Goal: Register for event/course: Sign up to attend an event or enroll in a course

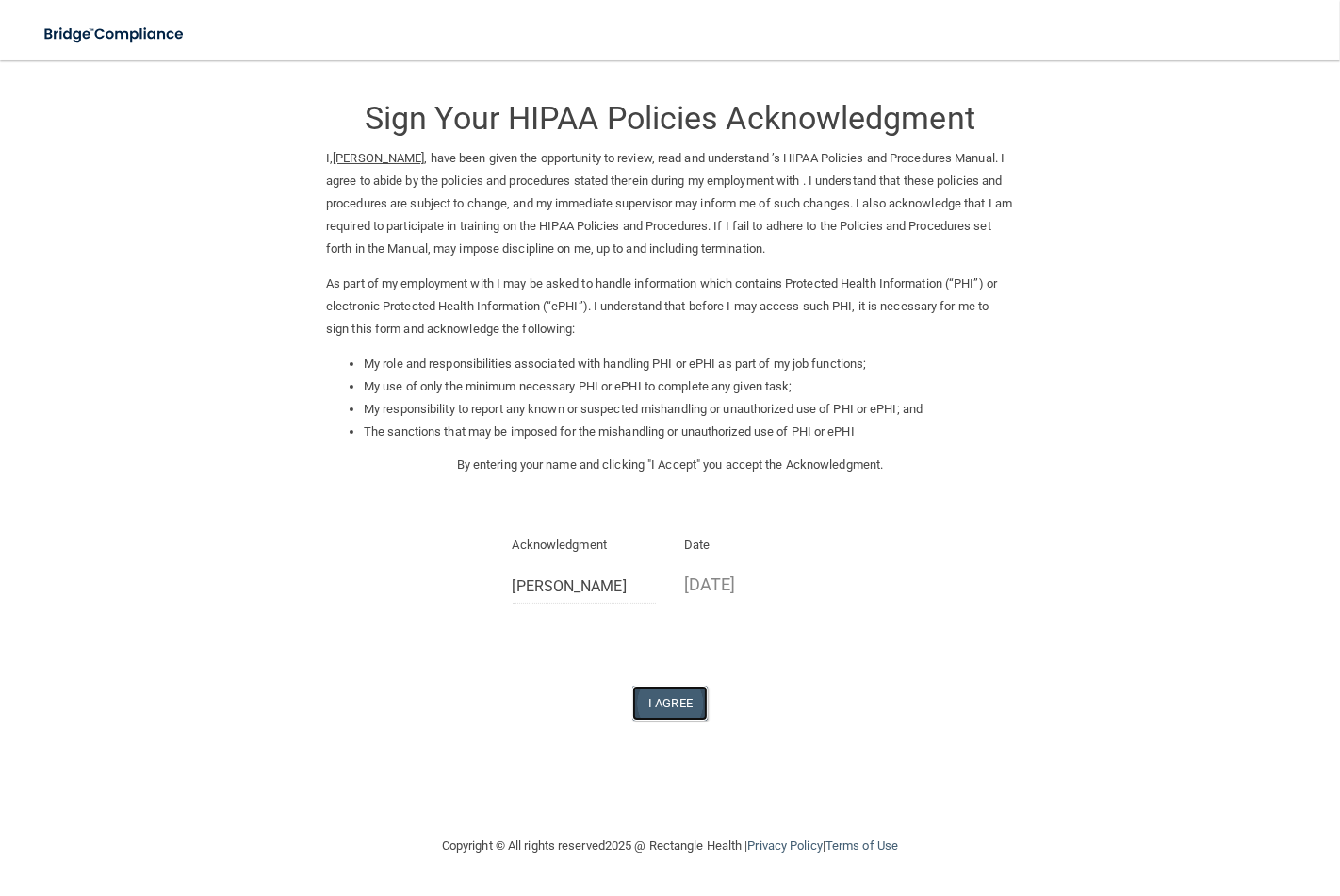
click at [670, 690] on button "I Agree" at bounding box center [670, 702] width 75 height 35
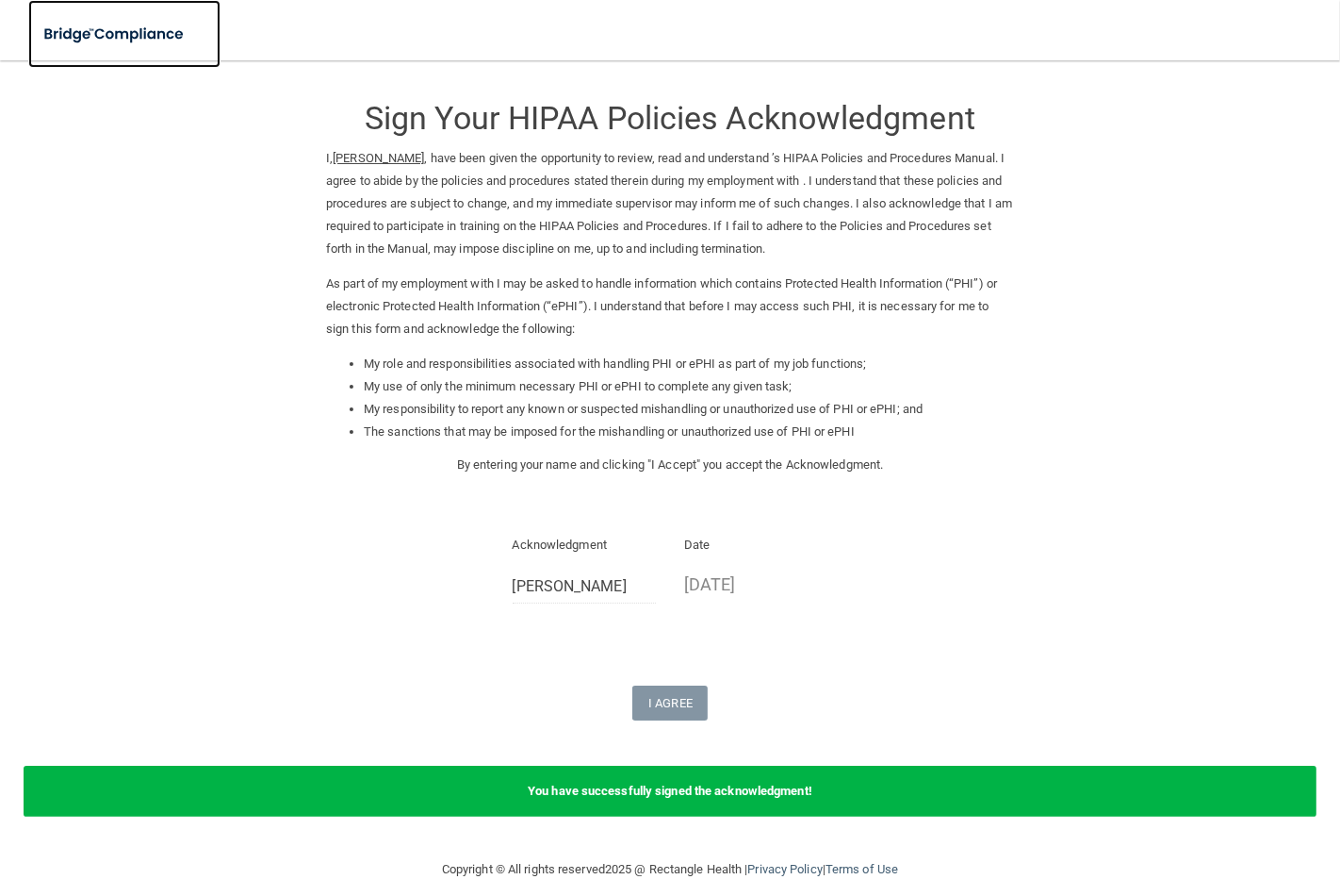
click at [166, 44] on img at bounding box center [114, 35] width 173 height 39
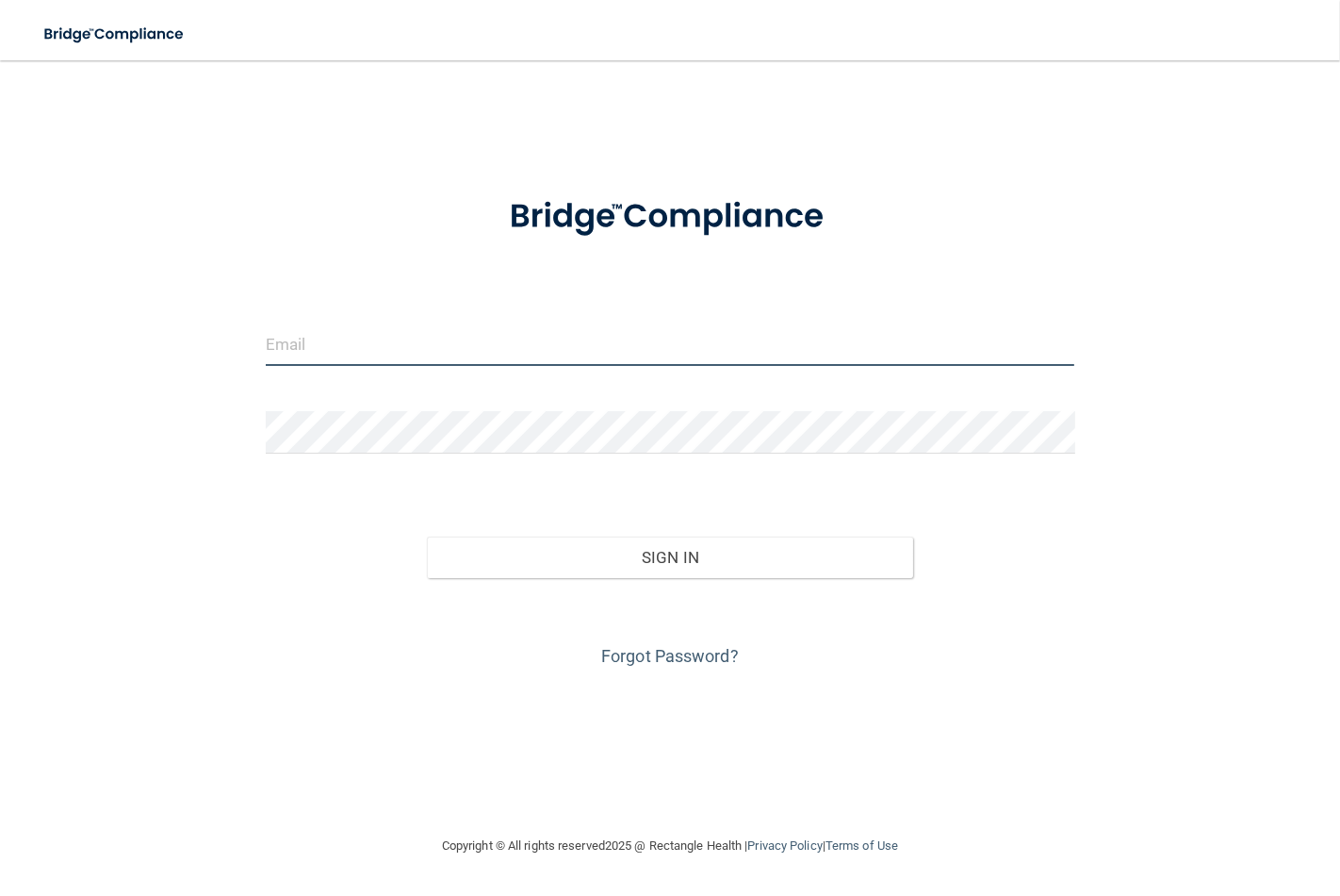
drag, startPoint x: 343, startPoint y: 332, endPoint x: 332, endPoint y: 337, distance: 12.1
click at [336, 332] on input "email" at bounding box center [670, 344] width 810 height 43
type input "[EMAIL_ADDRESS][DOMAIN_NAME]"
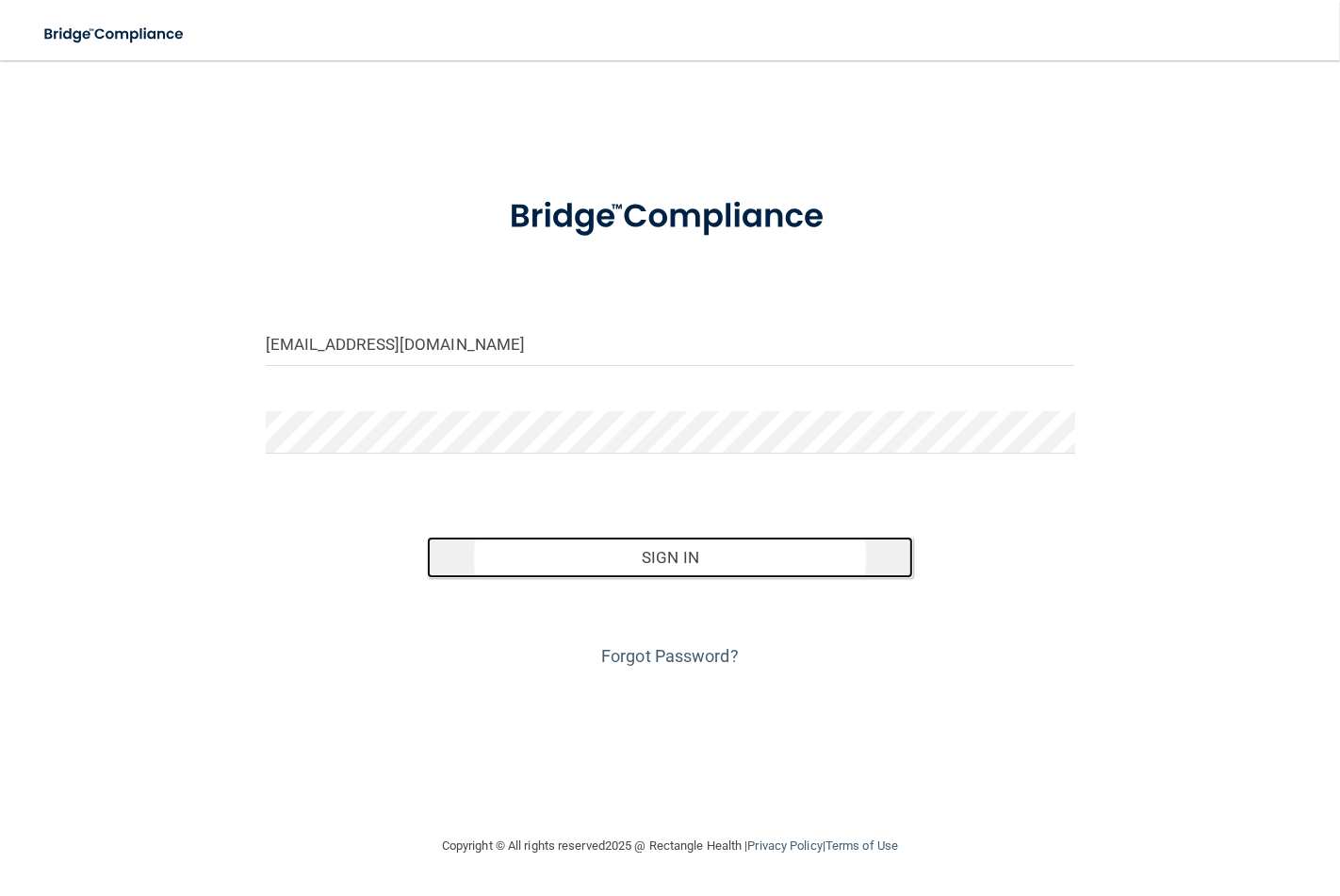
click at [640, 554] on button "Sign In" at bounding box center [670, 556] width 486 height 42
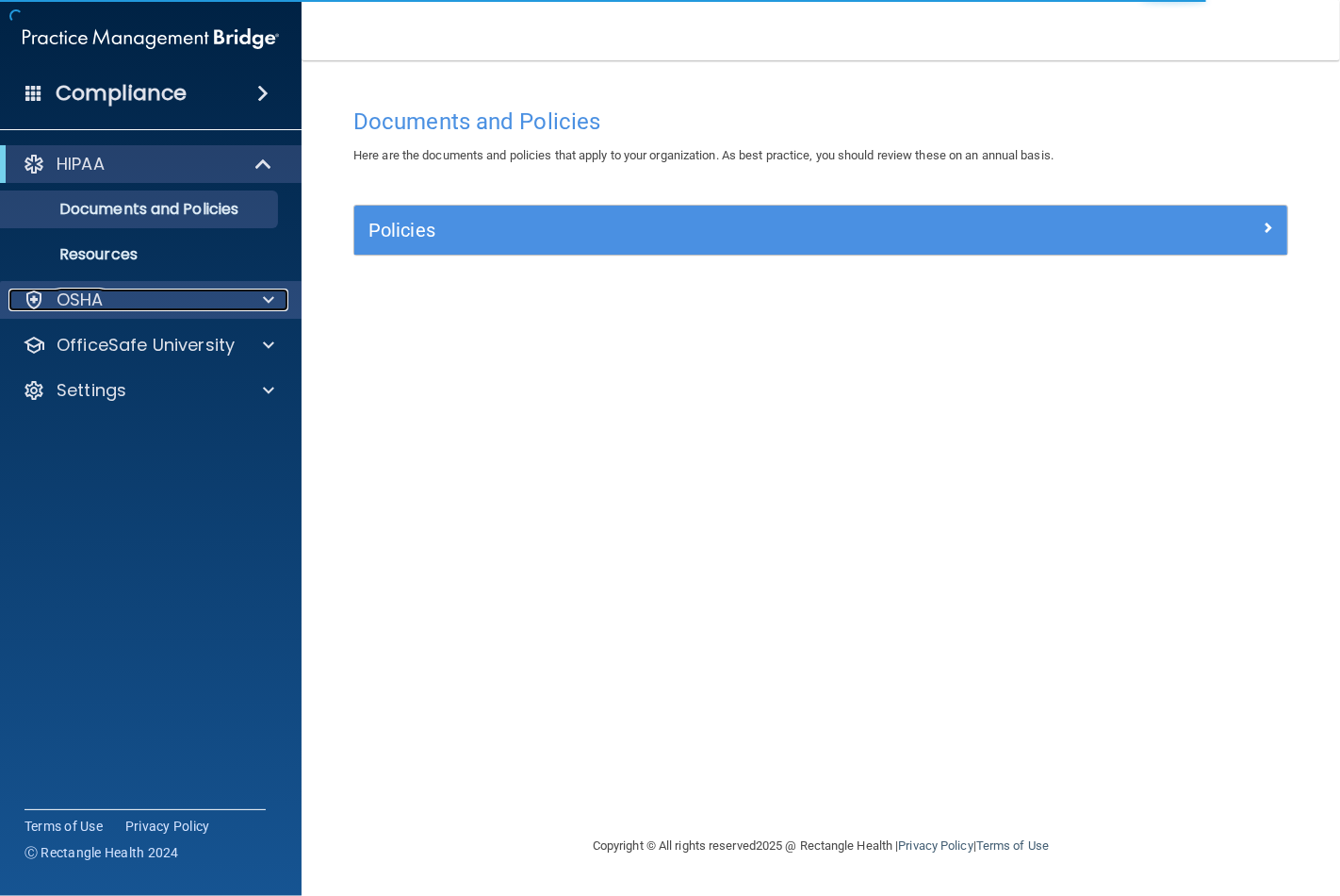
click at [252, 290] on div at bounding box center [265, 299] width 47 height 22
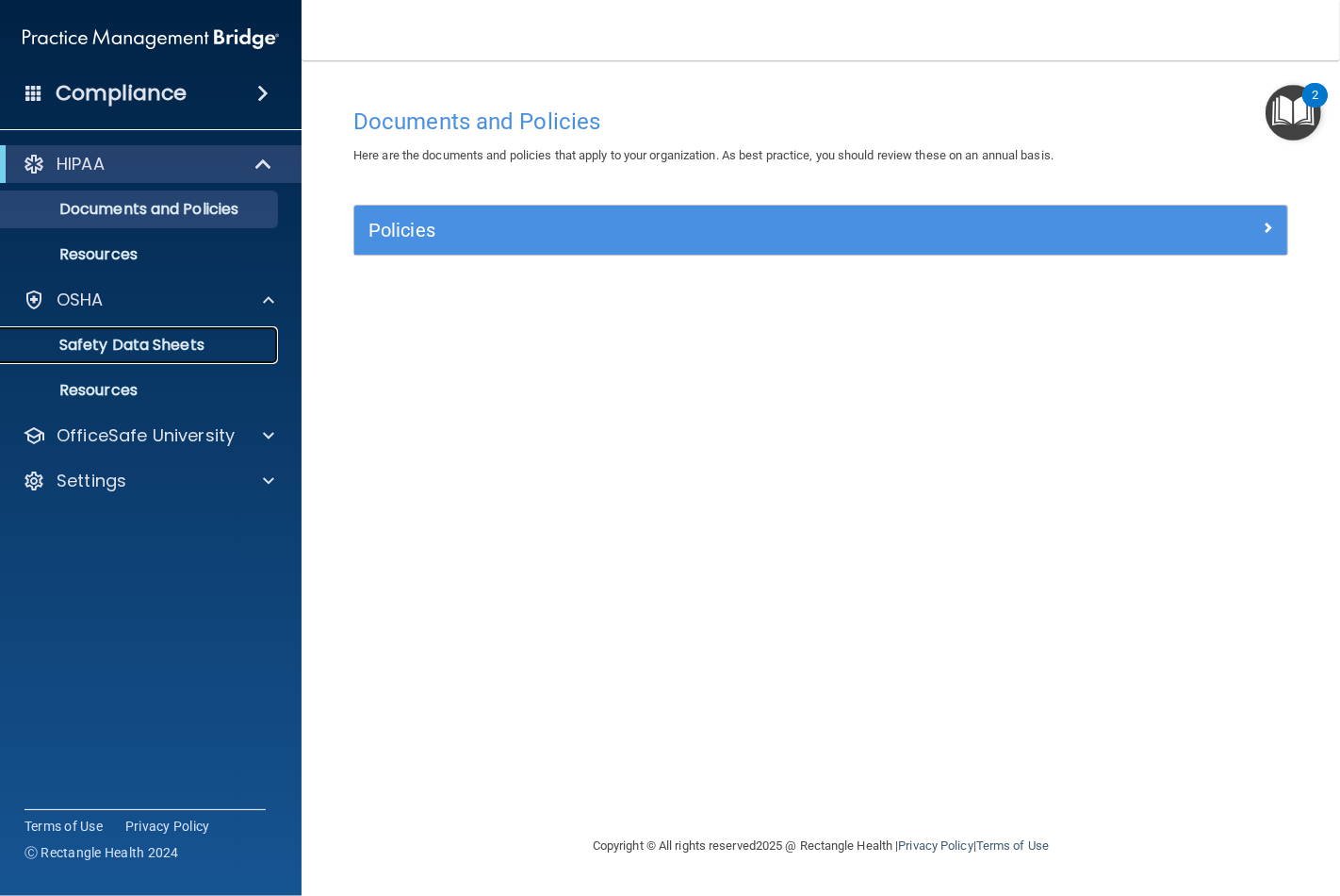
click at [181, 350] on p "Safety Data Sheets" at bounding box center [141, 344] width 257 height 18
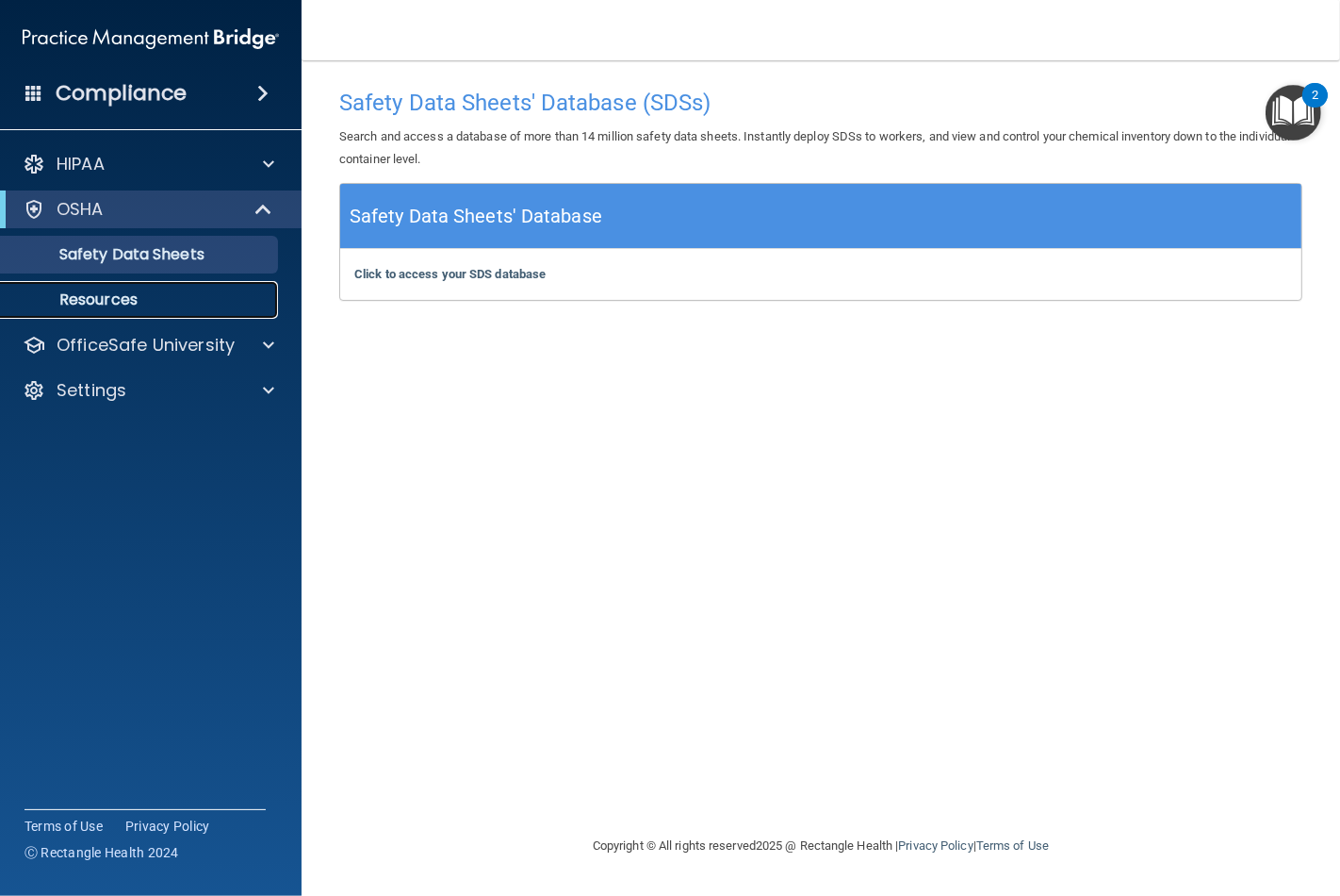
click at [143, 297] on p "Resources" at bounding box center [141, 299] width 257 height 18
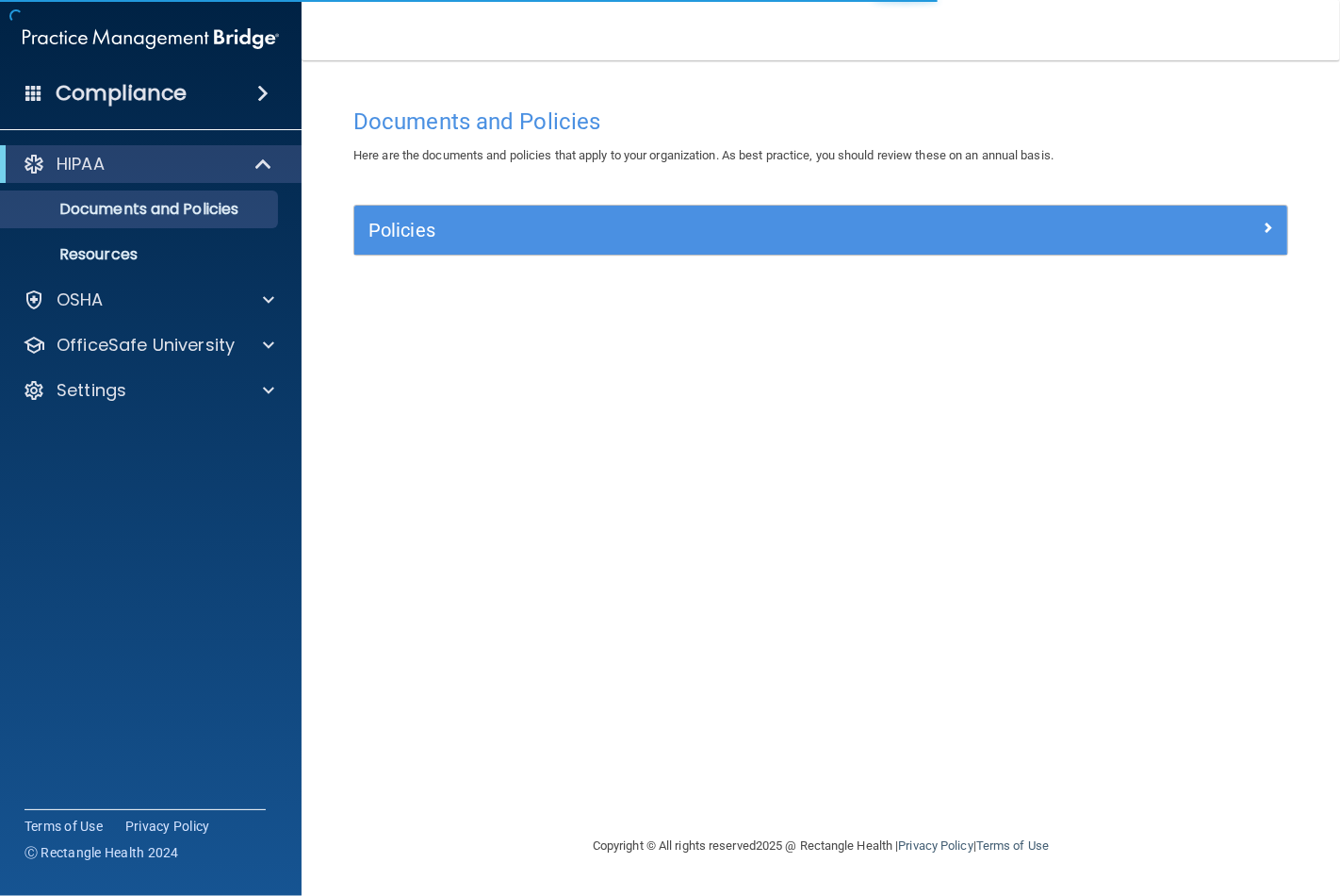
click at [515, 251] on div "Policies" at bounding box center [820, 229] width 933 height 49
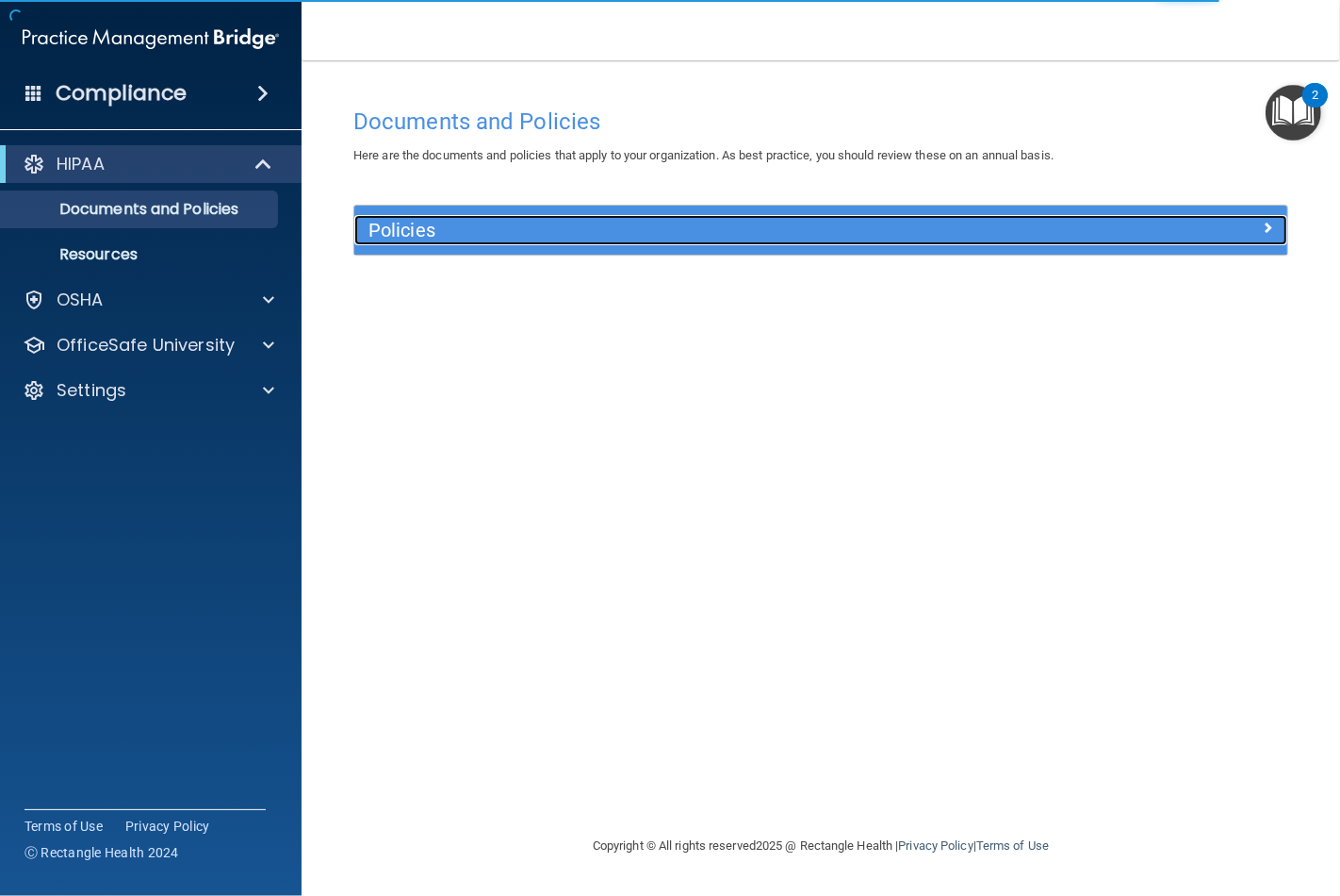
click at [1276, 219] on div at bounding box center [1172, 225] width 234 height 22
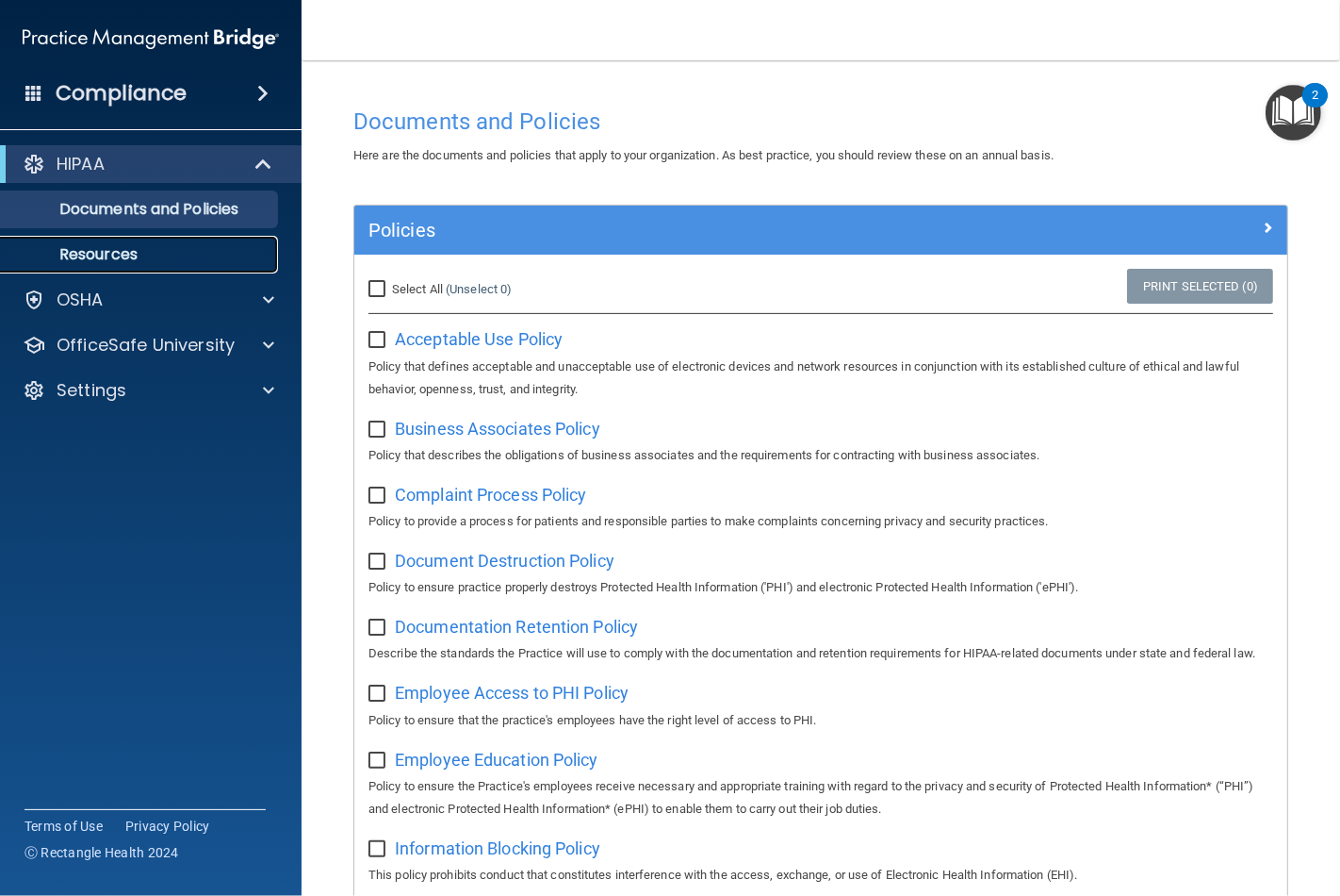
click at [143, 247] on p "Resources" at bounding box center [141, 254] width 257 height 18
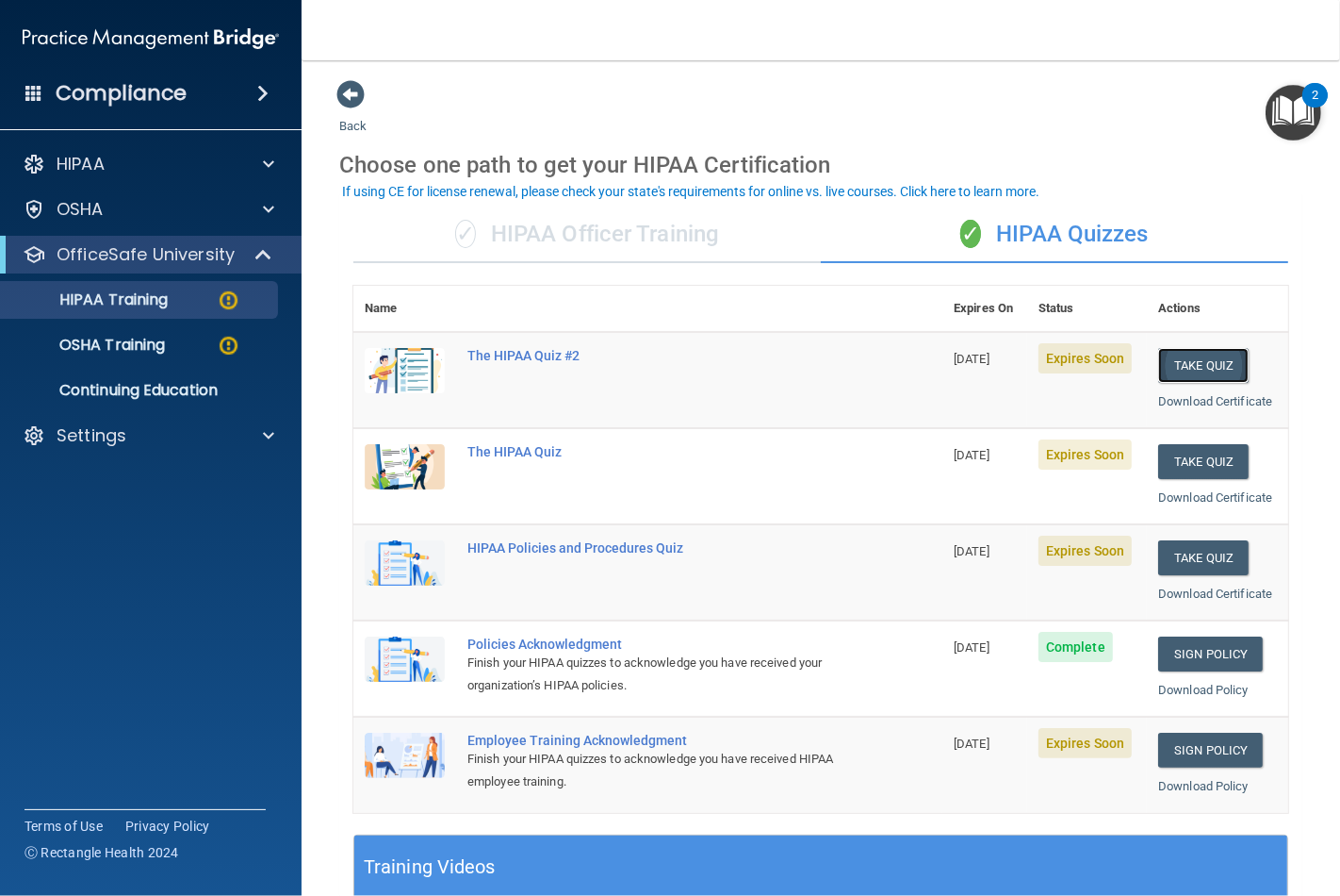
click at [1206, 359] on button "Take Quiz" at bounding box center [1204, 365] width 91 height 35
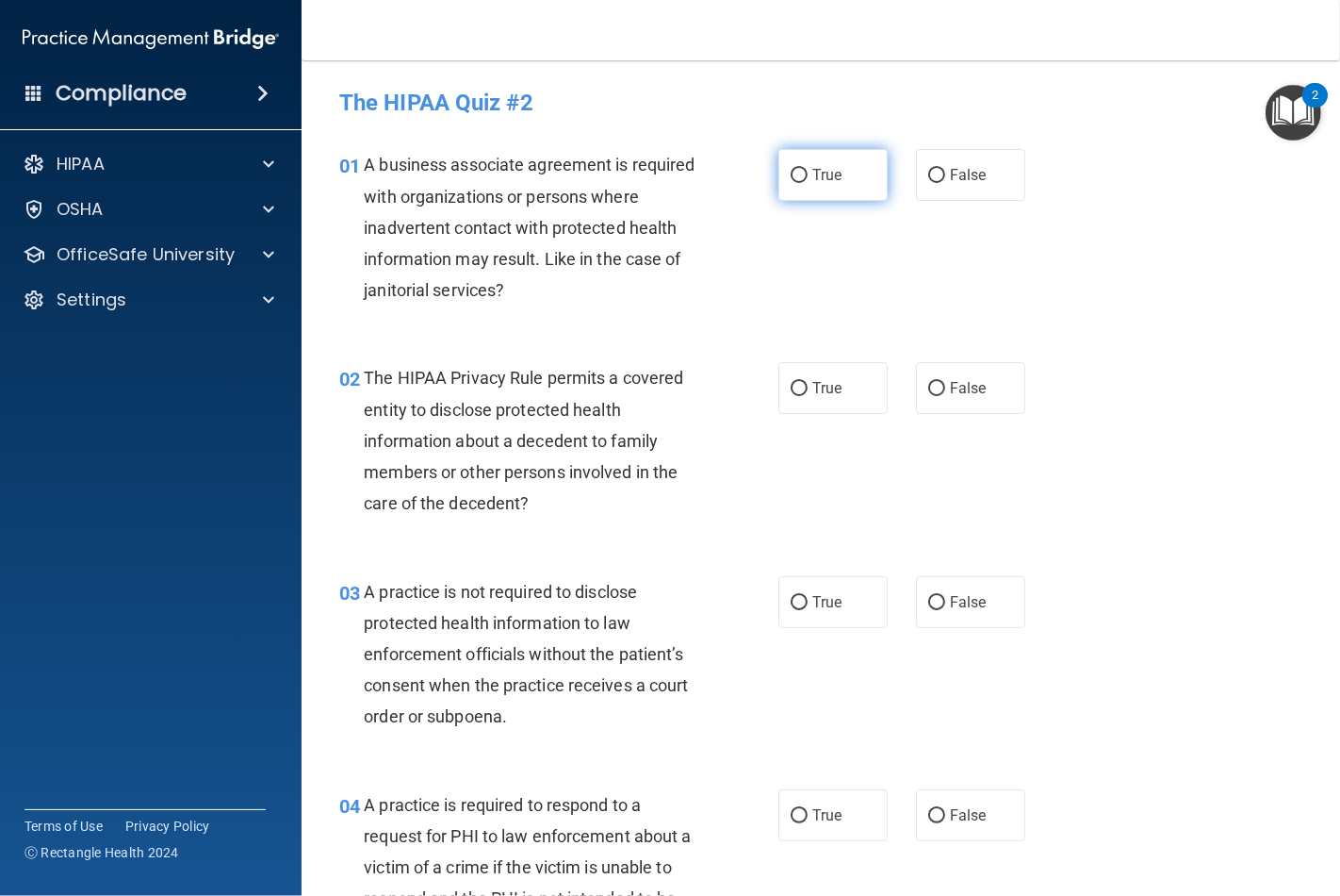
drag, startPoint x: 797, startPoint y: 165, endPoint x: 796, endPoint y: 181, distance: 16.0
click at [799, 165] on label "True" at bounding box center [833, 175] width 109 height 52
click at [799, 168] on input "True" at bounding box center [799, 175] width 17 height 15
radio input "true"
click at [802, 394] on label "True" at bounding box center [833, 388] width 109 height 52
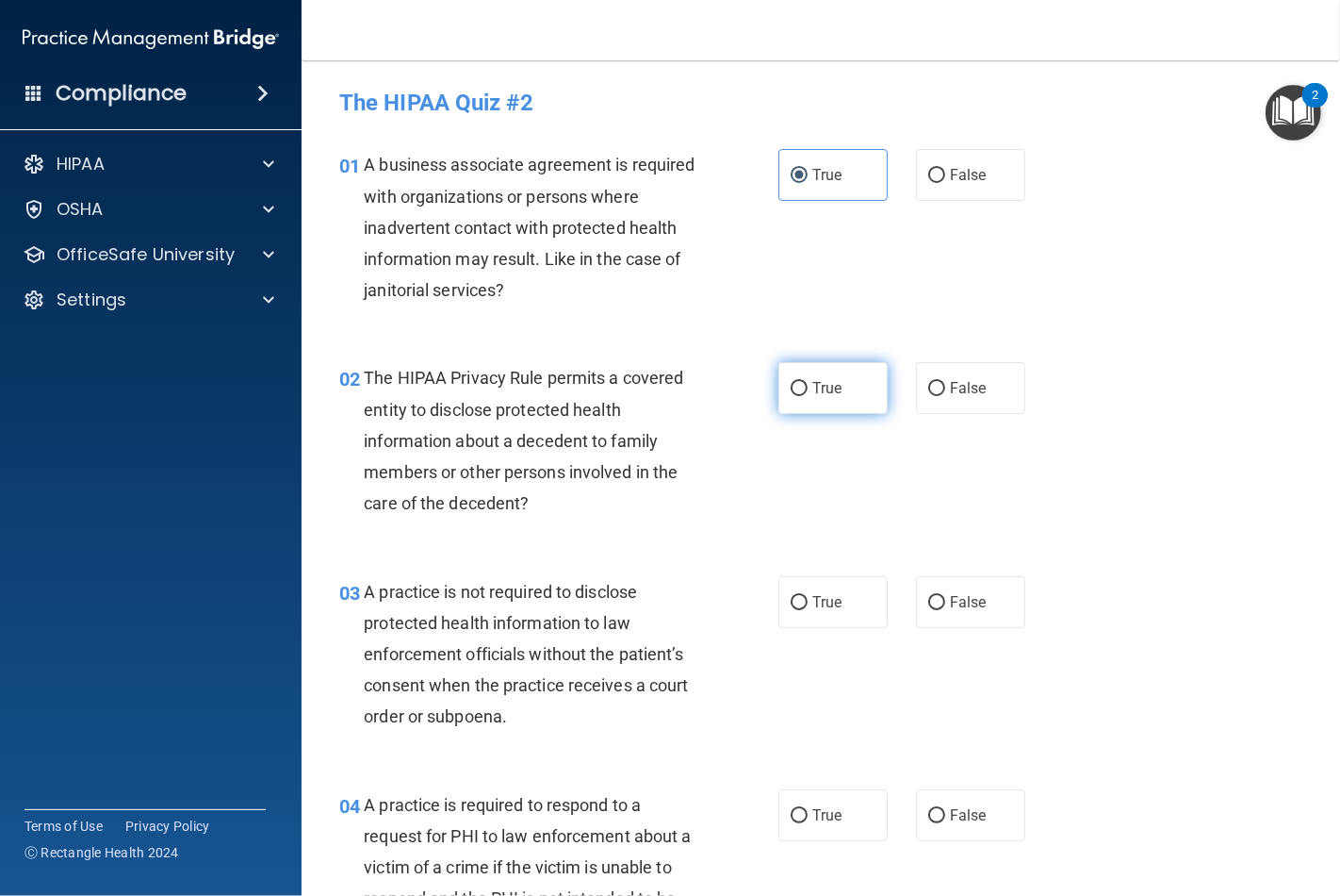
click at [802, 394] on input "True" at bounding box center [799, 389] width 17 height 15
radio input "true"
click at [929, 609] on input "False" at bounding box center [938, 603] width 17 height 15
radio input "true"
click at [929, 819] on input "False" at bounding box center [938, 816] width 17 height 15
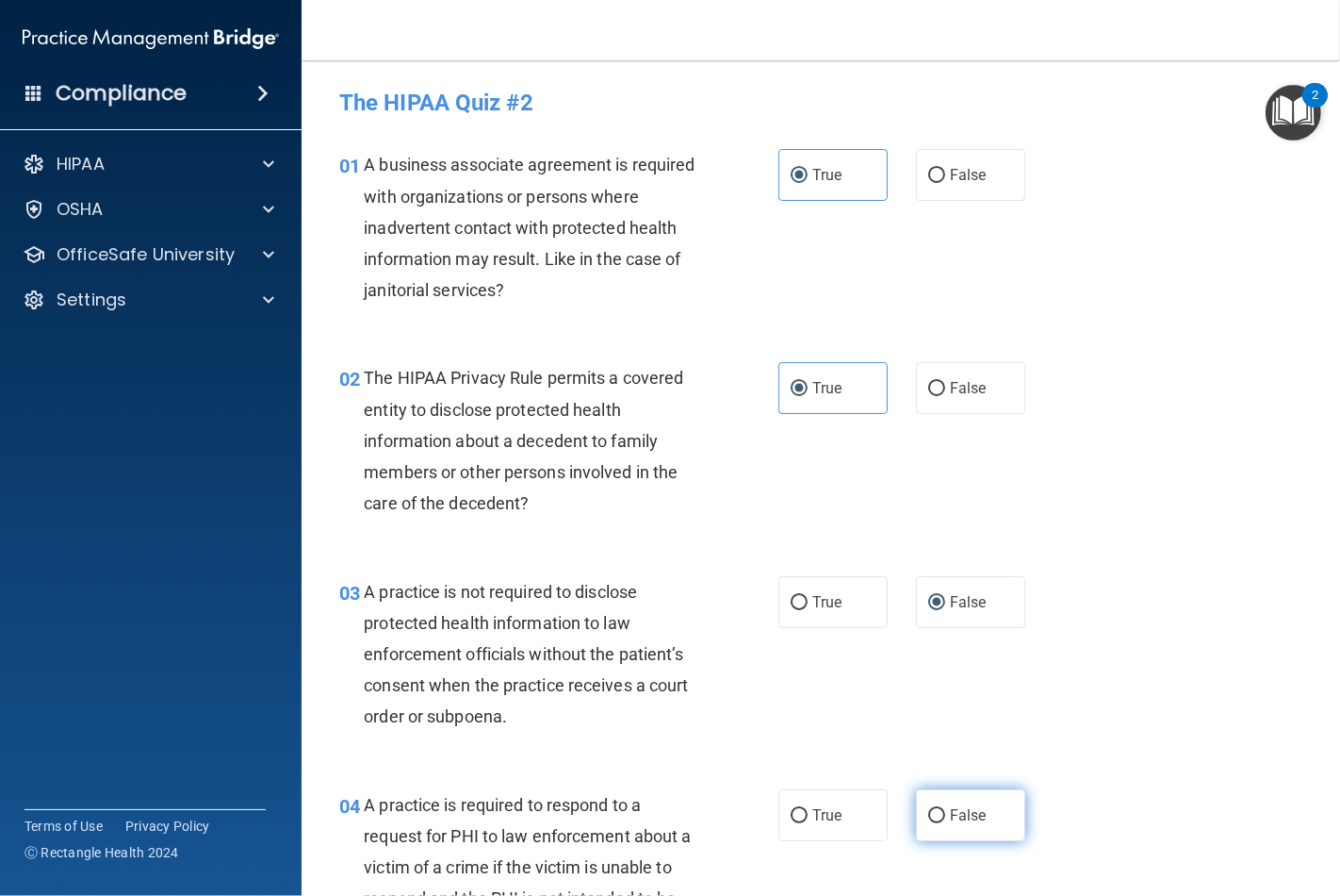
radio input "true"
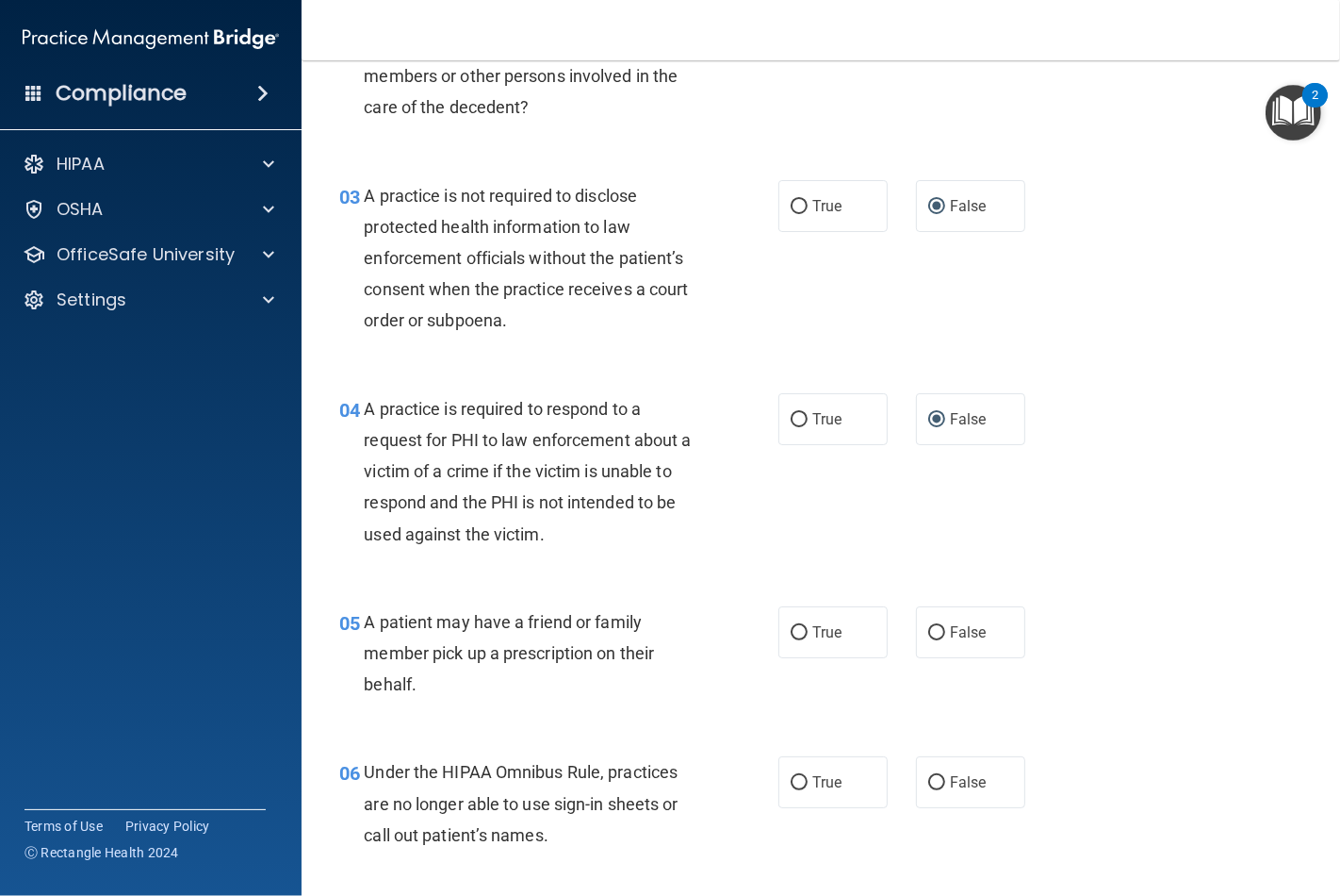
scroll to position [419, 0]
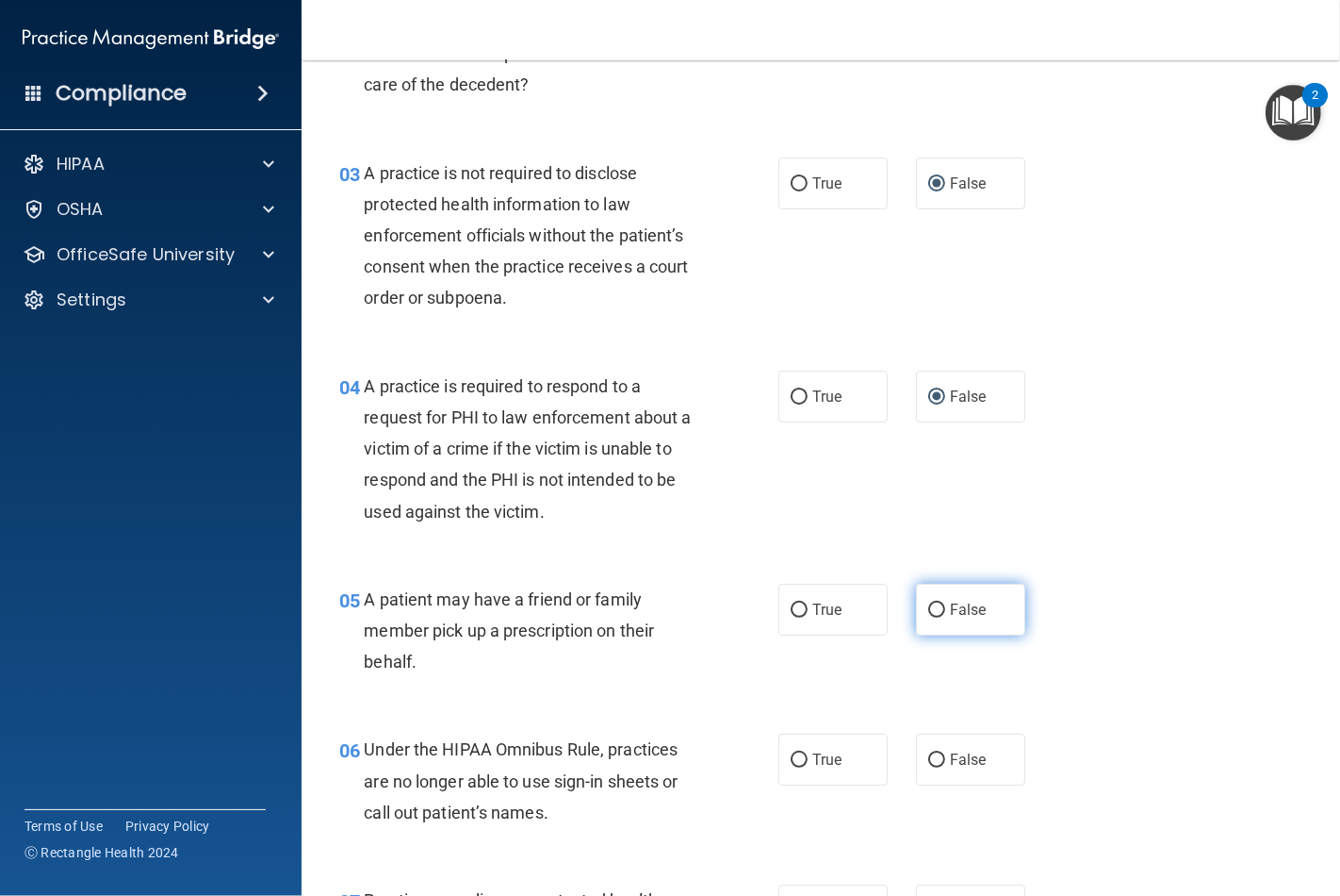
click at [938, 618] on label "False" at bounding box center [970, 610] width 109 height 52
click at [938, 617] on input "False" at bounding box center [938, 610] width 17 height 15
radio input "true"
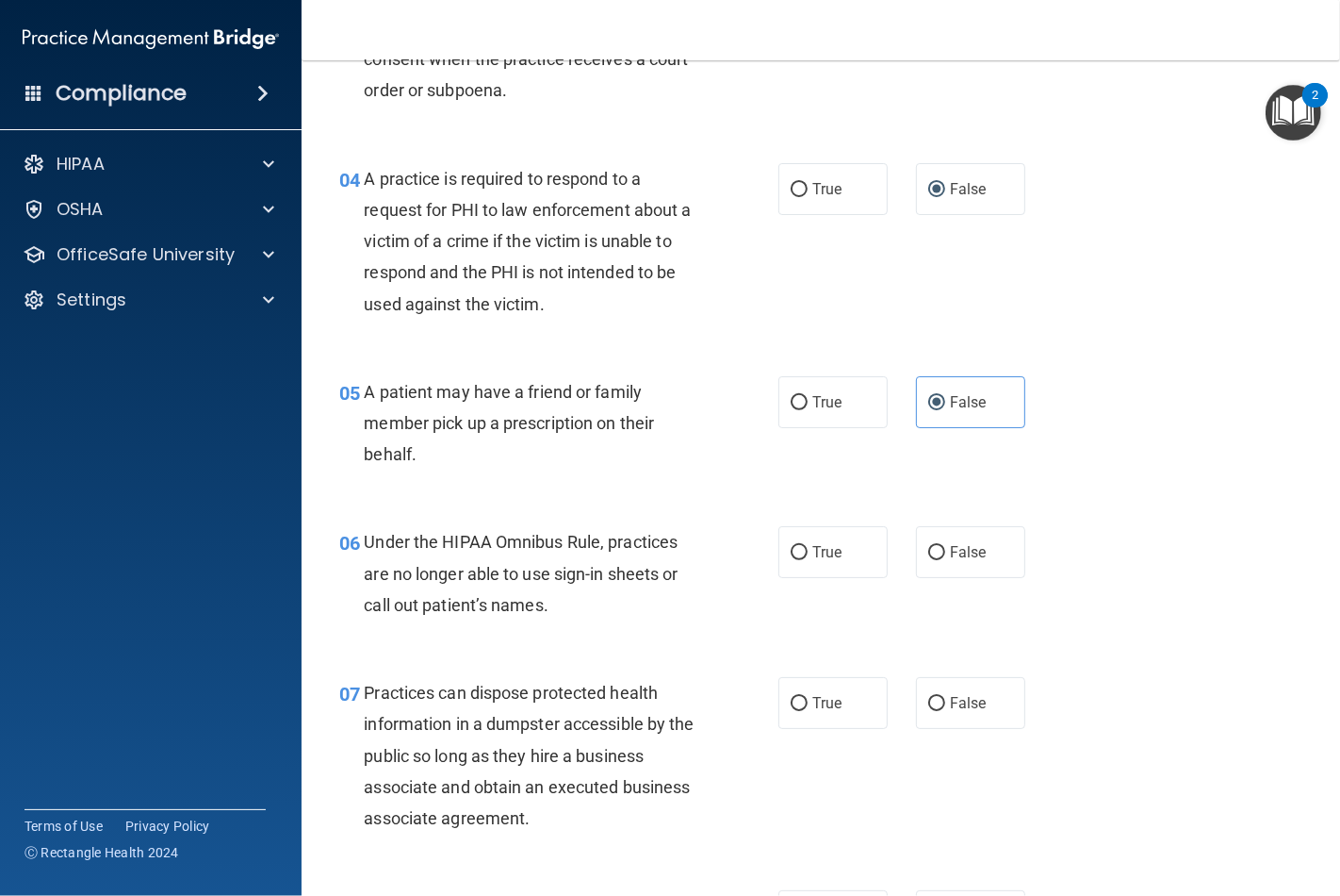
scroll to position [628, 0]
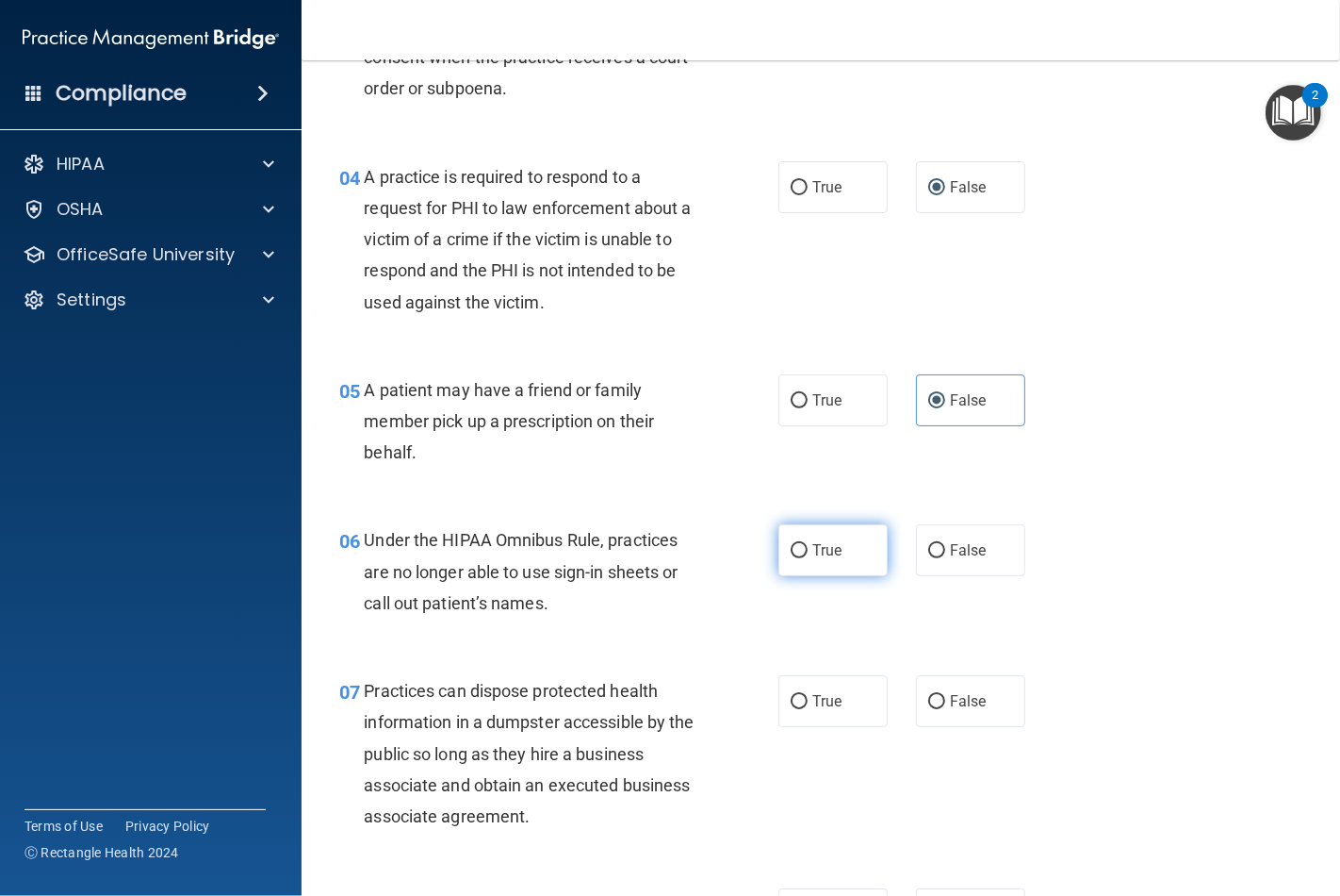
click at [798, 561] on label "True" at bounding box center [833, 551] width 109 height 52
click at [798, 558] on input "True" at bounding box center [799, 551] width 17 height 15
radio input "true"
click at [811, 713] on label "True" at bounding box center [833, 702] width 109 height 52
click at [808, 709] on input "True" at bounding box center [799, 702] width 17 height 15
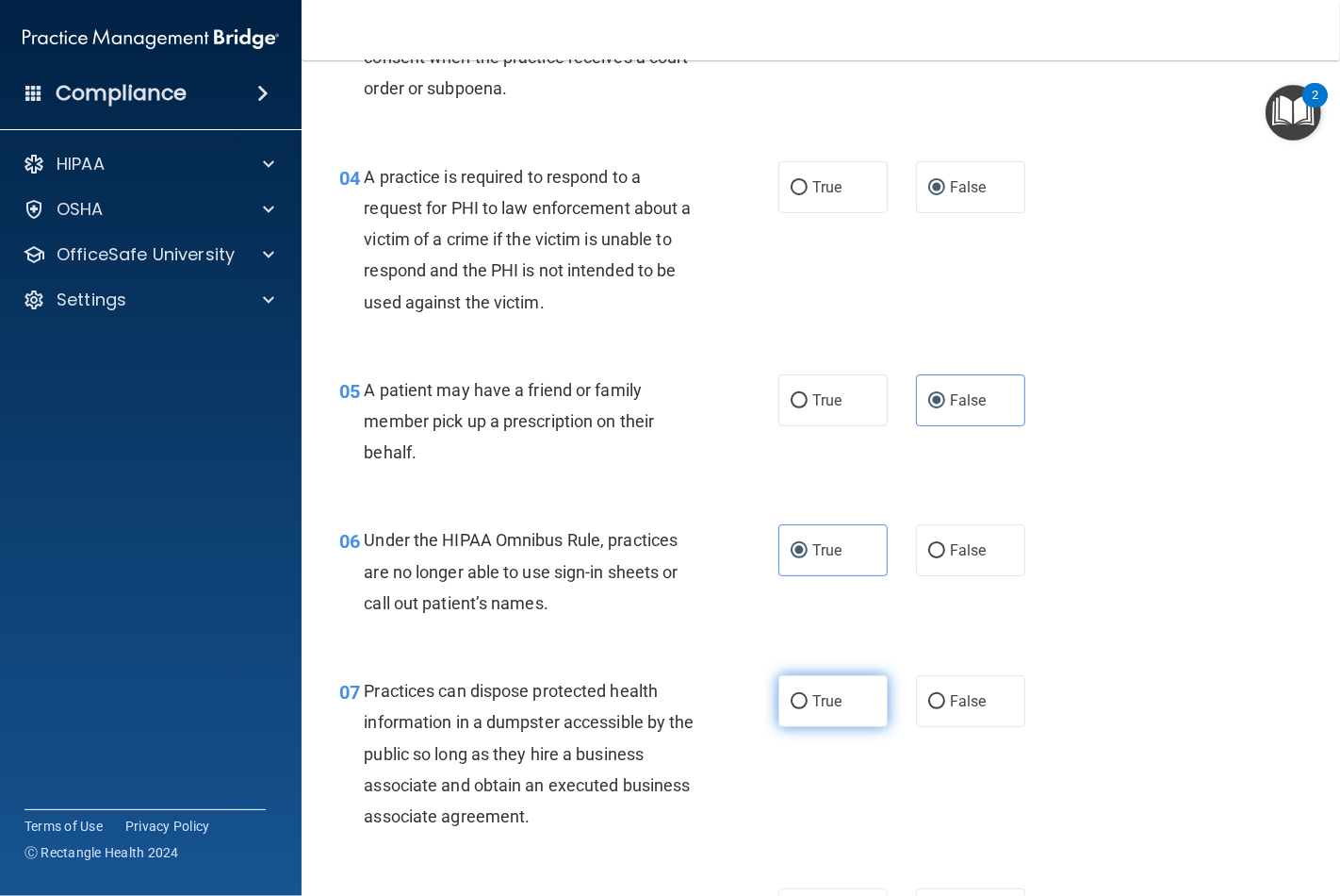
radio input "true"
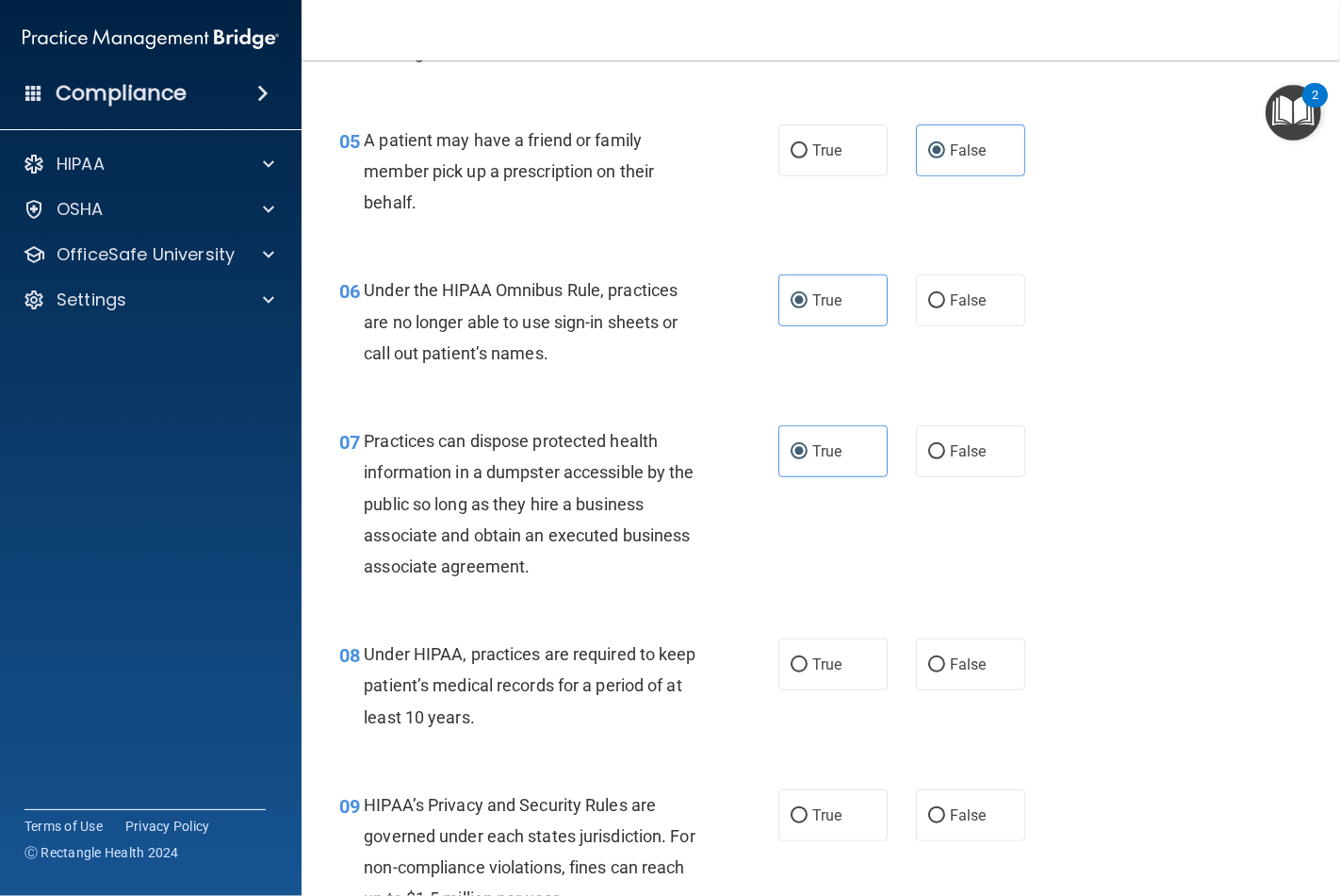
scroll to position [942, 0]
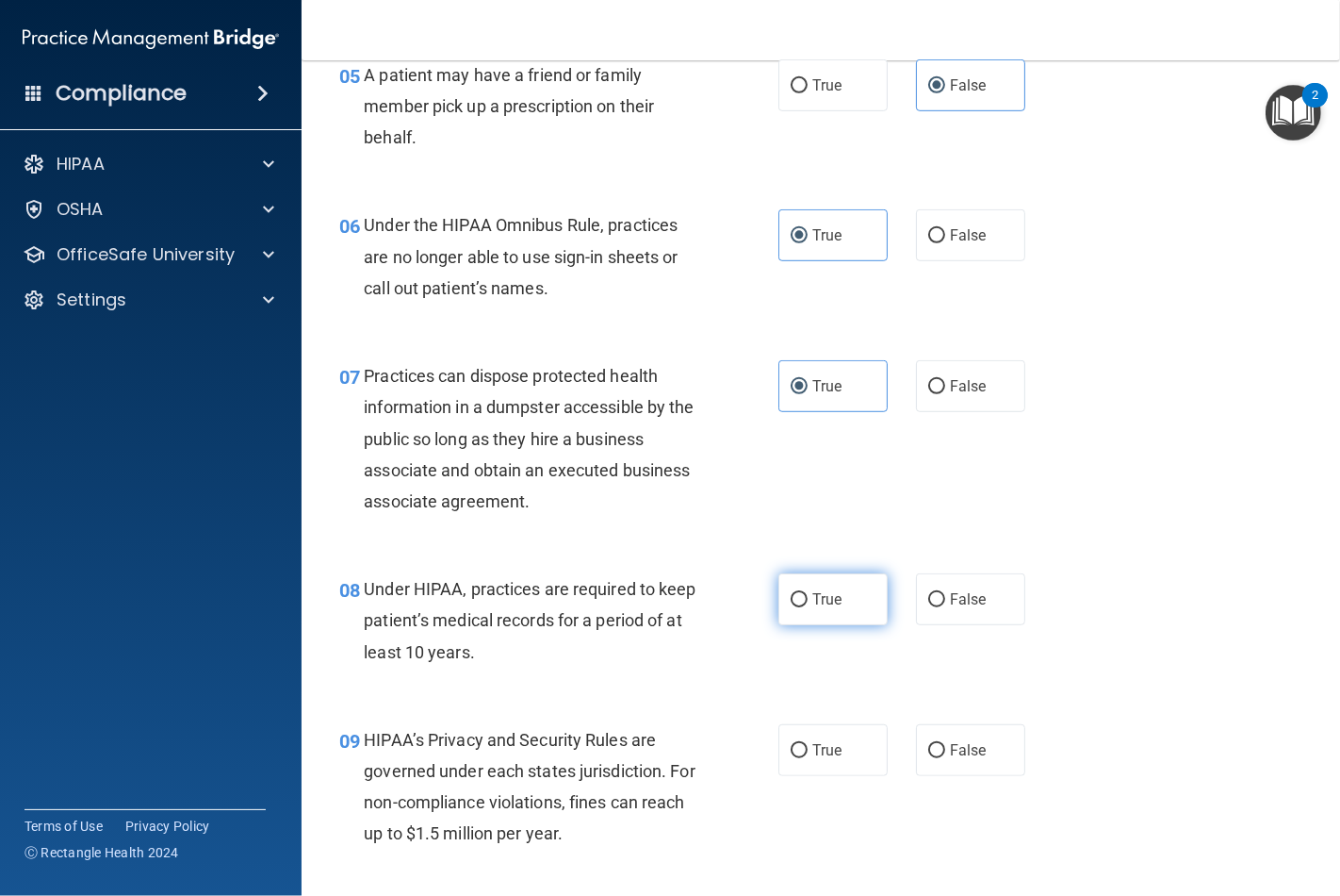
click at [792, 600] on input "True" at bounding box center [799, 600] width 17 height 15
radio input "true"
click at [929, 748] on input "False" at bounding box center [938, 751] width 17 height 15
radio input "true"
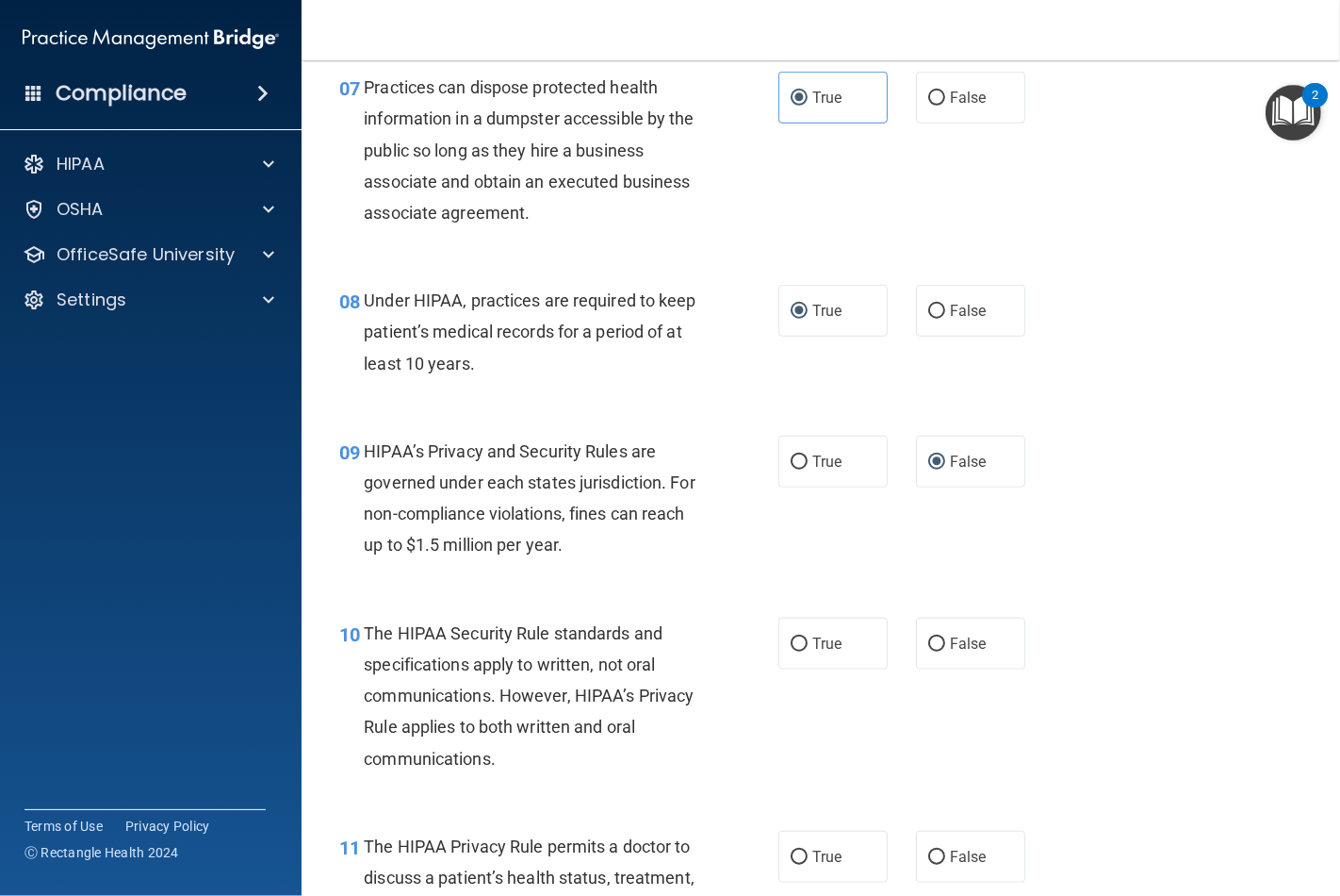
scroll to position [1257, 0]
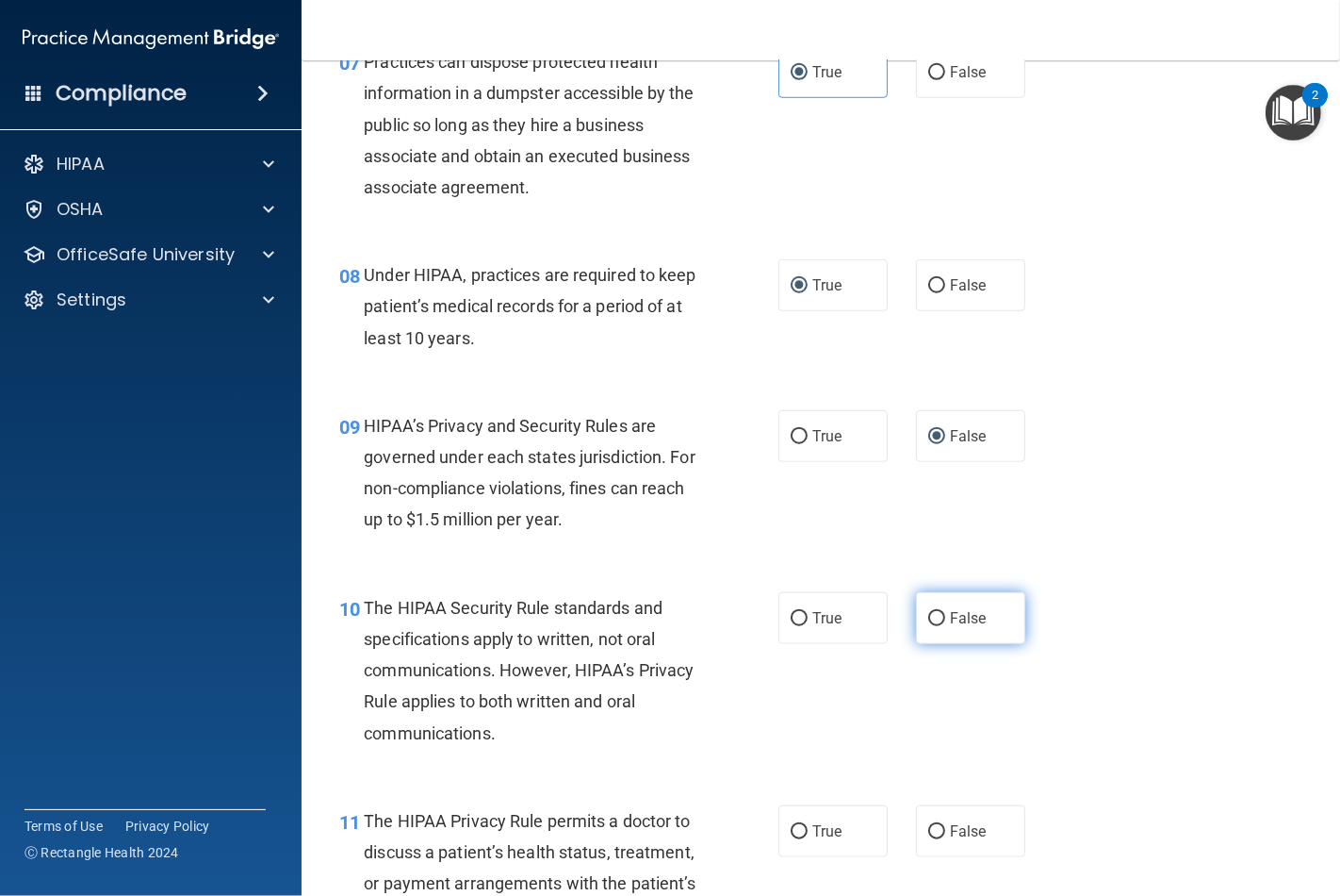
click at [916, 619] on label "False" at bounding box center [970, 618] width 109 height 52
click at [929, 619] on input "False" at bounding box center [938, 618] width 17 height 15
radio input "true"
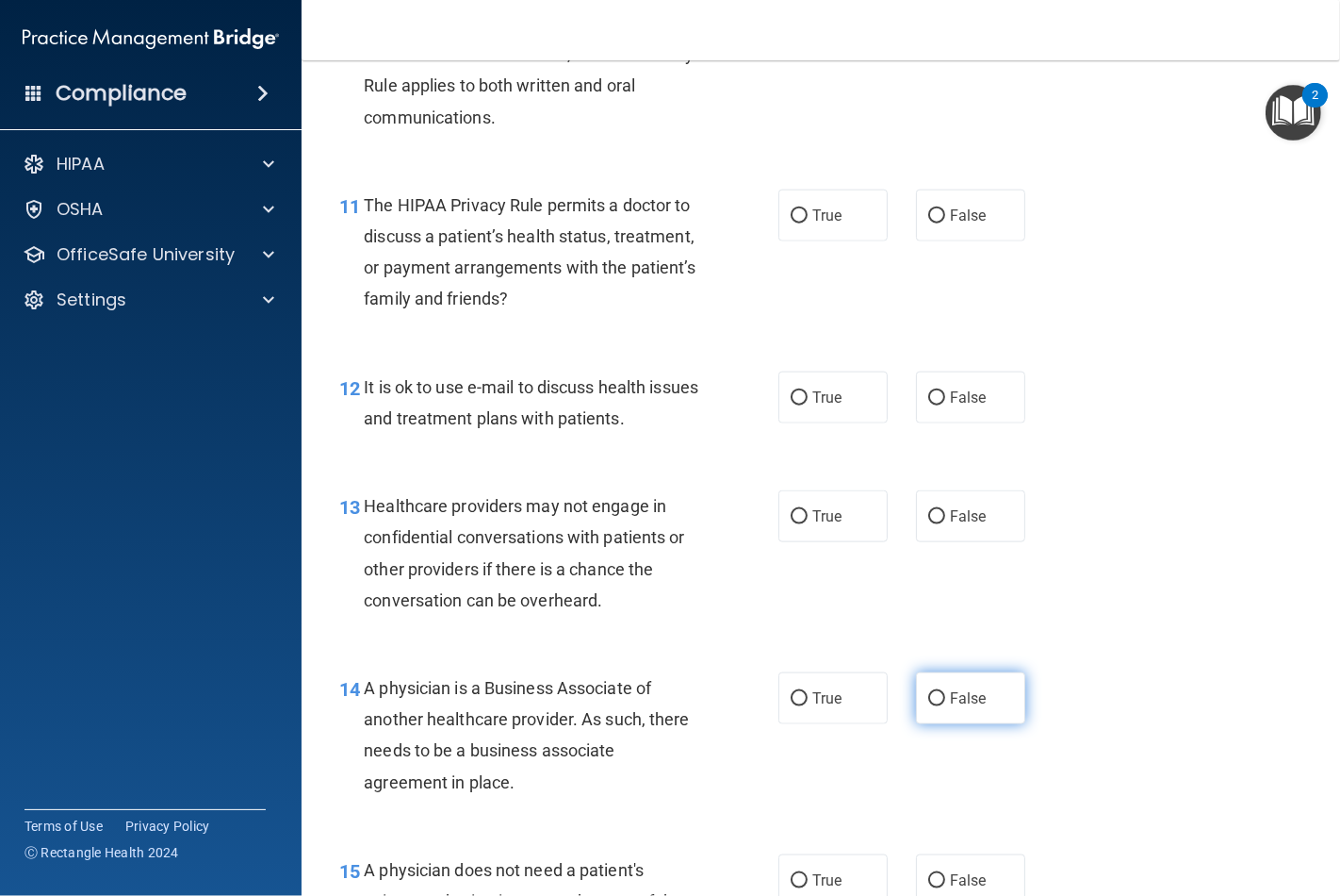
scroll to position [1885, 0]
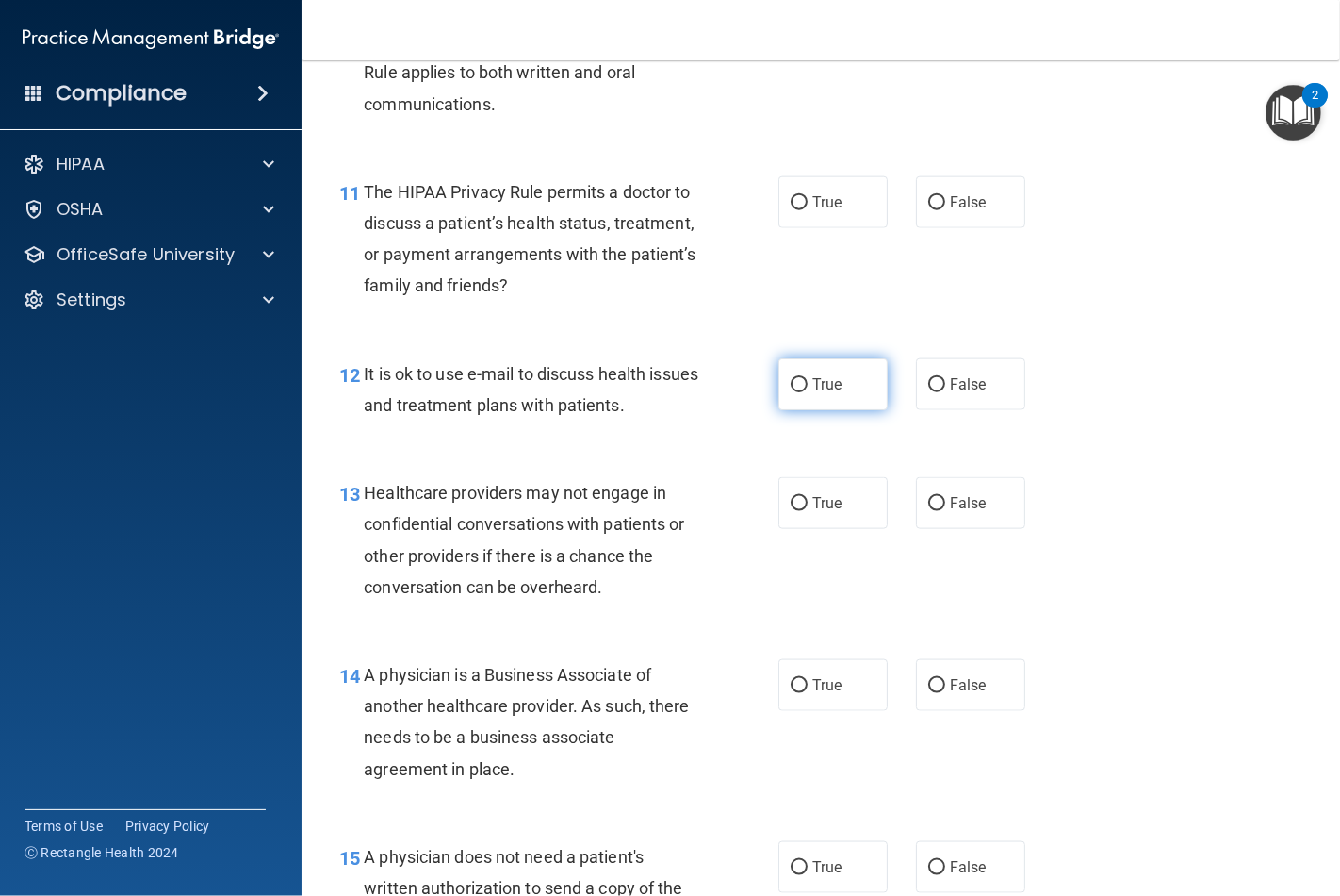
click at [813, 397] on label "True" at bounding box center [833, 384] width 109 height 52
click at [808, 392] on input "True" at bounding box center [799, 385] width 17 height 15
radio input "true"
click at [779, 211] on label "True" at bounding box center [833, 202] width 109 height 52
click at [790, 210] on input "True" at bounding box center [799, 203] width 17 height 15
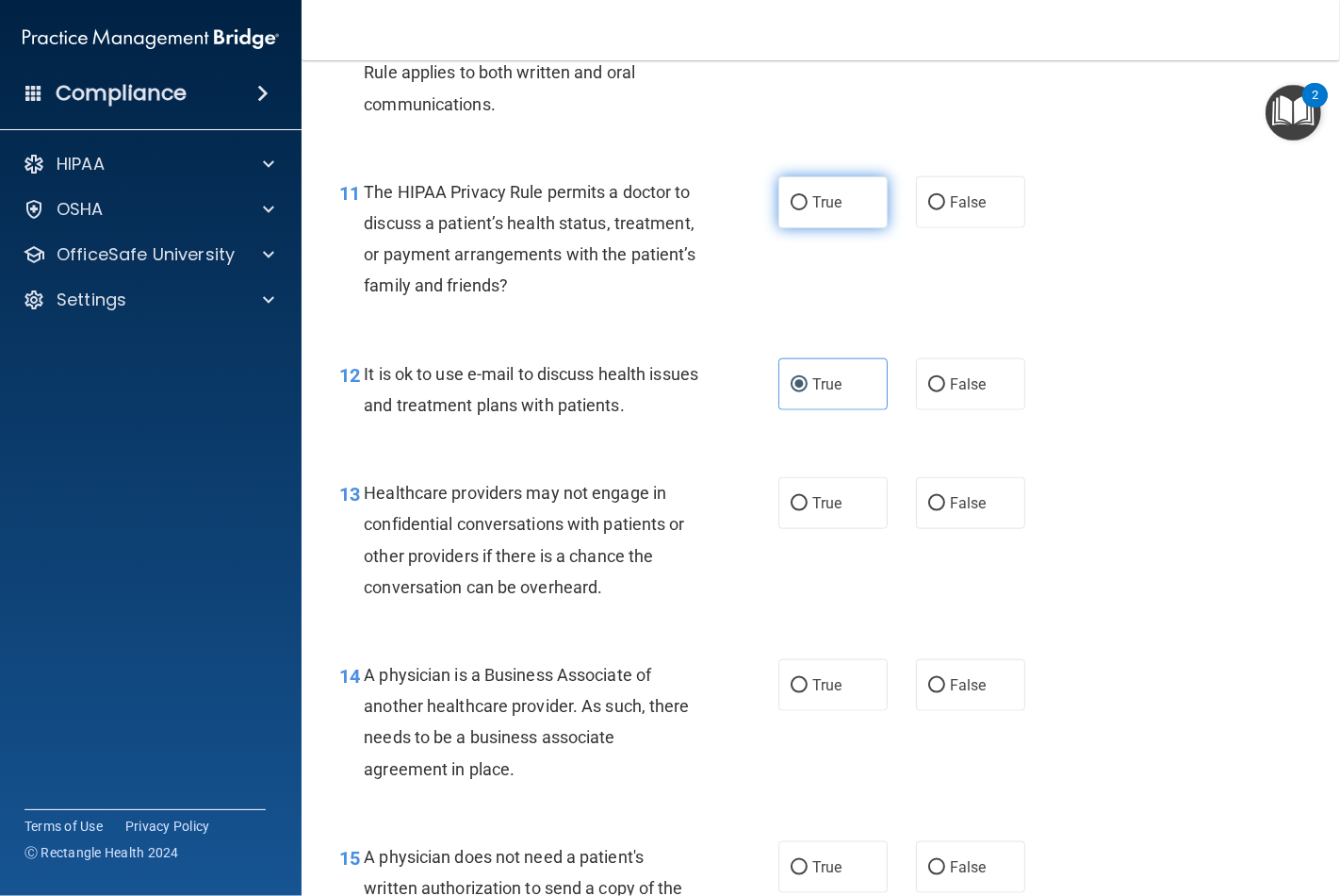
radio input "true"
drag, startPoint x: 786, startPoint y: 505, endPoint x: 931, endPoint y: 679, distance: 226.5
click at [790, 506] on input "True" at bounding box center [799, 503] width 17 height 15
radio input "true"
click at [929, 689] on input "False" at bounding box center [938, 685] width 17 height 15
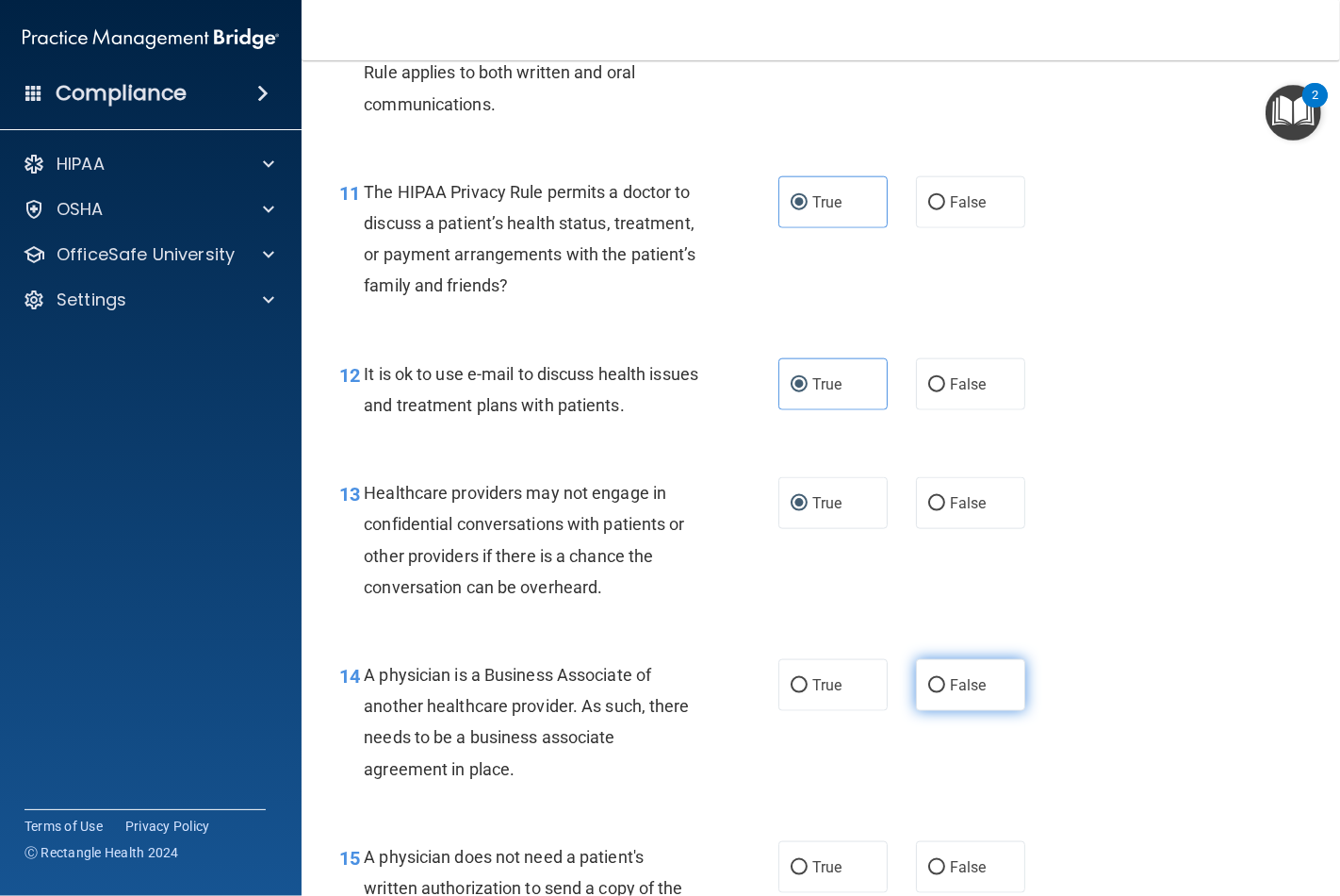
radio input "true"
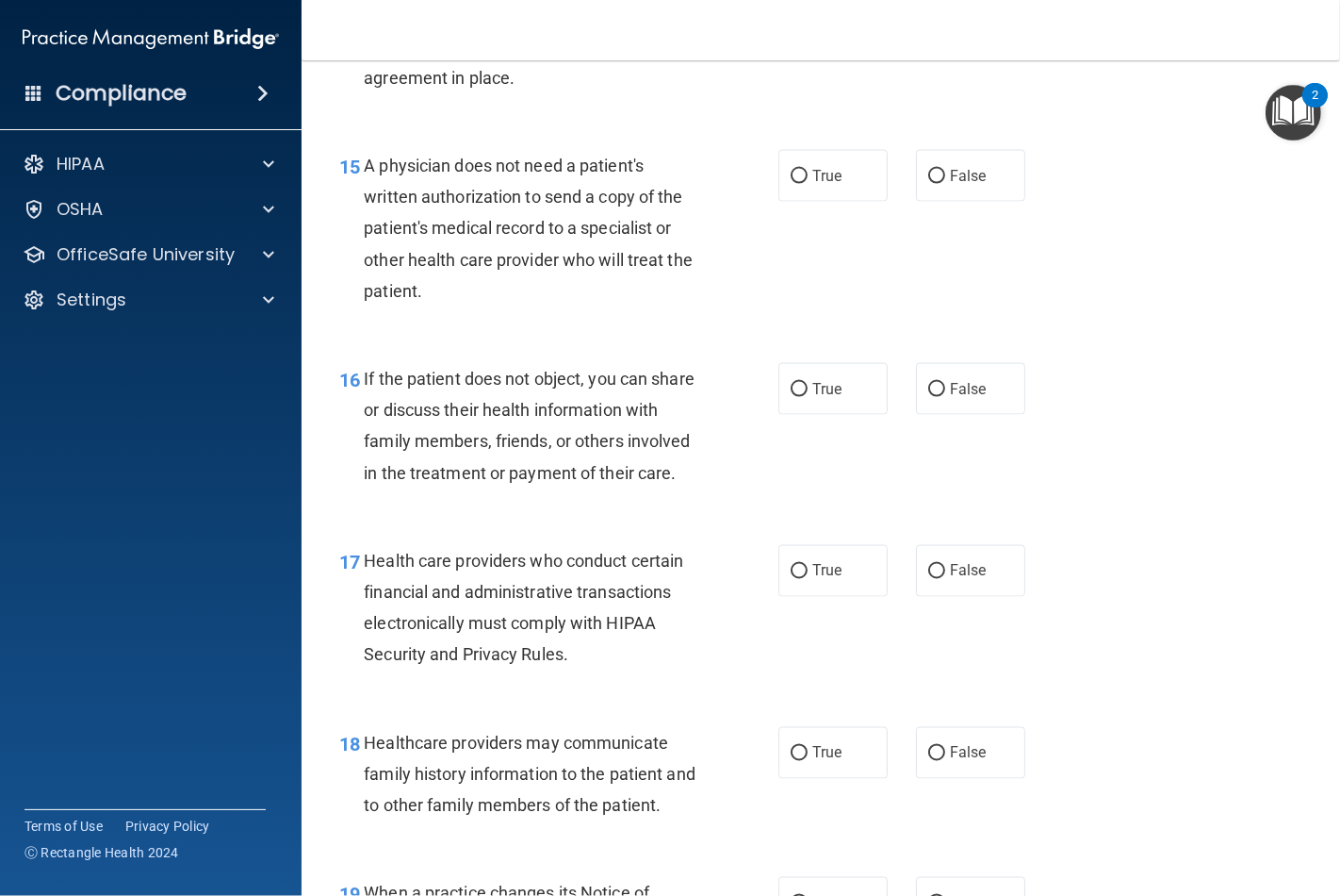
scroll to position [2617, 0]
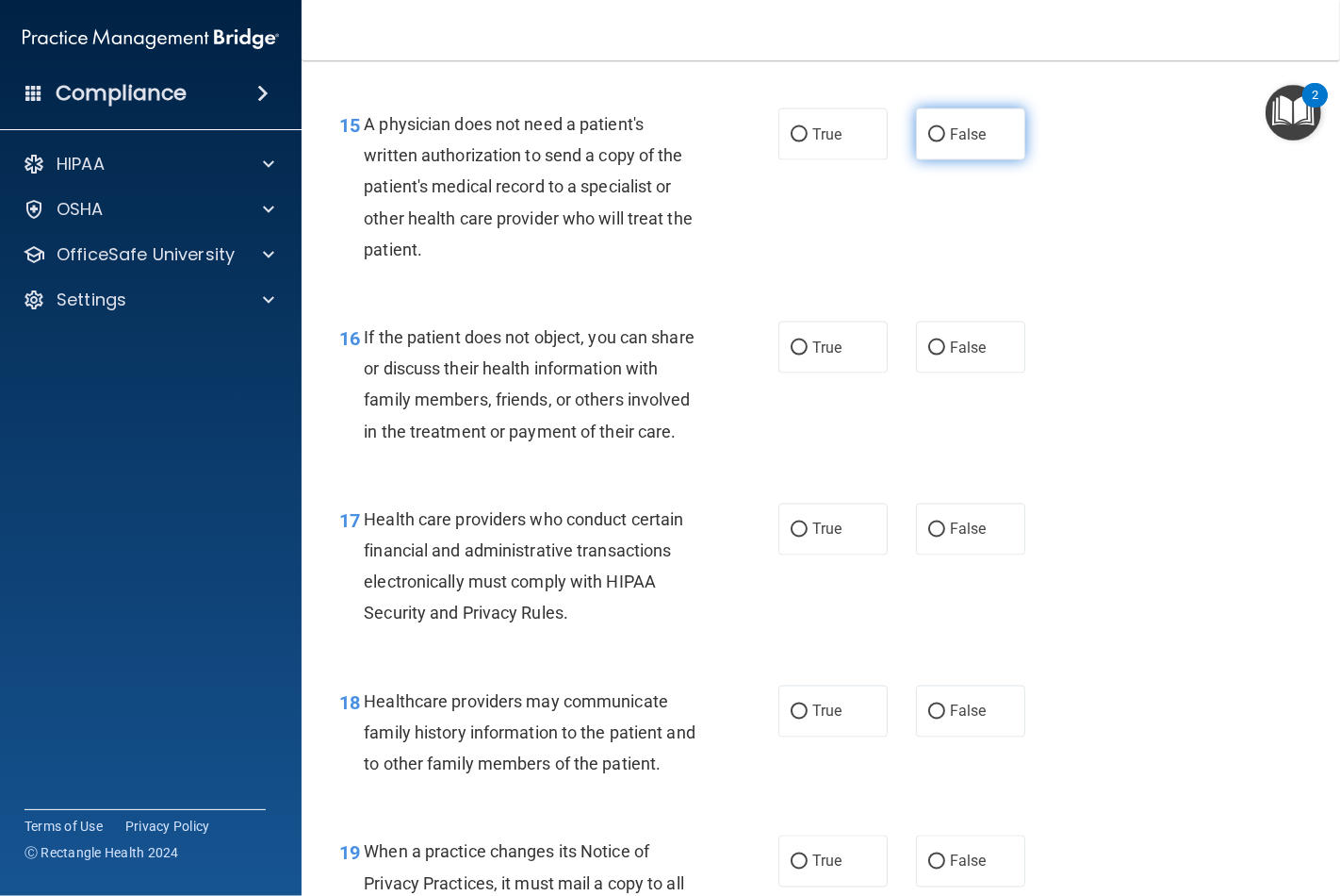
click at [950, 130] on span "False" at bounding box center [968, 134] width 37 height 18
click at [945, 130] on input "False" at bounding box center [938, 134] width 17 height 15
radio input "true"
drag, startPoint x: 789, startPoint y: 338, endPoint x: 792, endPoint y: 363, distance: 25.2
click at [790, 342] on input "True" at bounding box center [799, 348] width 17 height 15
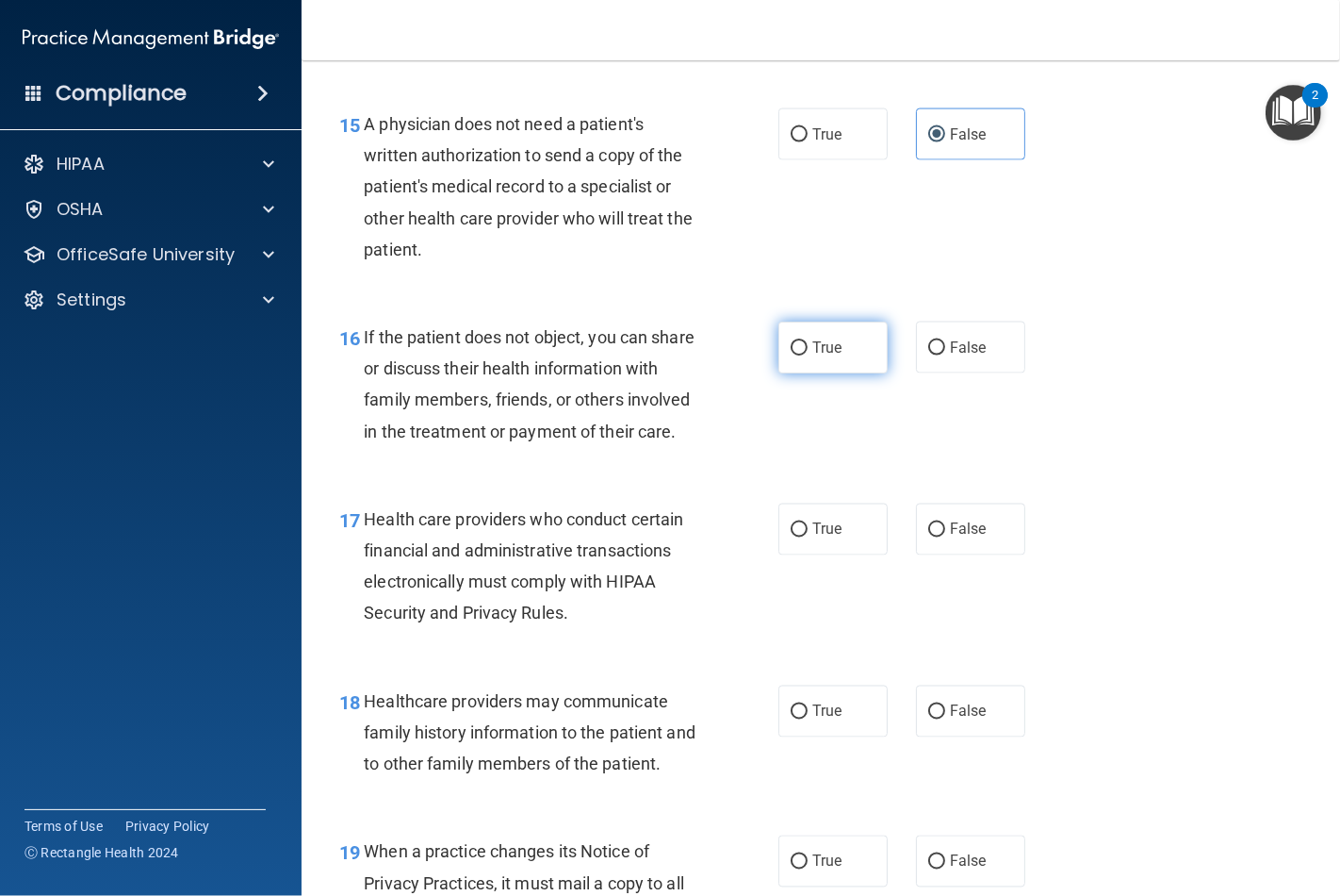
radio input "true"
click at [813, 538] on span "True" at bounding box center [827, 529] width 29 height 18
click at [804, 537] on input "True" at bounding box center [799, 530] width 17 height 15
radio input "true"
click at [932, 719] on input "False" at bounding box center [938, 712] width 17 height 15
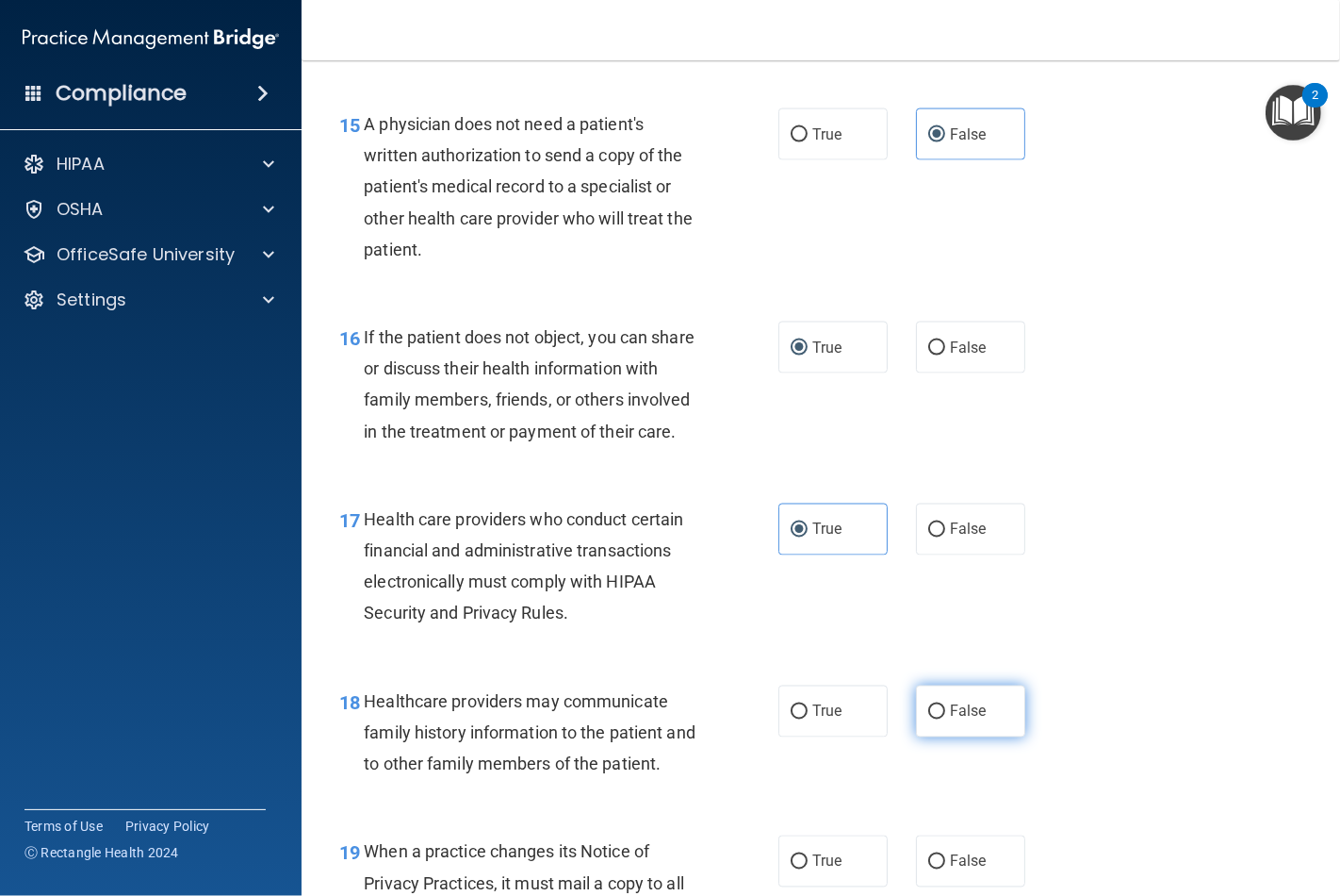
radio input "true"
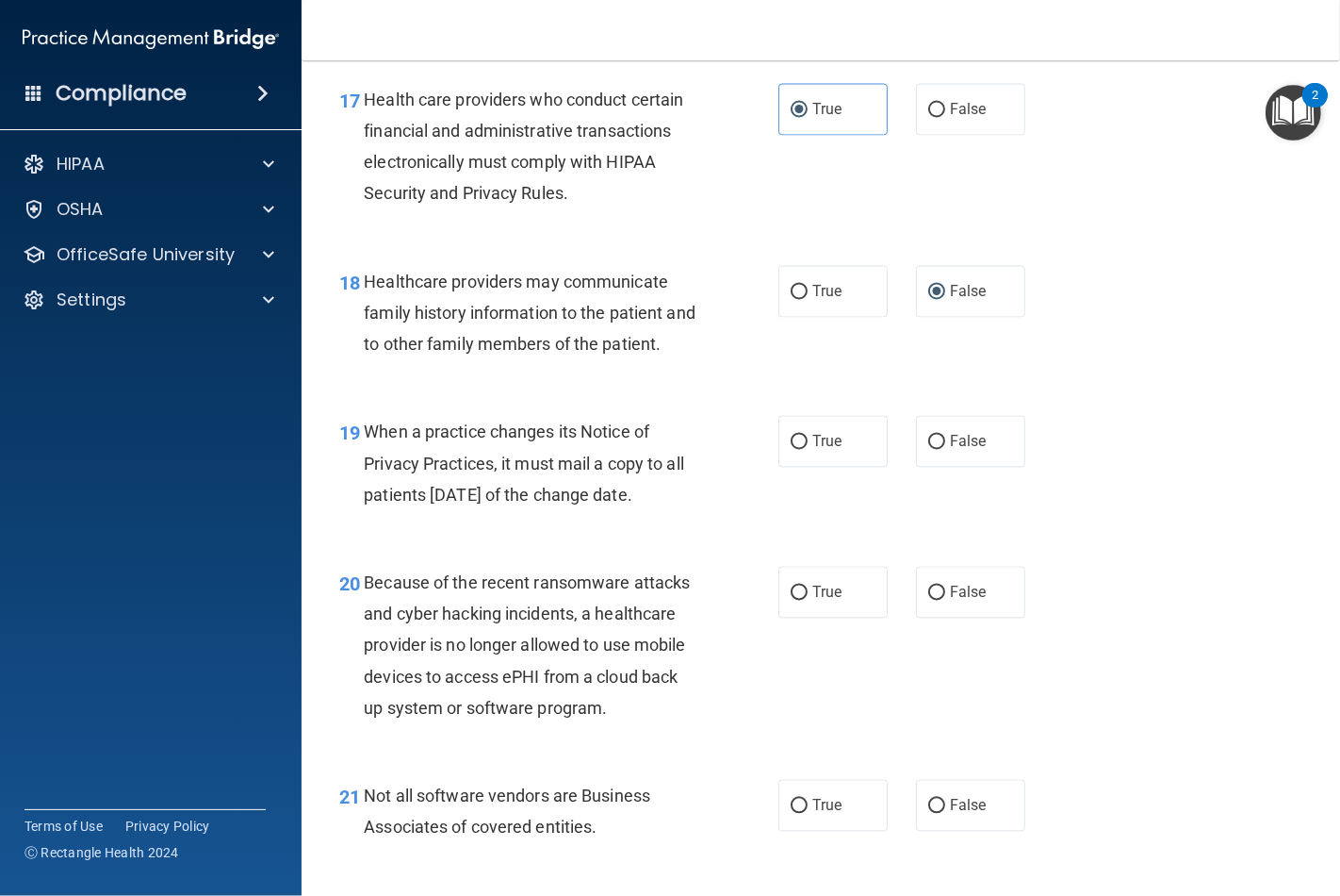
scroll to position [3142, 0]
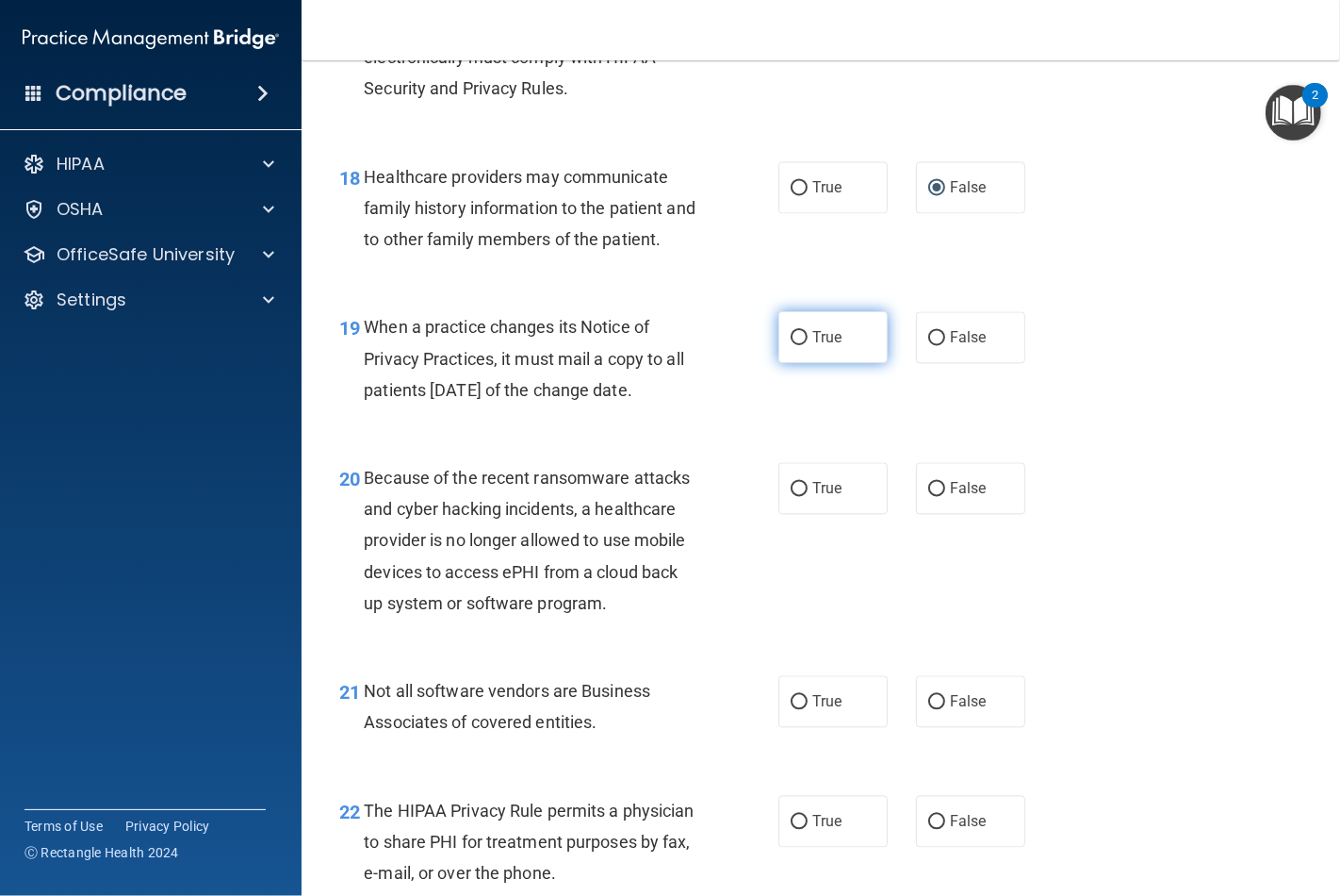
click at [803, 363] on label "True" at bounding box center [833, 337] width 109 height 52
click at [803, 345] on input "True" at bounding box center [799, 338] width 17 height 15
radio input "true"
drag, startPoint x: 813, startPoint y: 522, endPoint x: 798, endPoint y: 622, distance: 101.1
click at [809, 514] on label "True" at bounding box center [833, 488] width 109 height 52
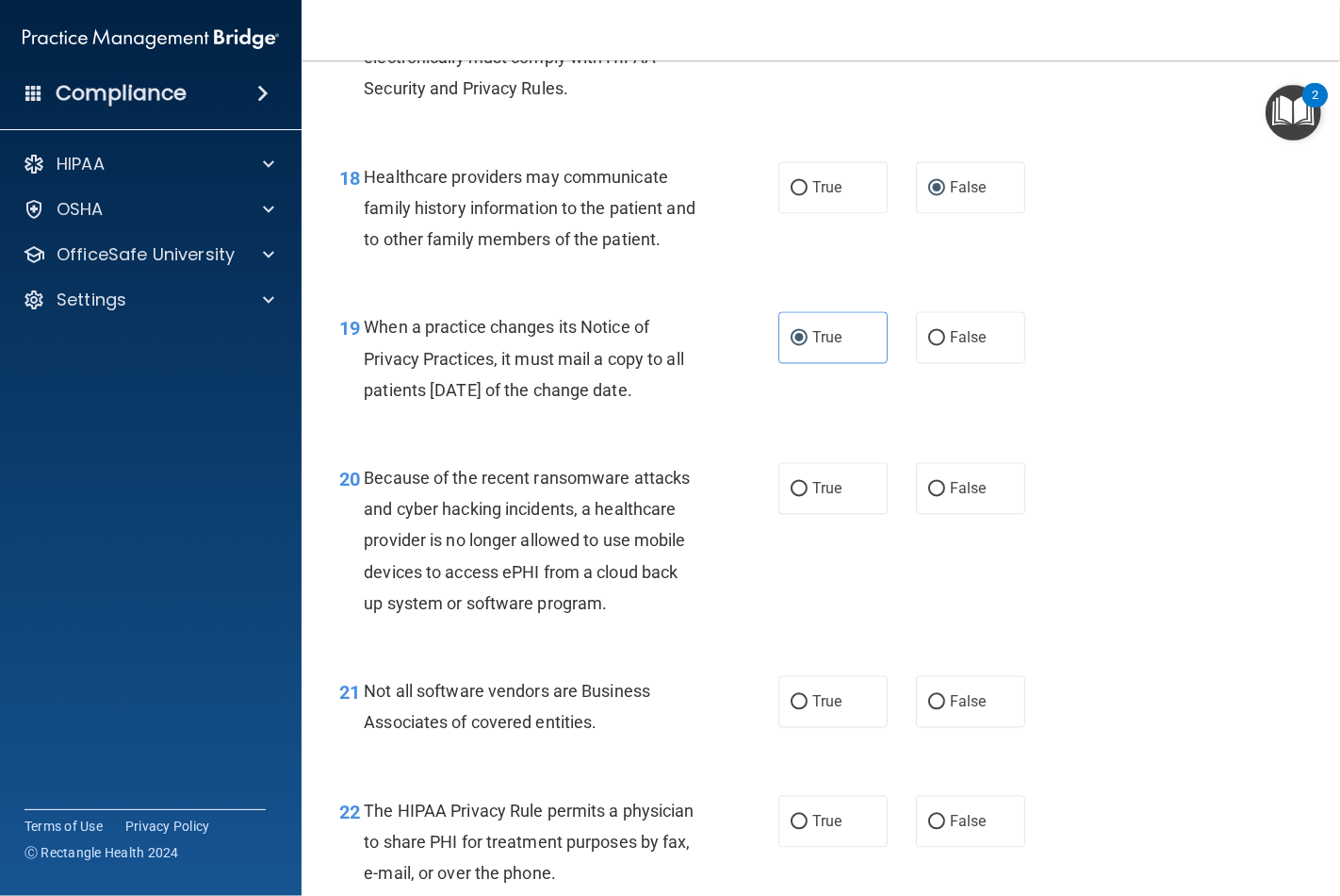
click at [808, 495] on input "True" at bounding box center [799, 489] width 17 height 15
radio input "true"
click at [929, 709] on input "False" at bounding box center [938, 702] width 17 height 15
radio input "true"
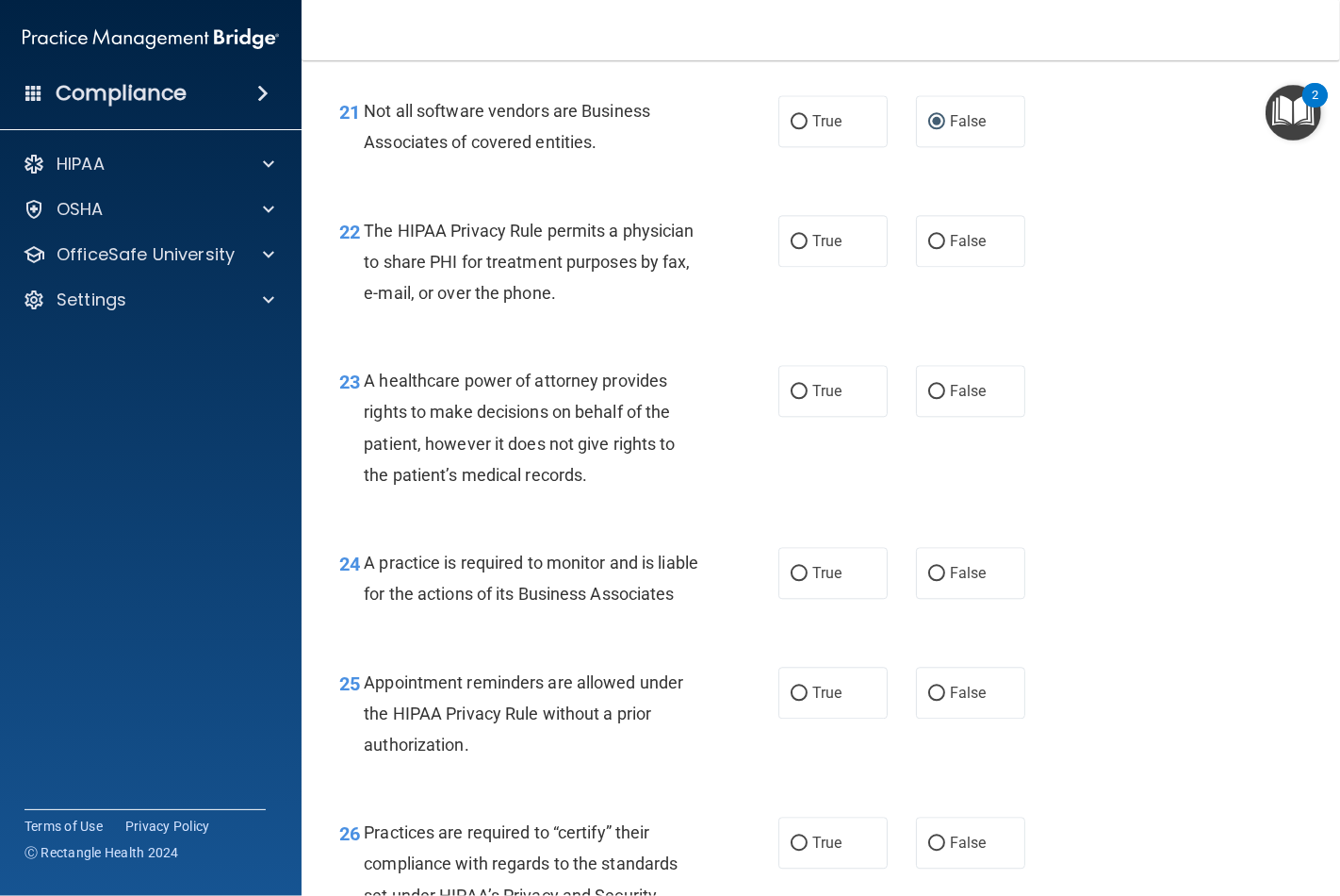
scroll to position [3771, 0]
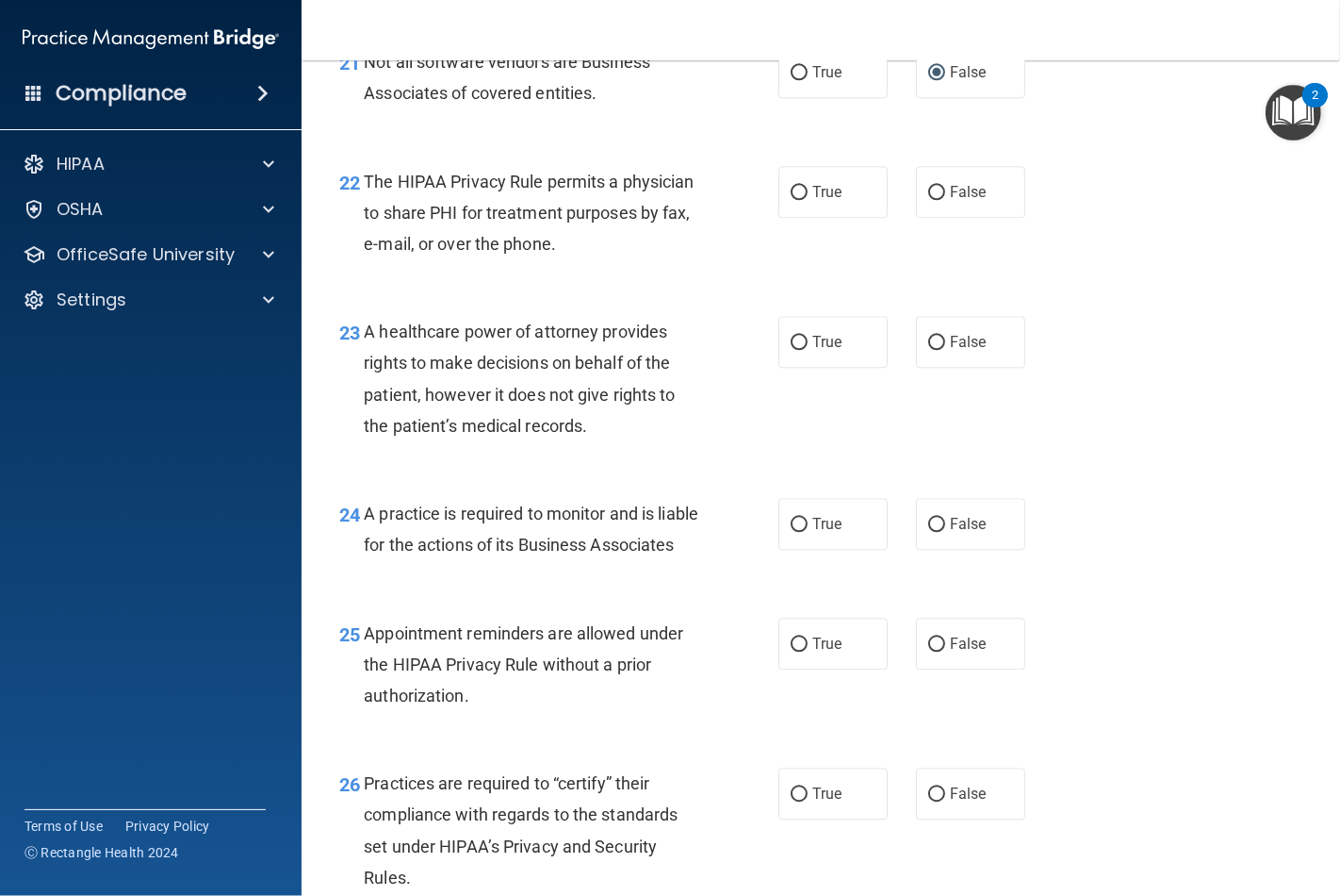
drag, startPoint x: 780, startPoint y: 220, endPoint x: 861, endPoint y: 305, distance: 117.4
click at [780, 218] on label "True" at bounding box center [833, 192] width 109 height 52
click at [790, 200] on input "True" at bounding box center [799, 193] width 17 height 15
radio input "true"
click at [929, 349] on input "False" at bounding box center [938, 343] width 17 height 15
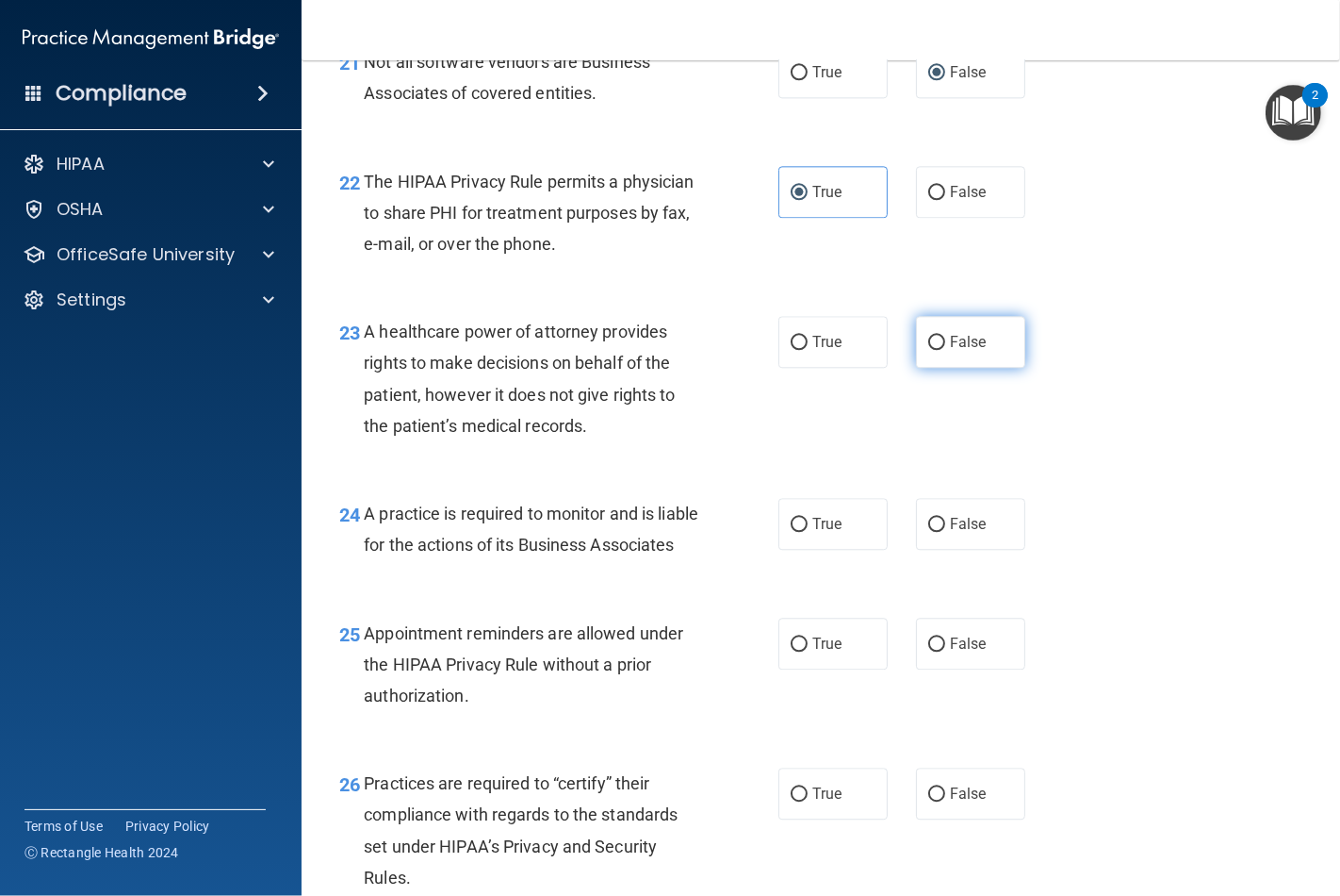
radio input "true"
click at [793, 550] on label "True" at bounding box center [833, 523] width 109 height 52
click at [793, 531] on input "True" at bounding box center [799, 524] width 17 height 15
radio input "true"
click at [917, 670] on label "False" at bounding box center [970, 643] width 109 height 52
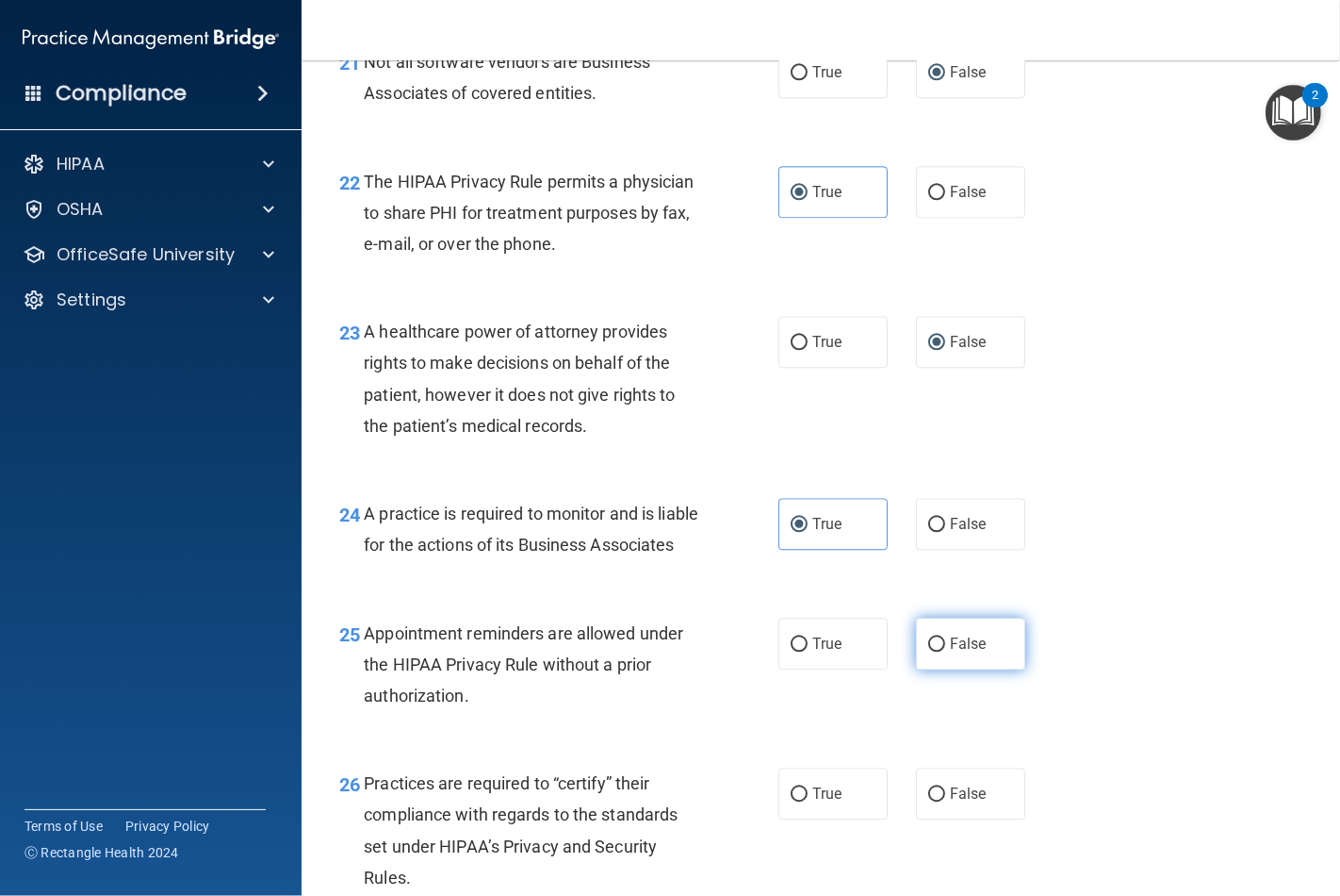
click at [929, 651] on input "False" at bounding box center [938, 644] width 17 height 15
radio input "true"
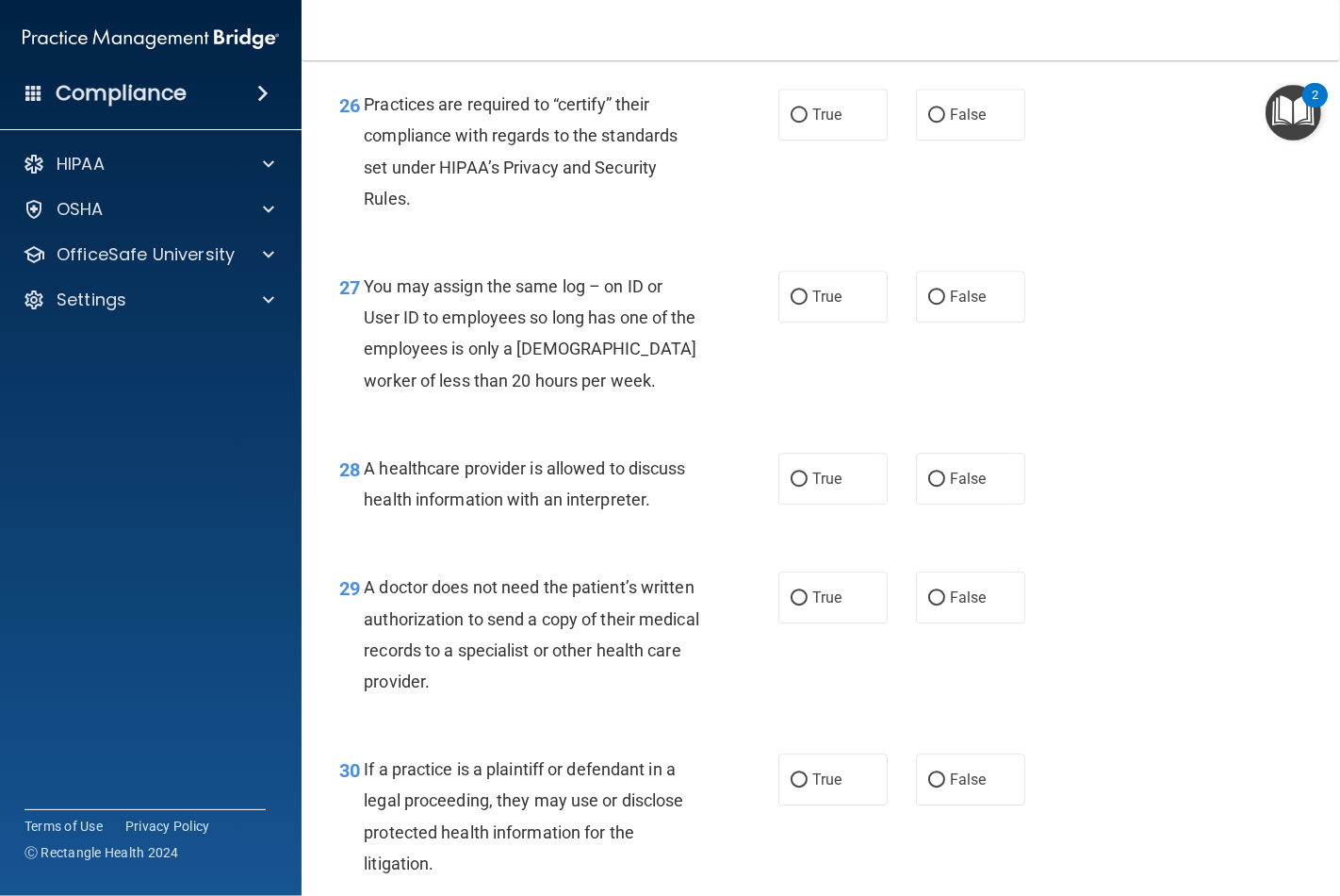
scroll to position [4399, 0]
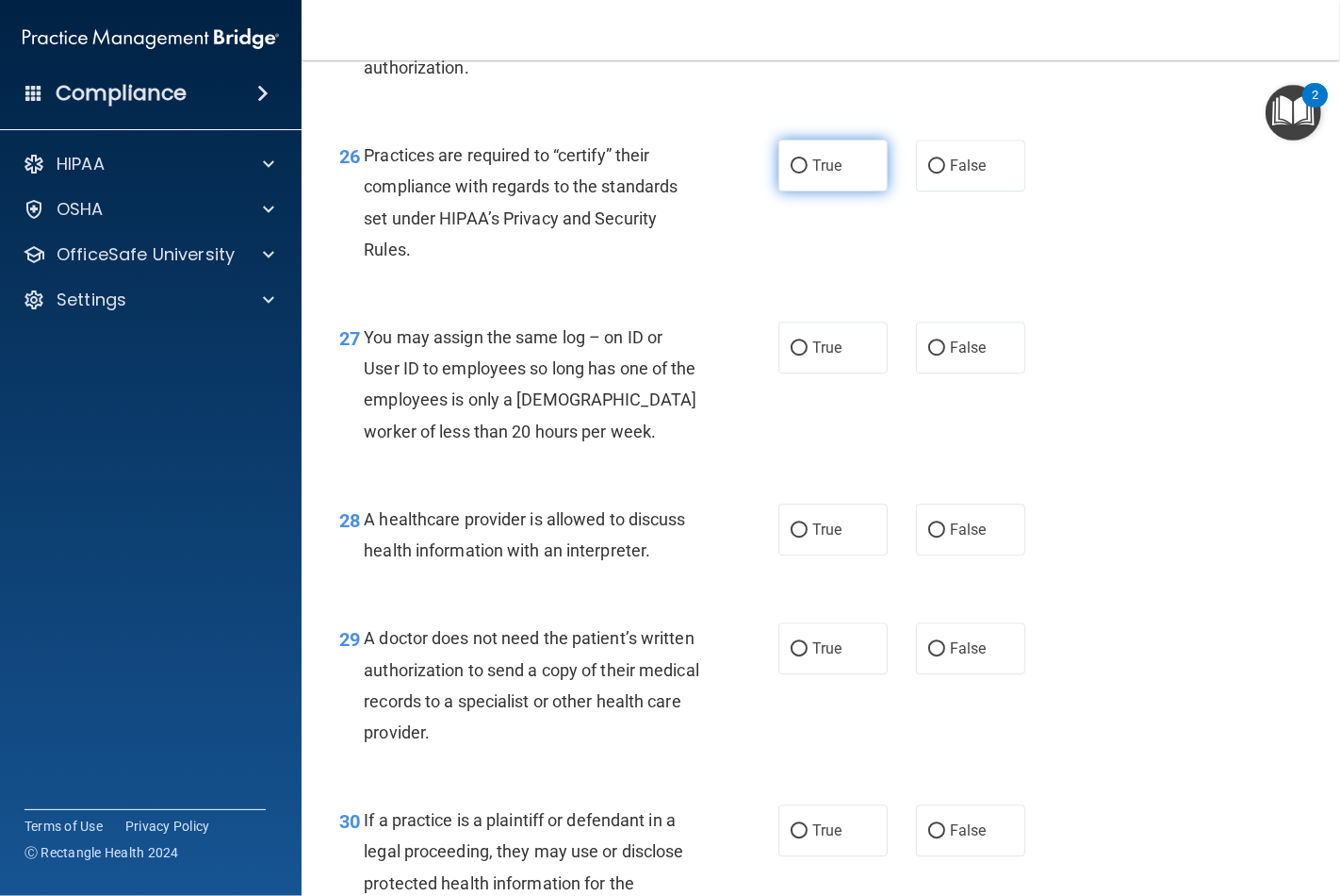
click at [791, 173] on input "True" at bounding box center [799, 166] width 17 height 15
radio input "true"
click at [933, 373] on label "False" at bounding box center [970, 347] width 109 height 52
click at [933, 355] on input "False" at bounding box center [938, 348] width 17 height 15
radio input "true"
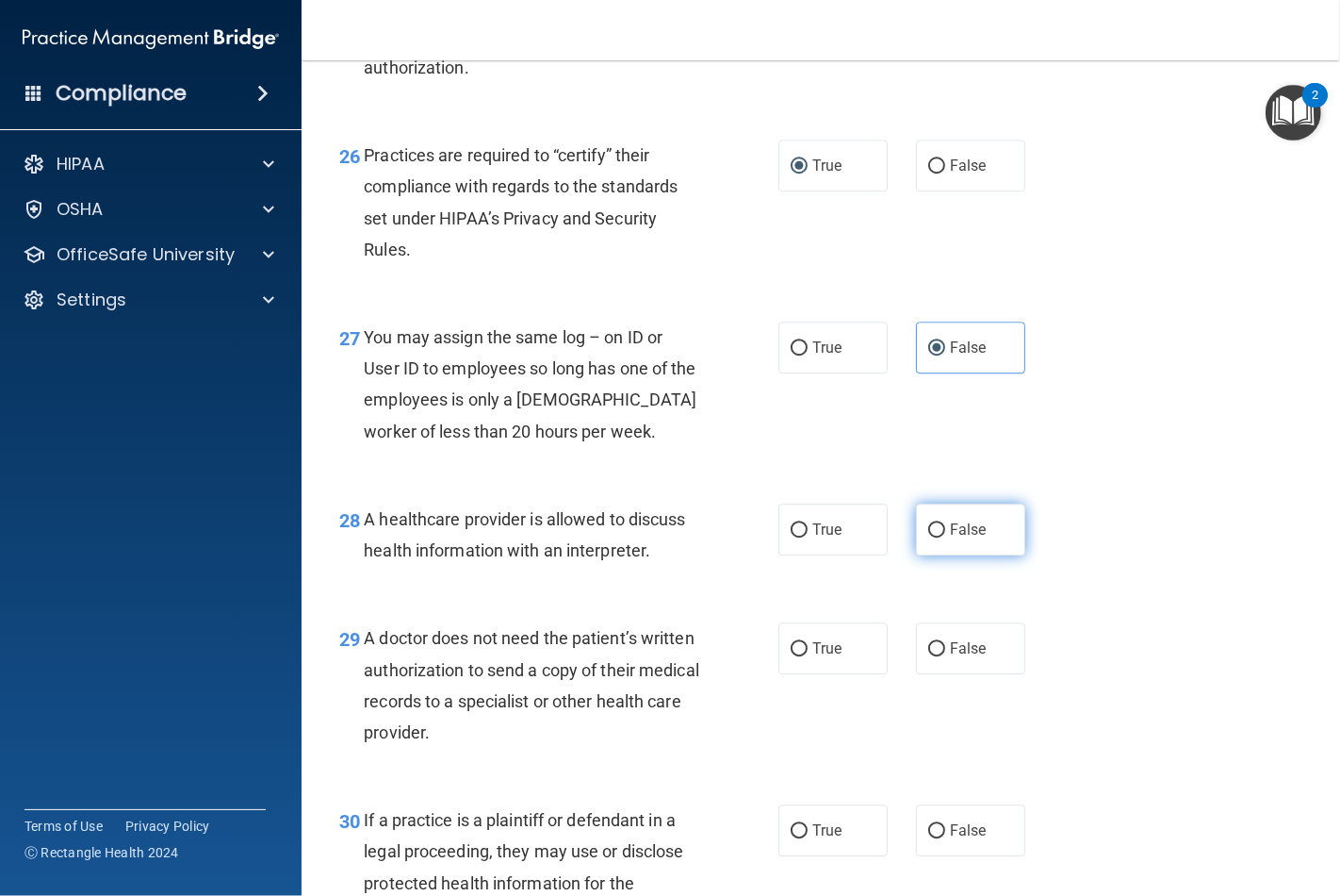
drag, startPoint x: 938, startPoint y: 589, endPoint x: 917, endPoint y: 643, distance: 57.9
click at [937, 555] on label "False" at bounding box center [970, 529] width 109 height 52
click at [937, 537] on input "False" at bounding box center [938, 530] width 17 height 15
radio input "true"
click at [817, 657] on span "True" at bounding box center [827, 648] width 29 height 18
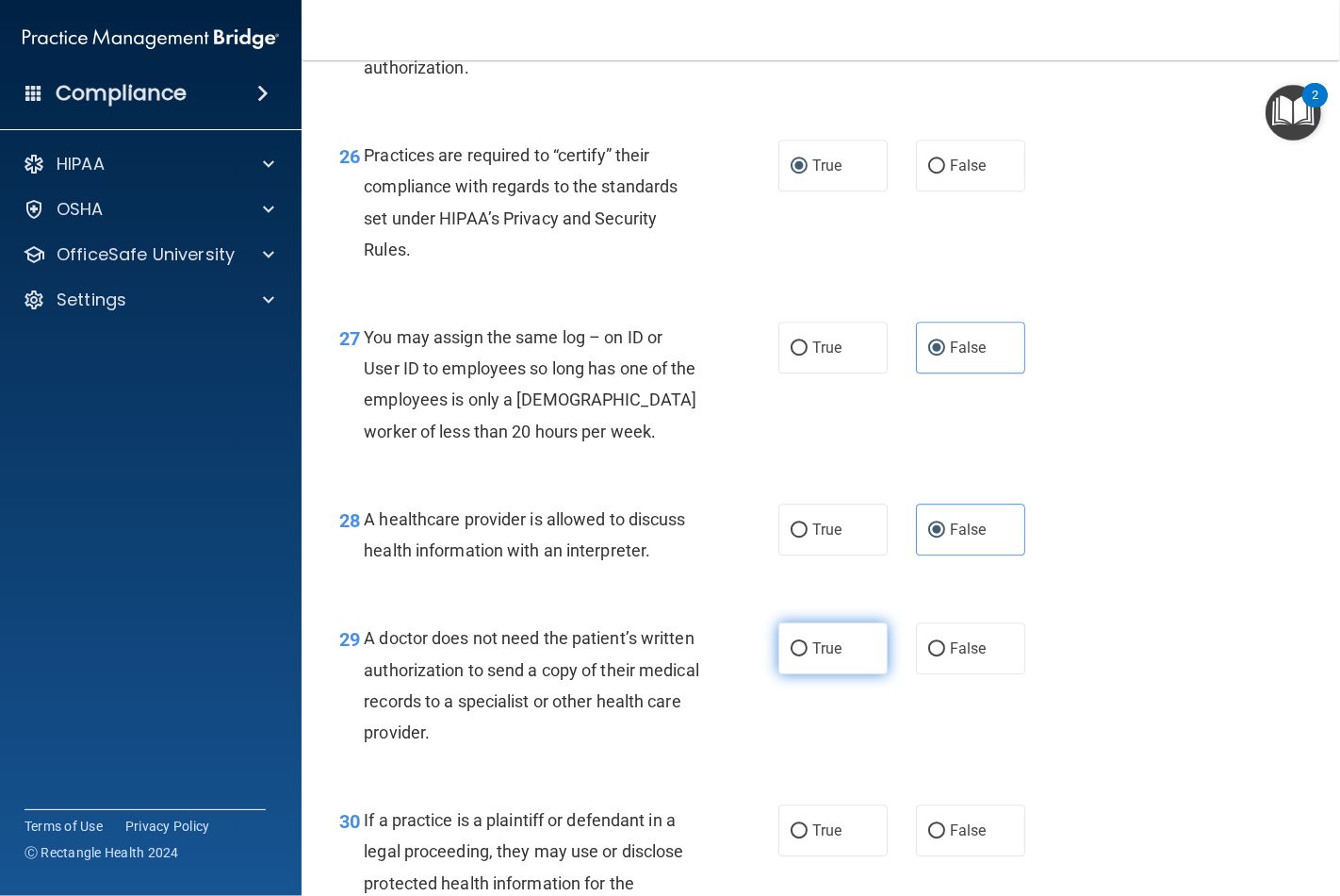
click at [808, 656] on input "True" at bounding box center [799, 648] width 17 height 15
radio input "true"
click at [929, 838] on input "False" at bounding box center [938, 830] width 17 height 15
radio input "true"
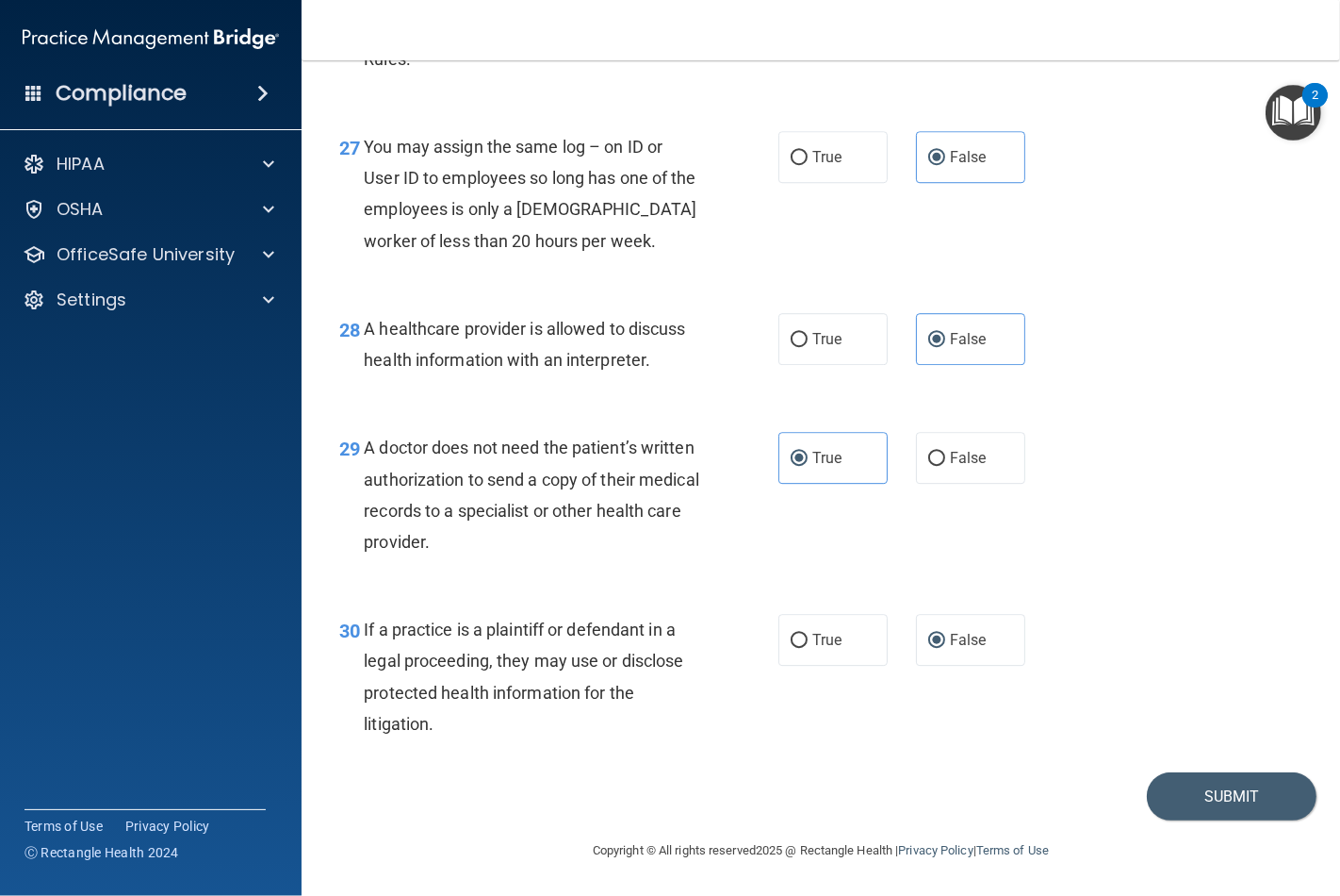
scroll to position [4652, 0]
click at [1185, 786] on button "Submit" at bounding box center [1232, 796] width 169 height 48
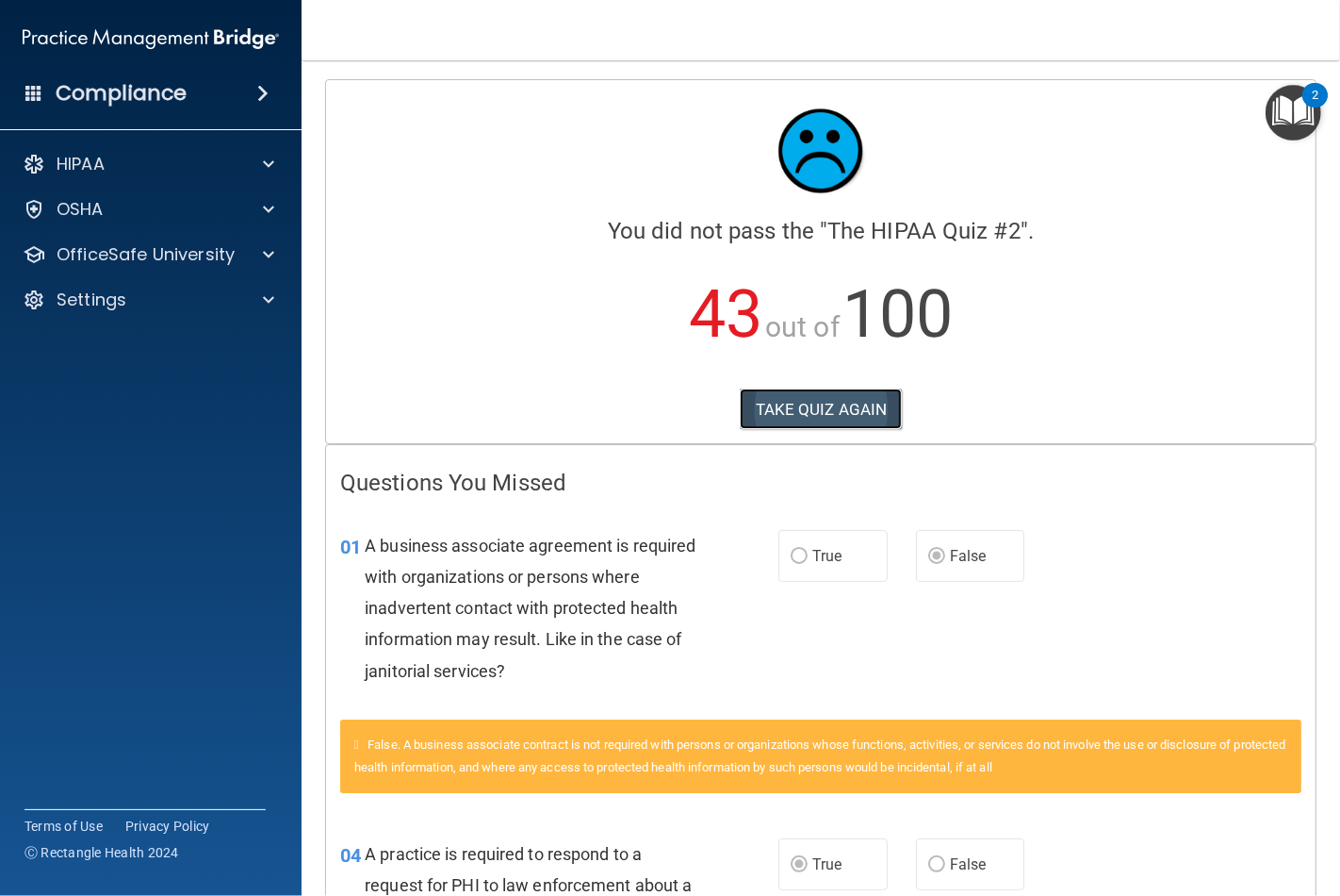
click at [775, 412] on button "TAKE QUIZ AGAIN" at bounding box center [821, 408] width 164 height 42
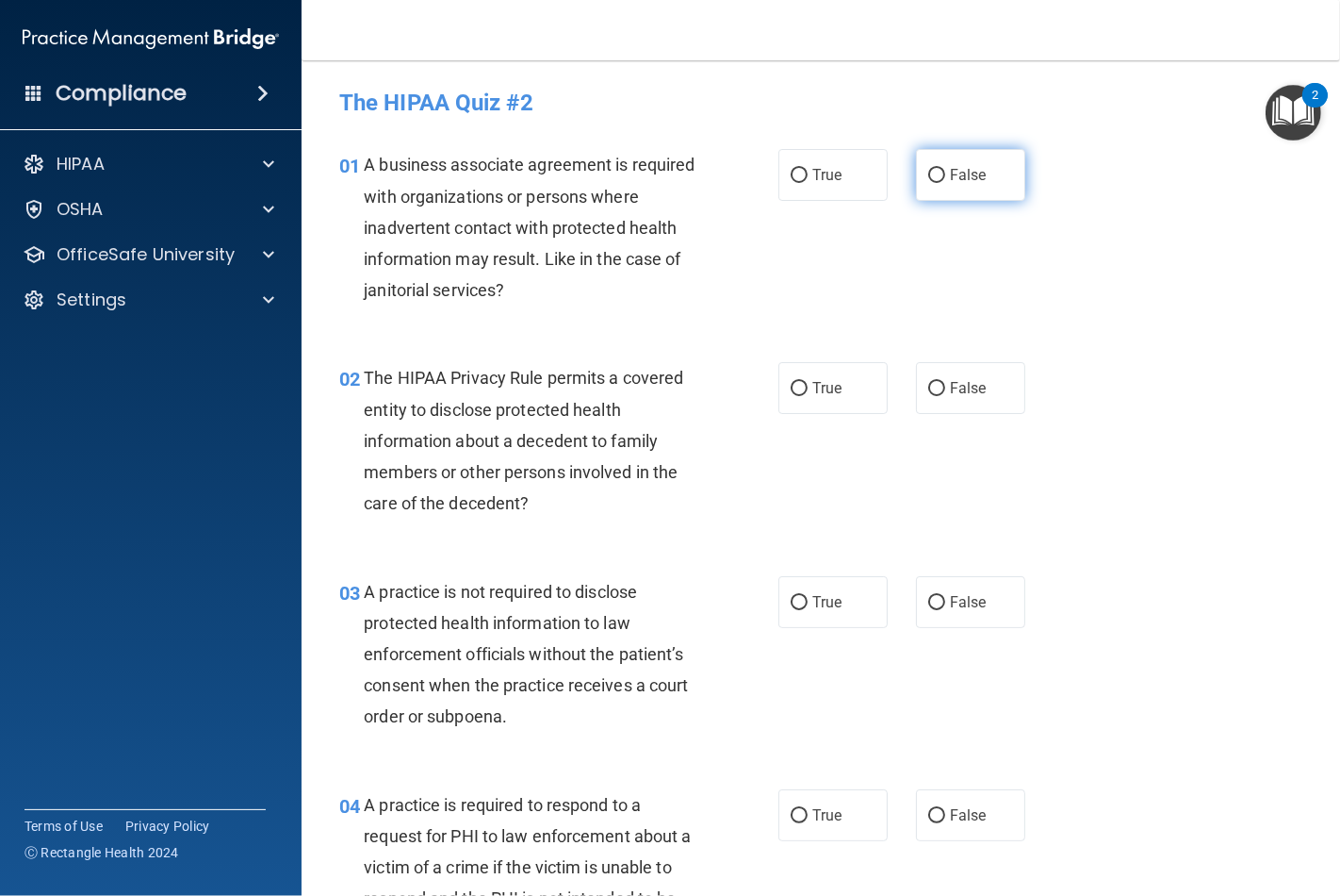
click at [917, 185] on label "False" at bounding box center [970, 175] width 109 height 52
click at [929, 183] on input "False" at bounding box center [938, 175] width 17 height 15
radio input "true"
click at [813, 382] on span "True" at bounding box center [827, 388] width 29 height 18
click at [808, 382] on input "True" at bounding box center [799, 389] width 17 height 15
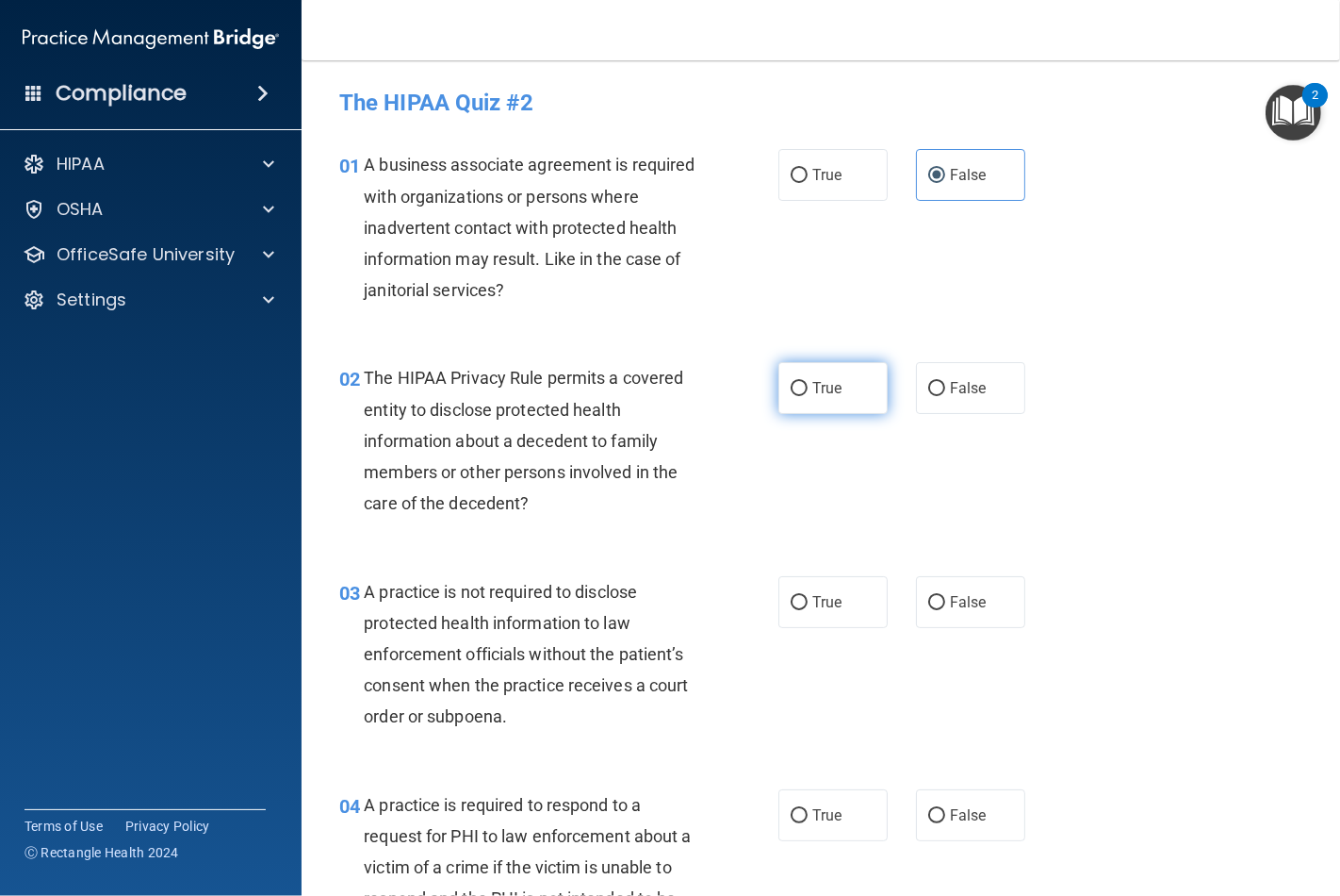
radio input "true"
drag, startPoint x: 947, startPoint y: 599, endPoint x: 907, endPoint y: 658, distance: 71.3
click at [950, 600] on span "False" at bounding box center [968, 602] width 37 height 18
click at [945, 600] on input "False" at bounding box center [938, 603] width 17 height 15
radio input "true"
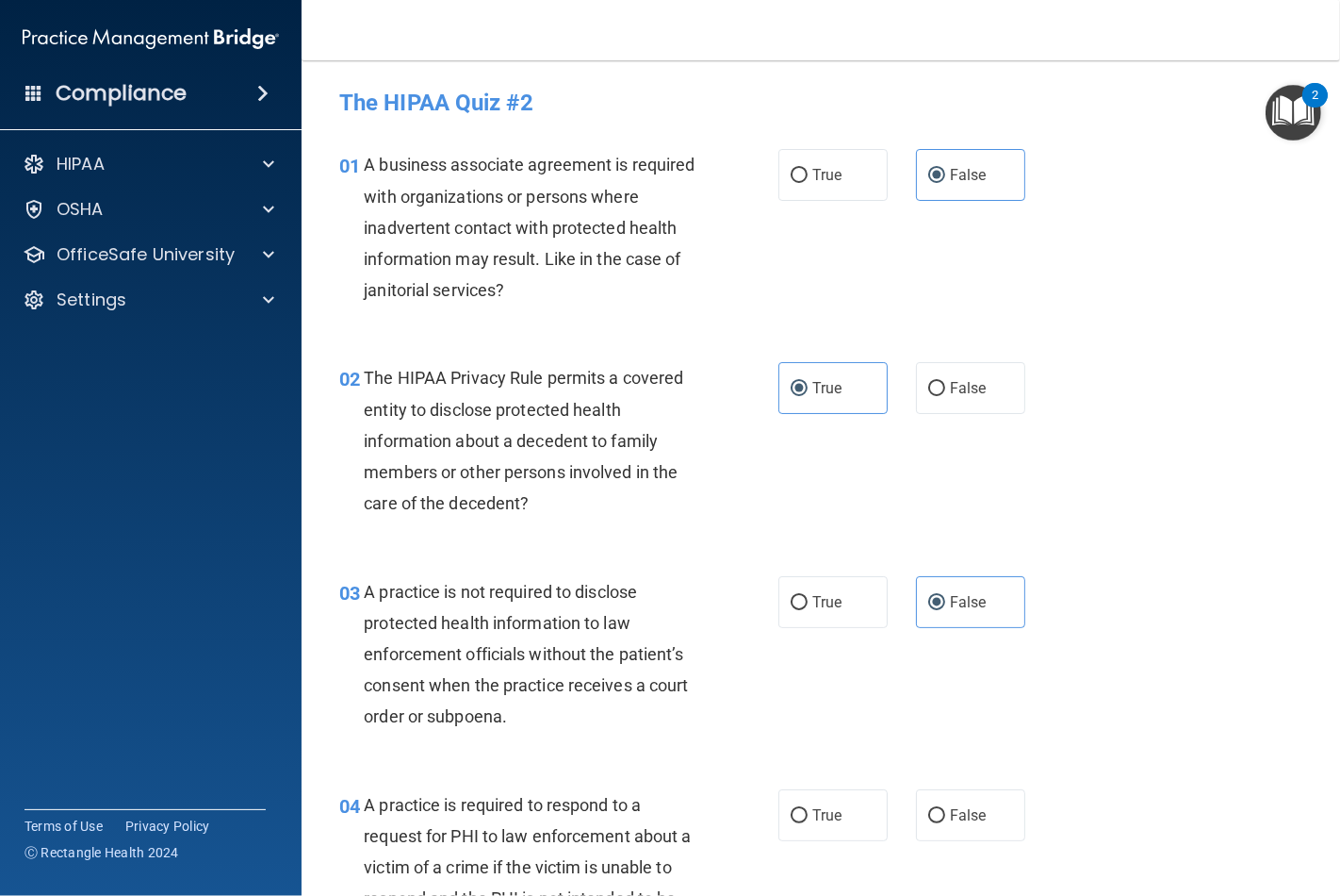
drag, startPoint x: 832, startPoint y: 823, endPoint x: 853, endPoint y: 785, distance: 43.4
click at [830, 822] on label "True" at bounding box center [833, 815] width 109 height 52
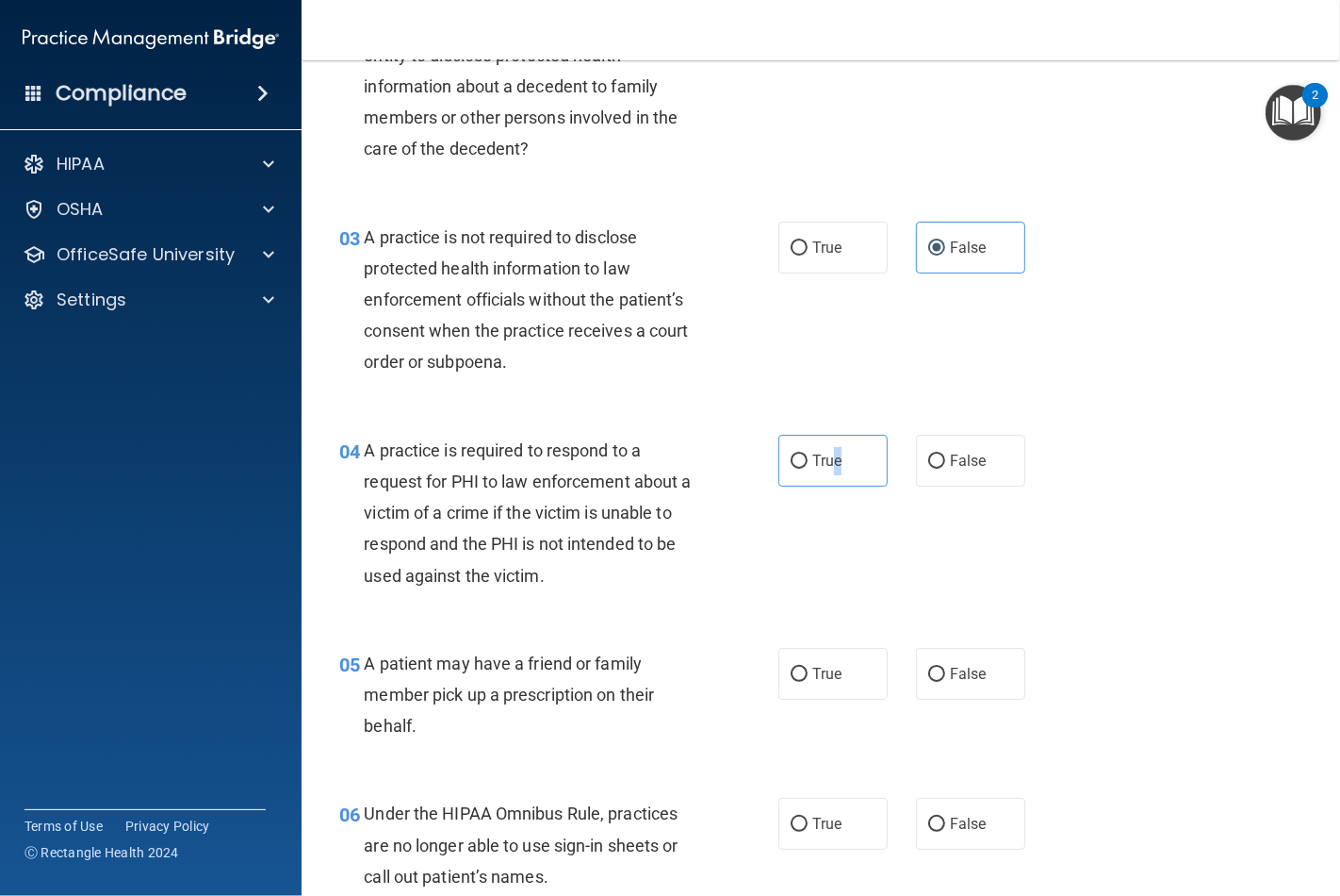
scroll to position [419, 0]
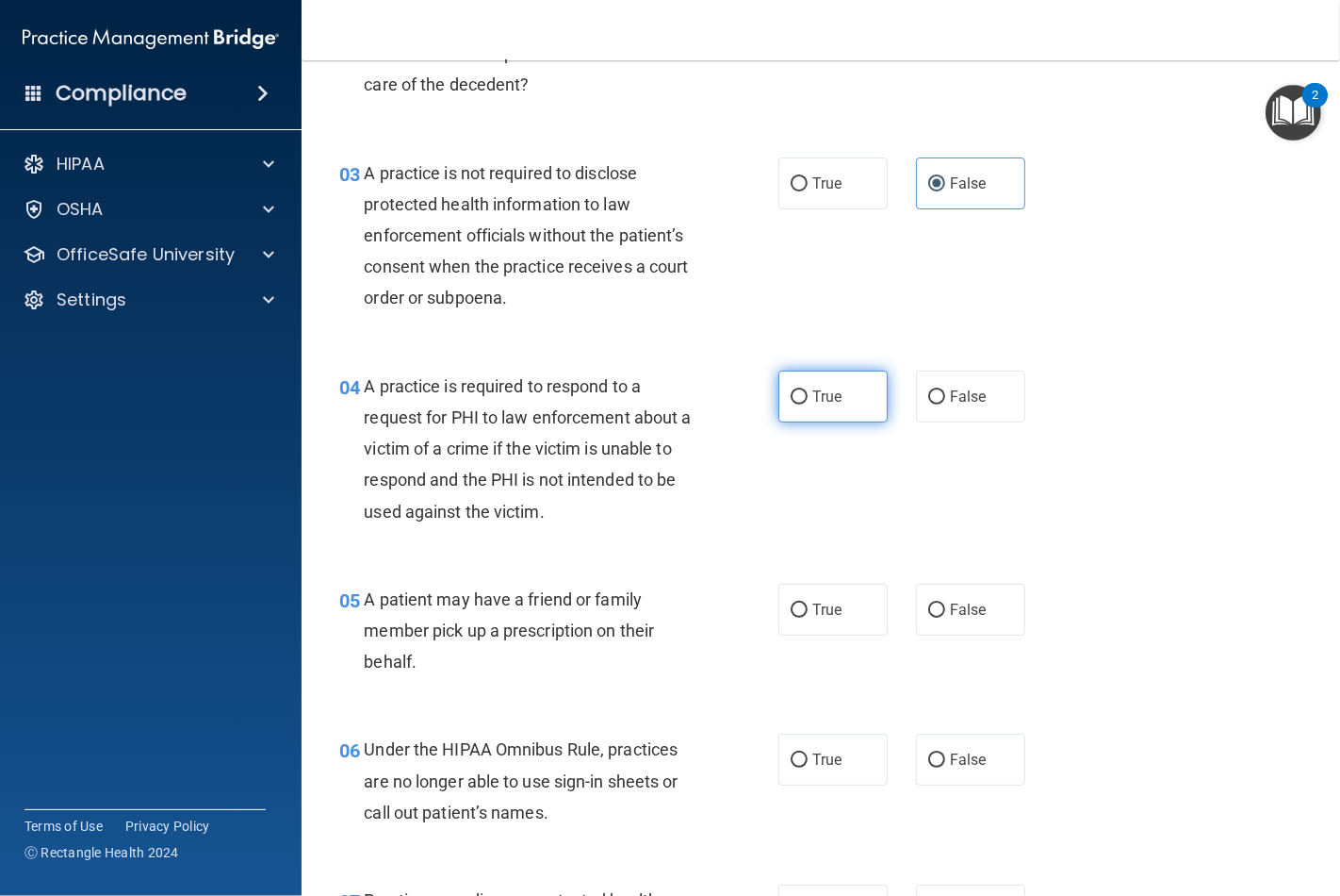
click at [779, 390] on label "True" at bounding box center [833, 397] width 109 height 52
click at [790, 390] on input "True" at bounding box center [799, 397] width 17 height 15
radio input "true"
drag, startPoint x: 786, startPoint y: 602, endPoint x: 930, endPoint y: 720, distance: 186.2
click at [790, 603] on input "True" at bounding box center [799, 610] width 17 height 15
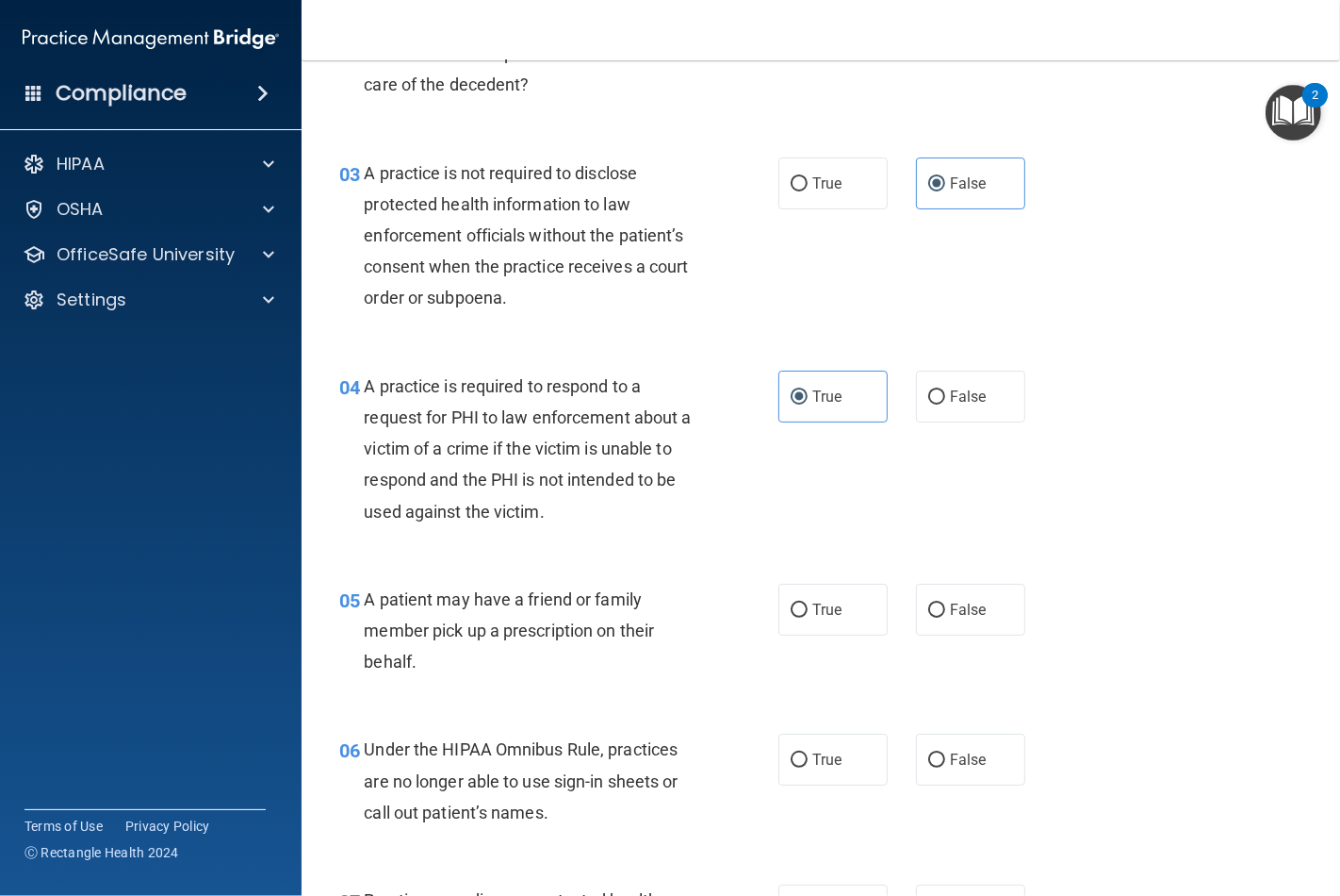
radio input "true"
drag, startPoint x: 940, startPoint y: 762, endPoint x: 981, endPoint y: 738, distance: 47.5
click at [938, 755] on label "False" at bounding box center [970, 760] width 109 height 52
click at [938, 755] on input "False" at bounding box center [938, 760] width 17 height 15
radio input "true"
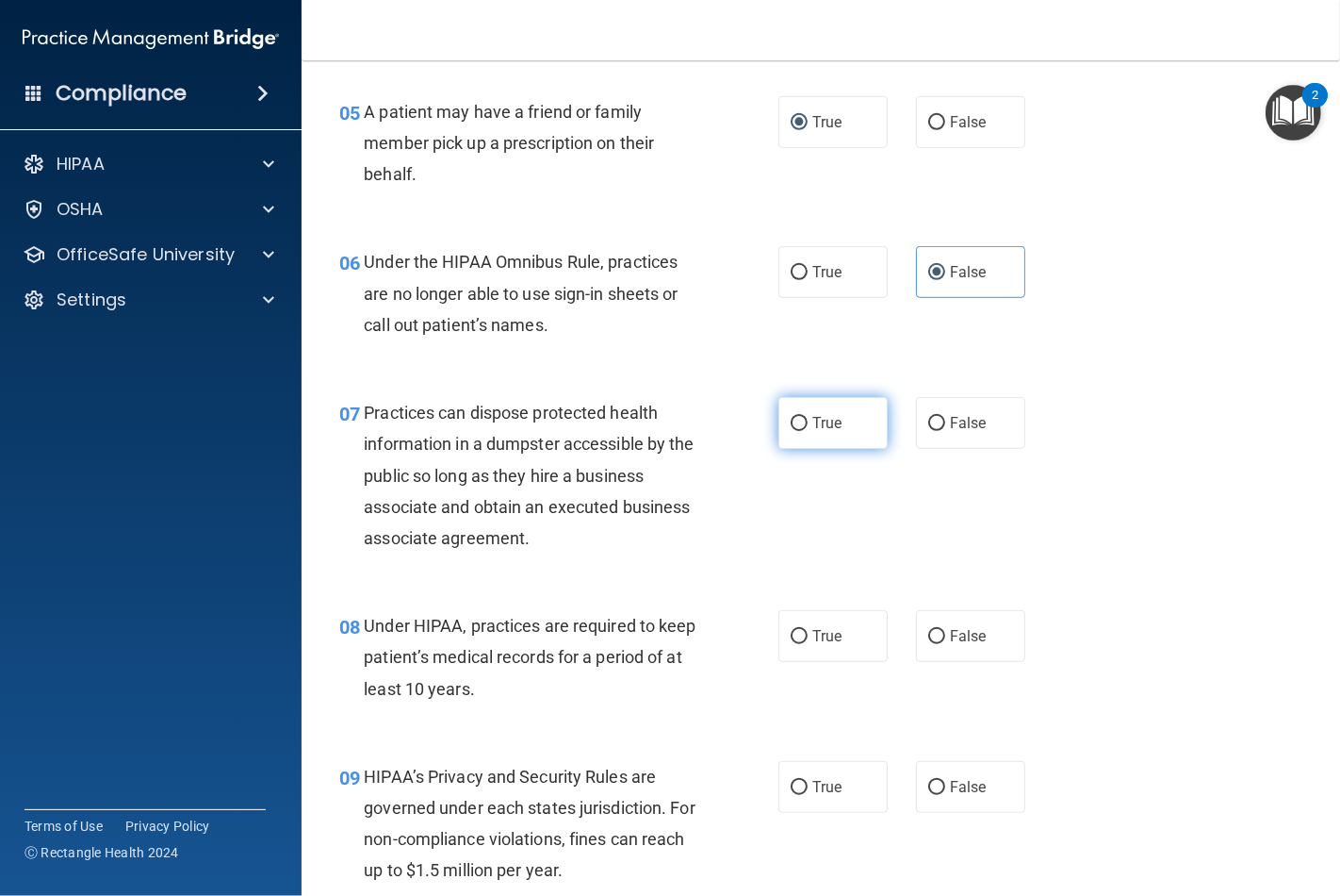
scroll to position [942, 0]
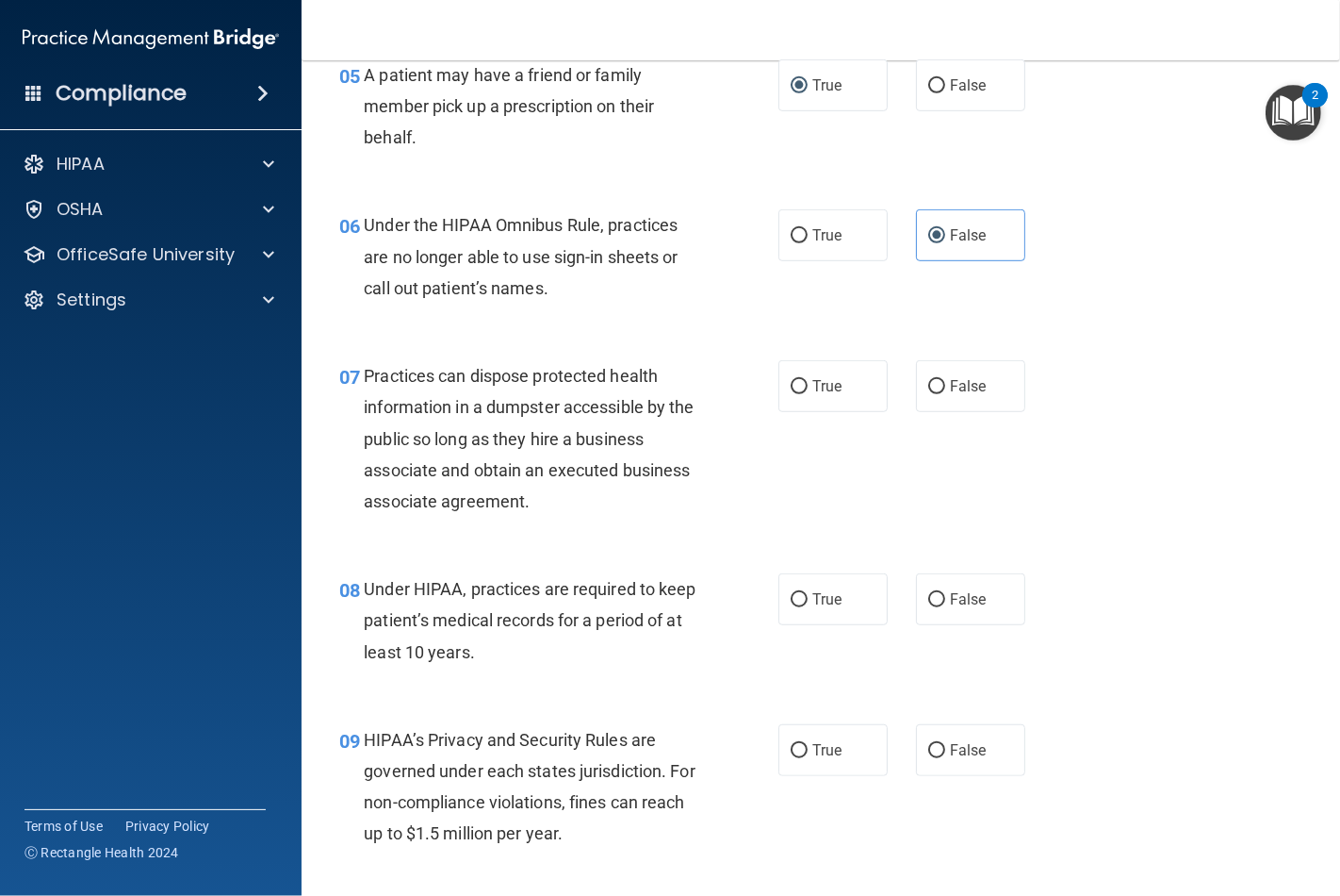
drag, startPoint x: 932, startPoint y: 396, endPoint x: 930, endPoint y: 422, distance: 26.1
click at [932, 400] on label "False" at bounding box center [970, 386] width 109 height 52
click at [932, 394] on input "False" at bounding box center [938, 387] width 17 height 15
radio input "true"
drag, startPoint x: 925, startPoint y: 601, endPoint x: 947, endPoint y: 702, distance: 103.4
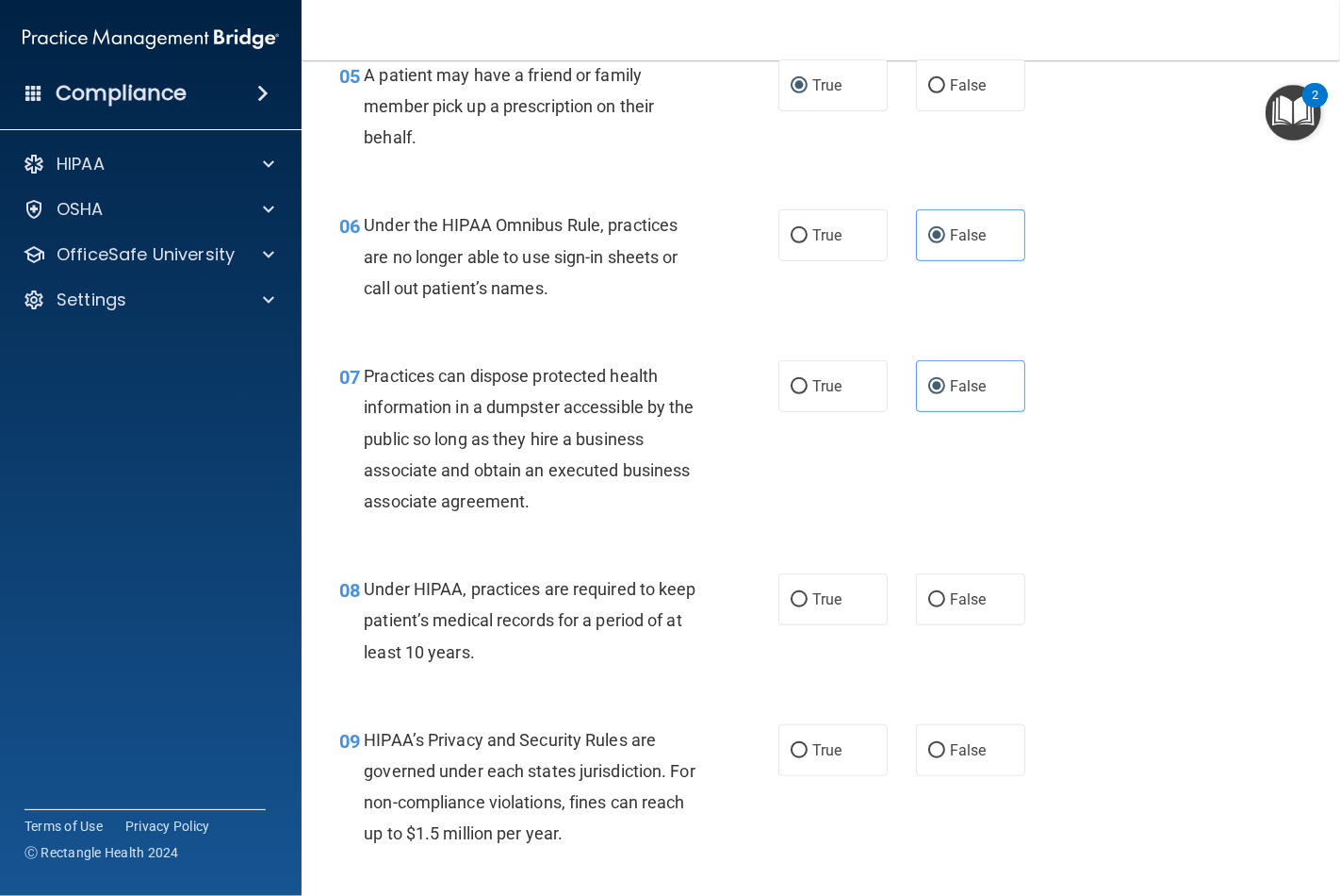
click at [929, 606] on input "False" at bounding box center [938, 600] width 17 height 15
radio input "true"
drag, startPoint x: 942, startPoint y: 748, endPoint x: 984, endPoint y: 726, distance: 47.4
click at [950, 741] on span "False" at bounding box center [968, 750] width 37 height 18
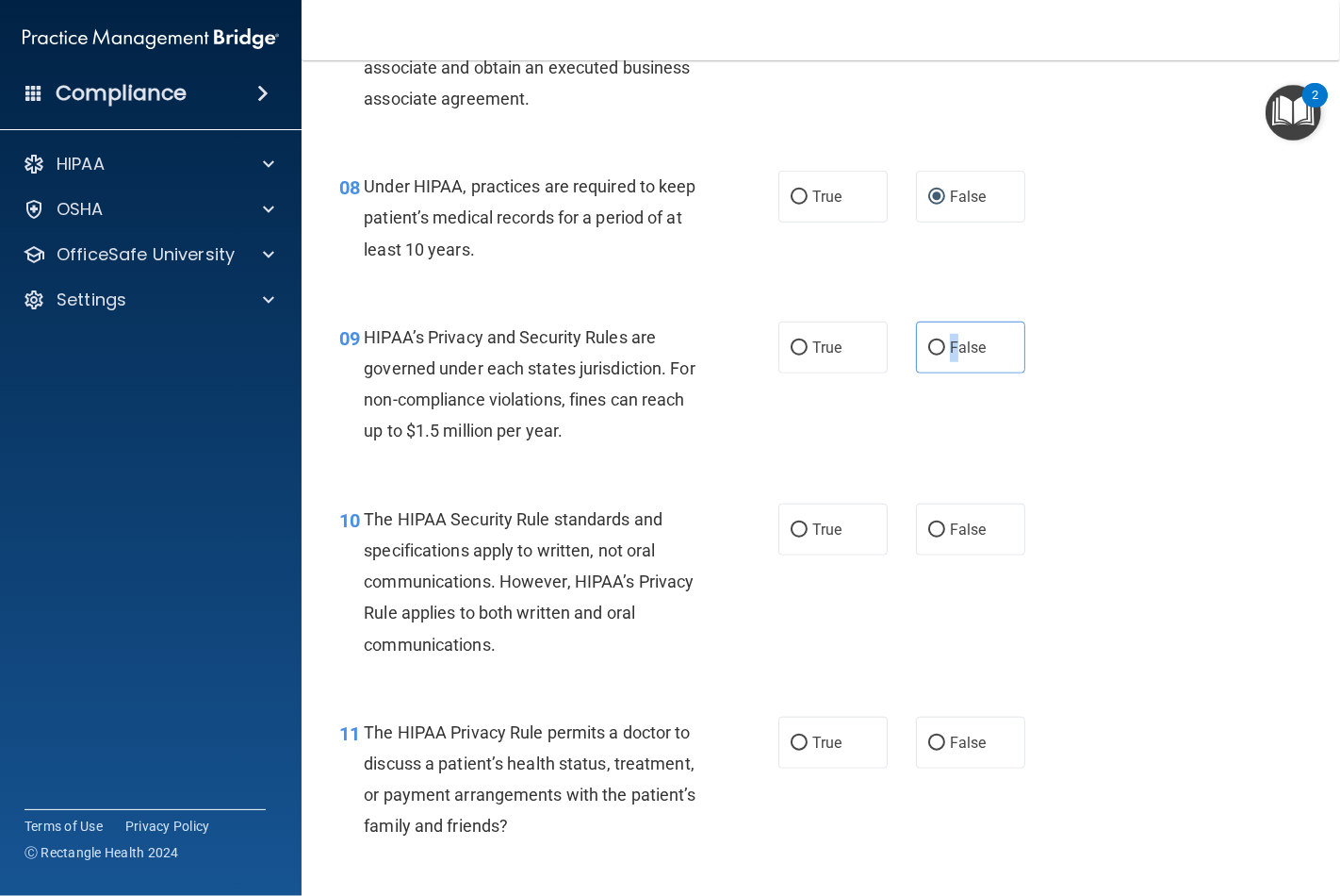
scroll to position [1361, 0]
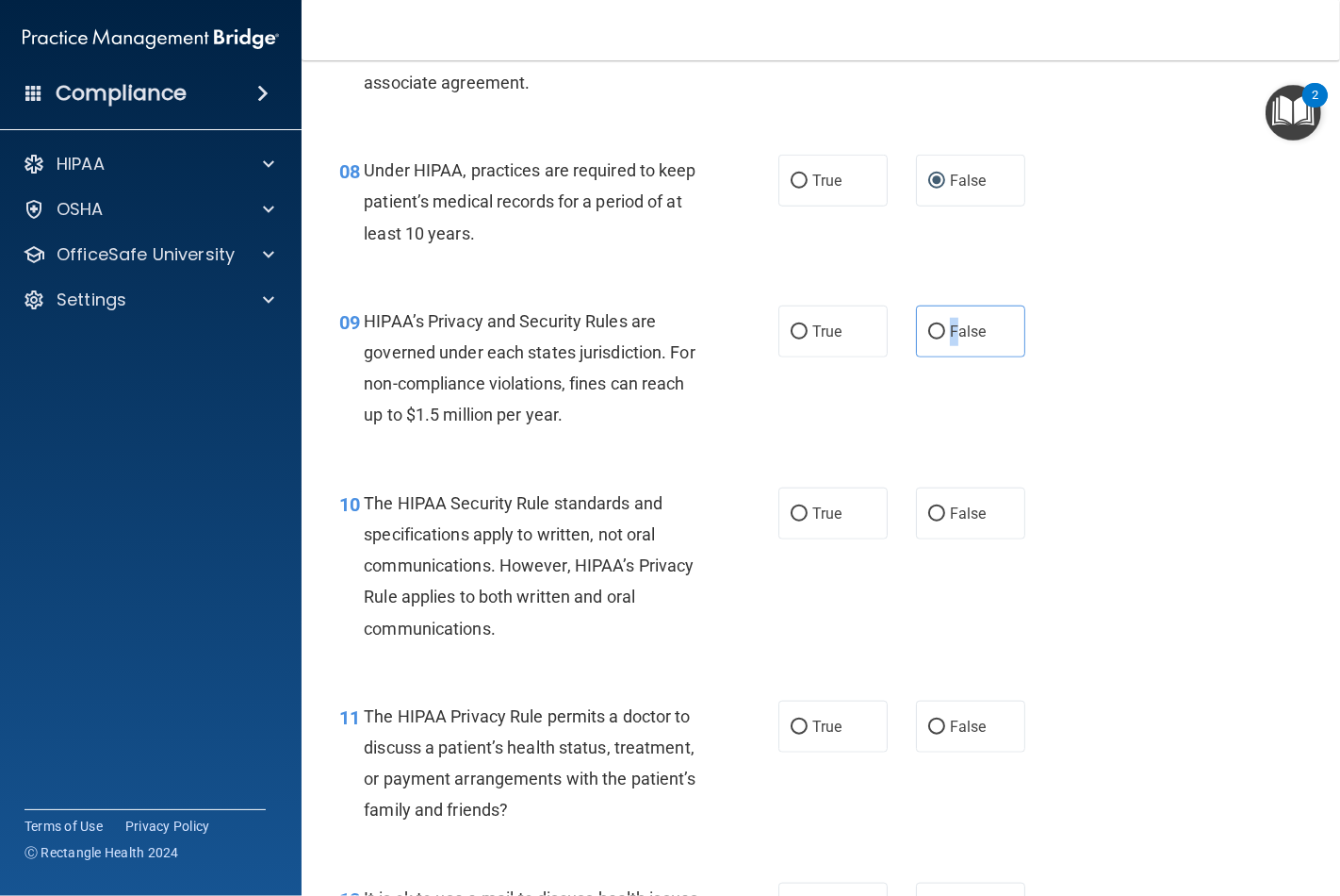
drag, startPoint x: 929, startPoint y: 333, endPoint x: 880, endPoint y: 514, distance: 187.5
click at [927, 340] on label "False" at bounding box center [970, 332] width 109 height 52
drag, startPoint x: 775, startPoint y: 497, endPoint x: 803, endPoint y: 523, distance: 38.2
click at [779, 497] on label "True" at bounding box center [833, 514] width 109 height 52
click at [790, 507] on input "True" at bounding box center [799, 514] width 17 height 15
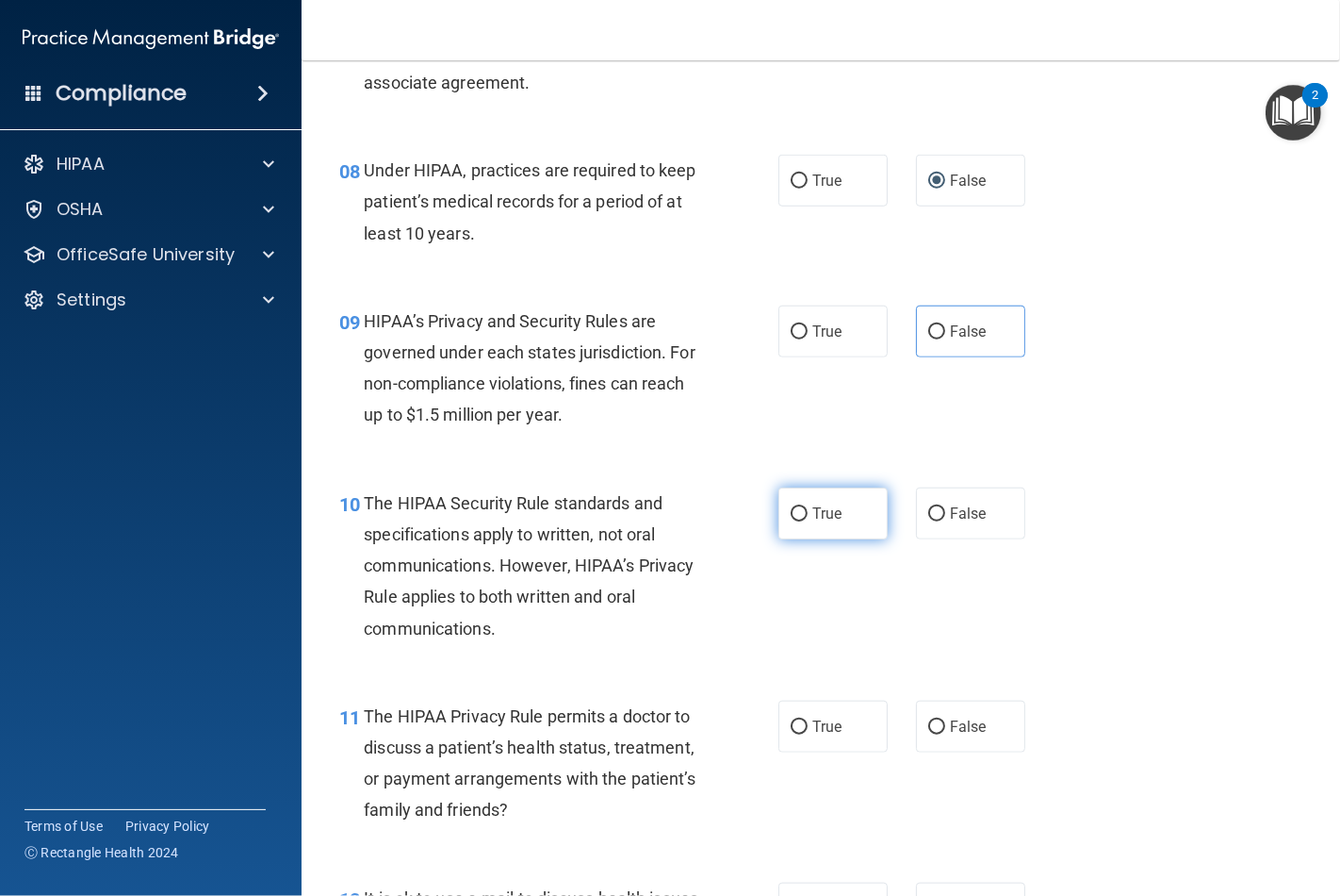
radio input "true"
click at [950, 328] on span "False" at bounding box center [968, 331] width 37 height 18
click at [942, 328] on input "False" at bounding box center [938, 332] width 17 height 15
radio input "true"
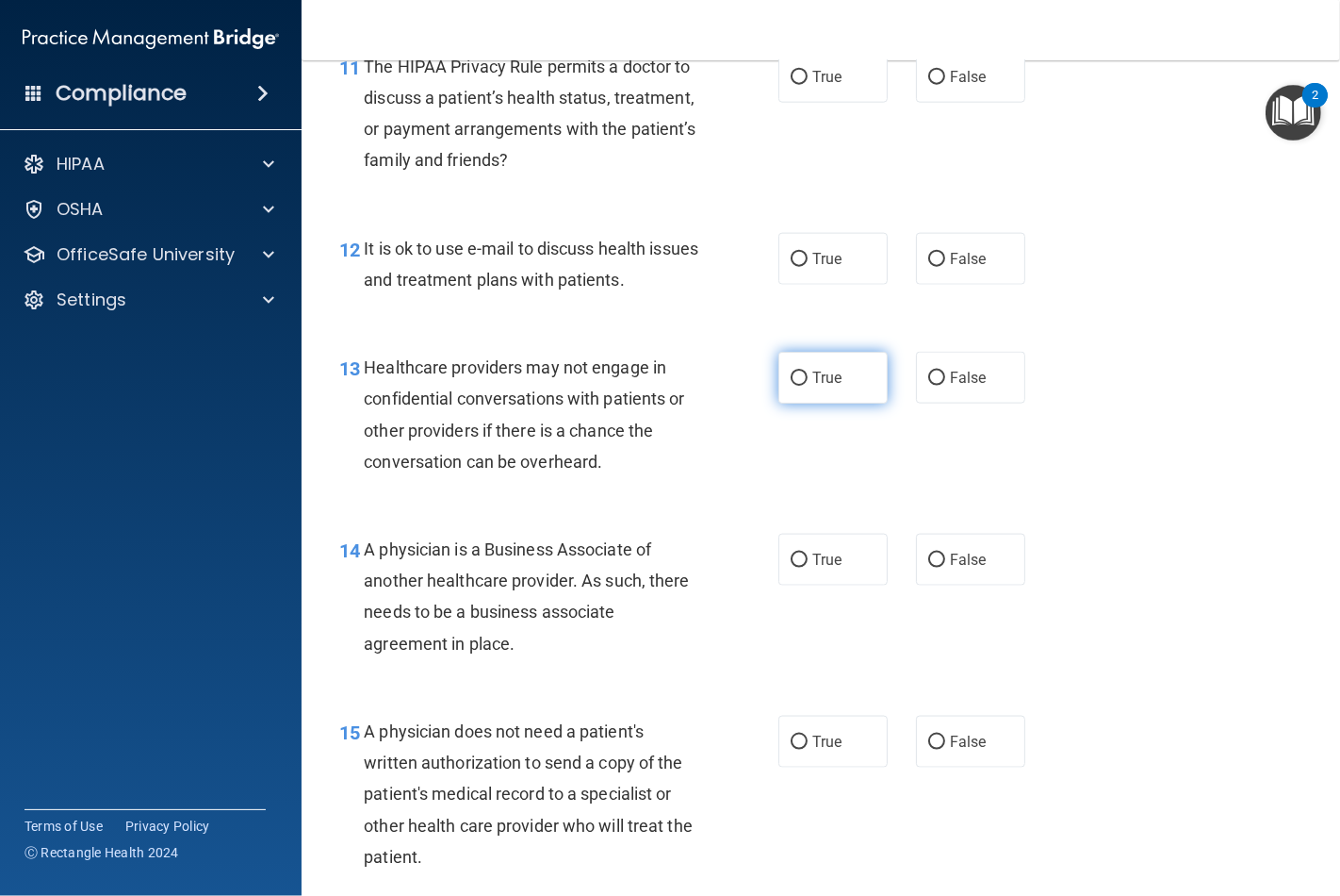
scroll to position [2095, 0]
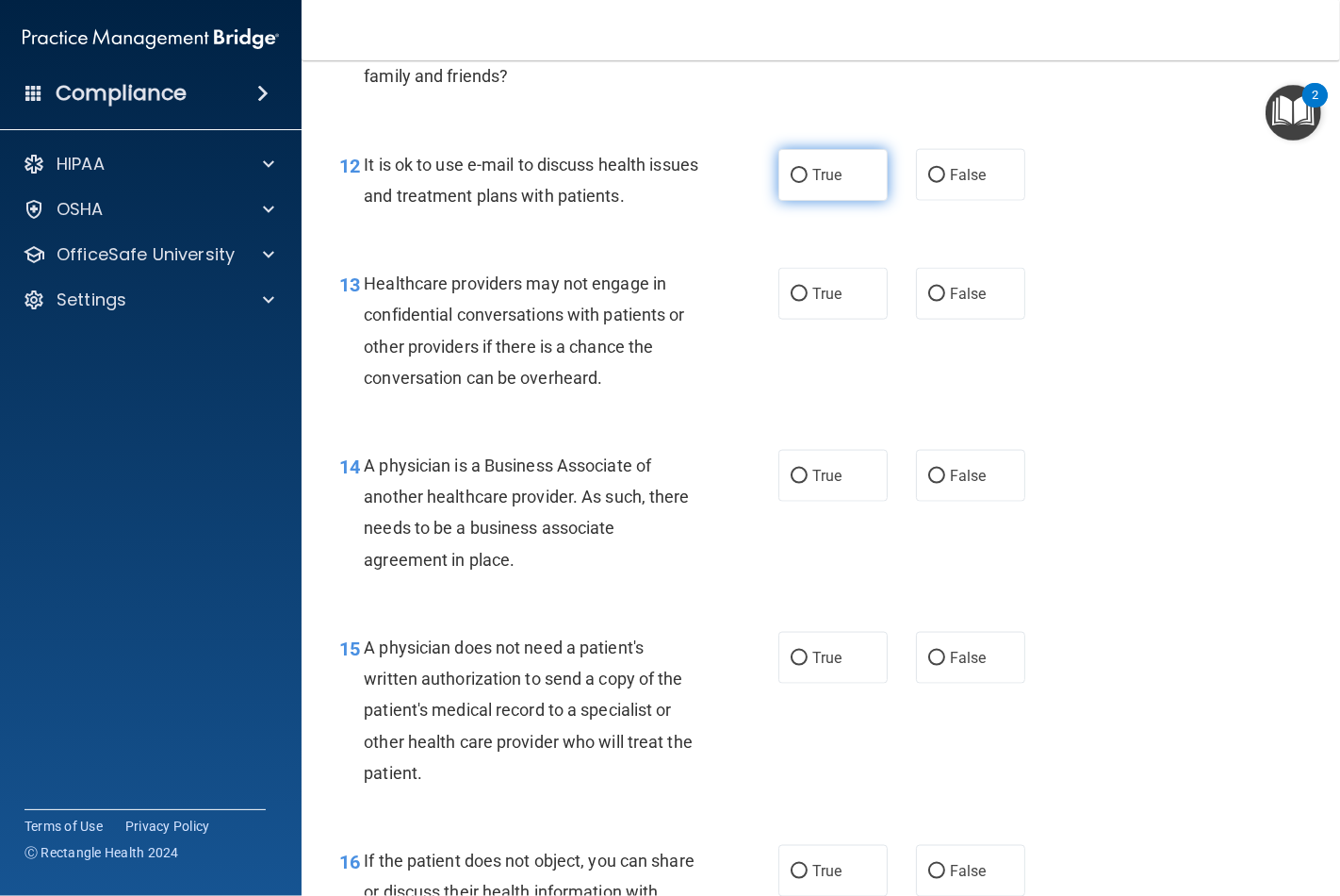
click at [813, 171] on span "True" at bounding box center [827, 174] width 29 height 18
click at [808, 171] on input "True" at bounding box center [799, 175] width 17 height 15
radio input "true"
click at [790, 293] on input "True" at bounding box center [799, 294] width 17 height 15
radio input "true"
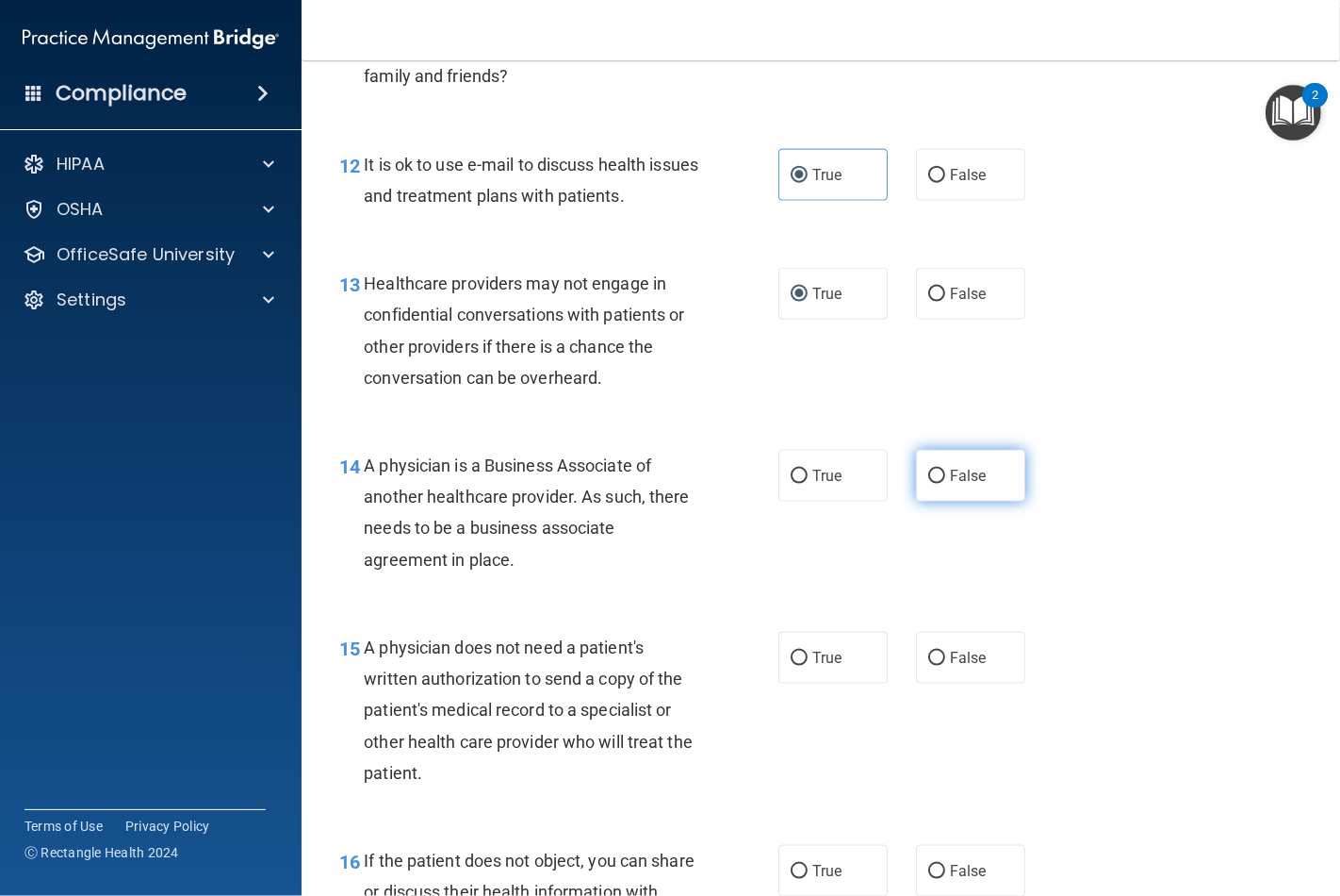
drag, startPoint x: 932, startPoint y: 474, endPoint x: 935, endPoint y: 499, distance: 25.2
click at [935, 482] on input "False" at bounding box center [938, 476] width 17 height 15
radio input "true"
click at [936, 663] on label "False" at bounding box center [970, 658] width 109 height 52
click at [936, 663] on input "False" at bounding box center [938, 658] width 17 height 15
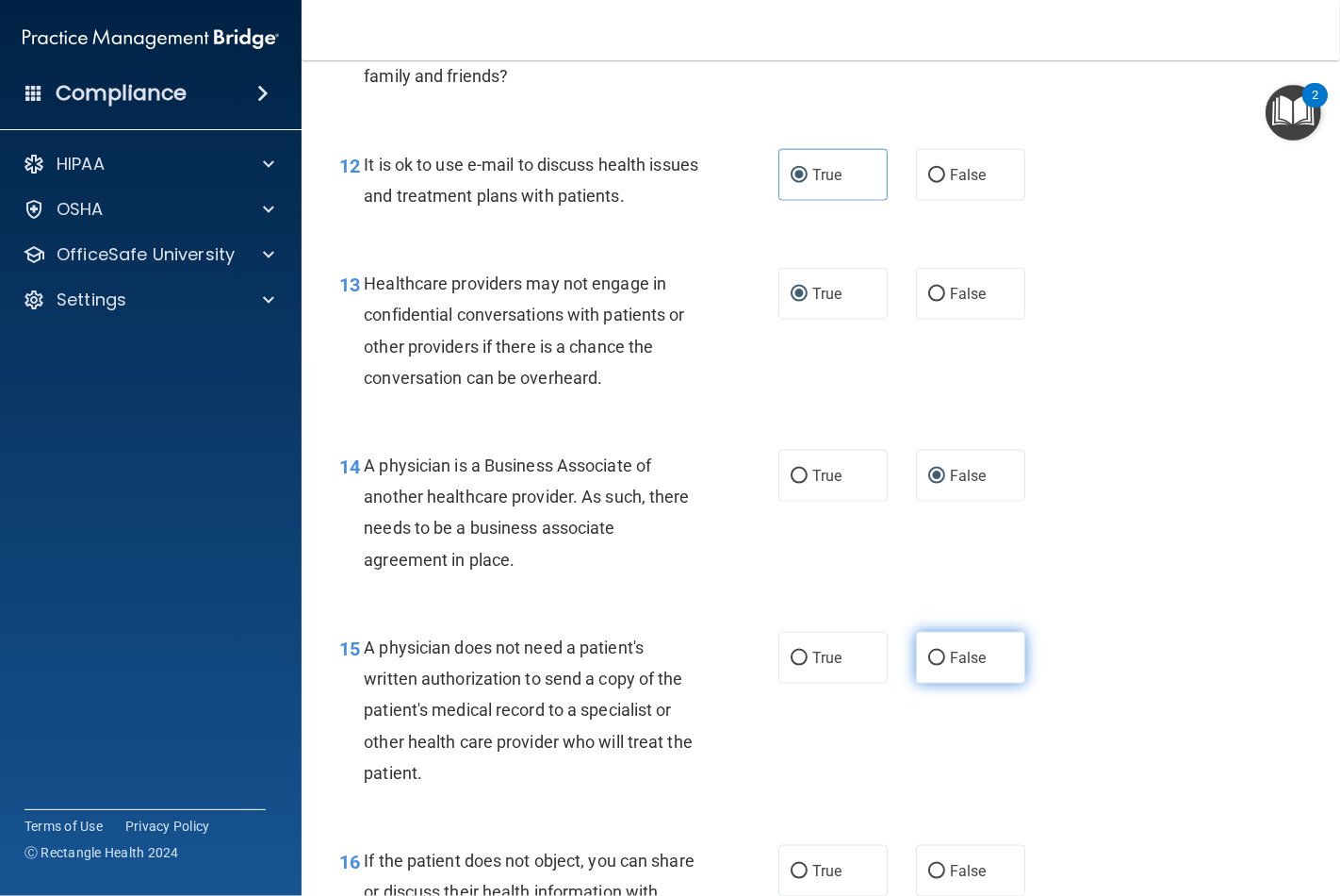
radio input "true"
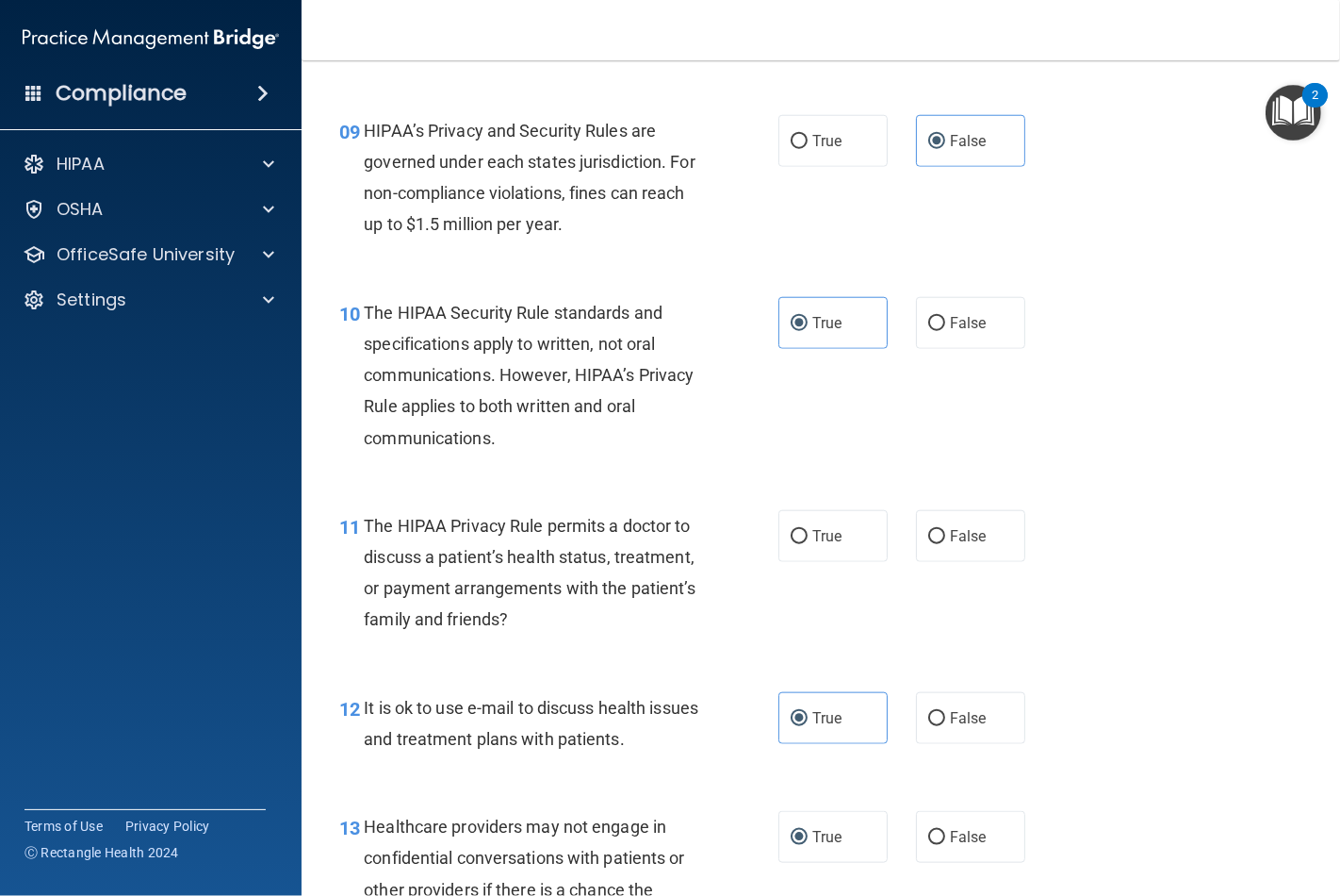
scroll to position [1466, 0]
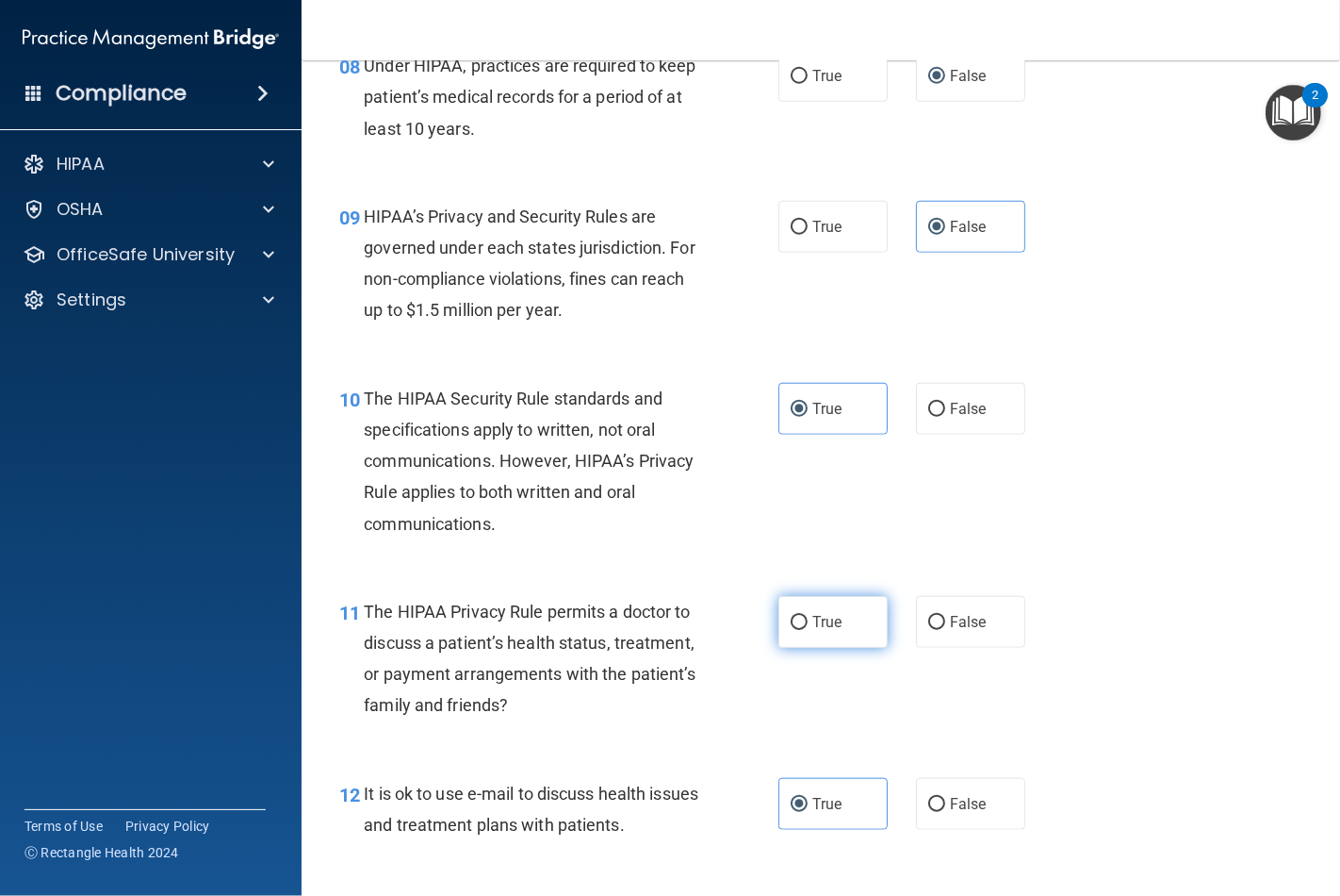
click at [798, 620] on input "True" at bounding box center [799, 622] width 17 height 15
radio input "true"
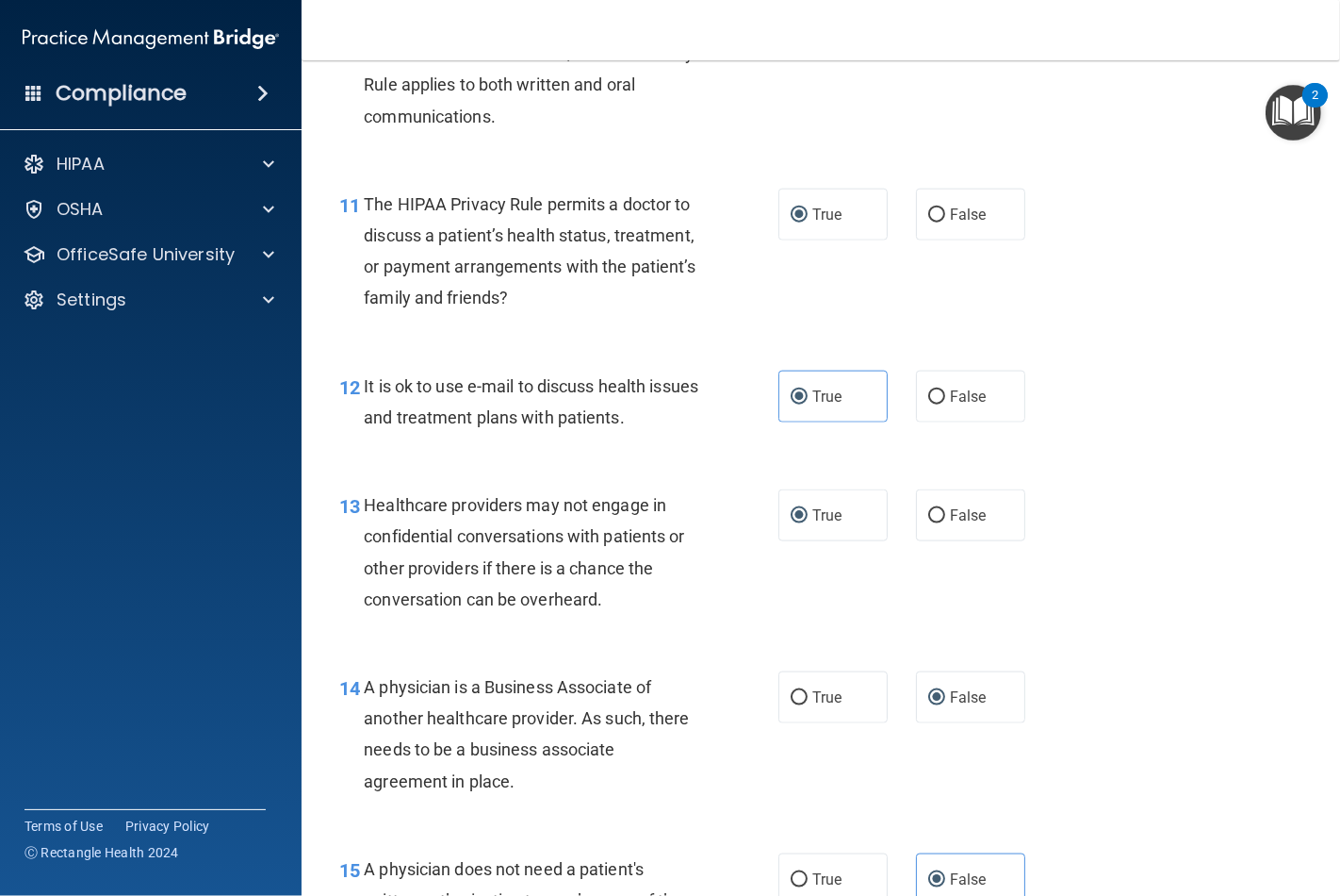
scroll to position [1885, 0]
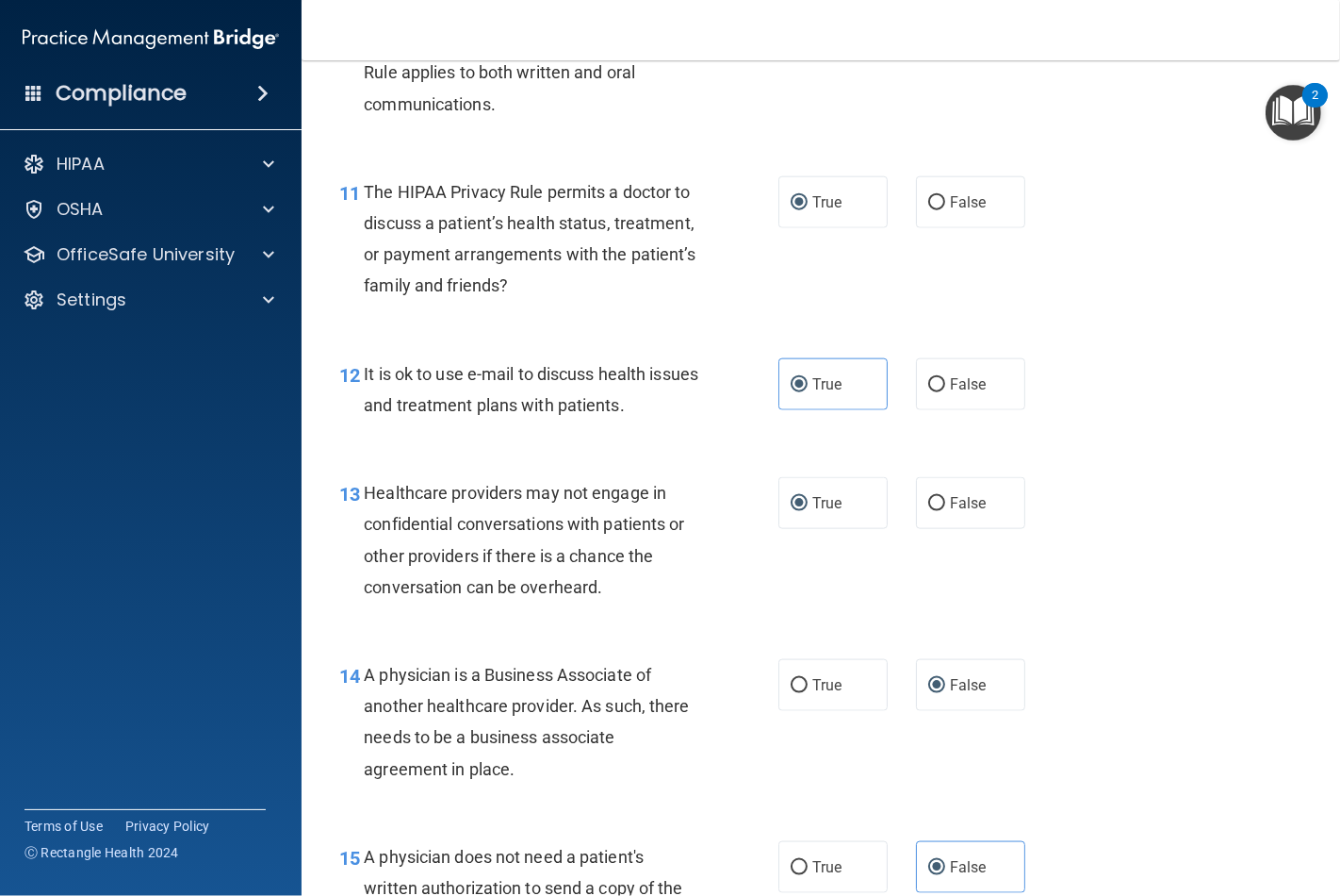
drag, startPoint x: 926, startPoint y: 511, endPoint x: 901, endPoint y: 605, distance: 97.3
click at [922, 525] on label "False" at bounding box center [970, 503] width 109 height 52
click at [929, 511] on input "False" at bounding box center [938, 503] width 17 height 15
radio input "true"
radio input "false"
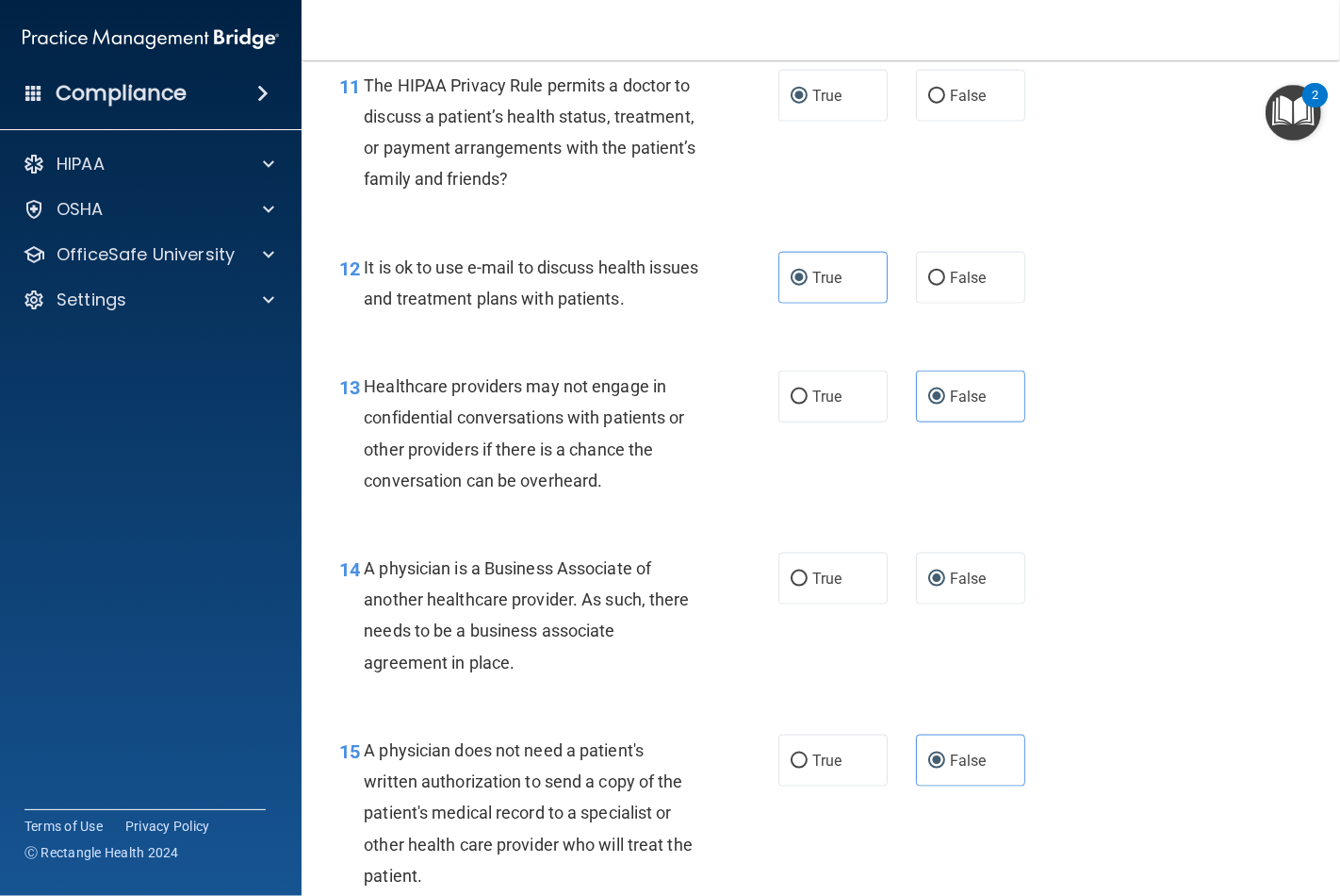
scroll to position [2095, 0]
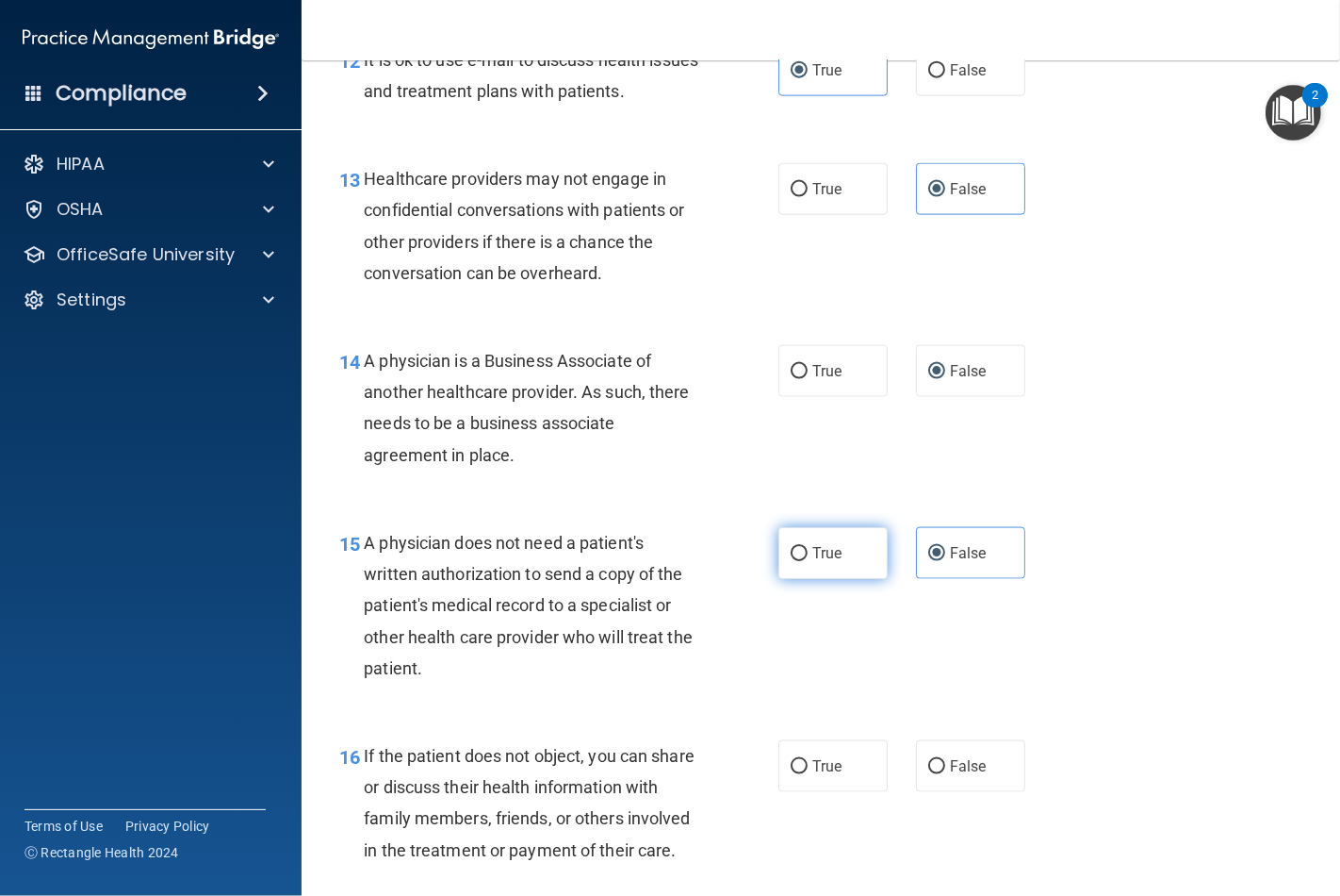
click at [792, 554] on input "True" at bounding box center [799, 553] width 17 height 15
radio input "true"
radio input "false"
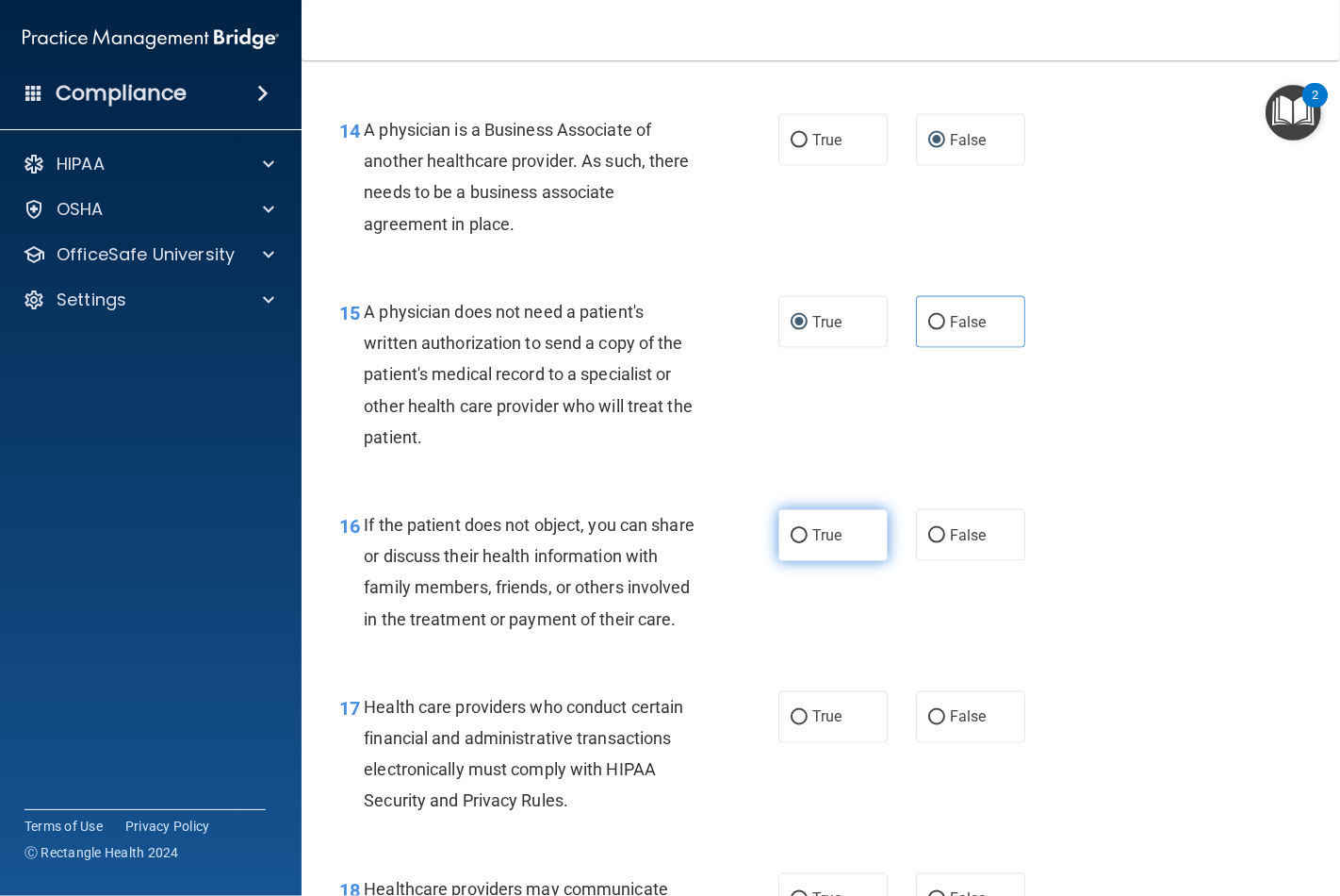
scroll to position [2408, 0]
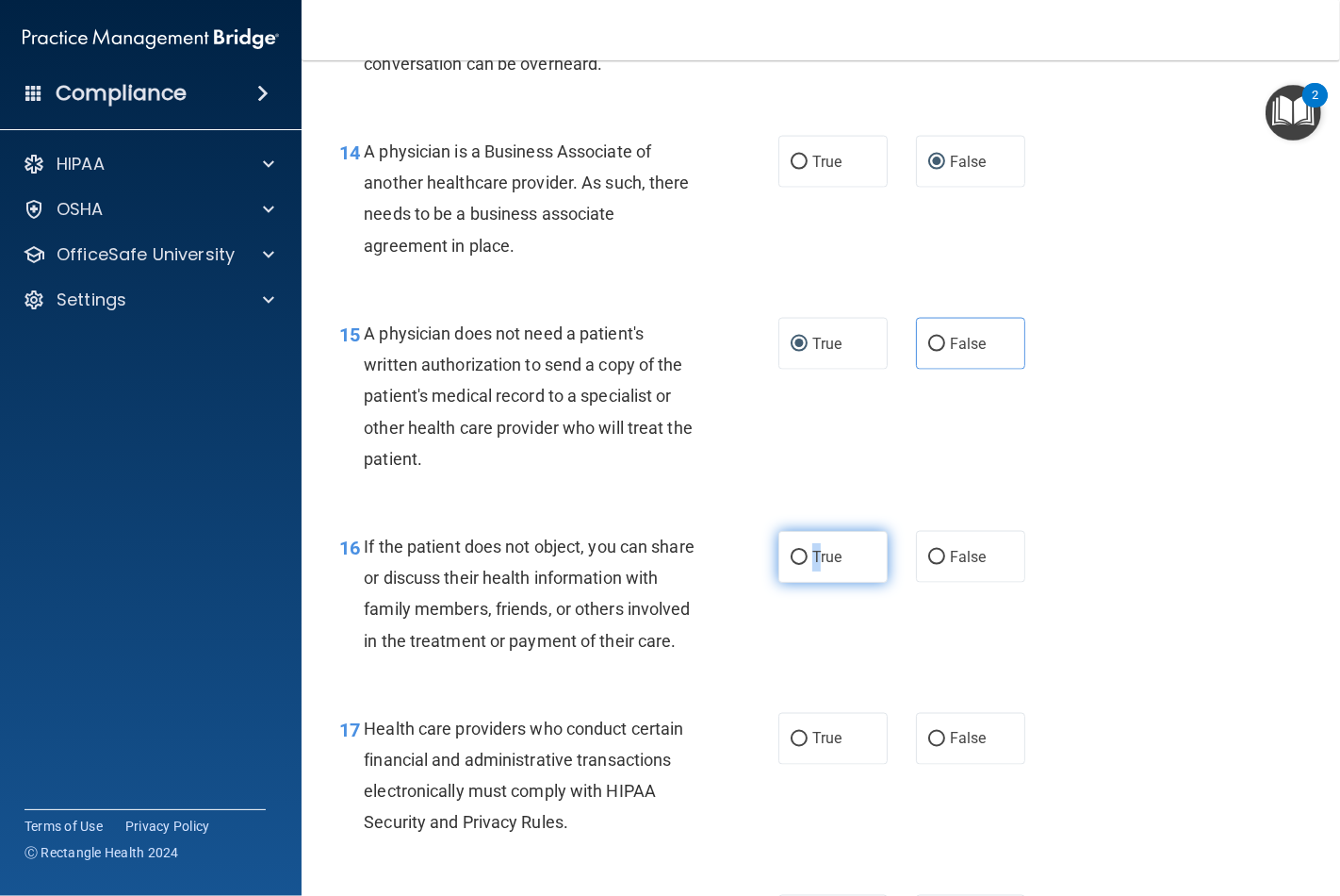
click at [813, 567] on label "True" at bounding box center [833, 556] width 109 height 52
click at [790, 553] on input "True" at bounding box center [799, 557] width 17 height 15
radio input "true"
click at [797, 747] on input "True" at bounding box center [799, 739] width 17 height 15
radio input "true"
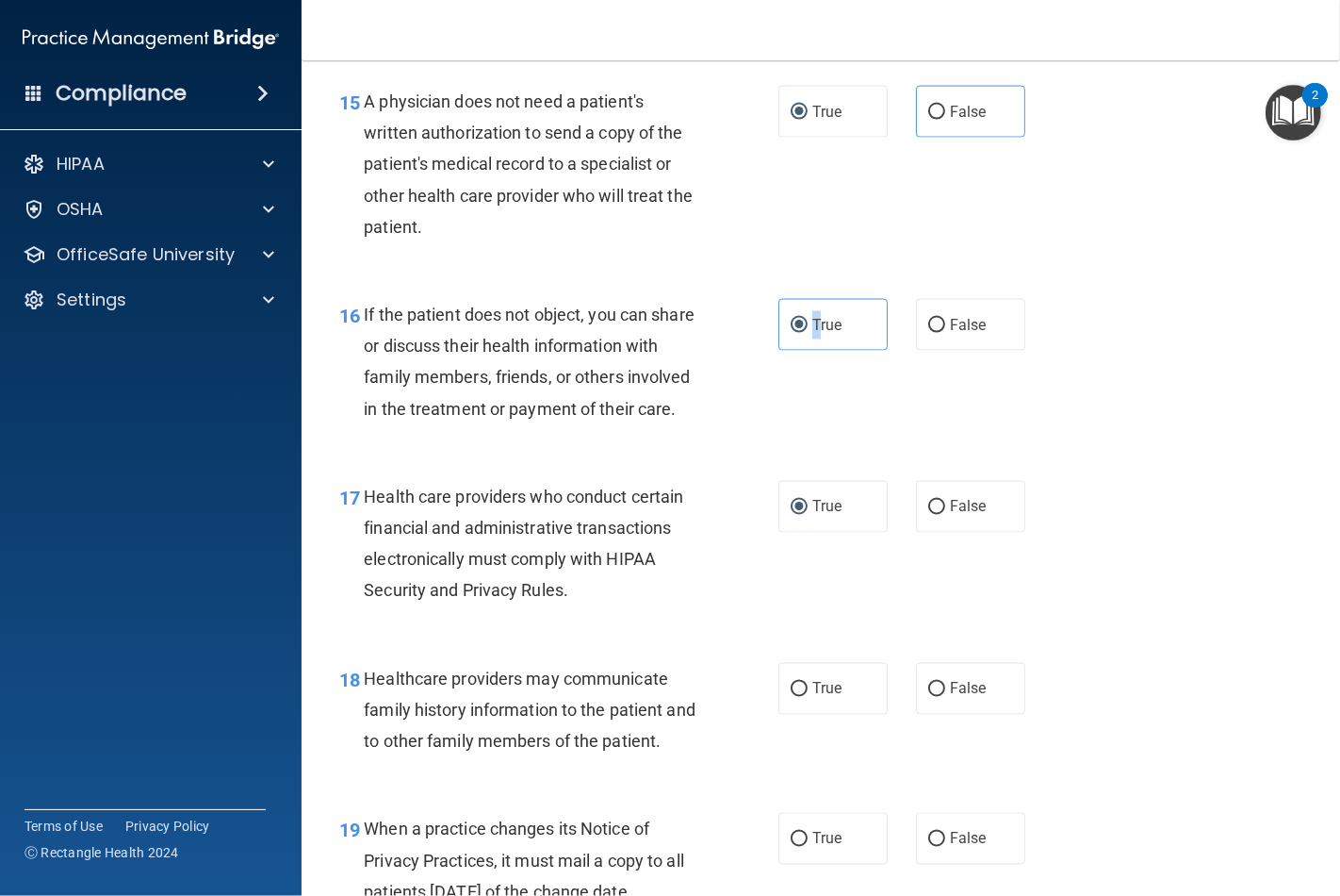
scroll to position [2933, 0]
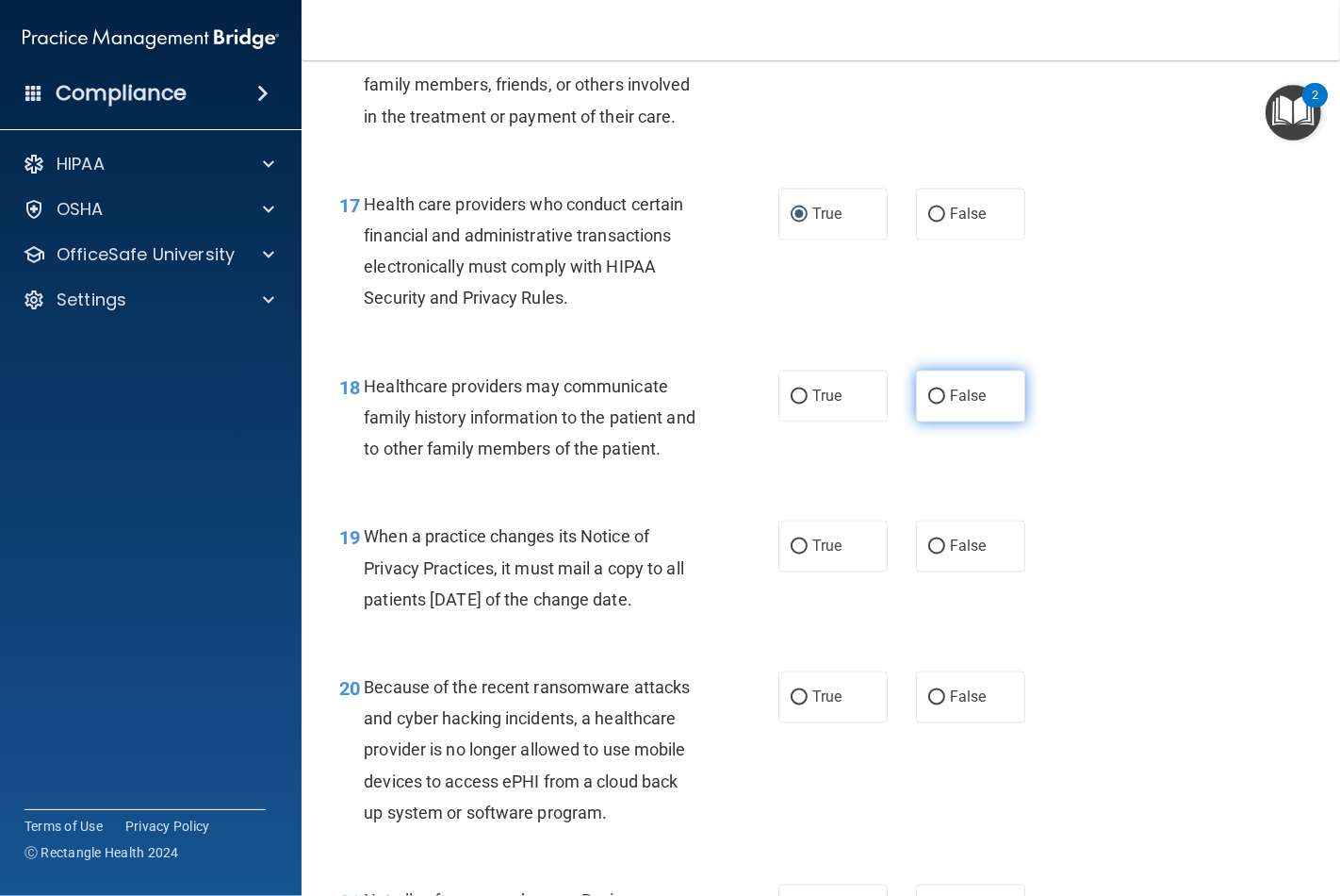
drag, startPoint x: 915, startPoint y: 432, endPoint x: 919, endPoint y: 451, distance: 19.4
click at [916, 422] on label "False" at bounding box center [970, 397] width 109 height 52
click at [929, 404] on input "False" at bounding box center [938, 397] width 17 height 15
radio input "true"
drag, startPoint x: 926, startPoint y: 581, endPoint x: 934, endPoint y: 664, distance: 83.4
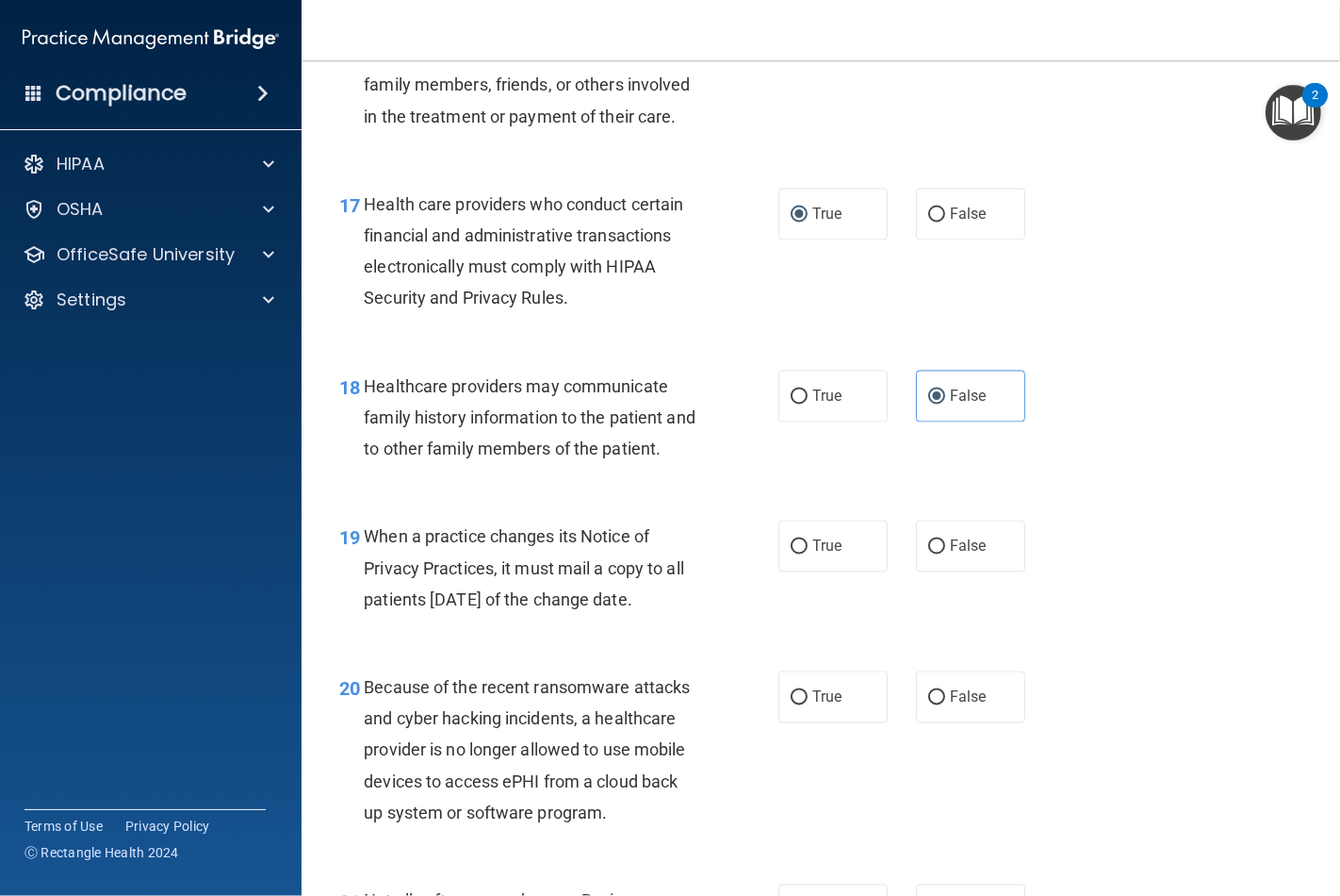
click at [929, 554] on input "False" at bounding box center [938, 547] width 17 height 15
radio input "true"
click at [933, 705] on input "False" at bounding box center [938, 698] width 17 height 15
radio input "true"
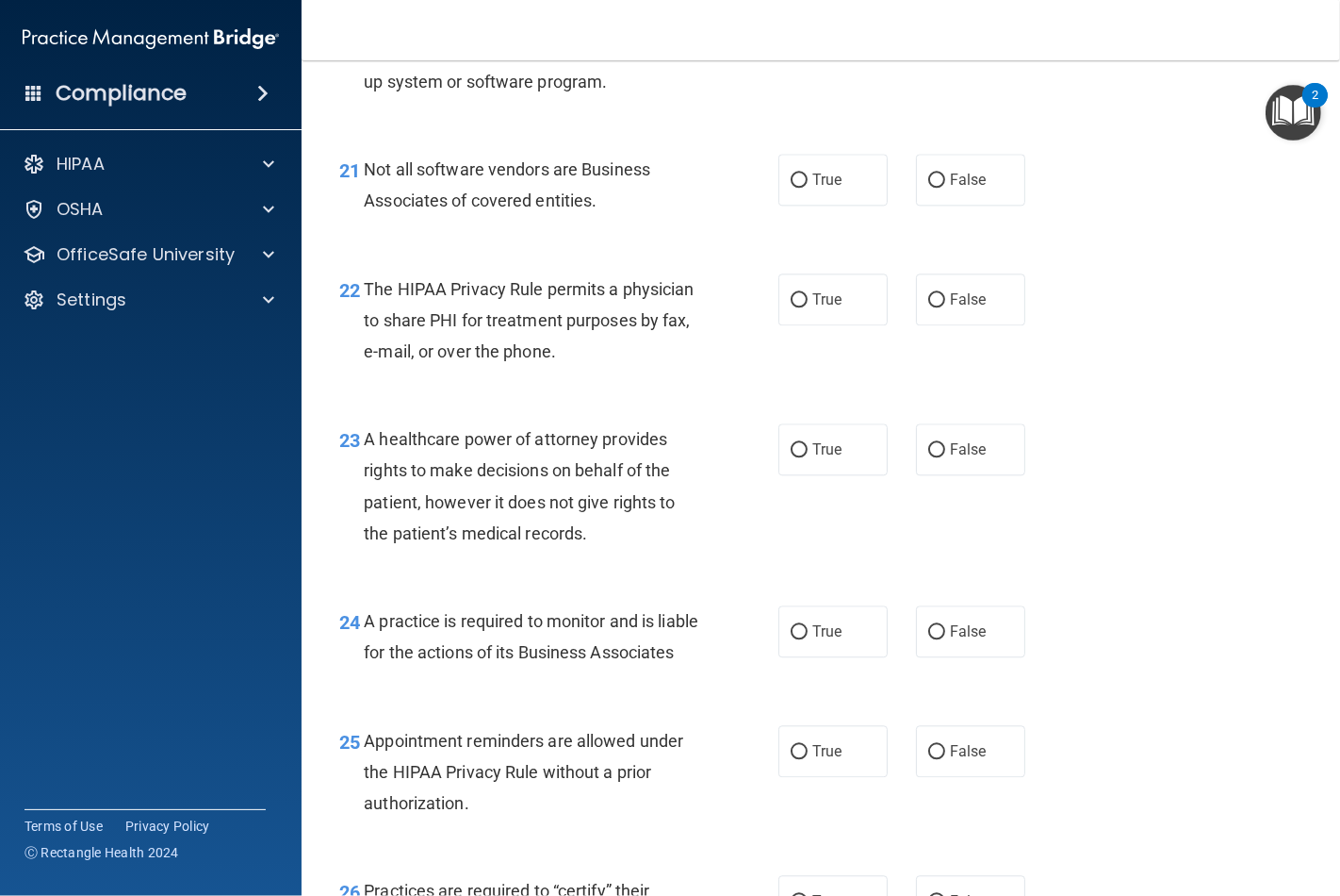
scroll to position [3665, 0]
drag, startPoint x: 789, startPoint y: 208, endPoint x: 811, endPoint y: 302, distance: 96.5
click at [790, 186] on input "True" at bounding box center [799, 178] width 17 height 15
radio input "true"
click at [813, 307] on span "True" at bounding box center [827, 297] width 29 height 18
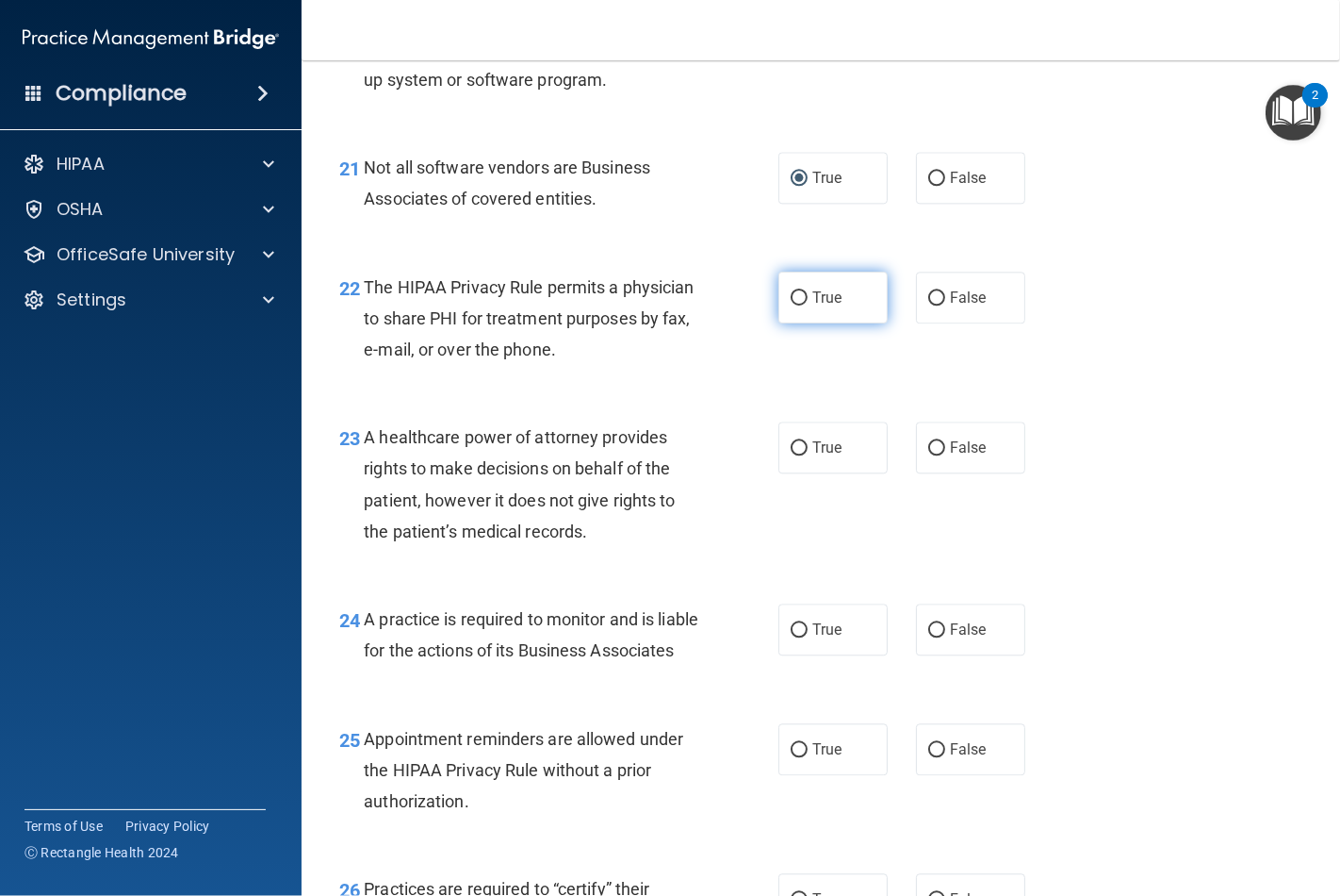
click at [807, 306] on input "True" at bounding box center [799, 298] width 17 height 15
radio input "true"
click at [936, 473] on label "False" at bounding box center [970, 447] width 109 height 52
click at [936, 456] on input "False" at bounding box center [938, 448] width 17 height 15
radio input "true"
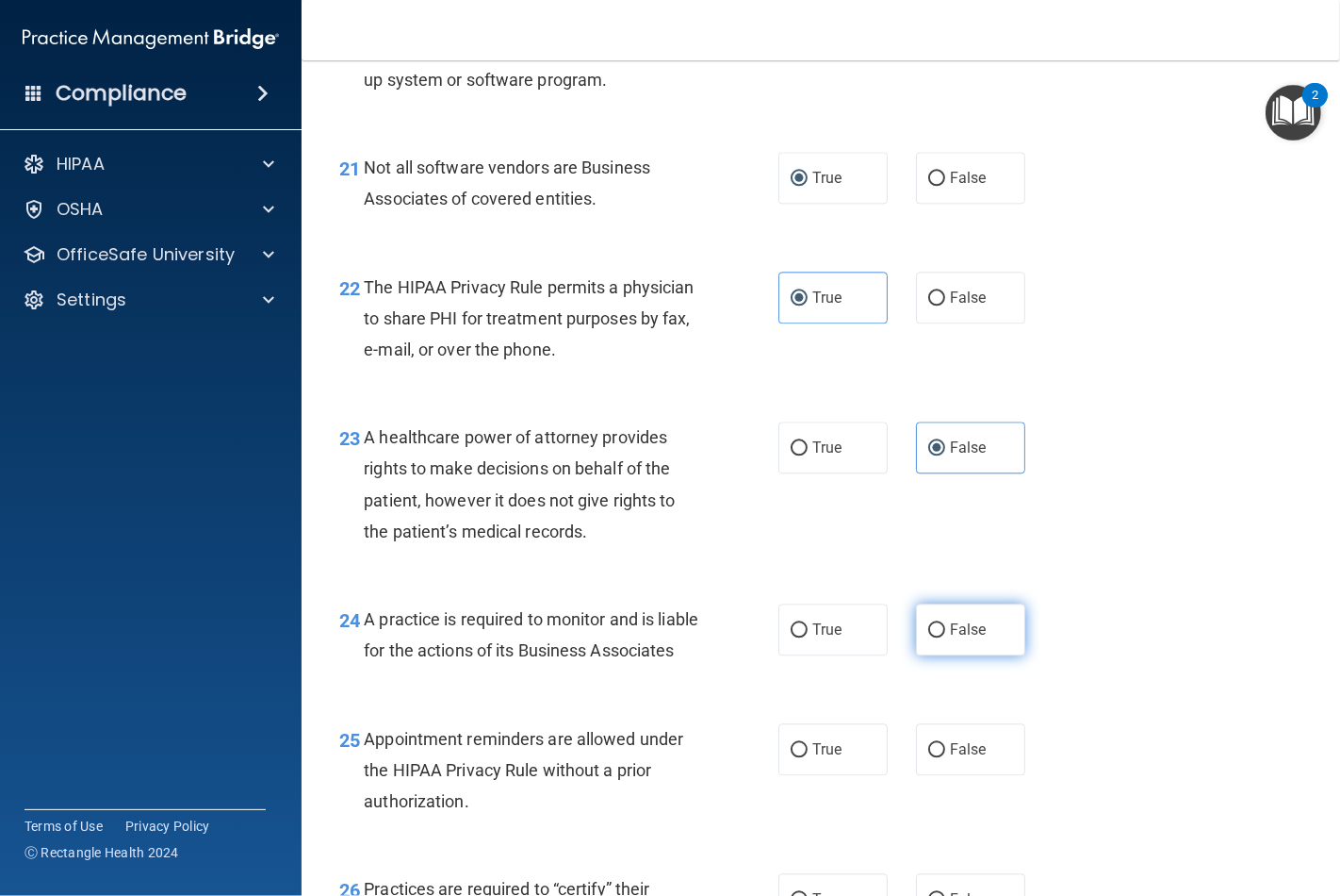
click at [935, 638] on input "False" at bounding box center [938, 630] width 17 height 15
radio input "true"
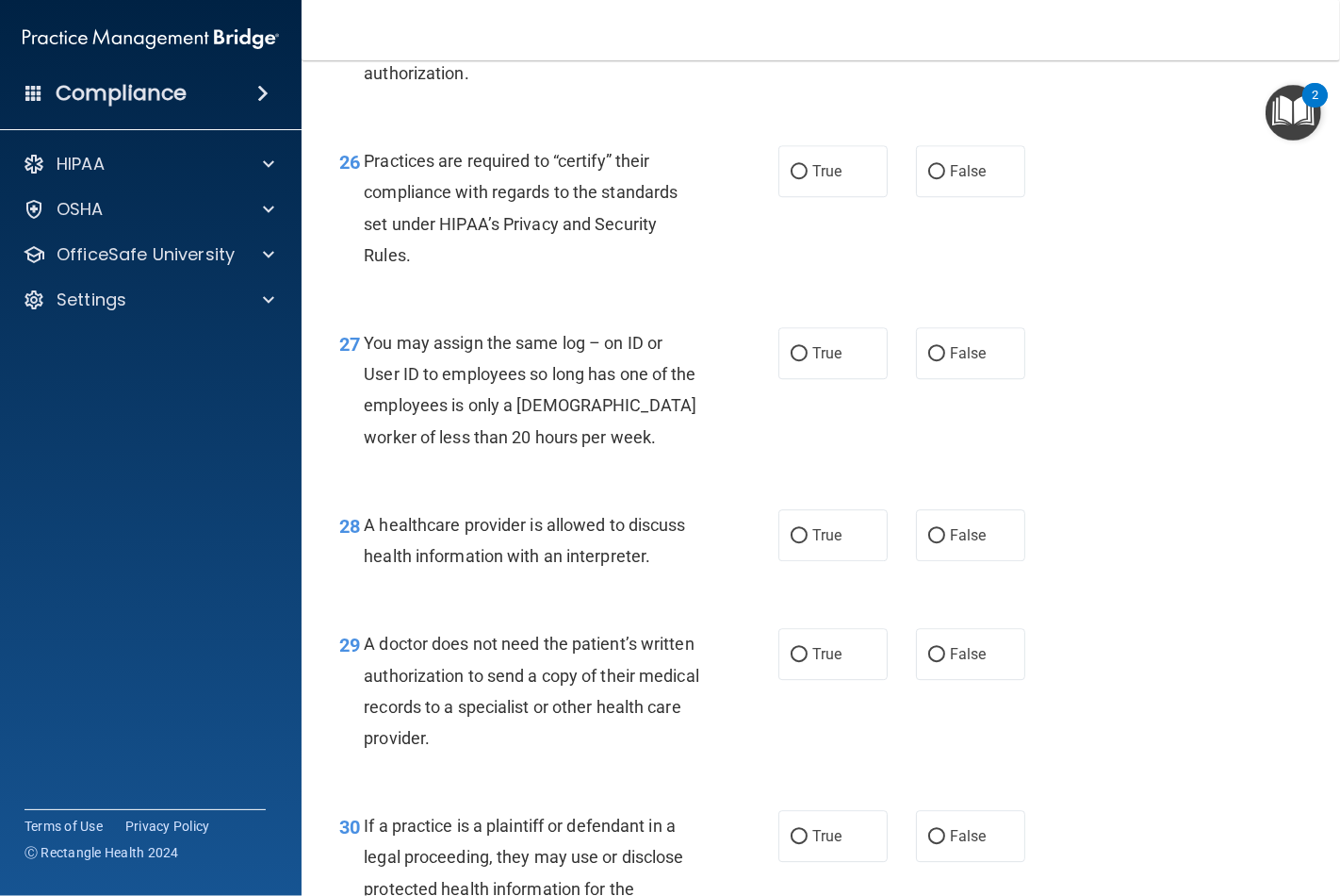
scroll to position [4399, 0]
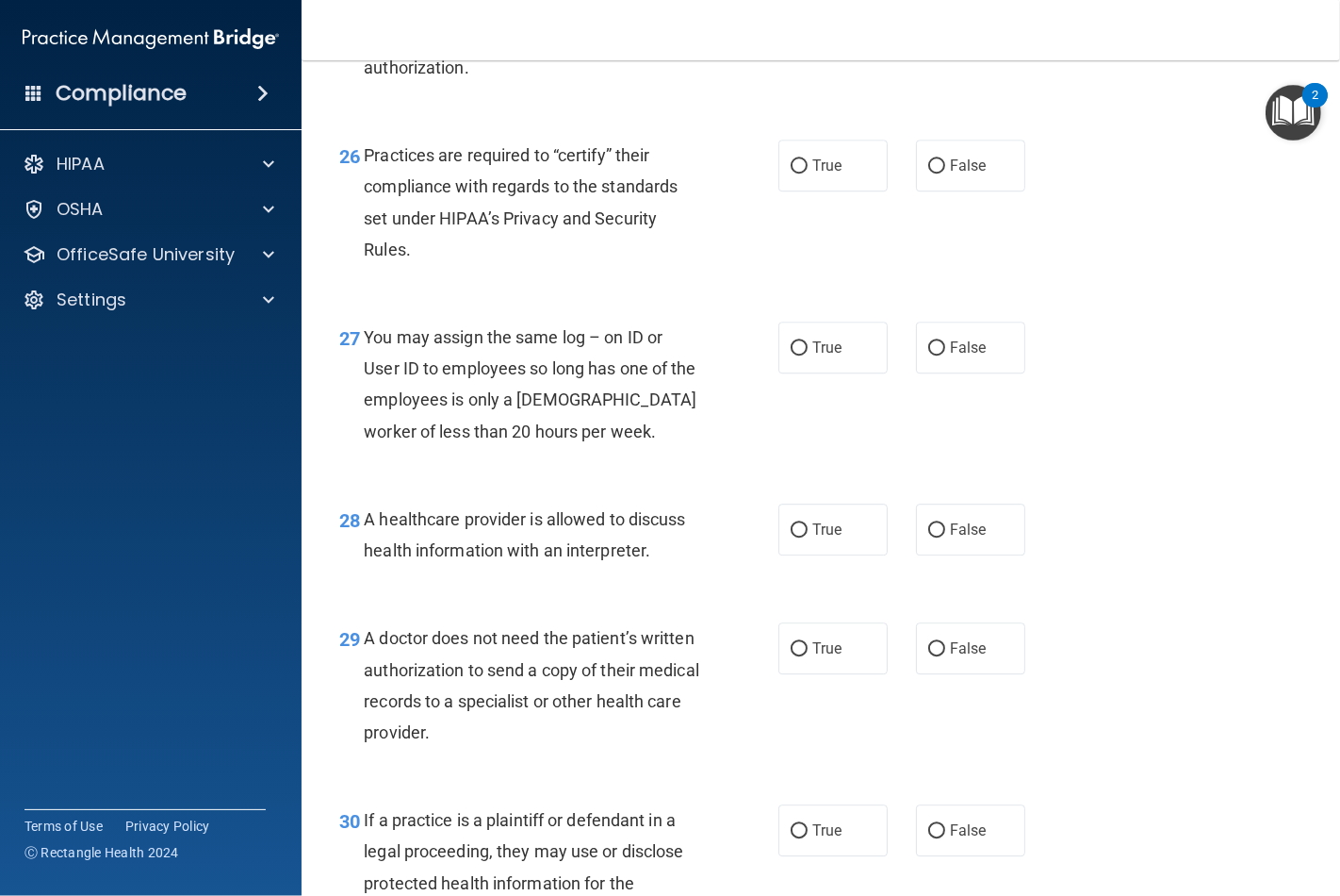
drag, startPoint x: 794, startPoint y: 81, endPoint x: 795, endPoint y: 99, distance: 18.0
click at [794, 23] on input "True" at bounding box center [799, 16] width 17 height 15
radio input "true"
click at [929, 173] on input "False" at bounding box center [938, 166] width 17 height 15
radio input "true"
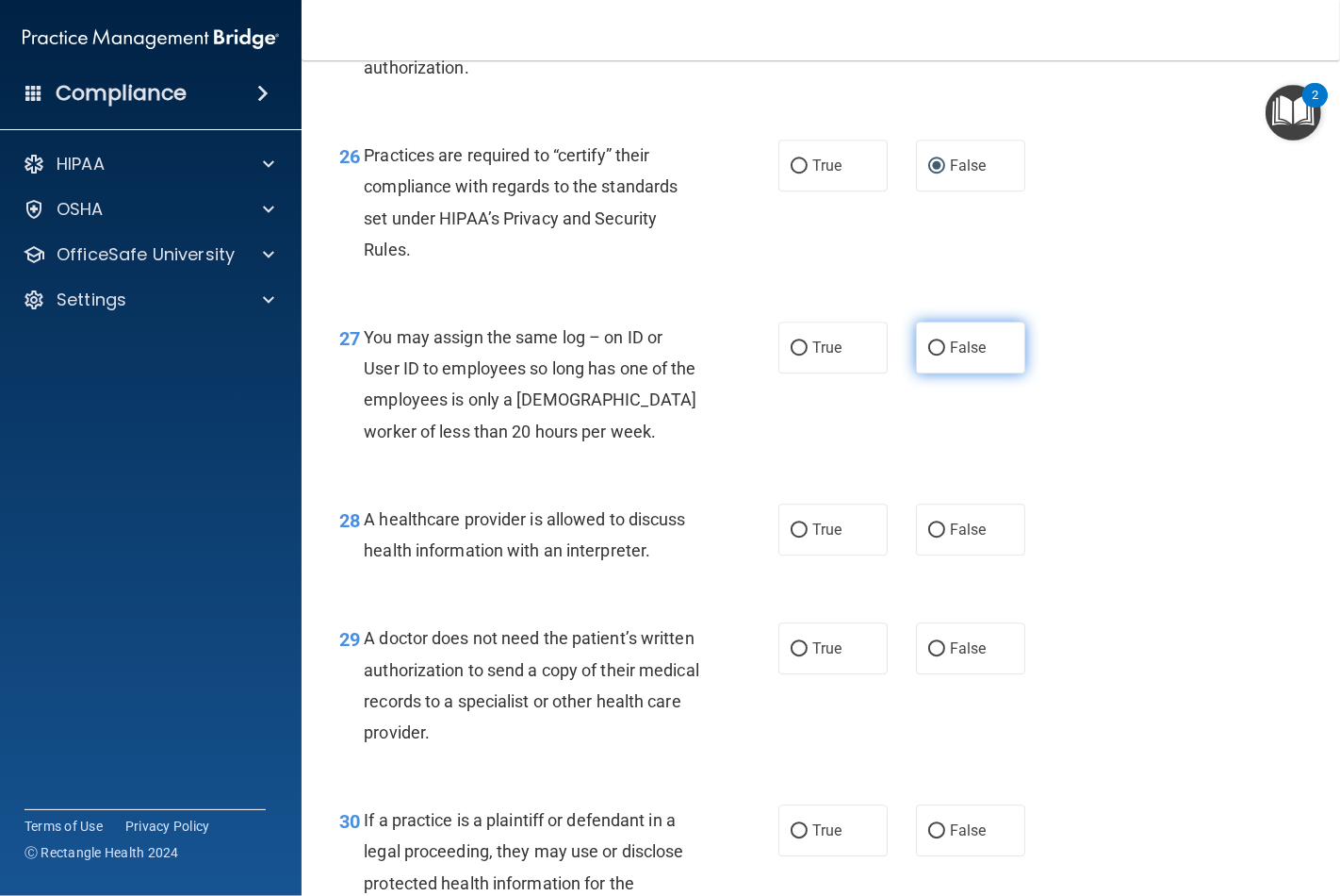
click at [929, 355] on input "False" at bounding box center [938, 348] width 17 height 15
radio input "true"
click at [798, 537] on input "True" at bounding box center [799, 530] width 17 height 15
radio input "true"
click at [789, 674] on label "True" at bounding box center [833, 648] width 109 height 52
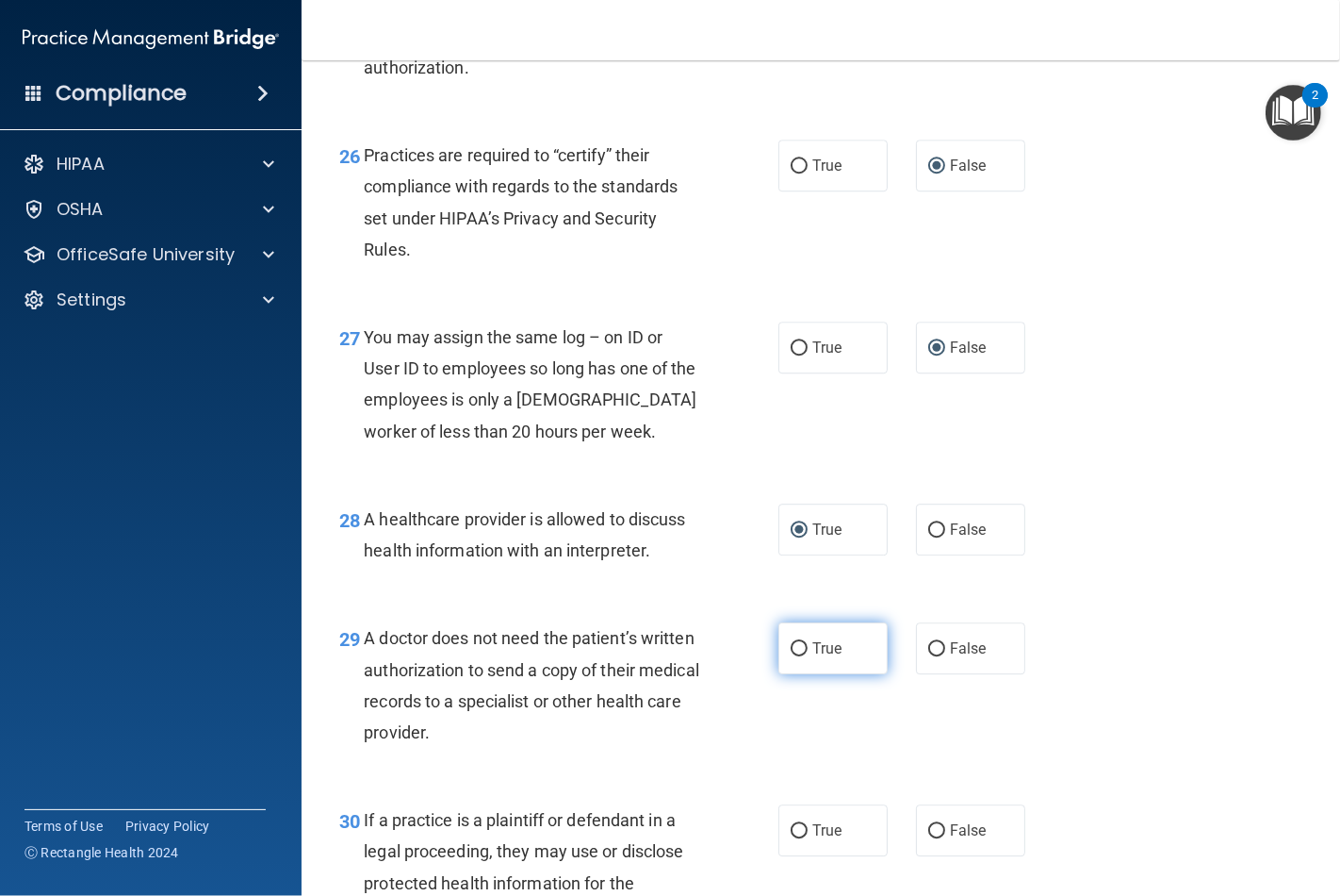
click at [790, 656] on input "True" at bounding box center [799, 648] width 17 height 15
radio input "true"
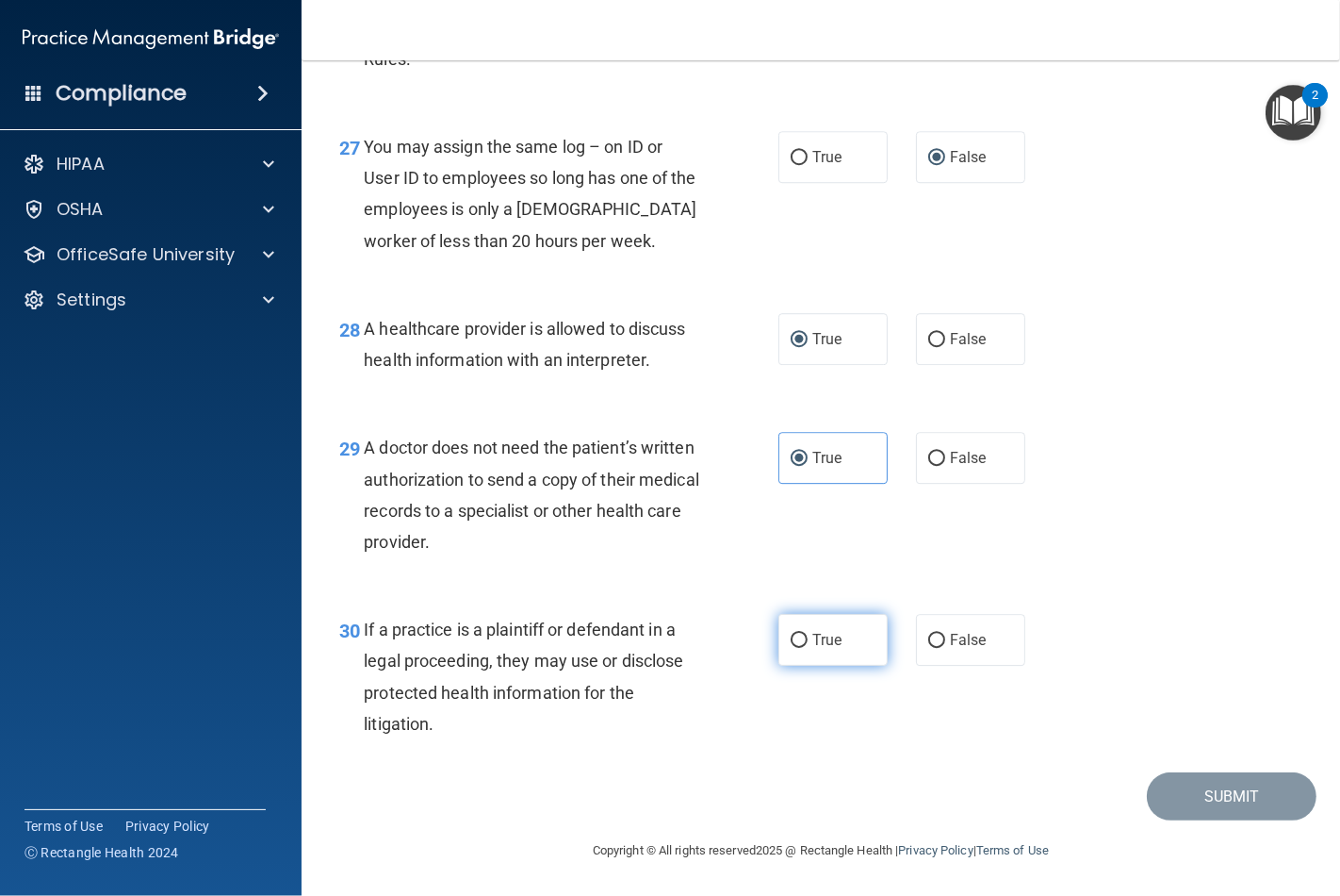
scroll to position [4652, 0]
click at [790, 638] on input "True" at bounding box center [799, 641] width 17 height 15
radio input "true"
click at [1200, 798] on button "Submit" at bounding box center [1232, 796] width 169 height 48
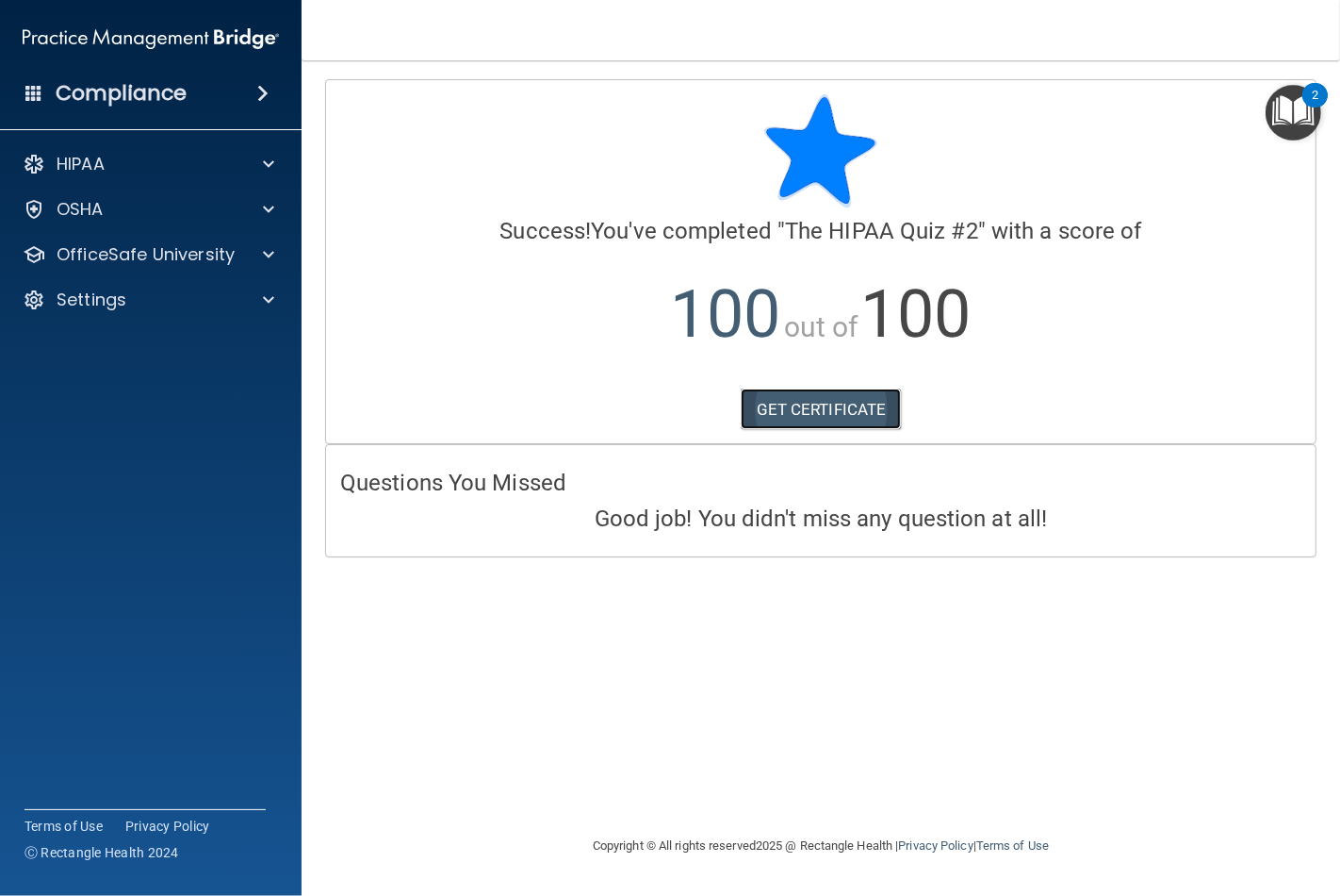
click at [834, 411] on link "GET CERTIFICATE" at bounding box center [821, 408] width 162 height 42
click at [270, 167] on span at bounding box center [269, 164] width 12 height 22
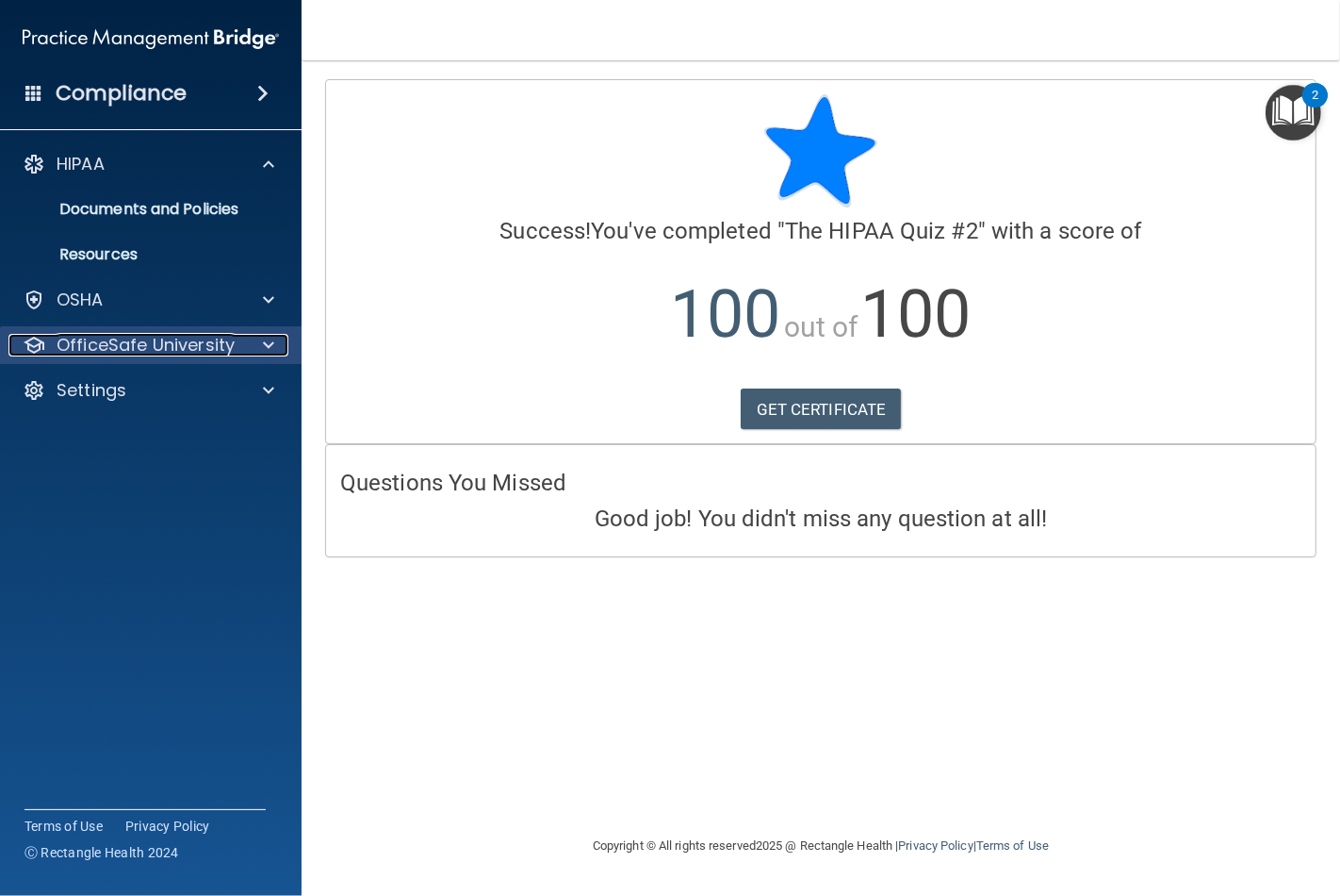
click at [255, 344] on div at bounding box center [265, 344] width 47 height 22
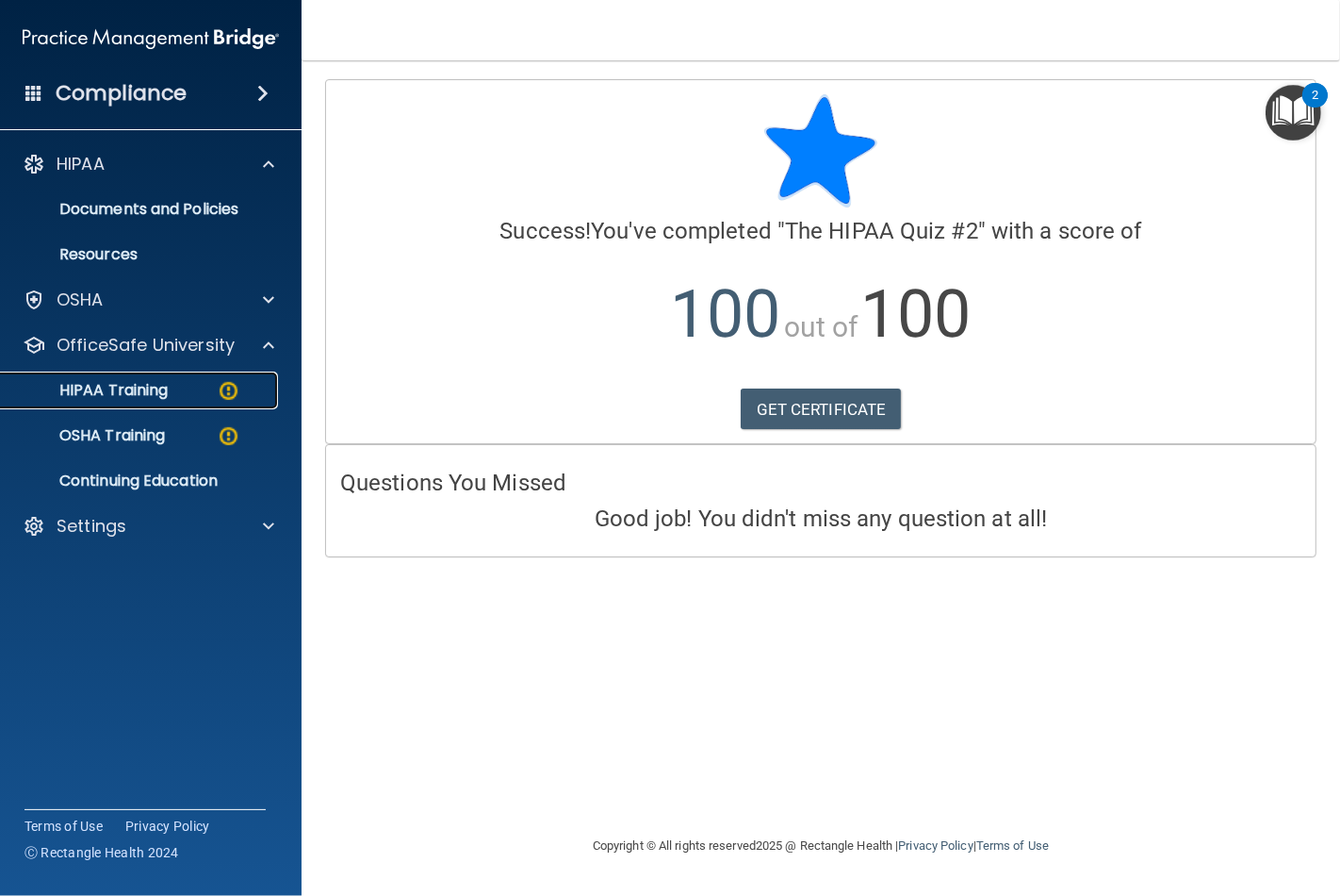
click at [192, 398] on div "HIPAA Training" at bounding box center [141, 390] width 257 height 18
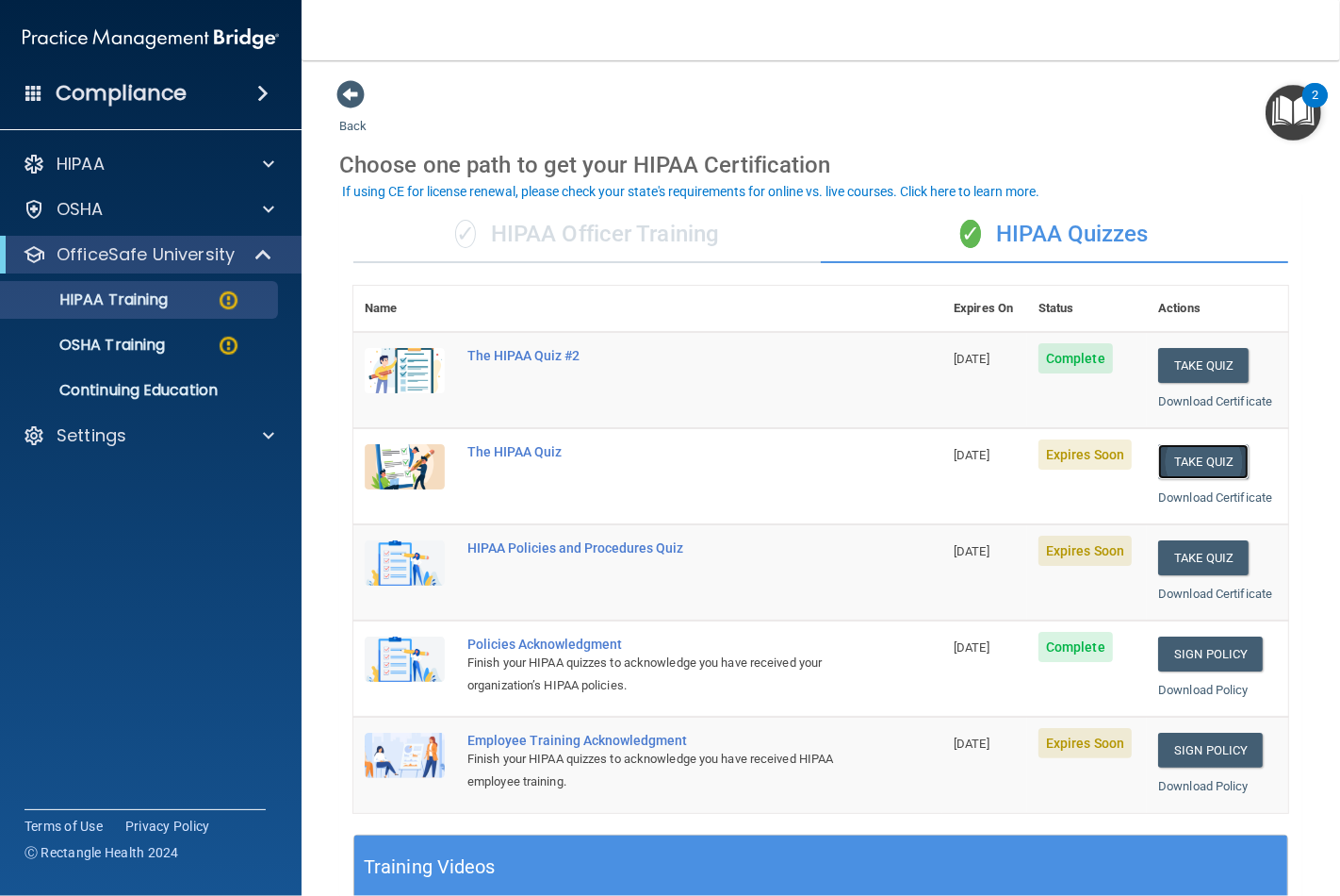
click at [1184, 458] on button "Take Quiz" at bounding box center [1204, 462] width 91 height 35
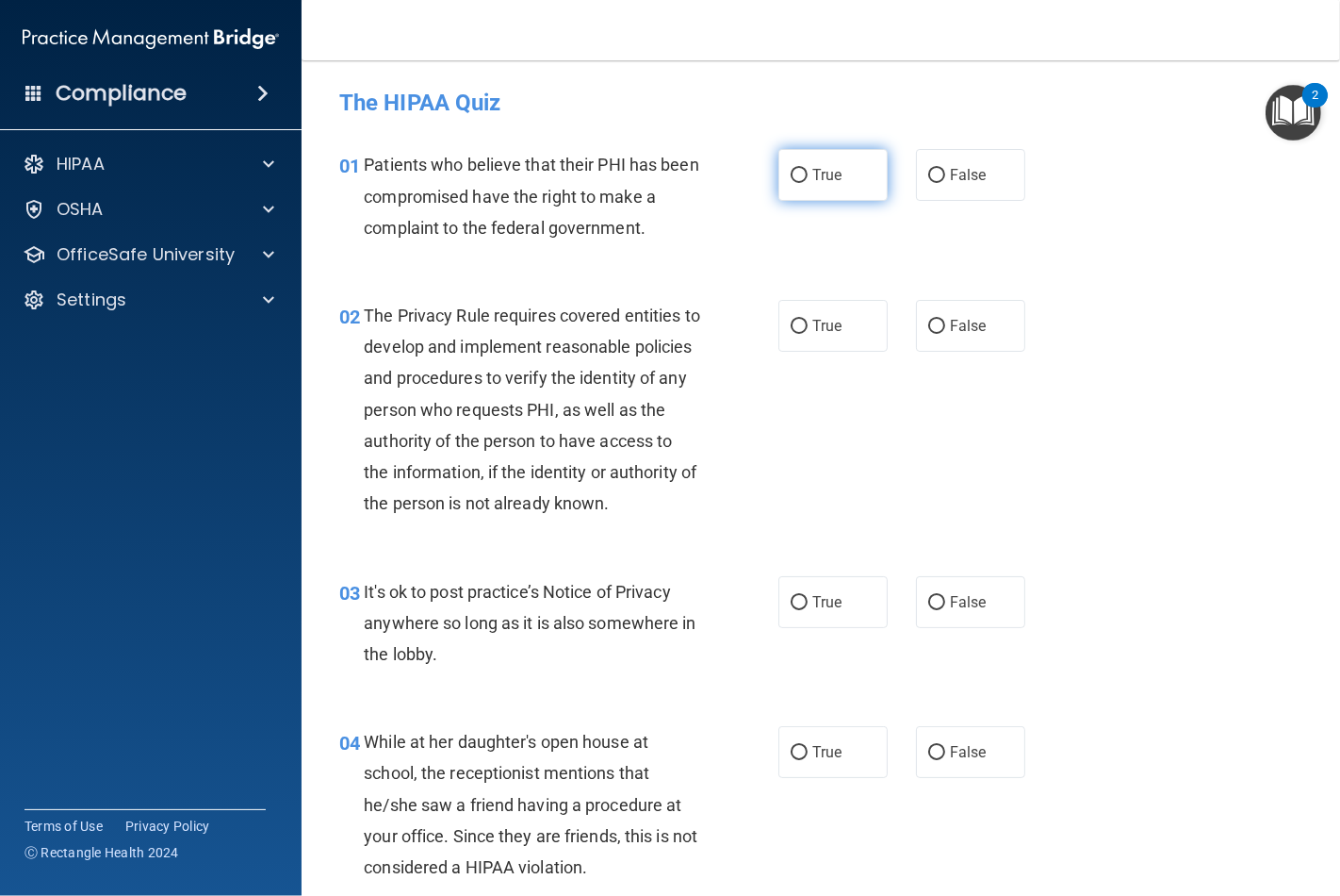
click at [805, 176] on label "True" at bounding box center [833, 175] width 109 height 52
click at [805, 176] on input "True" at bounding box center [799, 175] width 17 height 15
radio input "true"
click at [791, 325] on input "True" at bounding box center [799, 326] width 17 height 15
radio input "true"
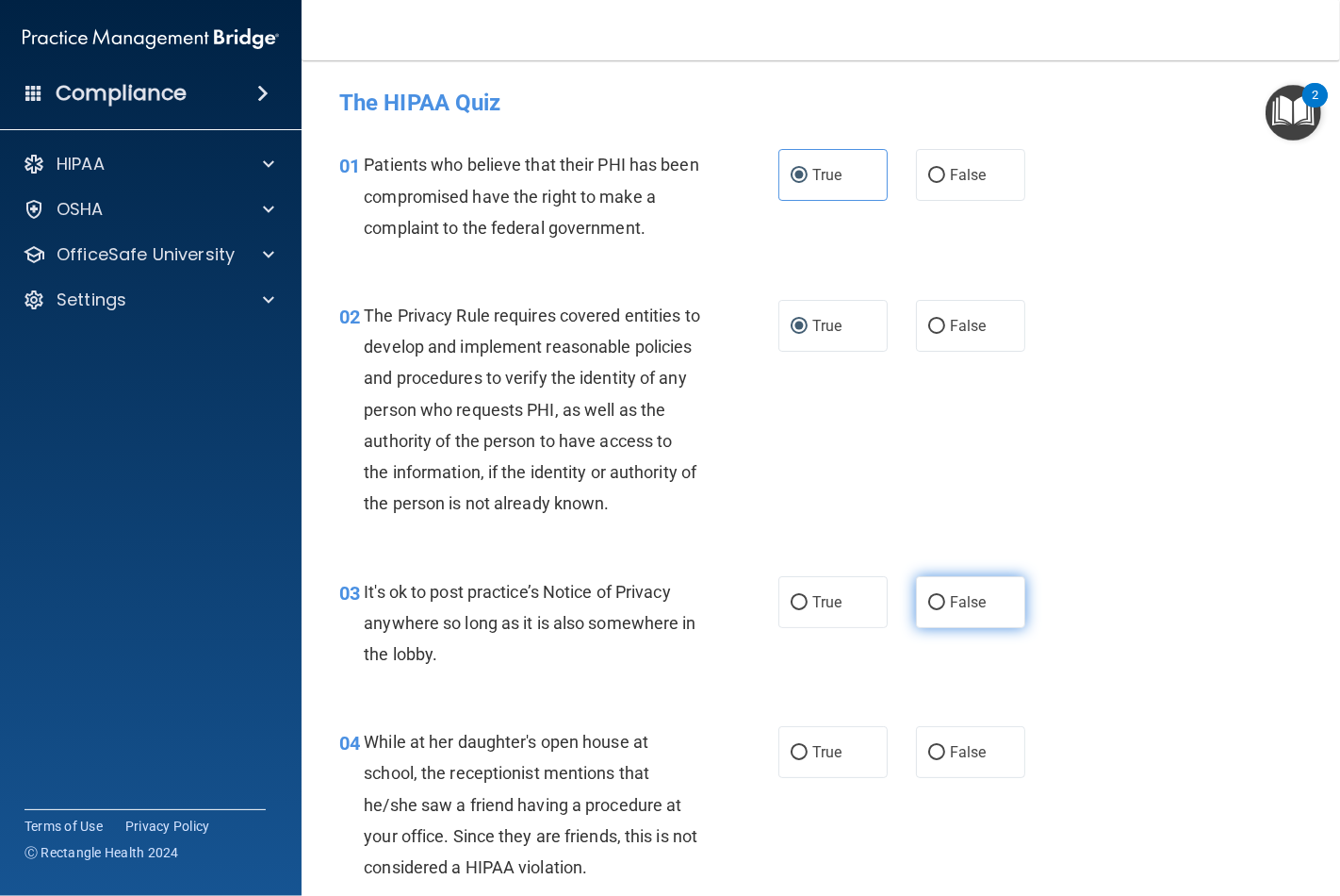
click at [916, 628] on label "False" at bounding box center [970, 602] width 109 height 52
click at [929, 610] on input "False" at bounding box center [938, 603] width 17 height 15
radio input "true"
click at [932, 760] on input "False" at bounding box center [938, 753] width 17 height 15
radio input "true"
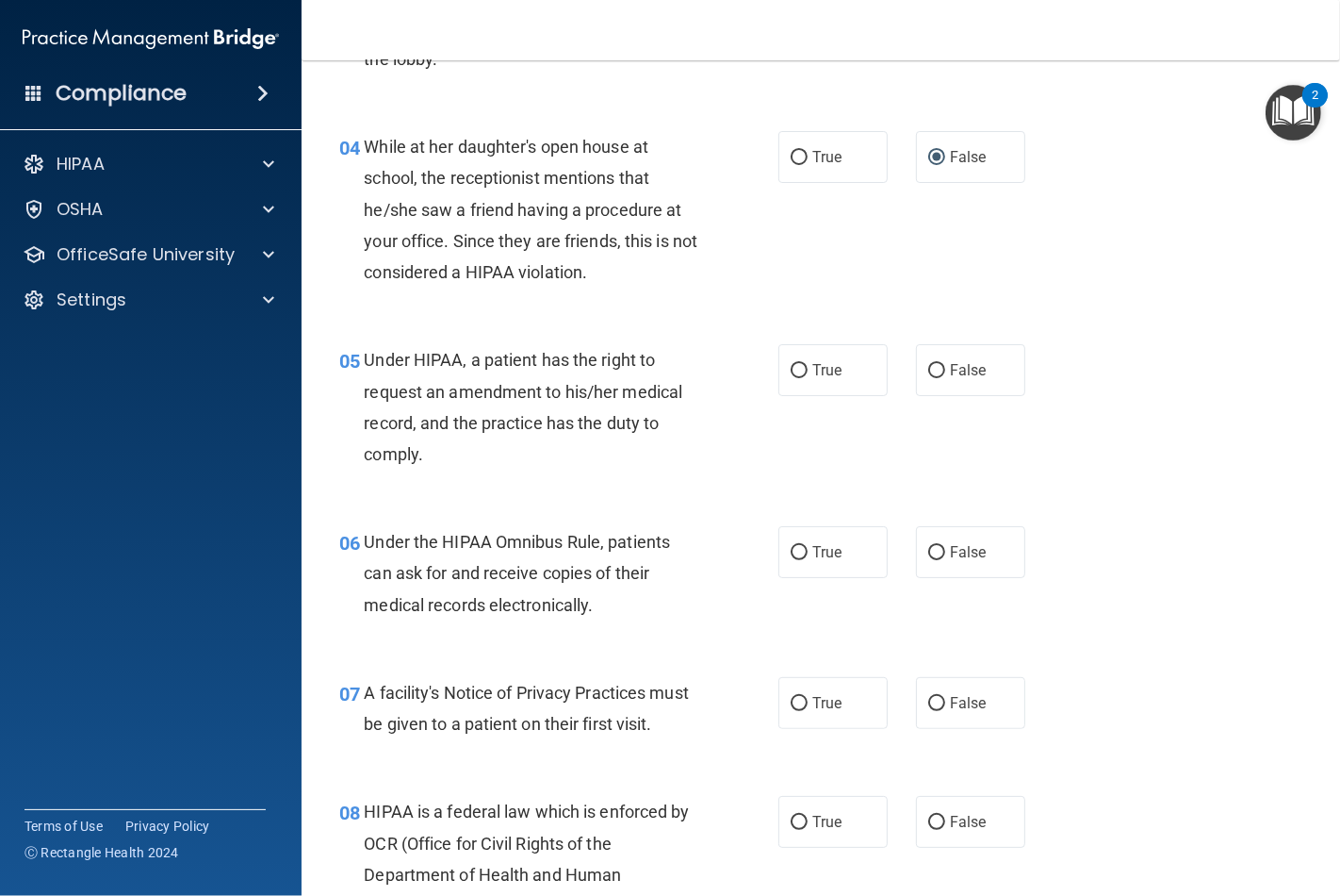
scroll to position [628, 0]
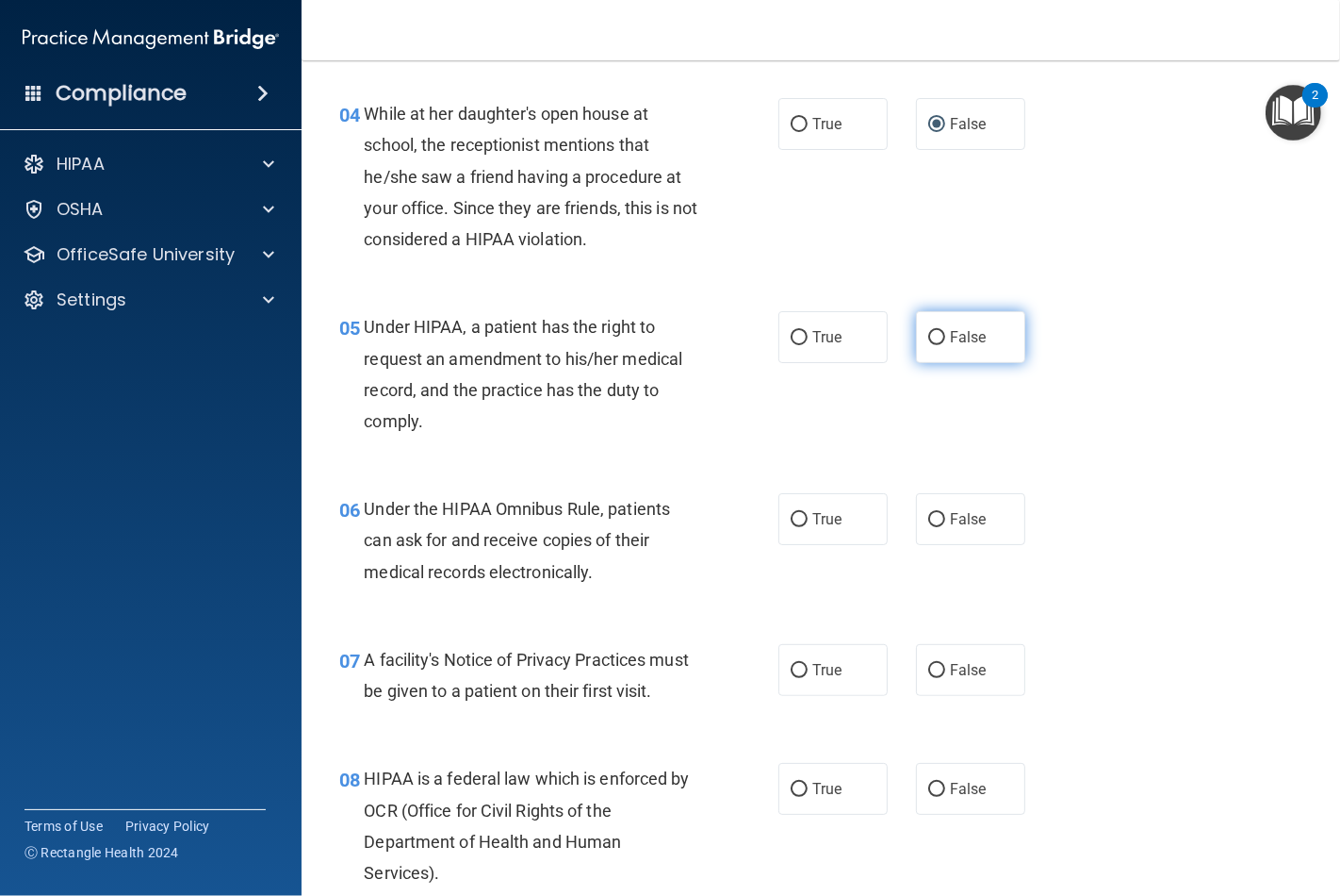
click at [929, 345] on input "False" at bounding box center [938, 338] width 17 height 15
radio input "true"
click at [813, 528] on span "True" at bounding box center [827, 519] width 29 height 18
click at [807, 527] on input "True" at bounding box center [799, 520] width 17 height 15
radio input "true"
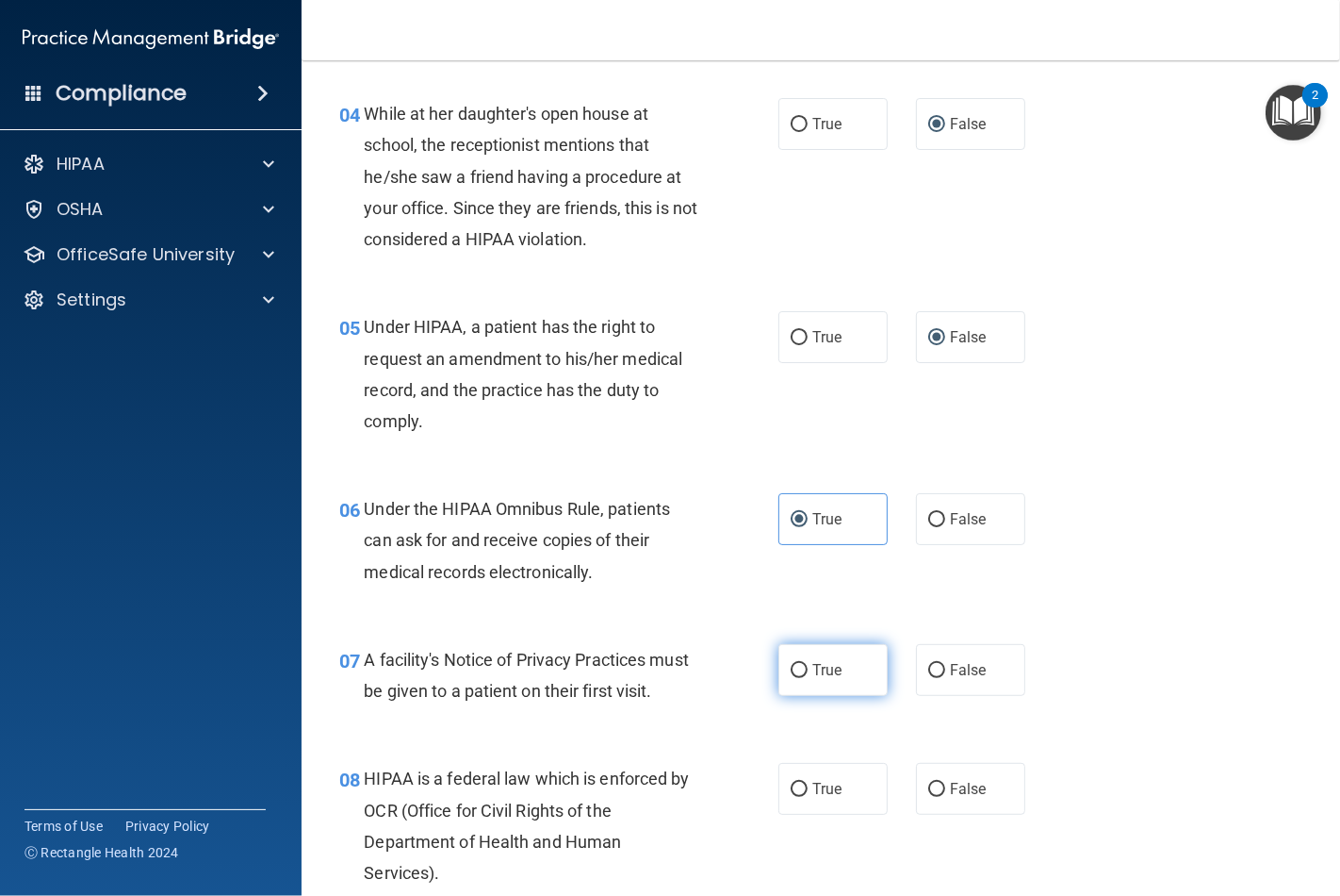
click at [790, 677] on input "True" at bounding box center [799, 671] width 17 height 15
radio input "true"
click at [790, 796] on input "True" at bounding box center [799, 790] width 17 height 15
radio input "true"
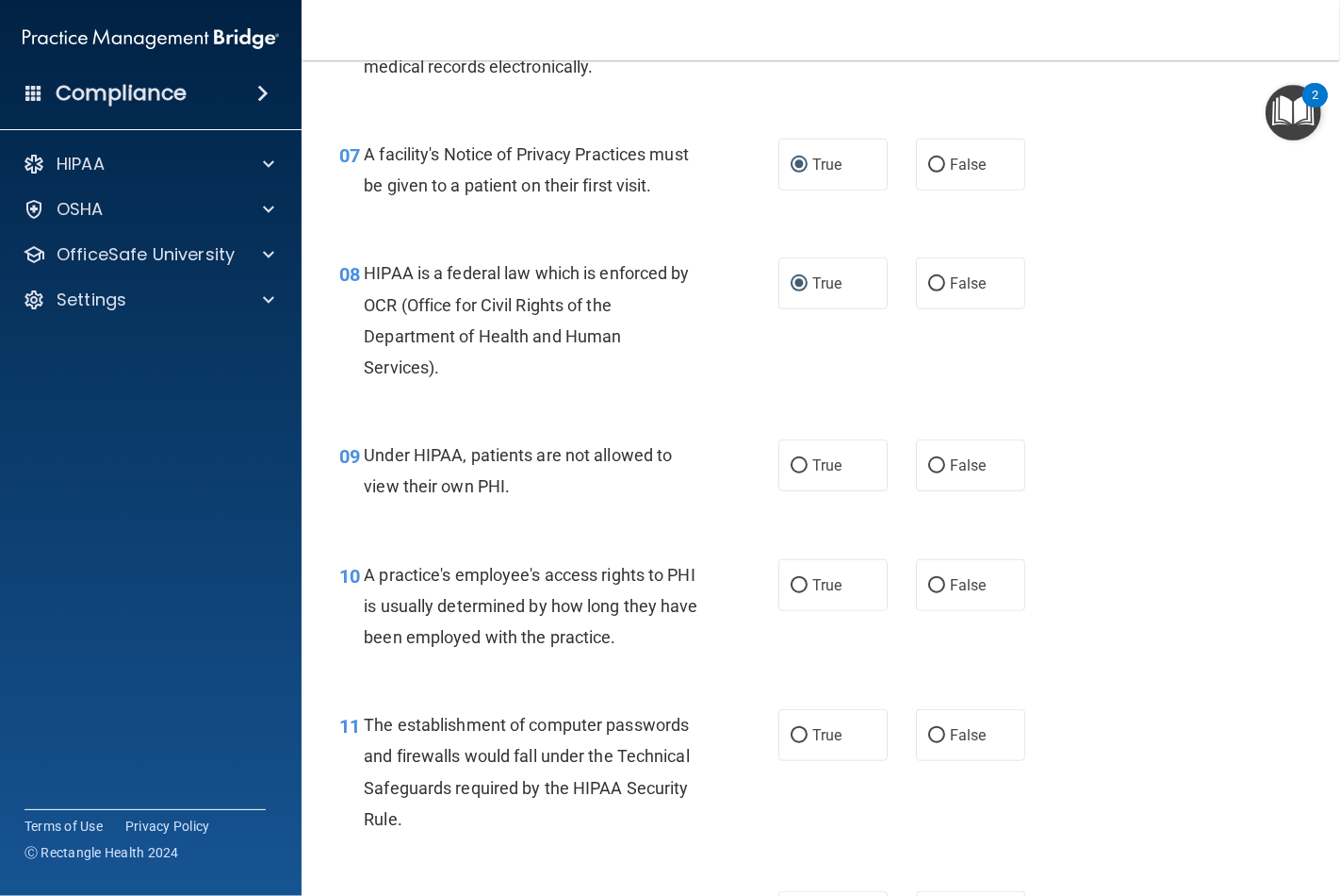
scroll to position [1151, 0]
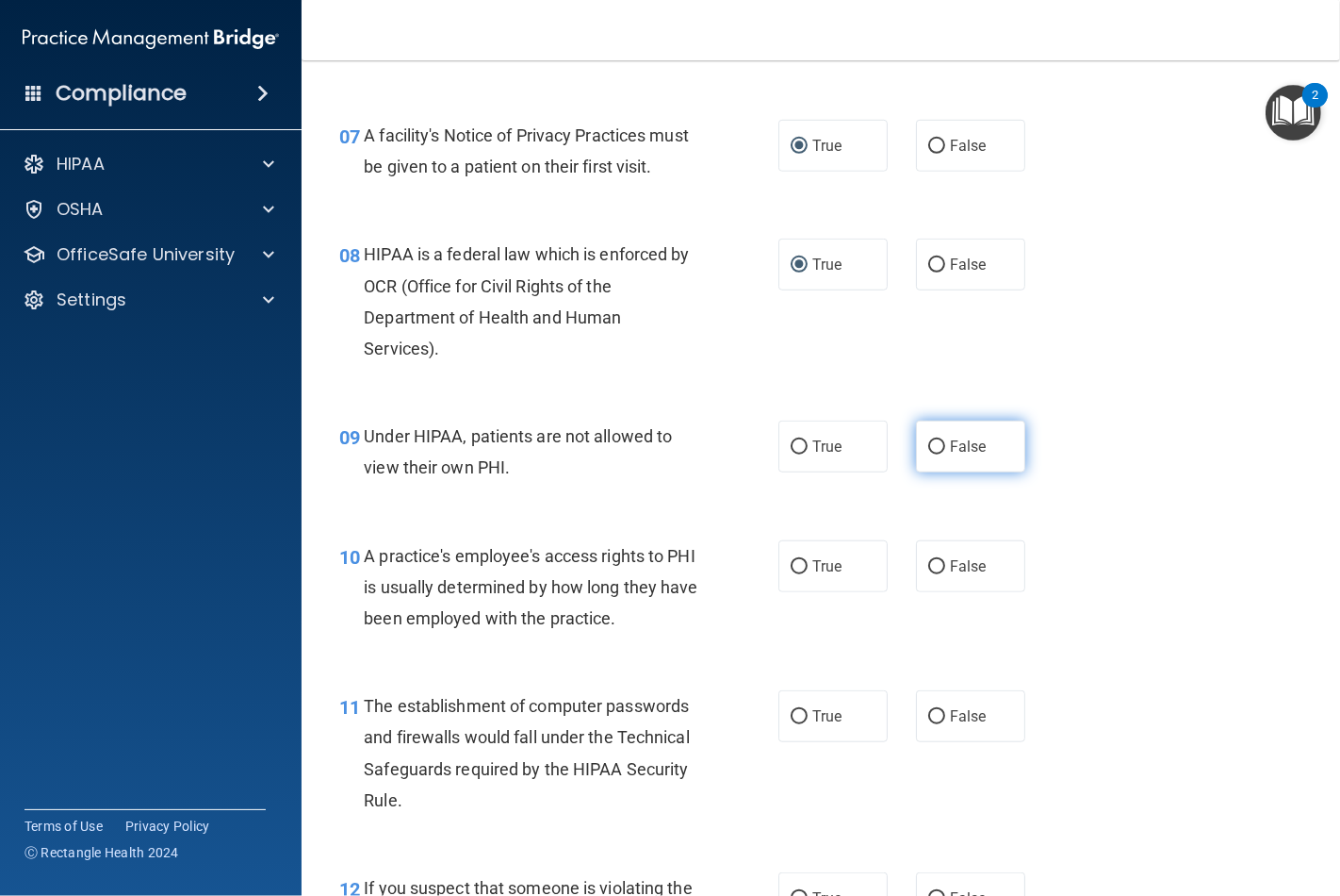
drag, startPoint x: 935, startPoint y: 479, endPoint x: 927, endPoint y: 553, distance: 74.4
click at [934, 455] on input "False" at bounding box center [938, 447] width 17 height 15
radio input "true"
click at [929, 574] on input "False" at bounding box center [938, 567] width 17 height 15
radio input "true"
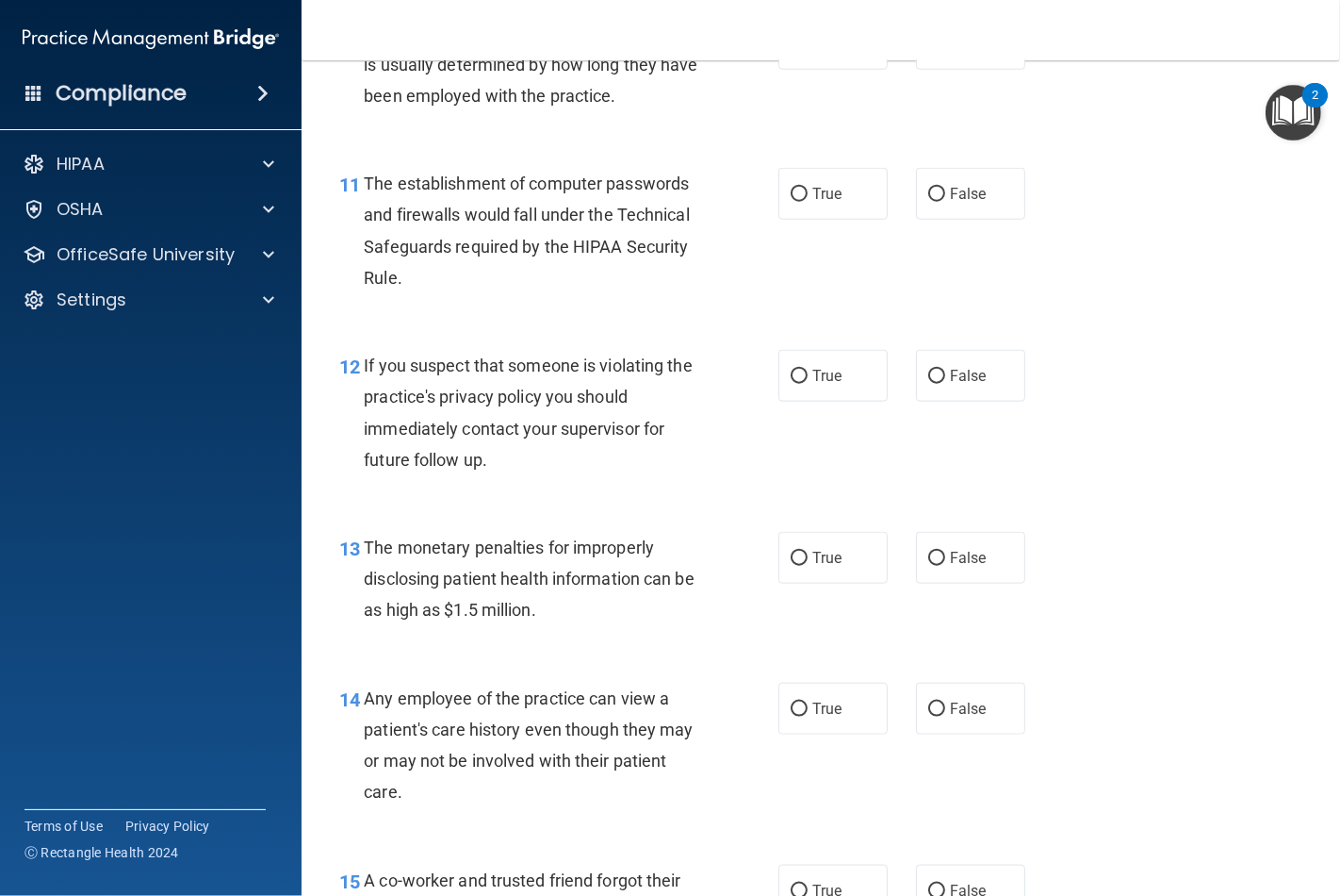
scroll to position [1675, 0]
click at [795, 201] on input "True" at bounding box center [799, 194] width 17 height 15
radio input "true"
drag, startPoint x: 791, startPoint y: 403, endPoint x: 789, endPoint y: 426, distance: 23.1
click at [791, 383] on input "True" at bounding box center [799, 375] width 17 height 15
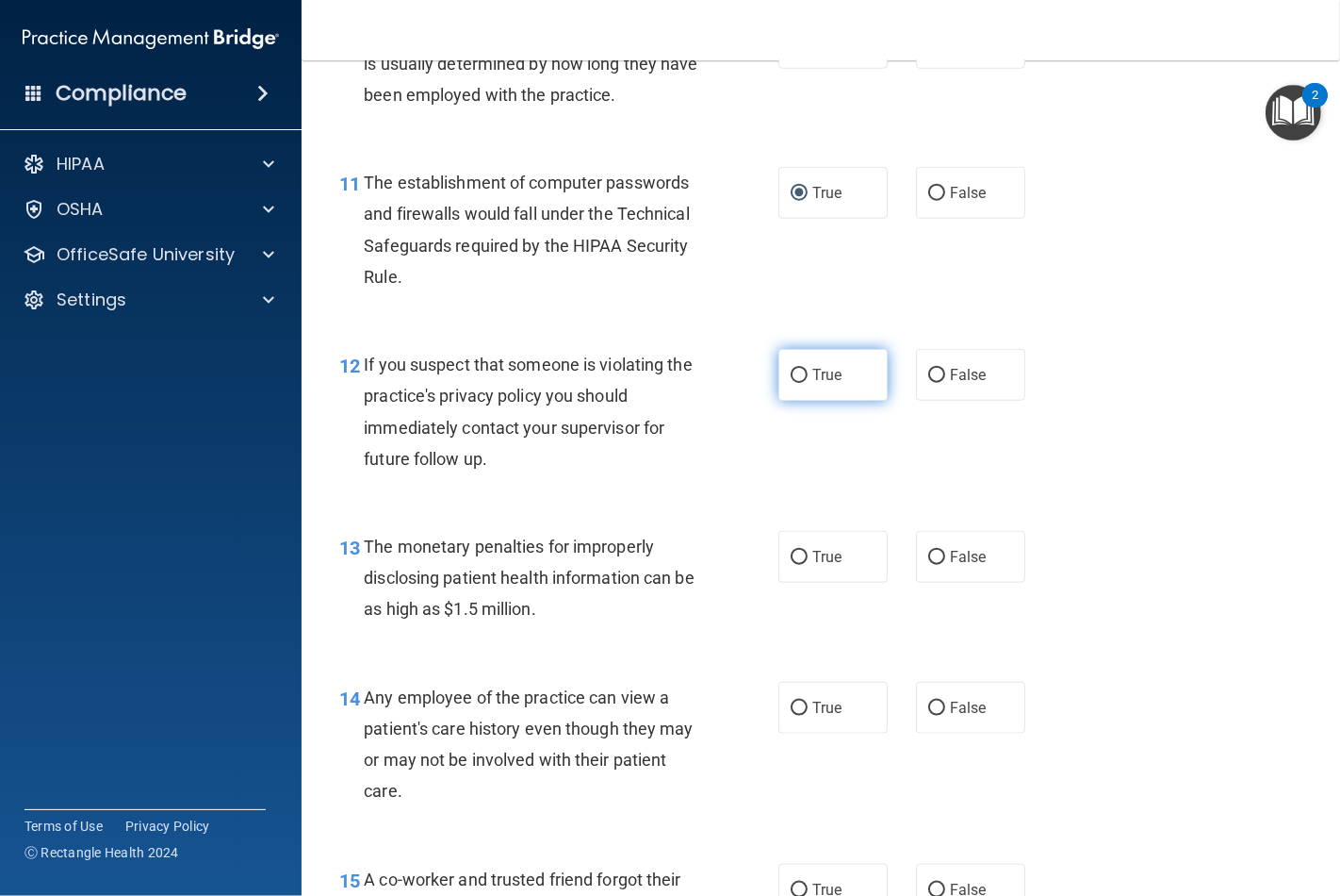
radio input "true"
click at [790, 565] on input "True" at bounding box center [799, 557] width 17 height 15
radio input "true"
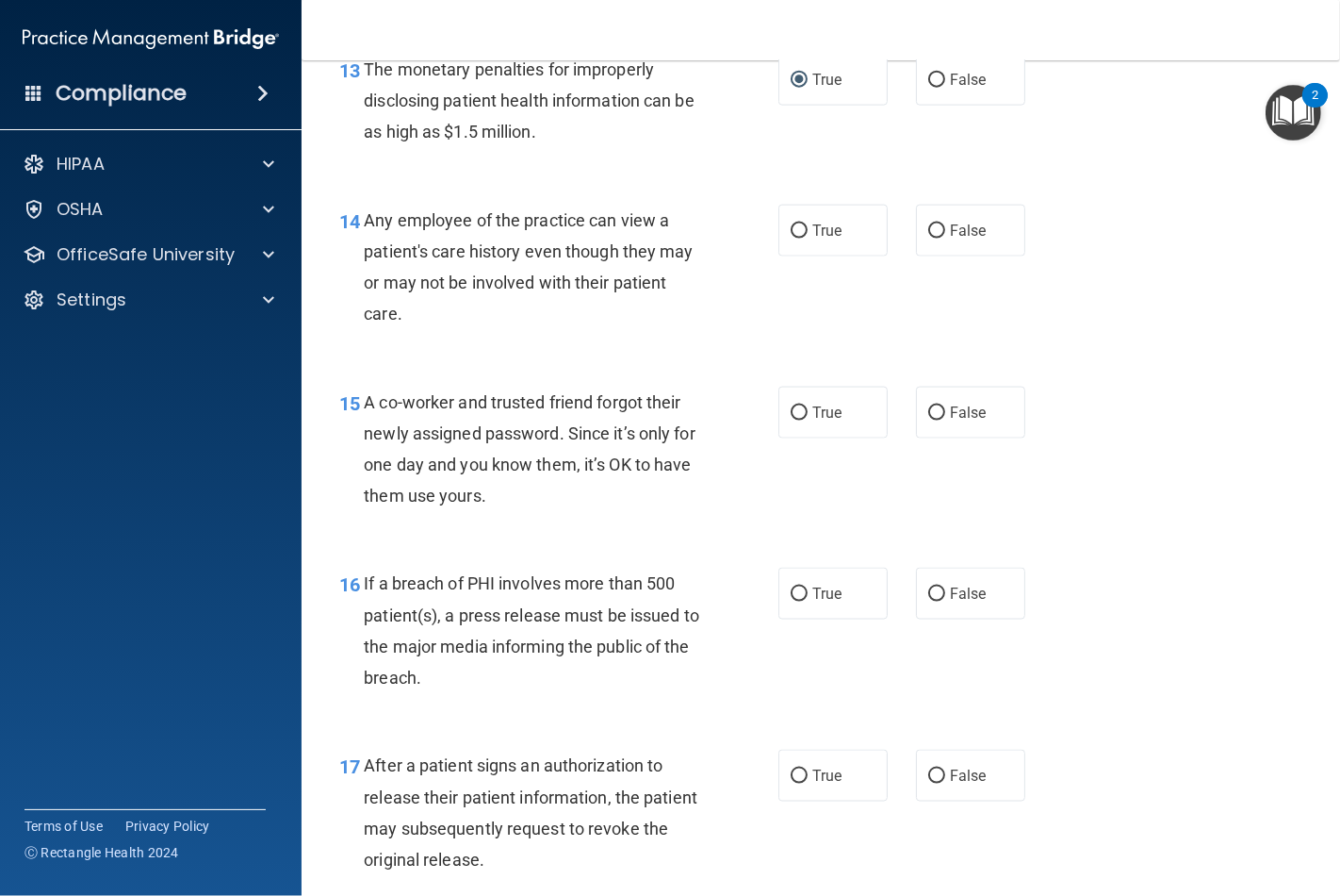
scroll to position [2199, 0]
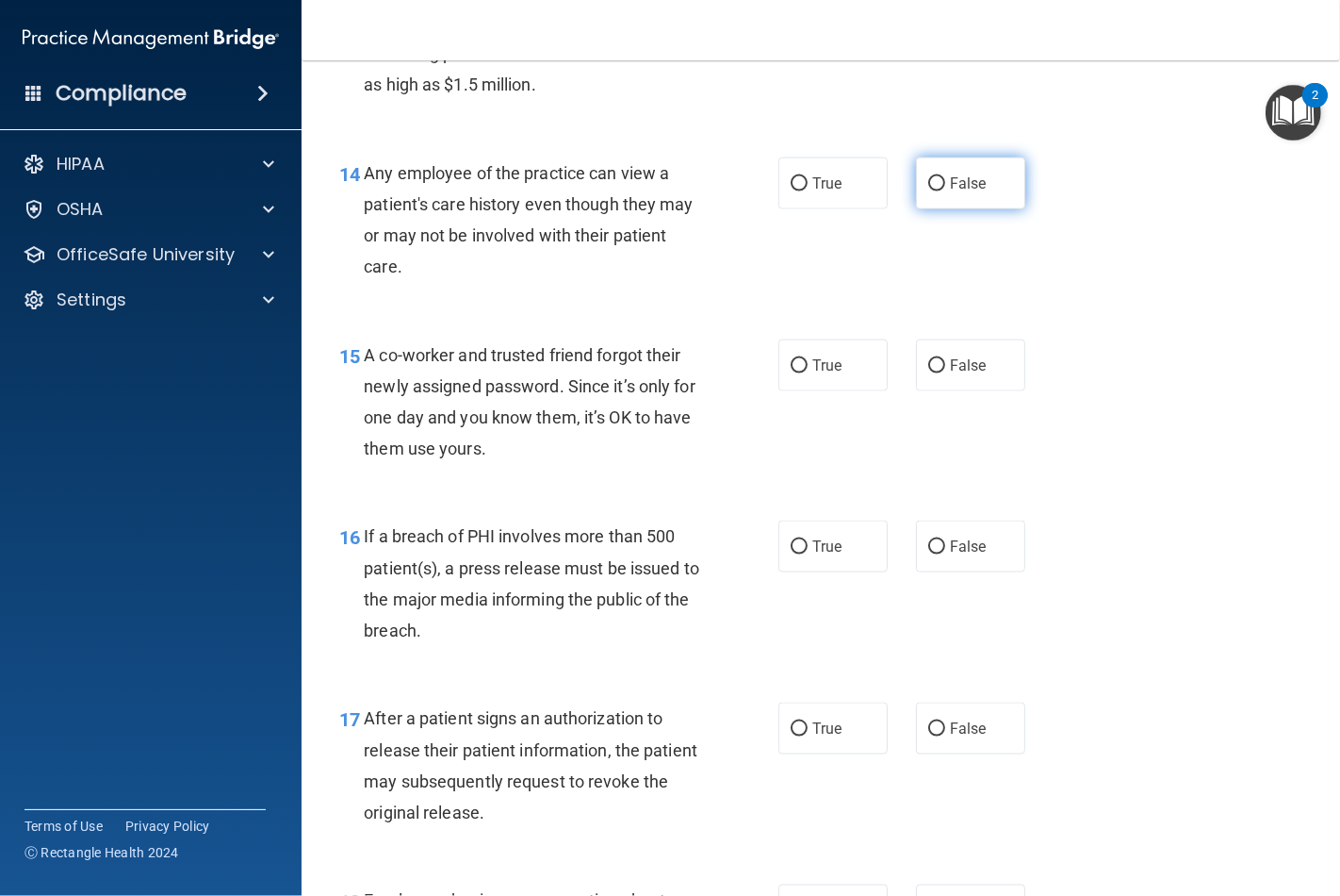
click at [934, 192] on input "False" at bounding box center [938, 184] width 17 height 15
radio input "true"
click at [929, 373] on input "False" at bounding box center [938, 366] width 17 height 15
radio input "true"
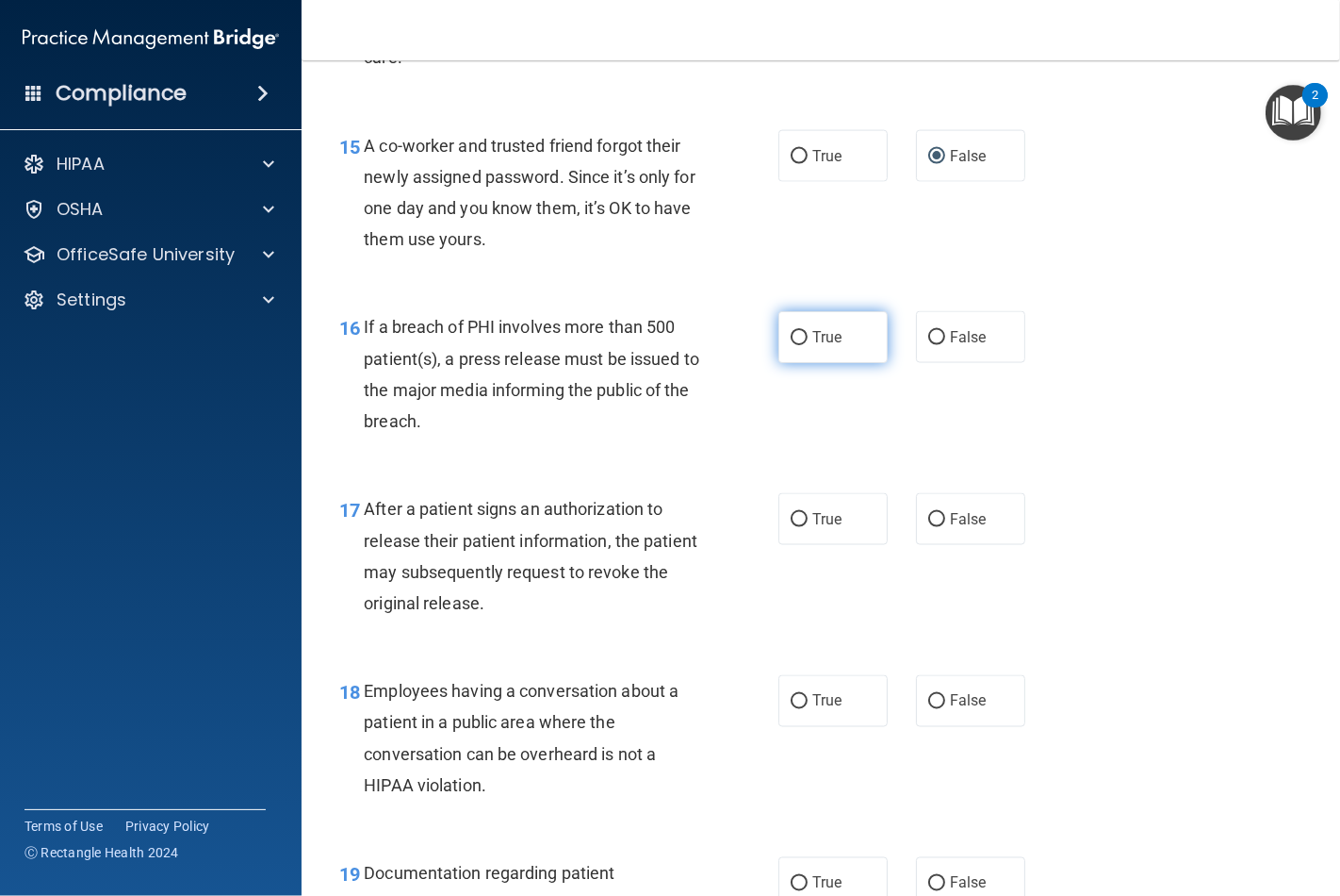
click at [781, 363] on label "True" at bounding box center [833, 337] width 109 height 52
click at [790, 345] on input "True" at bounding box center [799, 338] width 17 height 15
radio input "true"
click at [790, 527] on input "True" at bounding box center [799, 520] width 17 height 15
radio input "true"
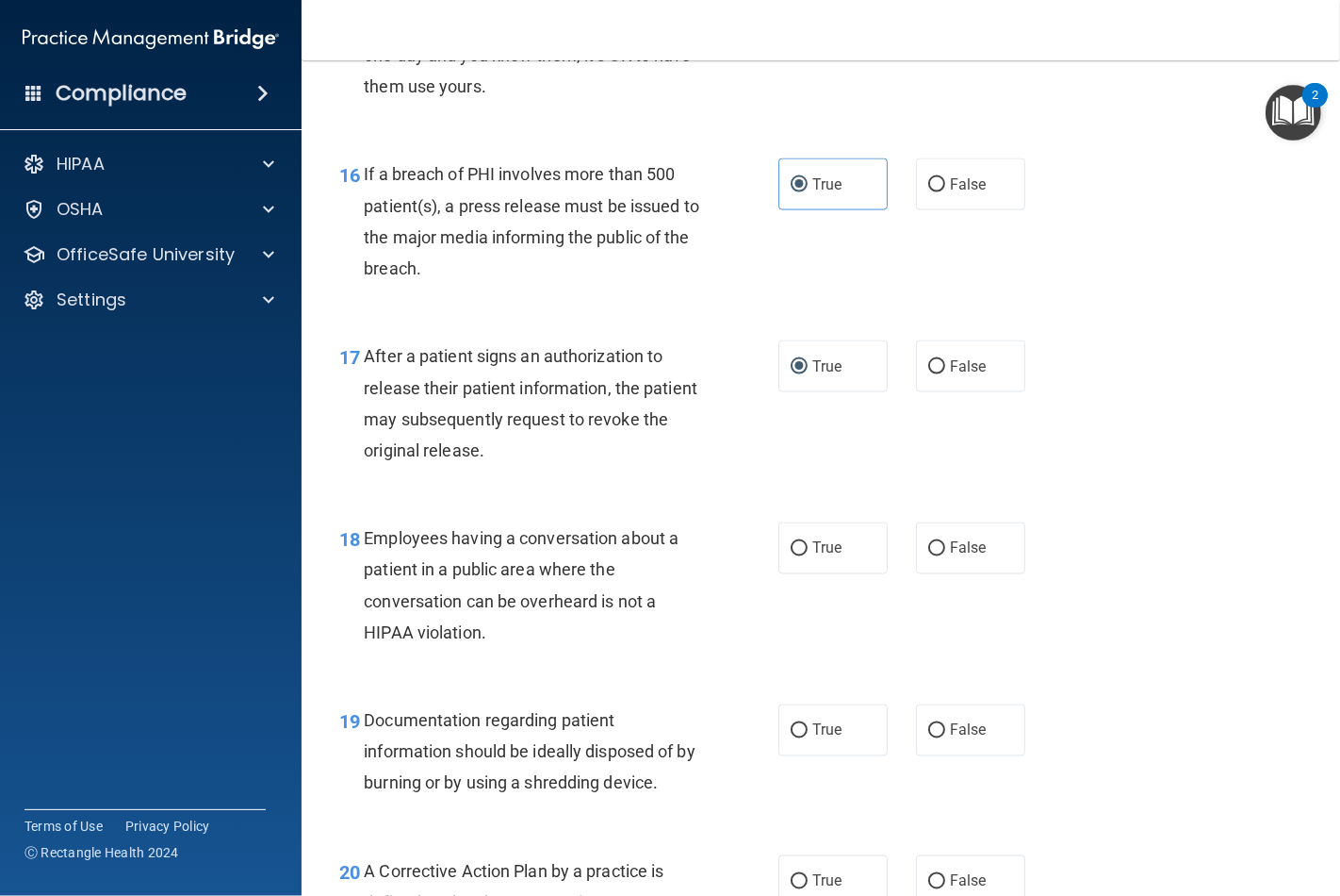
scroll to position [2828, 0]
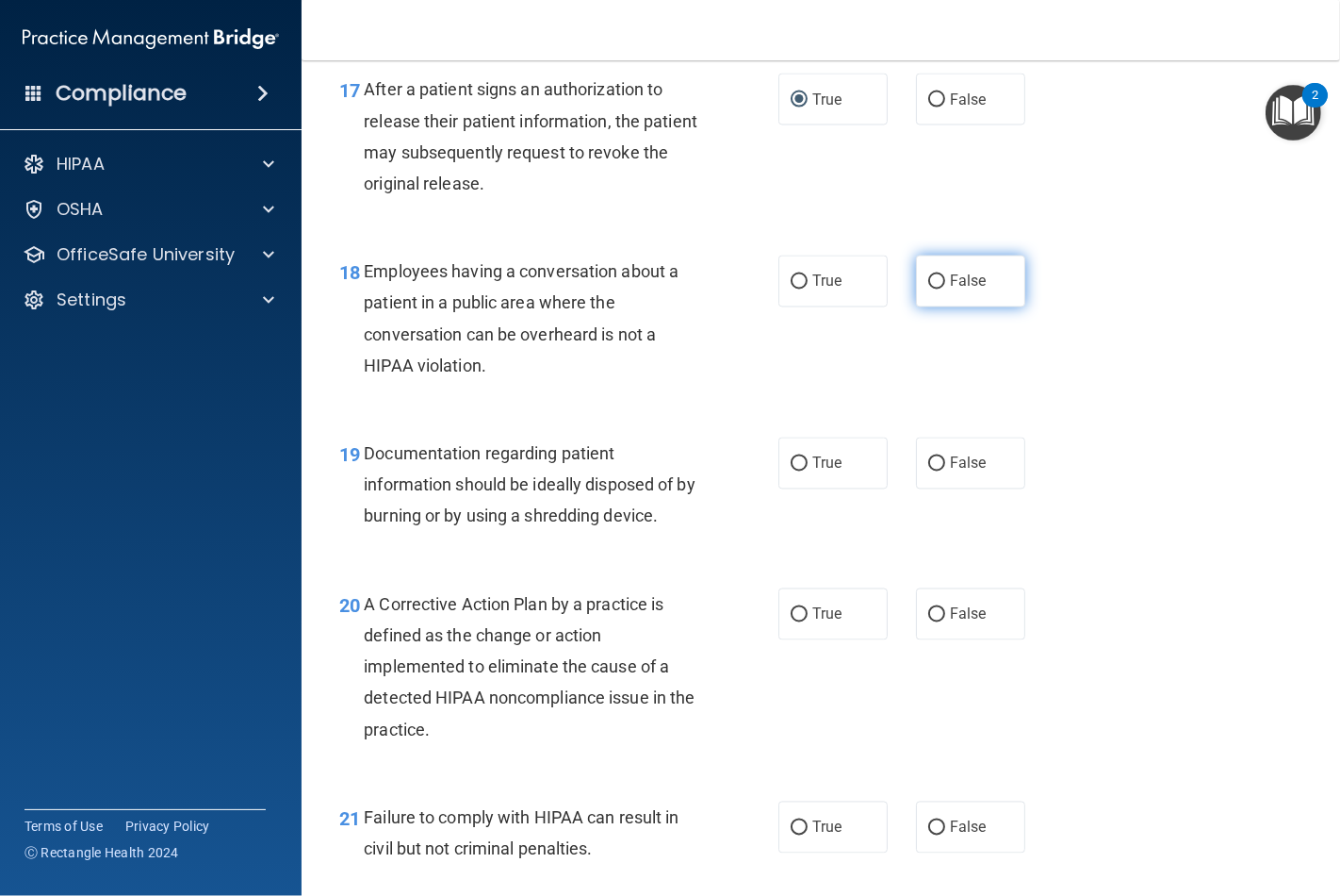
drag, startPoint x: 925, startPoint y: 309, endPoint x: 878, endPoint y: 456, distance: 154.3
click at [929, 289] on input "False" at bounding box center [938, 282] width 17 height 15
radio input "true"
click at [790, 471] on input "True" at bounding box center [799, 463] width 17 height 15
radio input "true"
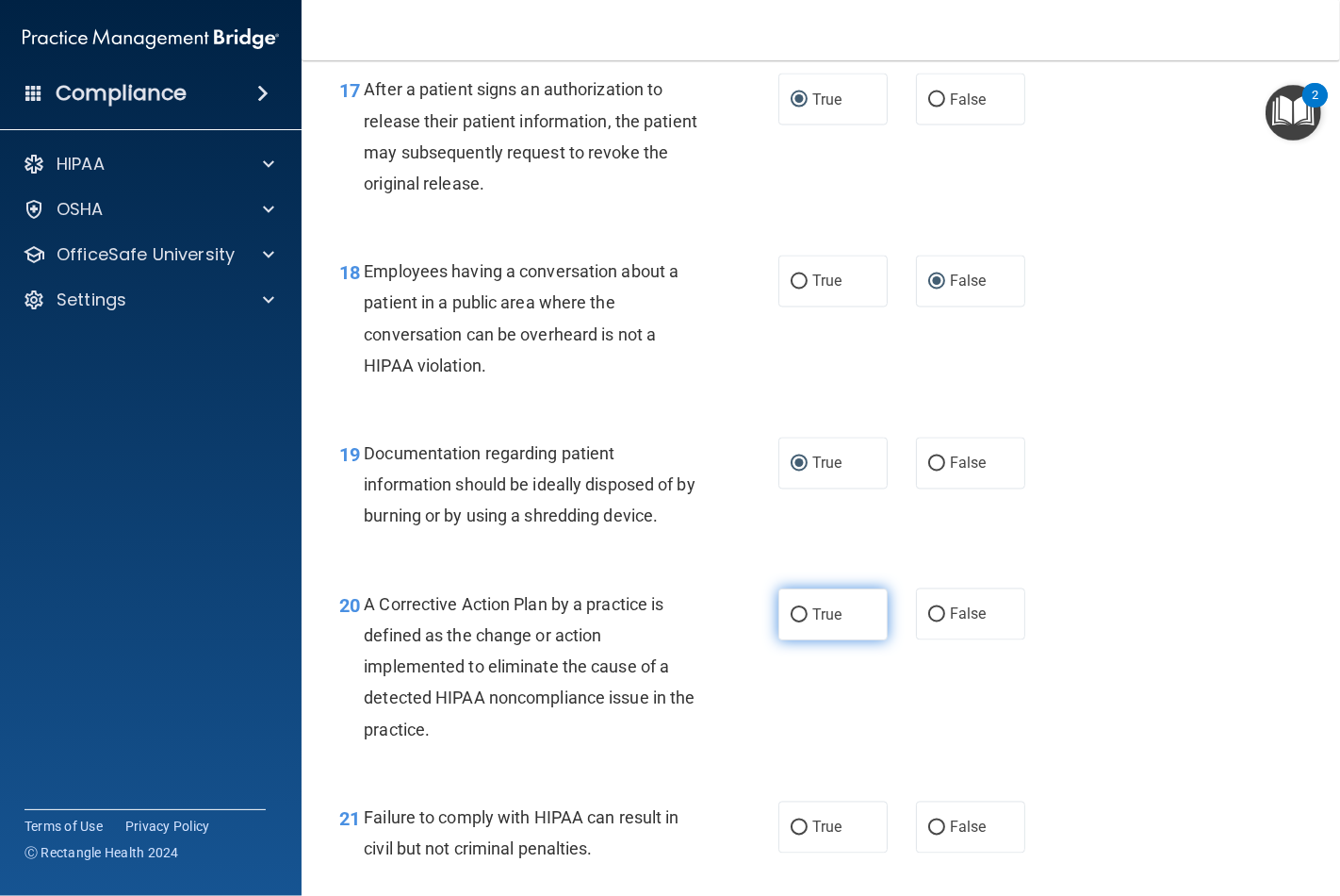
click at [794, 622] on input "True" at bounding box center [799, 614] width 17 height 15
radio input "true"
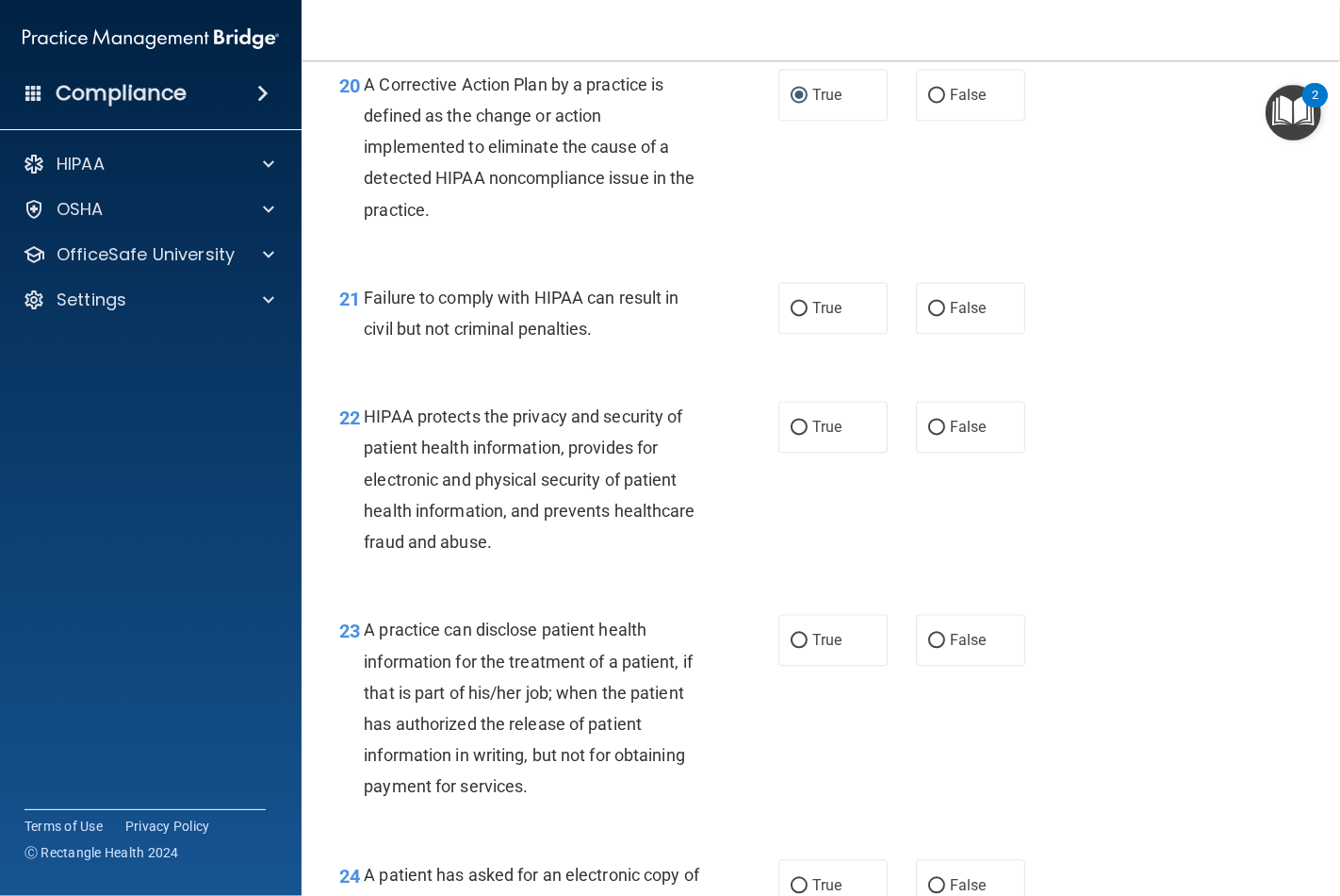
scroll to position [3351, 0]
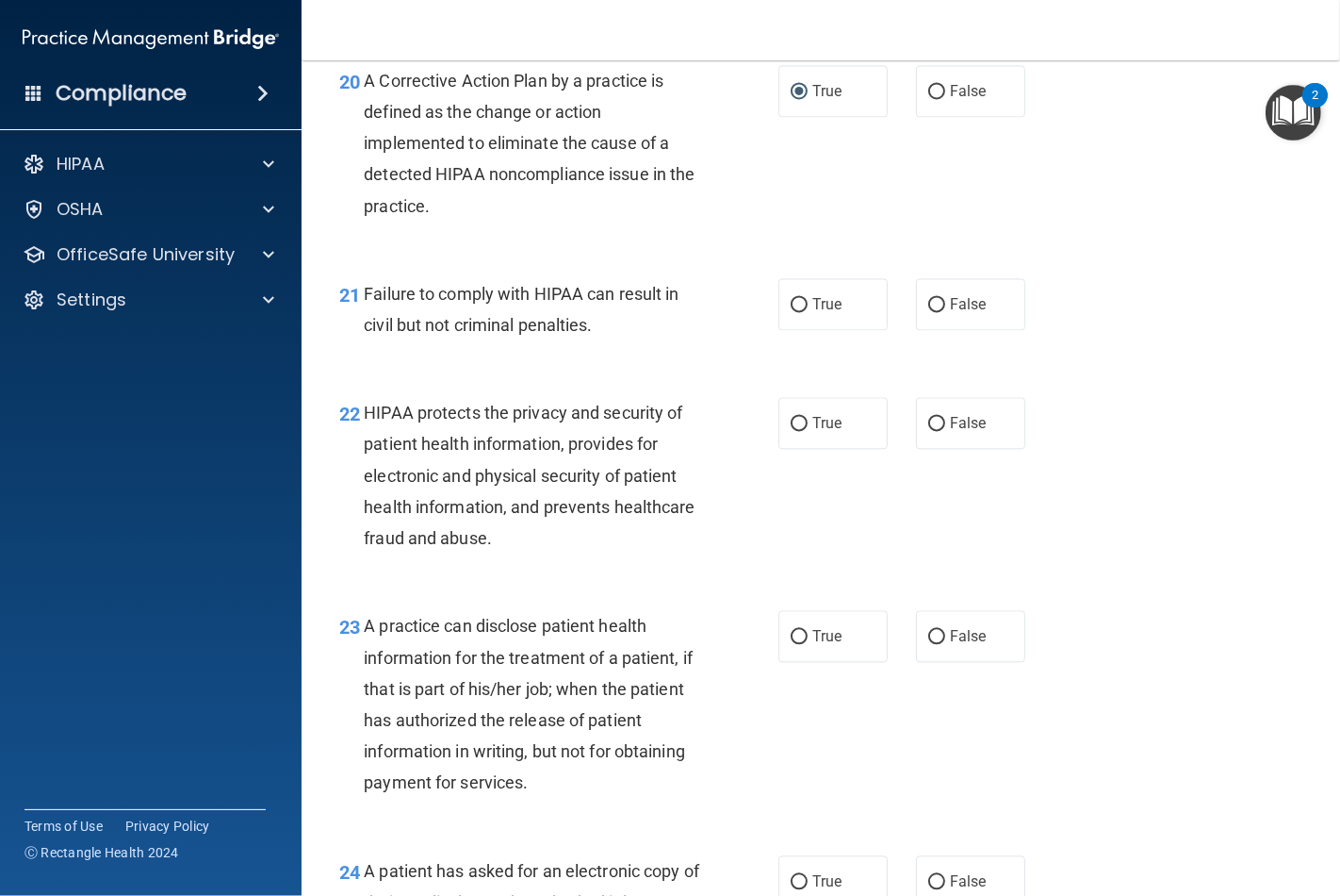
drag, startPoint x: 930, startPoint y: 338, endPoint x: 873, endPoint y: 409, distance: 91.0
click at [929, 312] on input "False" at bounding box center [938, 305] width 17 height 15
radio input "true"
click at [794, 431] on input "True" at bounding box center [799, 424] width 17 height 15
radio input "true"
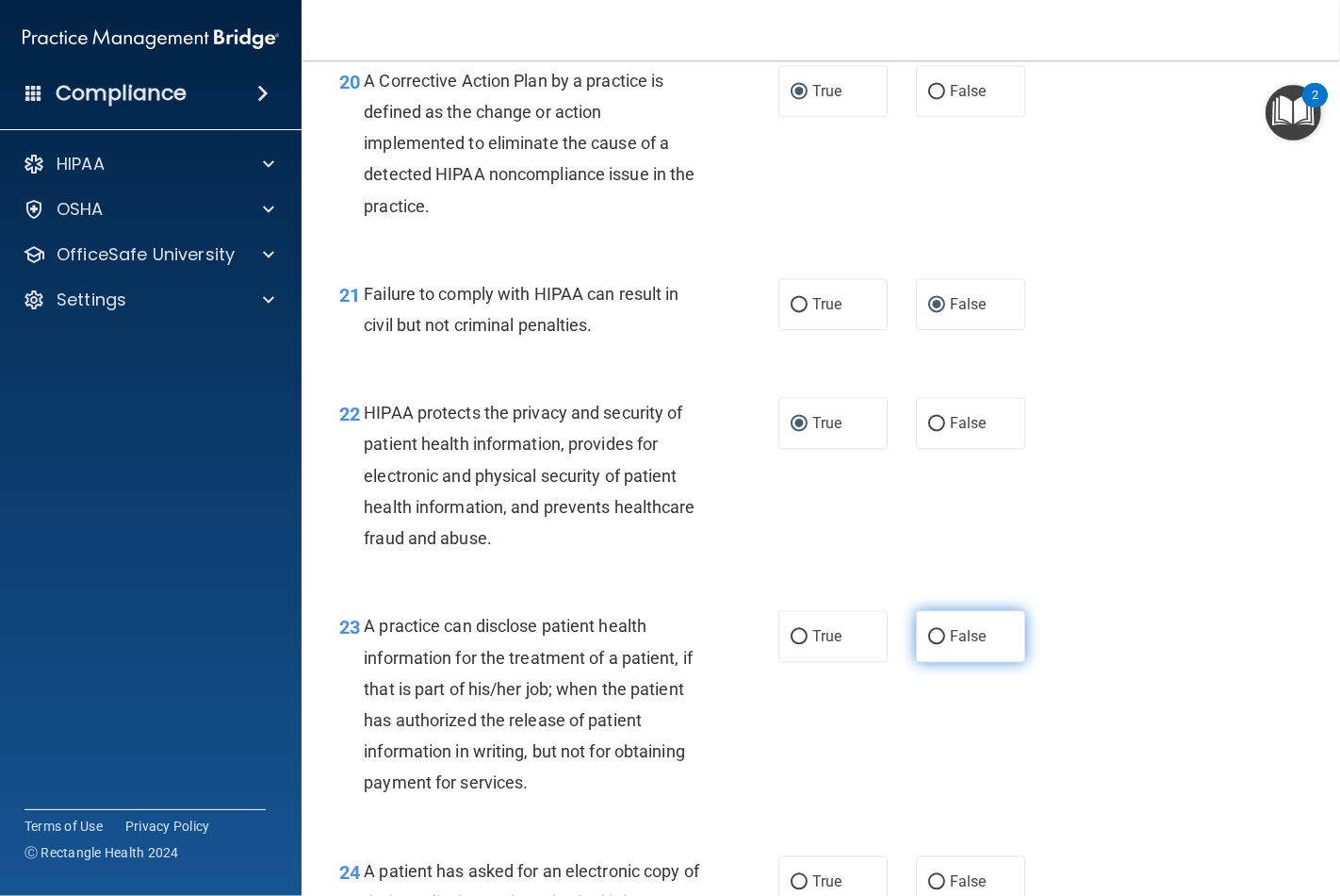
click at [929, 643] on input "False" at bounding box center [938, 637] width 17 height 15
radio input "true"
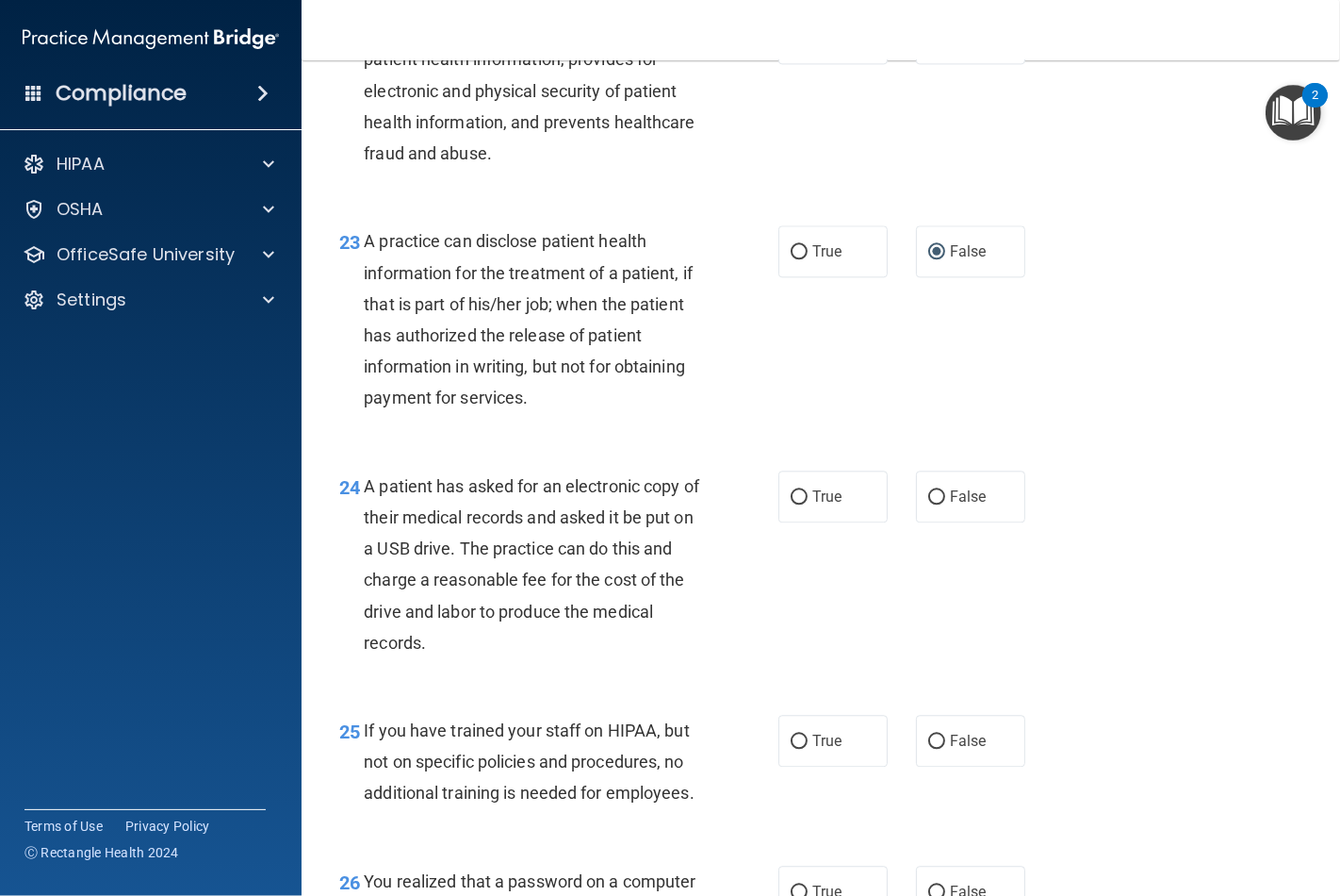
scroll to position [3771, 0]
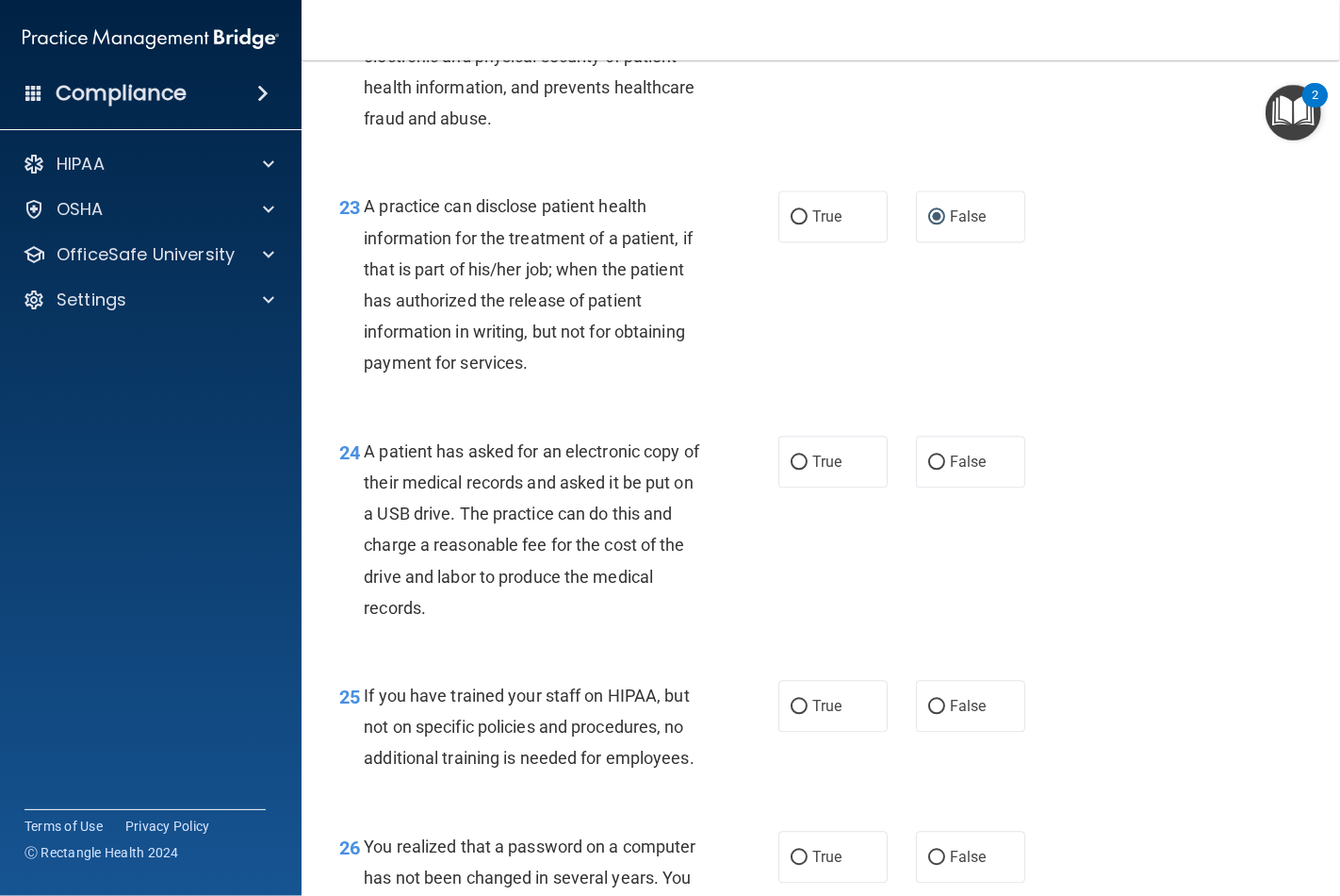
drag, startPoint x: 791, startPoint y: 493, endPoint x: 917, endPoint y: 702, distance: 244.0
click at [806, 488] on label "True" at bounding box center [833, 462] width 109 height 52
click at [806, 469] on input "True" at bounding box center [799, 463] width 17 height 15
radio input "true"
click at [930, 713] on input "False" at bounding box center [938, 706] width 17 height 15
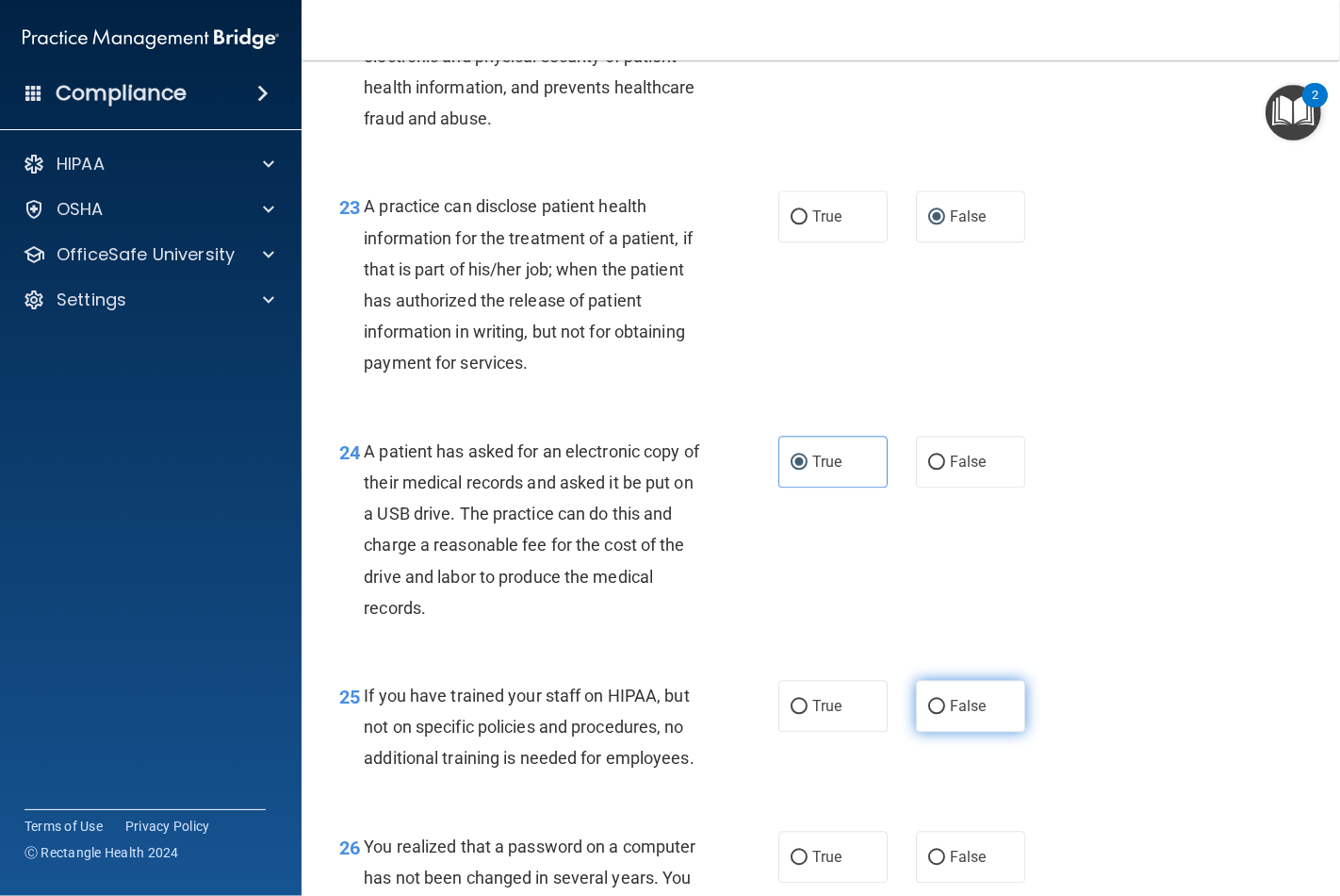
radio input "true"
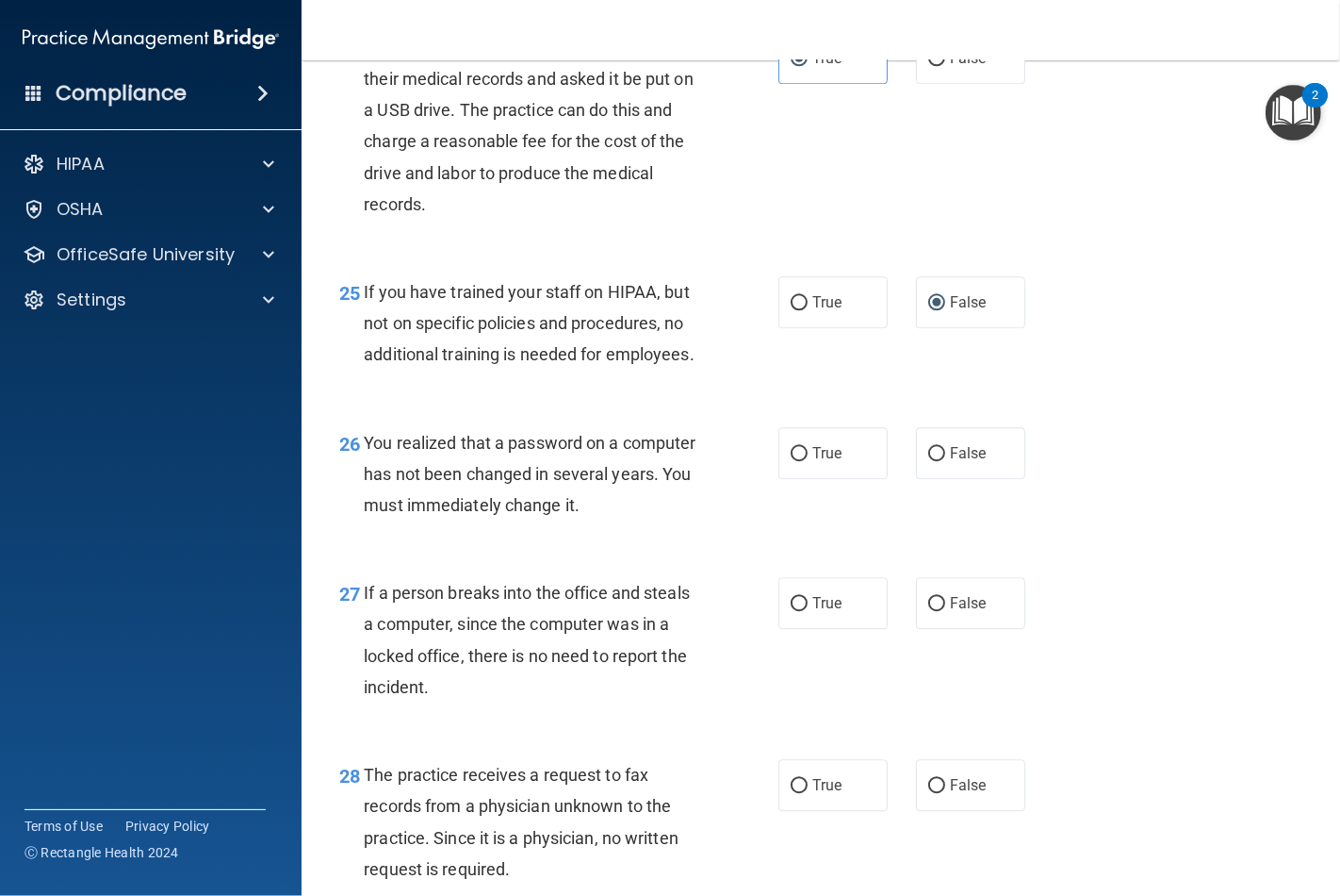
scroll to position [4189, 0]
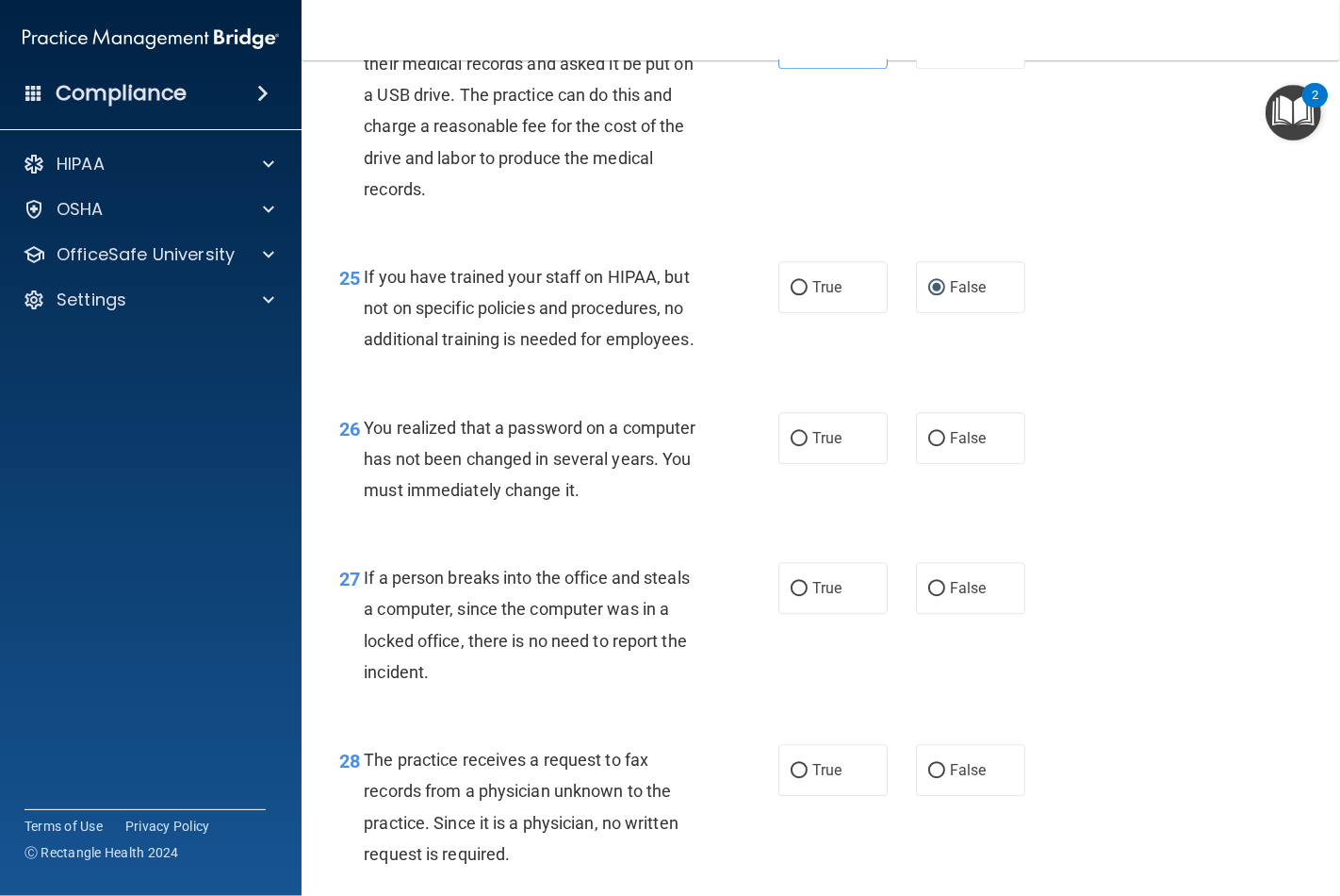
drag, startPoint x: 797, startPoint y: 504, endPoint x: 834, endPoint y: 526, distance: 43.0
click at [804, 463] on label "True" at bounding box center [833, 438] width 109 height 52
click at [804, 446] on input "True" at bounding box center [799, 438] width 17 height 15
radio input "true"
drag, startPoint x: 940, startPoint y: 647, endPoint x: 932, endPoint y: 653, distance: 10.0
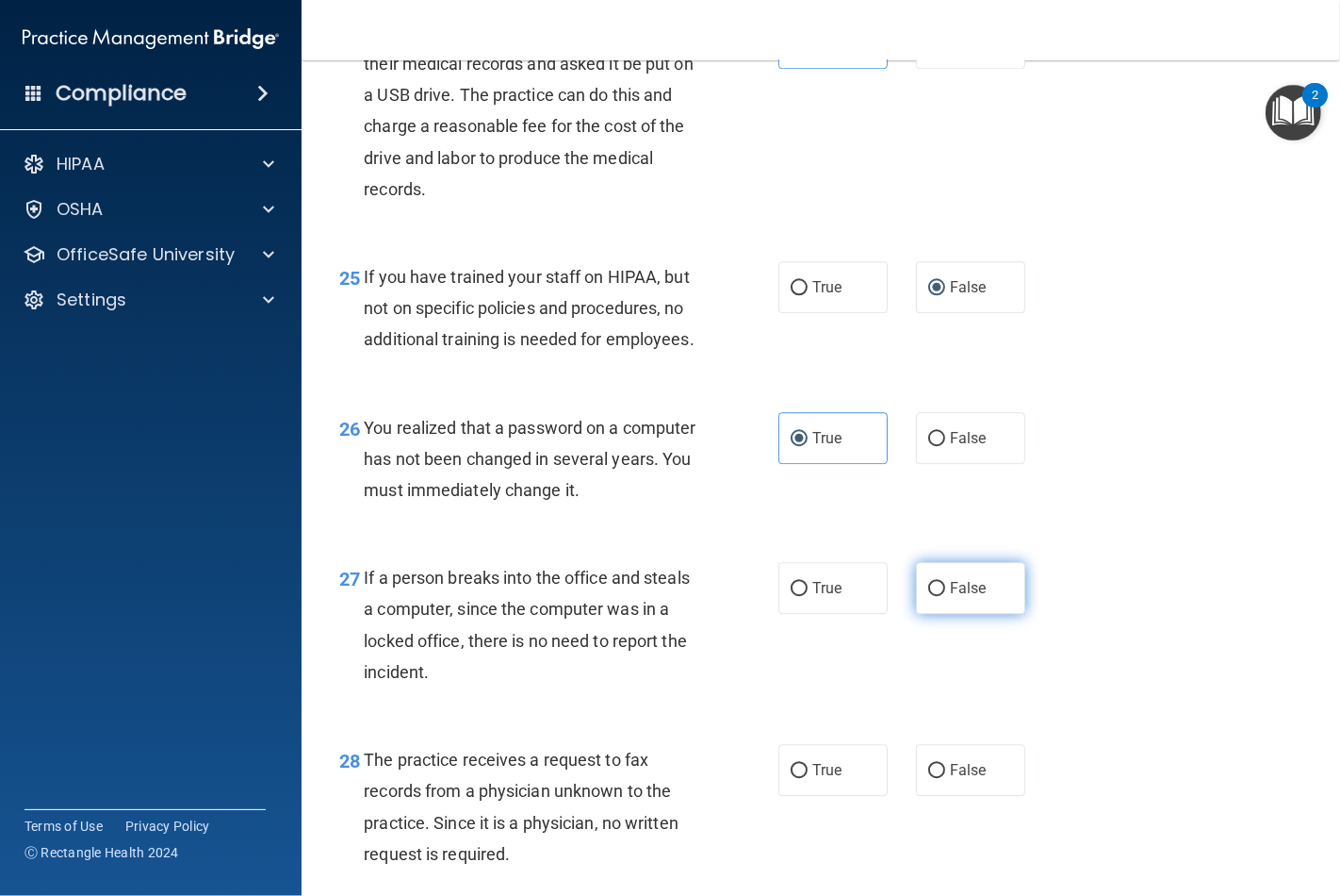
click at [950, 597] on span "False" at bounding box center [968, 587] width 37 height 18
click at [939, 596] on input "False" at bounding box center [938, 588] width 17 height 15
radio input "true"
drag, startPoint x: 929, startPoint y: 823, endPoint x: 950, endPoint y: 808, distance: 25.8
click at [931, 795] on label "False" at bounding box center [970, 770] width 109 height 52
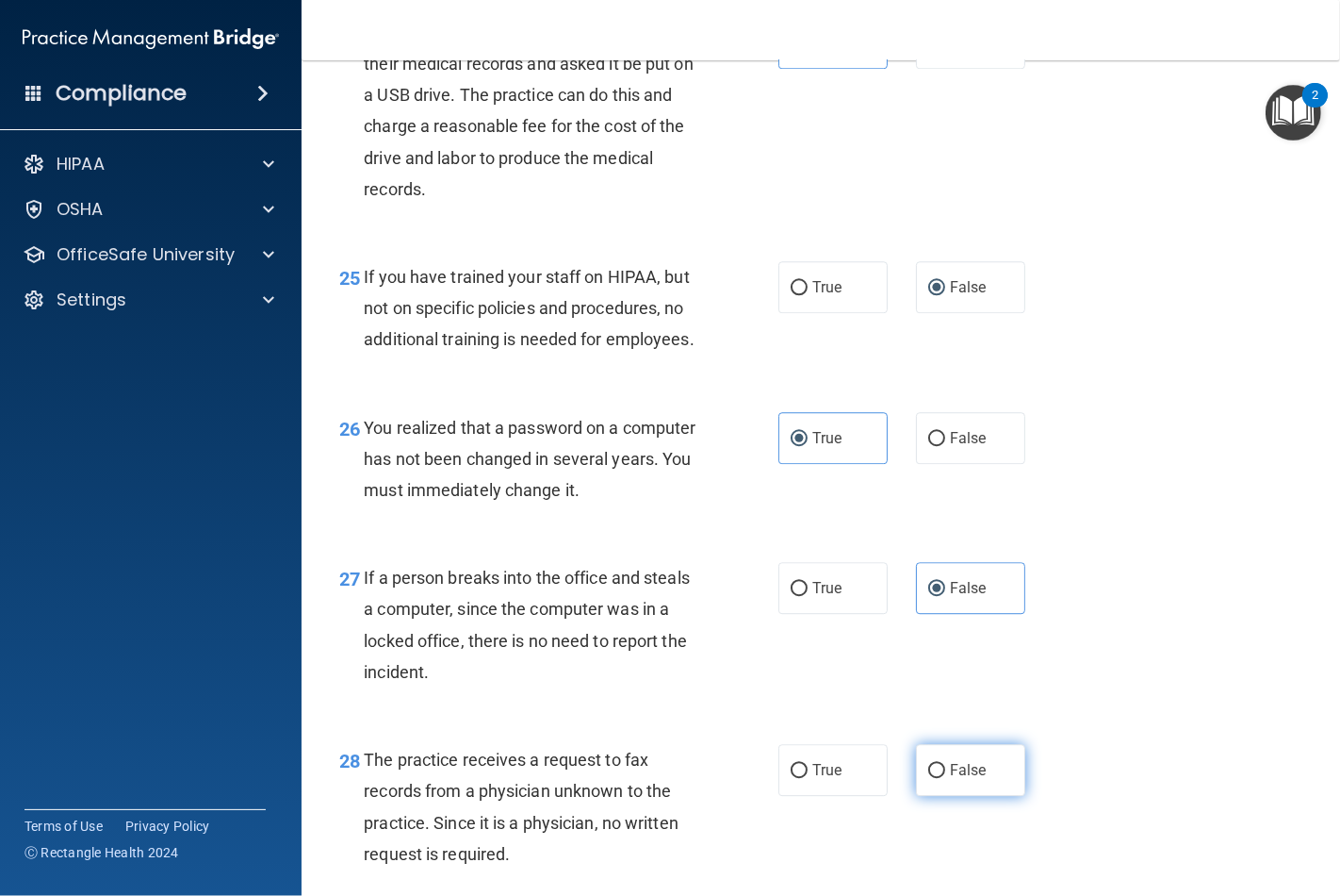
click at [931, 778] on input "False" at bounding box center [938, 770] width 17 height 15
radio input "true"
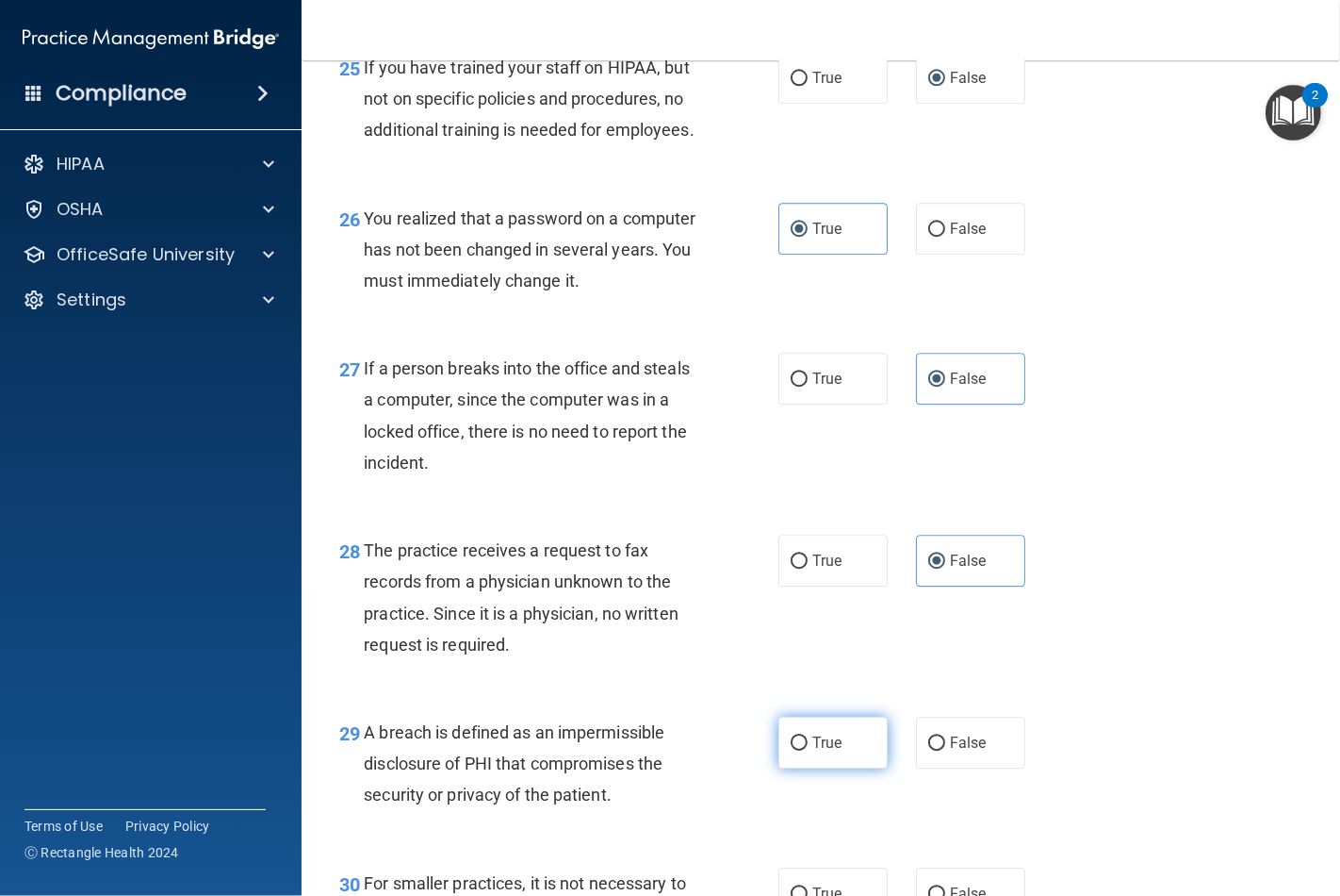
click at [793, 750] on input "True" at bounding box center [799, 743] width 17 height 15
radio input "true"
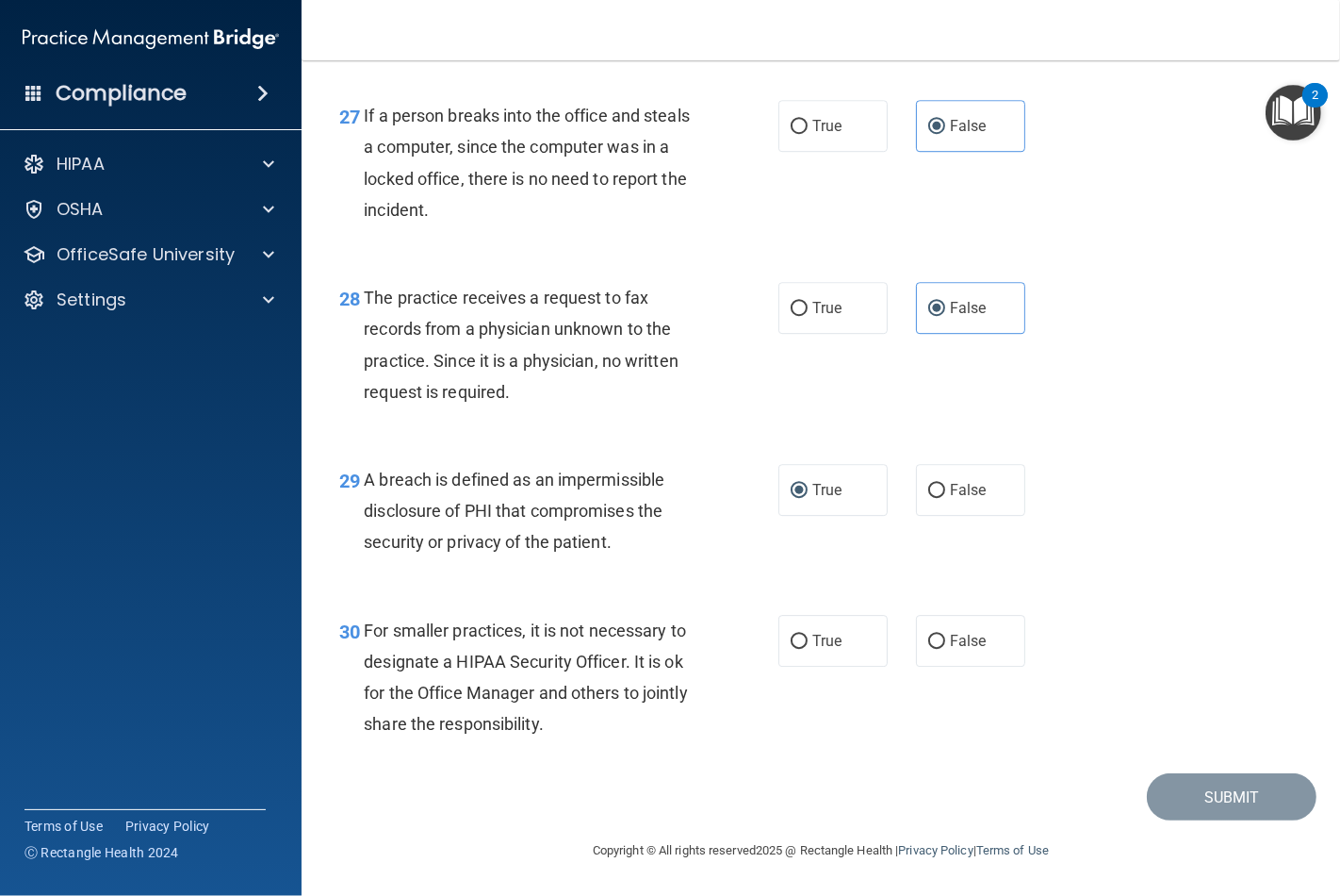
scroll to position [4715, 0]
drag, startPoint x: 916, startPoint y: 637, endPoint x: 931, endPoint y: 639, distance: 15.1
click at [919, 637] on label "False" at bounding box center [970, 641] width 109 height 52
click at [931, 640] on input "False" at bounding box center [938, 642] width 17 height 15
radio input "true"
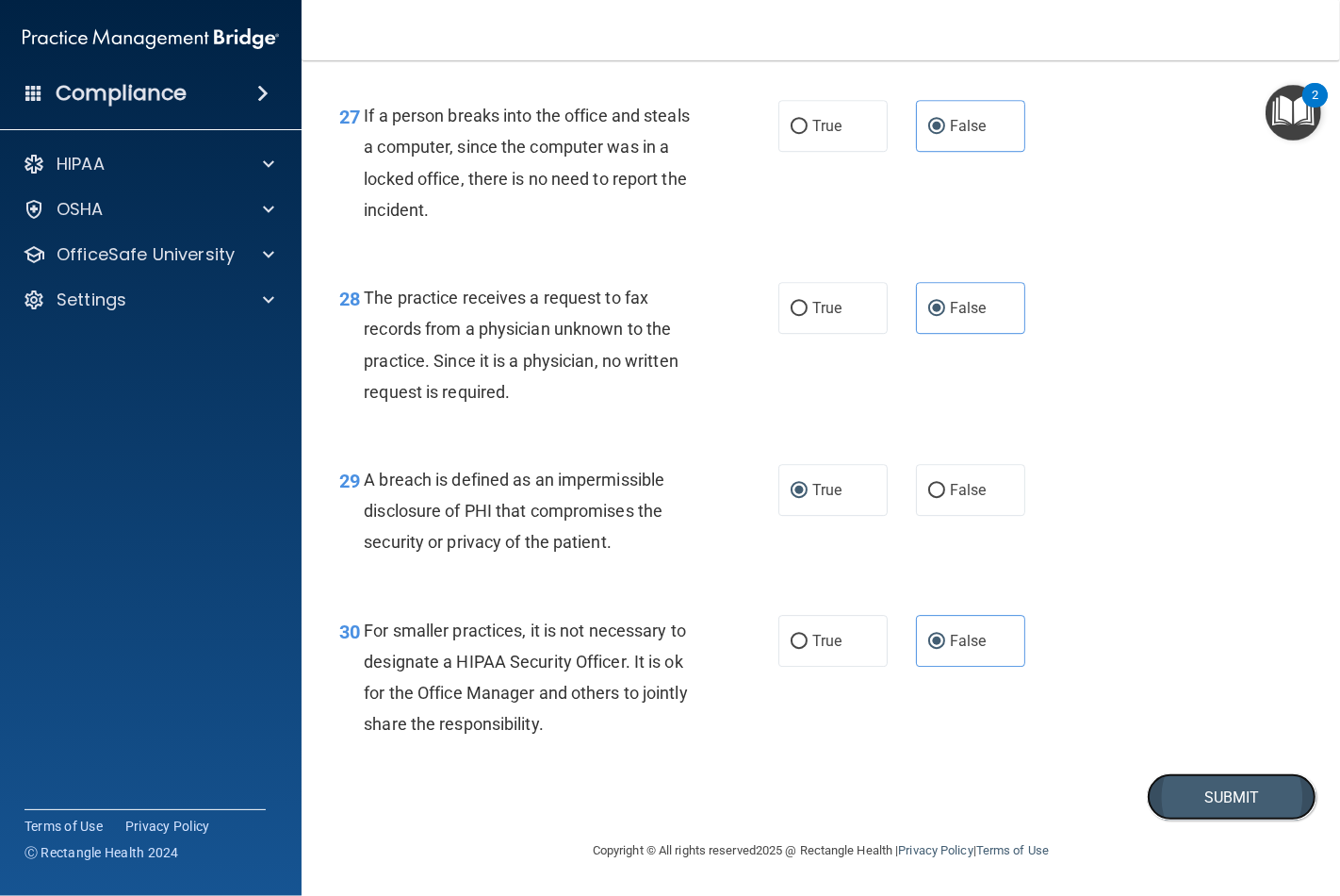
click at [1181, 793] on button "Submit" at bounding box center [1232, 797] width 169 height 48
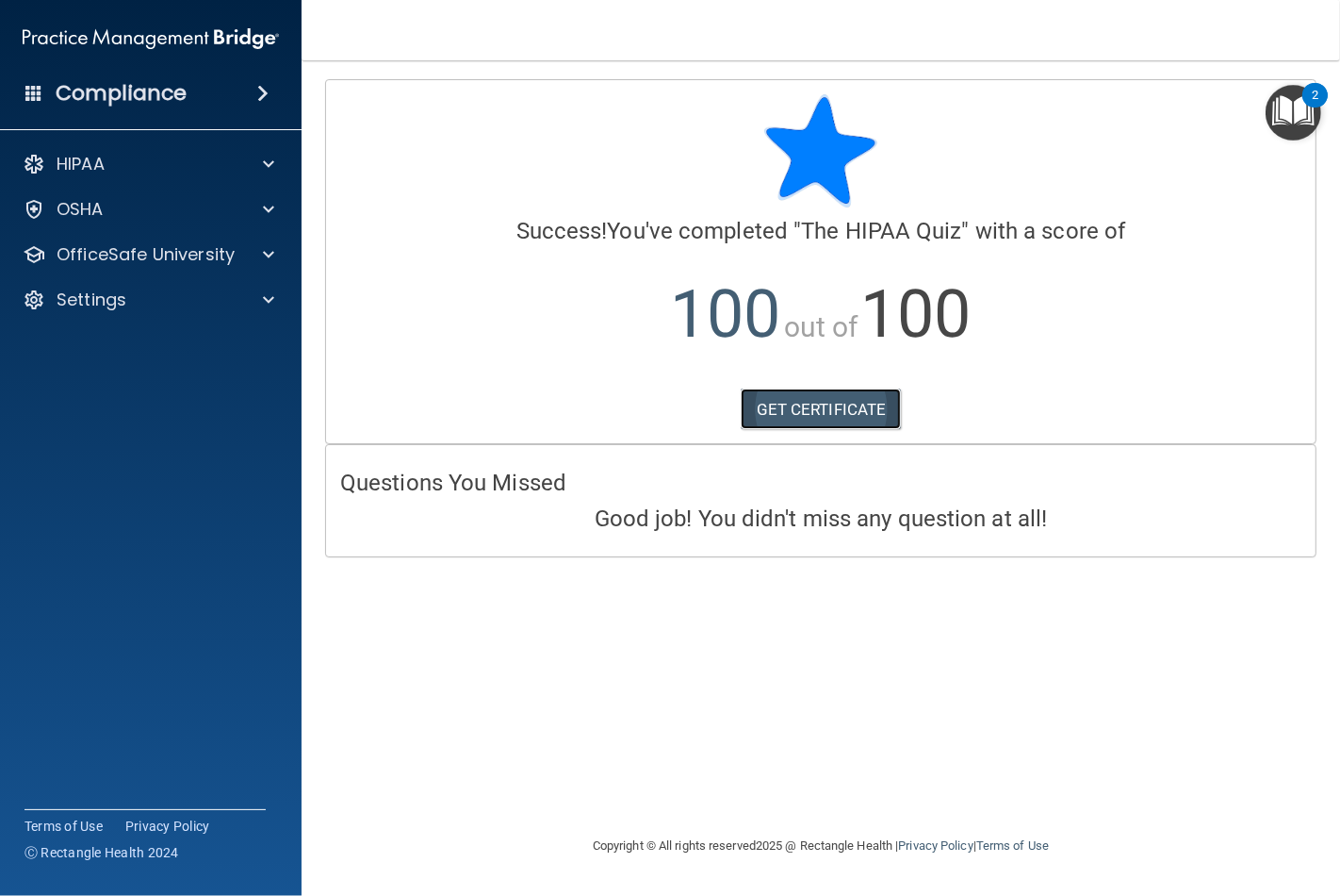
click at [780, 411] on link "GET CERTIFICATE" at bounding box center [821, 408] width 162 height 42
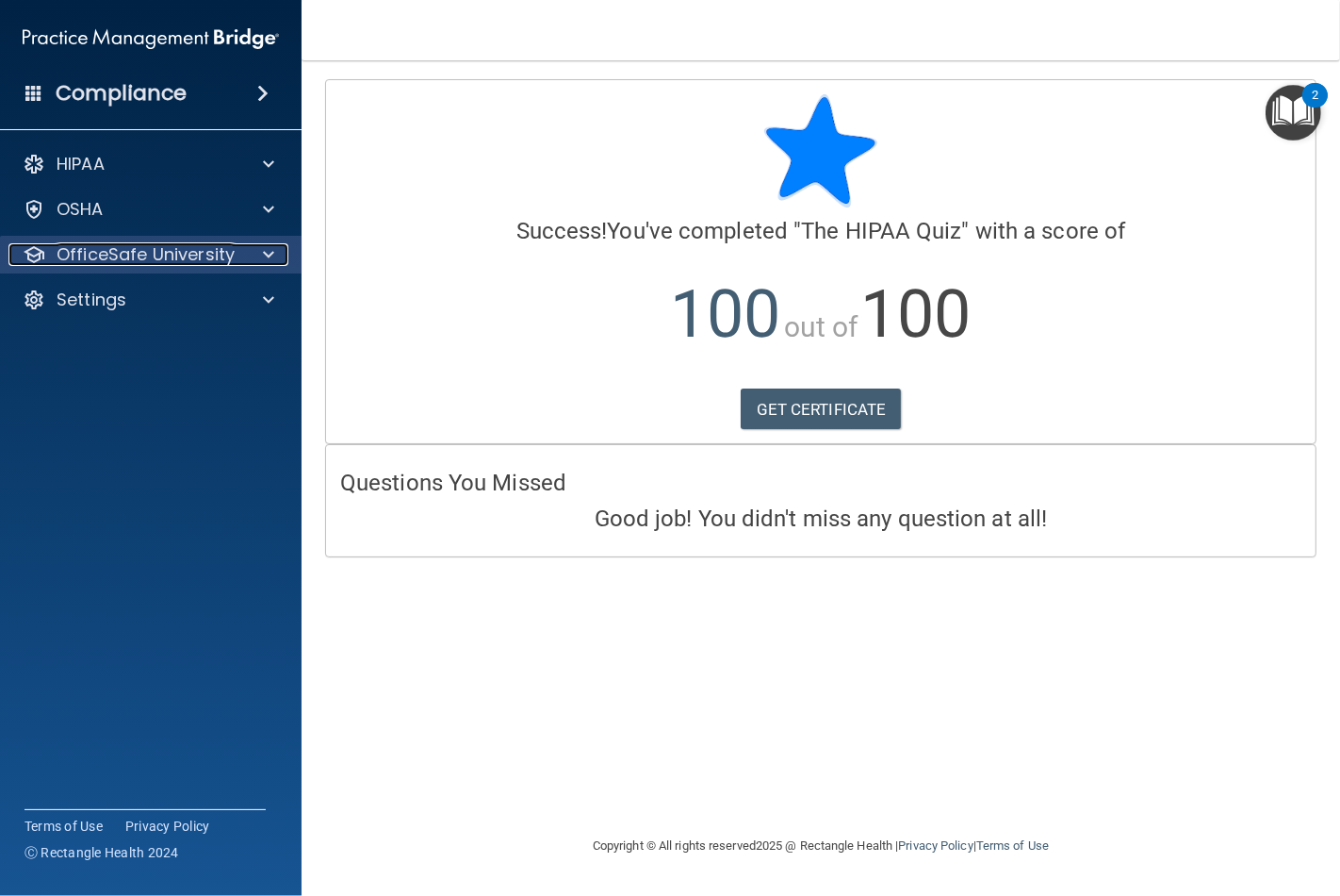
click at [265, 252] on span at bounding box center [269, 254] width 12 height 22
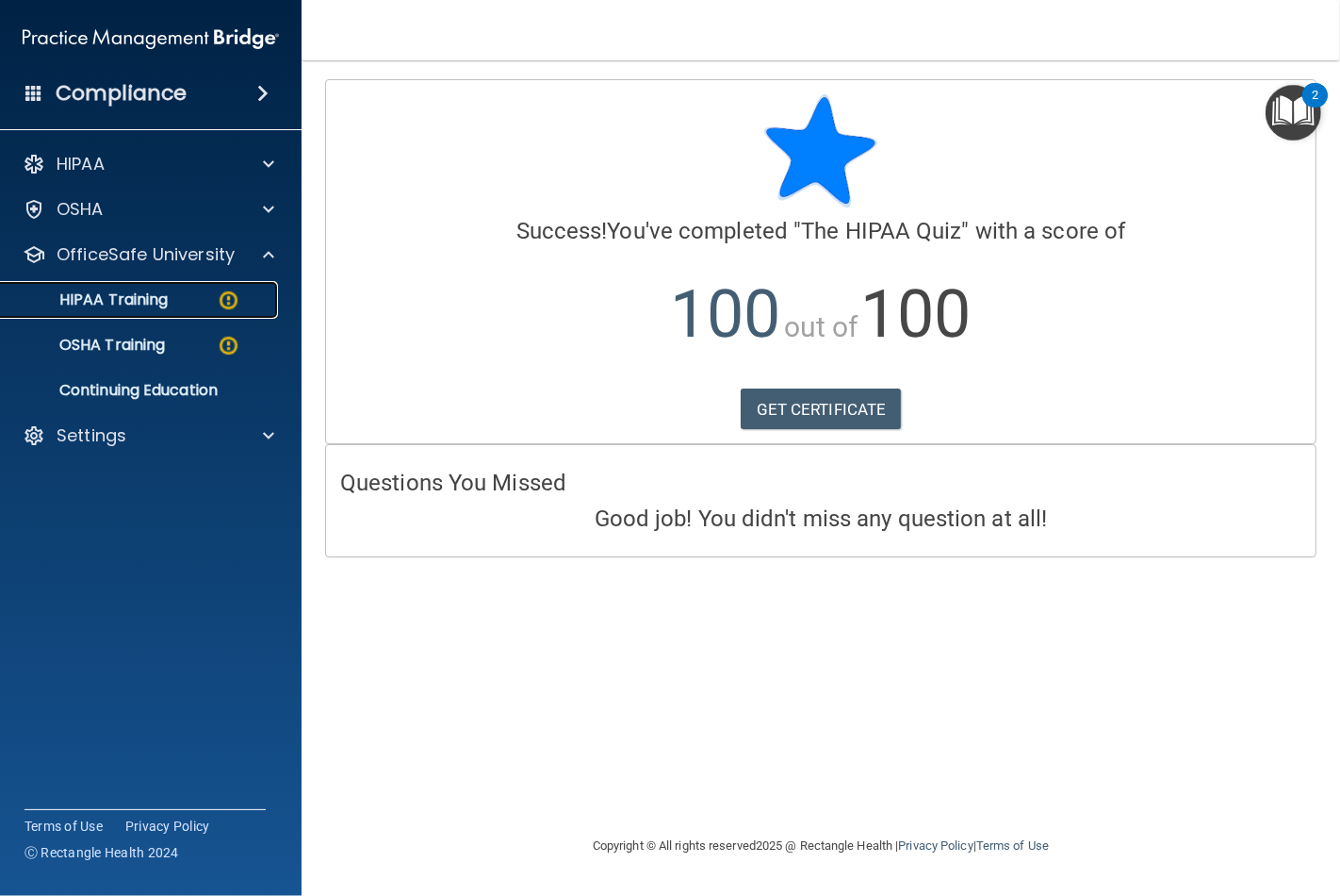
click at [189, 307] on div "HIPAA Training" at bounding box center [141, 299] width 257 height 18
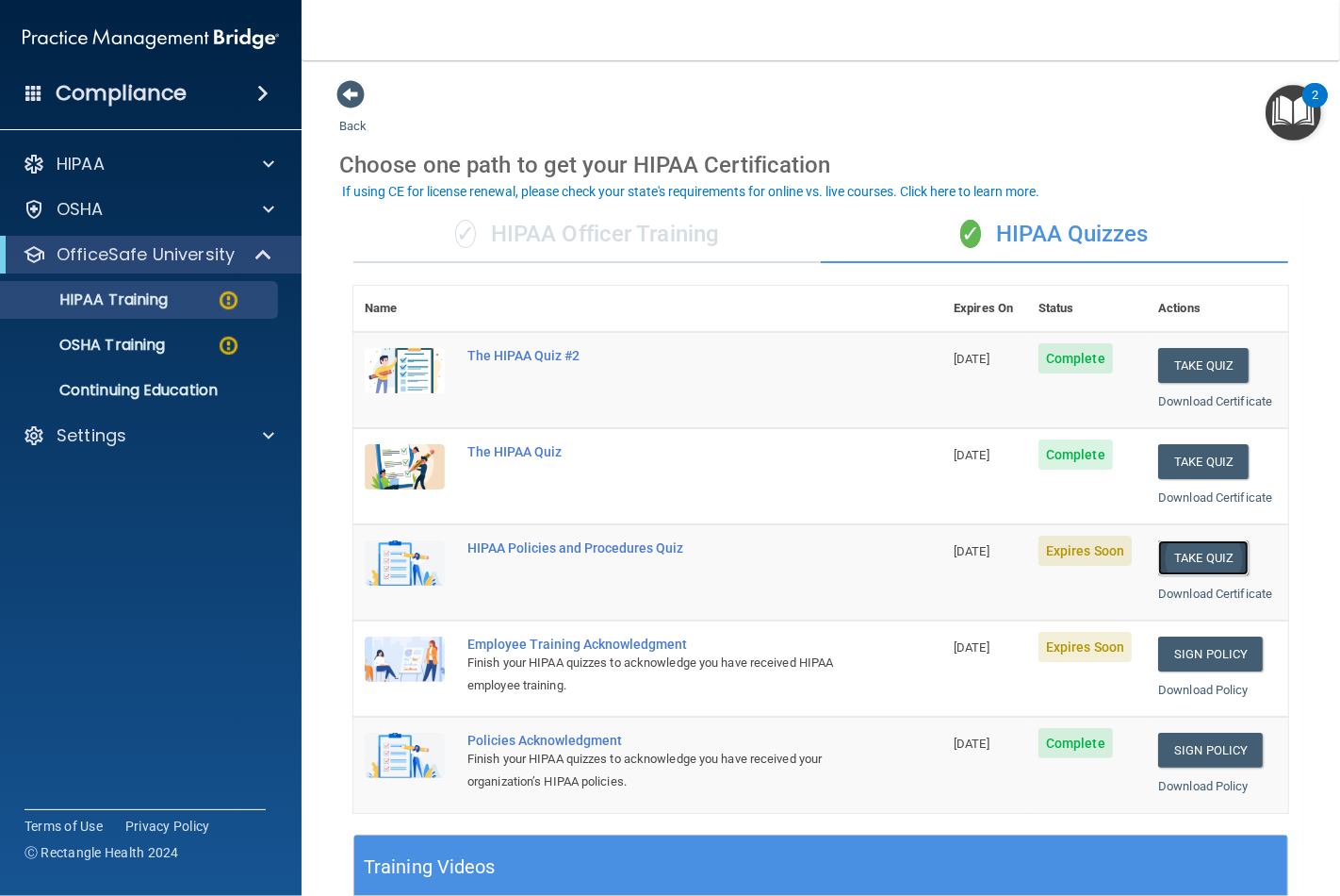
click at [1207, 556] on button "Take Quiz" at bounding box center [1204, 557] width 91 height 35
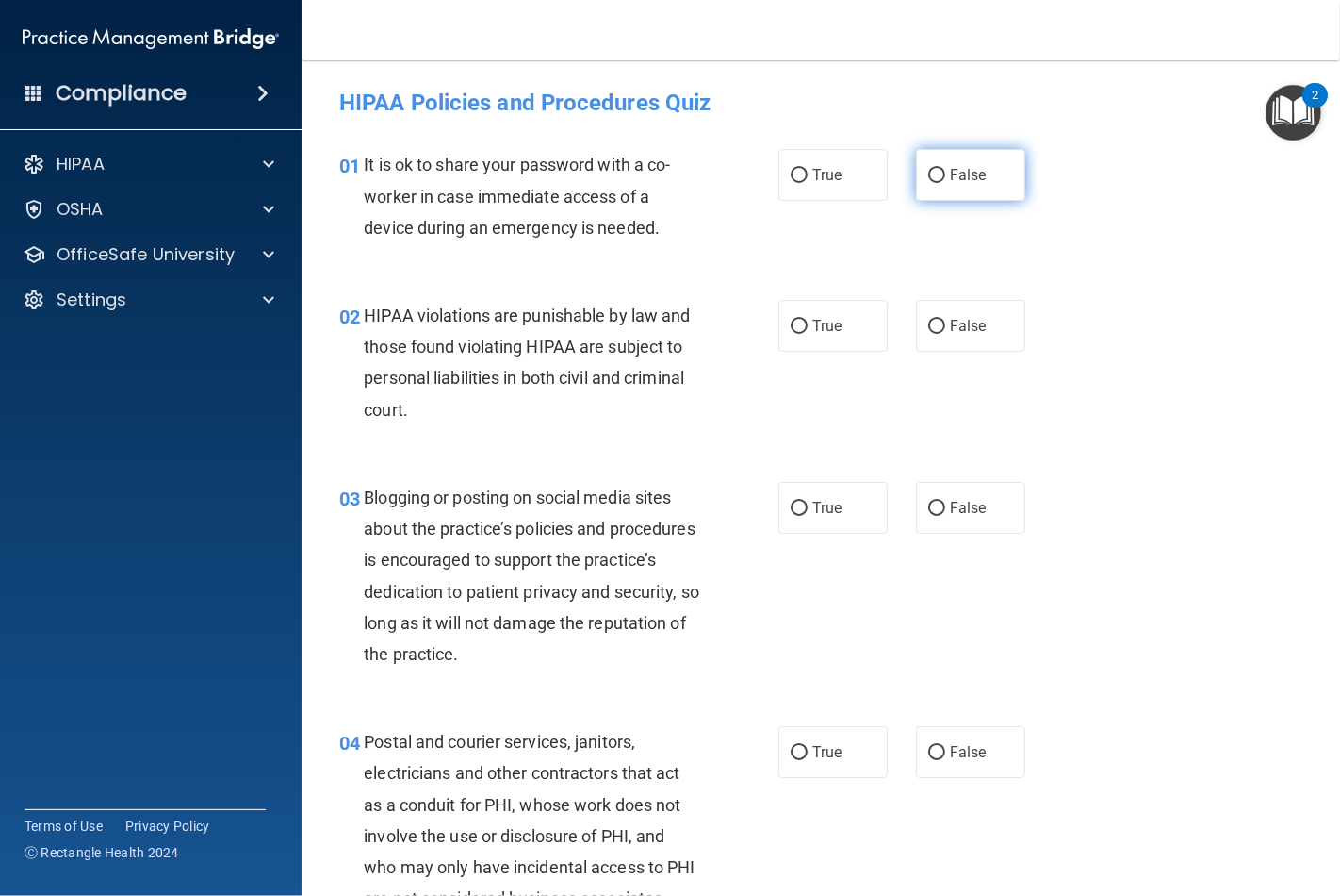
click at [934, 171] on input "False" at bounding box center [938, 175] width 17 height 15
radio input "true"
click at [930, 326] on input "False" at bounding box center [938, 326] width 17 height 15
radio input "true"
click at [801, 321] on label "True" at bounding box center [833, 326] width 109 height 52
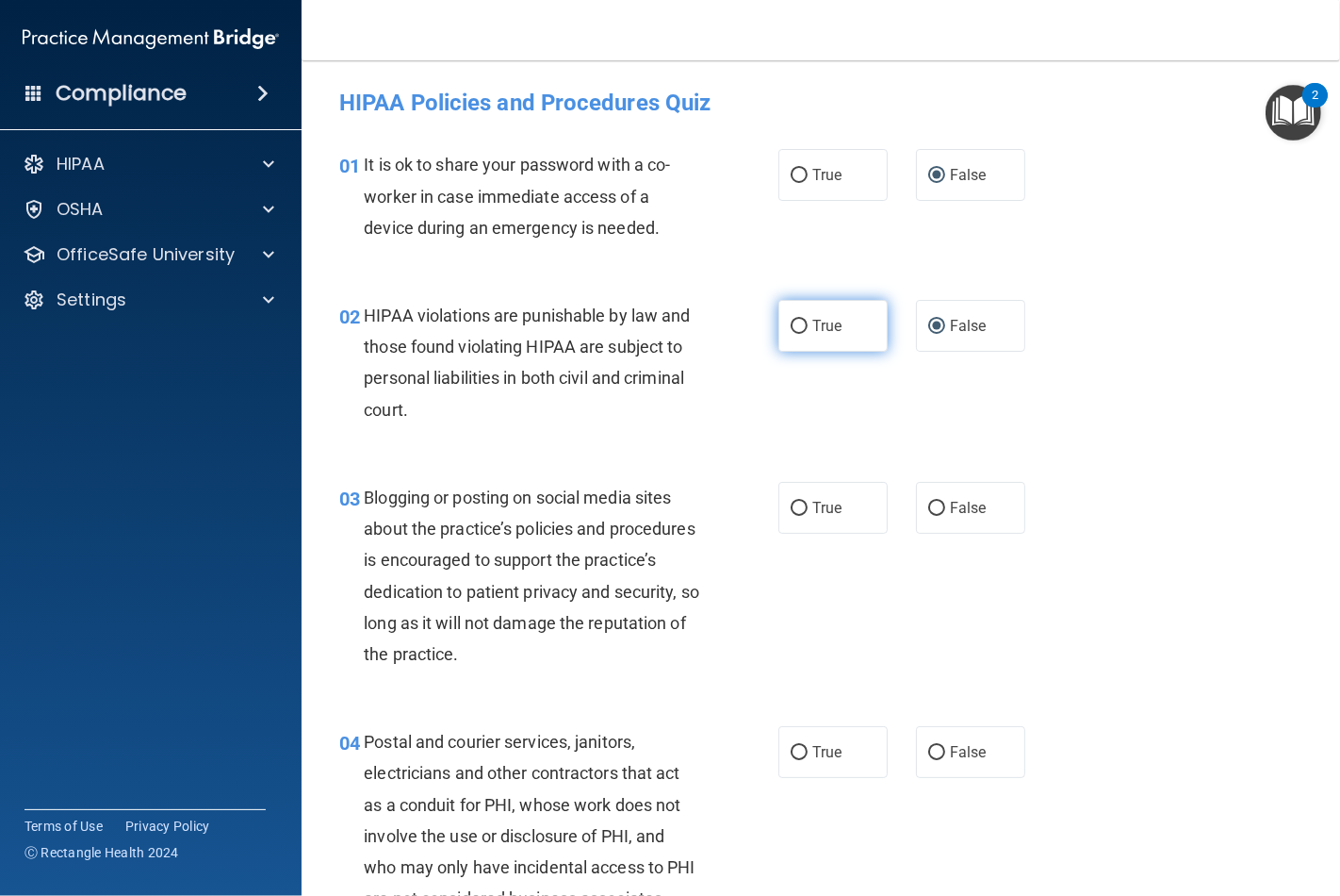
click at [801, 321] on input "True" at bounding box center [799, 326] width 17 height 15
radio input "true"
radio input "false"
click at [917, 502] on label "False" at bounding box center [970, 508] width 109 height 52
click at [929, 502] on input "False" at bounding box center [938, 508] width 17 height 15
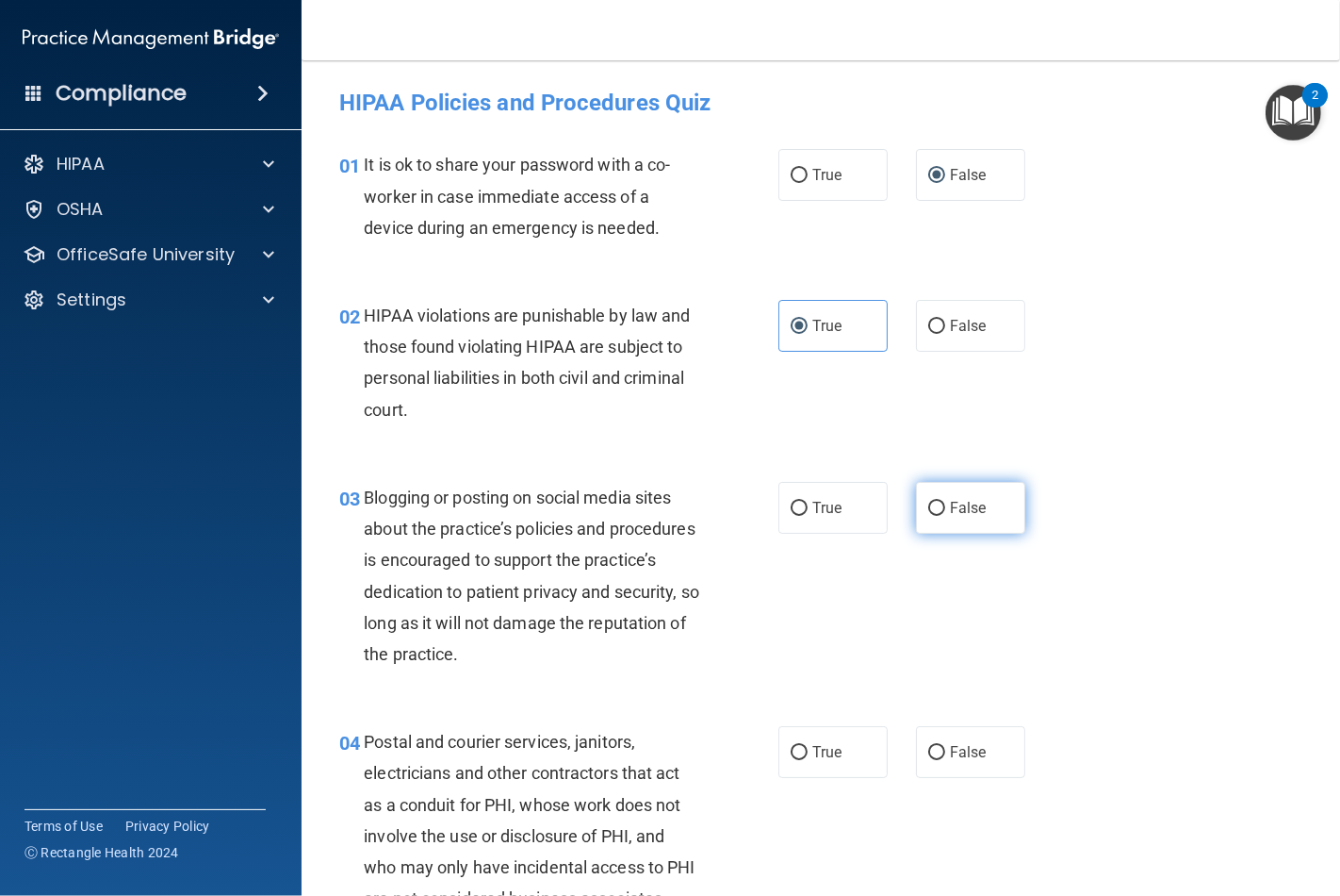
radio input "true"
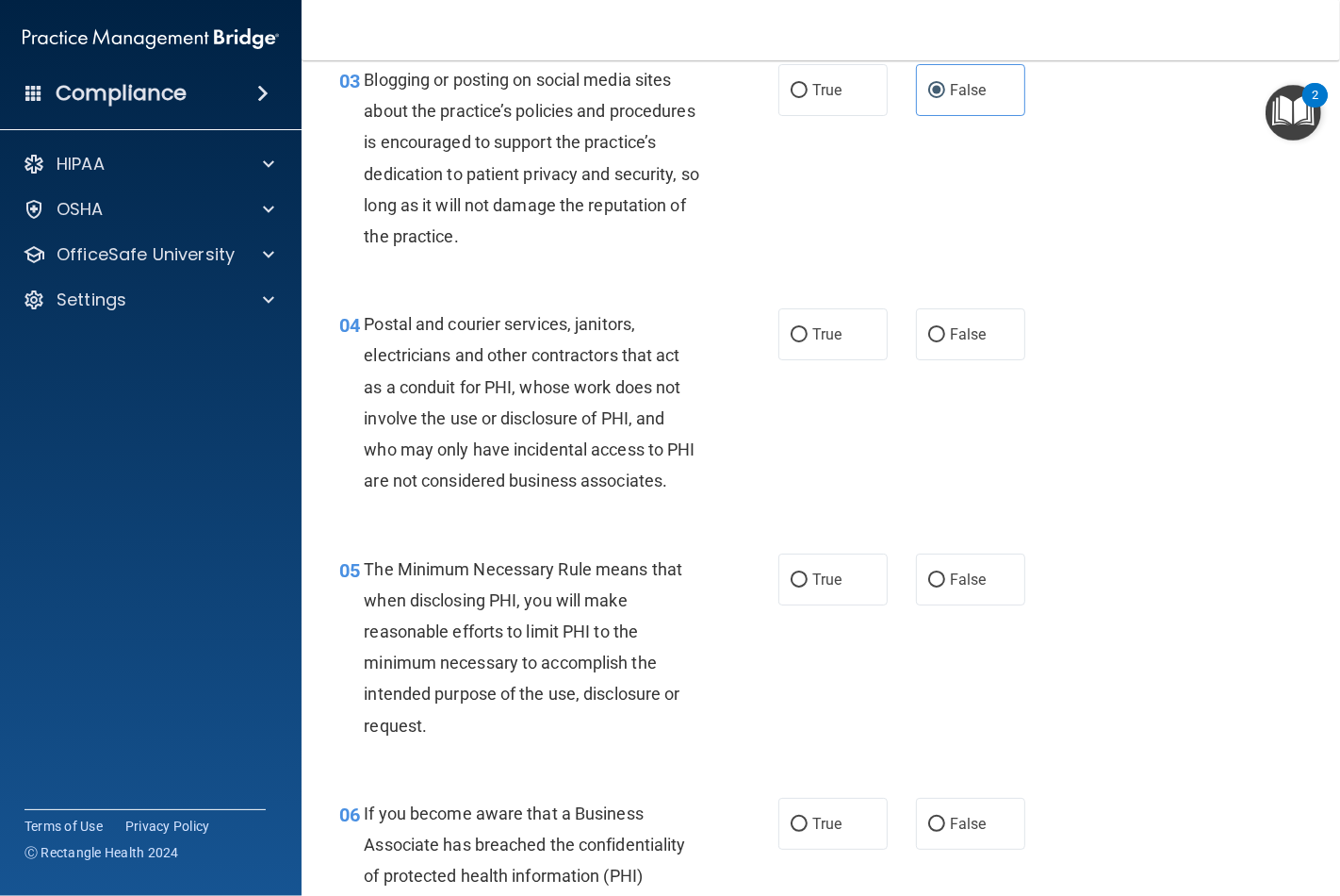
scroll to position [419, 0]
click at [790, 327] on input "True" at bounding box center [799, 334] width 17 height 15
radio input "true"
click at [779, 604] on label "True" at bounding box center [833, 579] width 109 height 52
click at [790, 586] on input "True" at bounding box center [799, 579] width 17 height 15
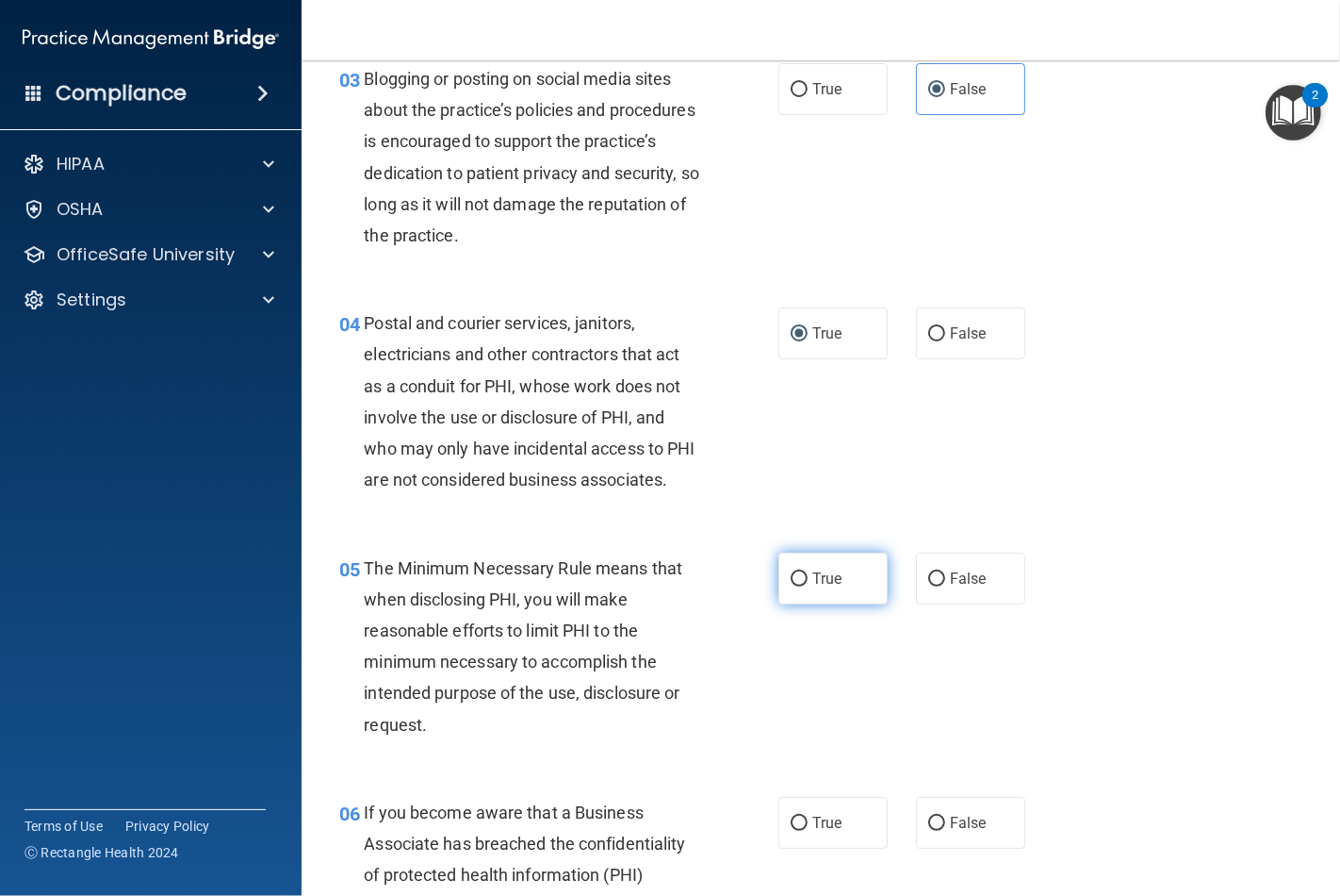
radio input "true"
click at [929, 830] on input "False" at bounding box center [938, 823] width 17 height 15
radio input "true"
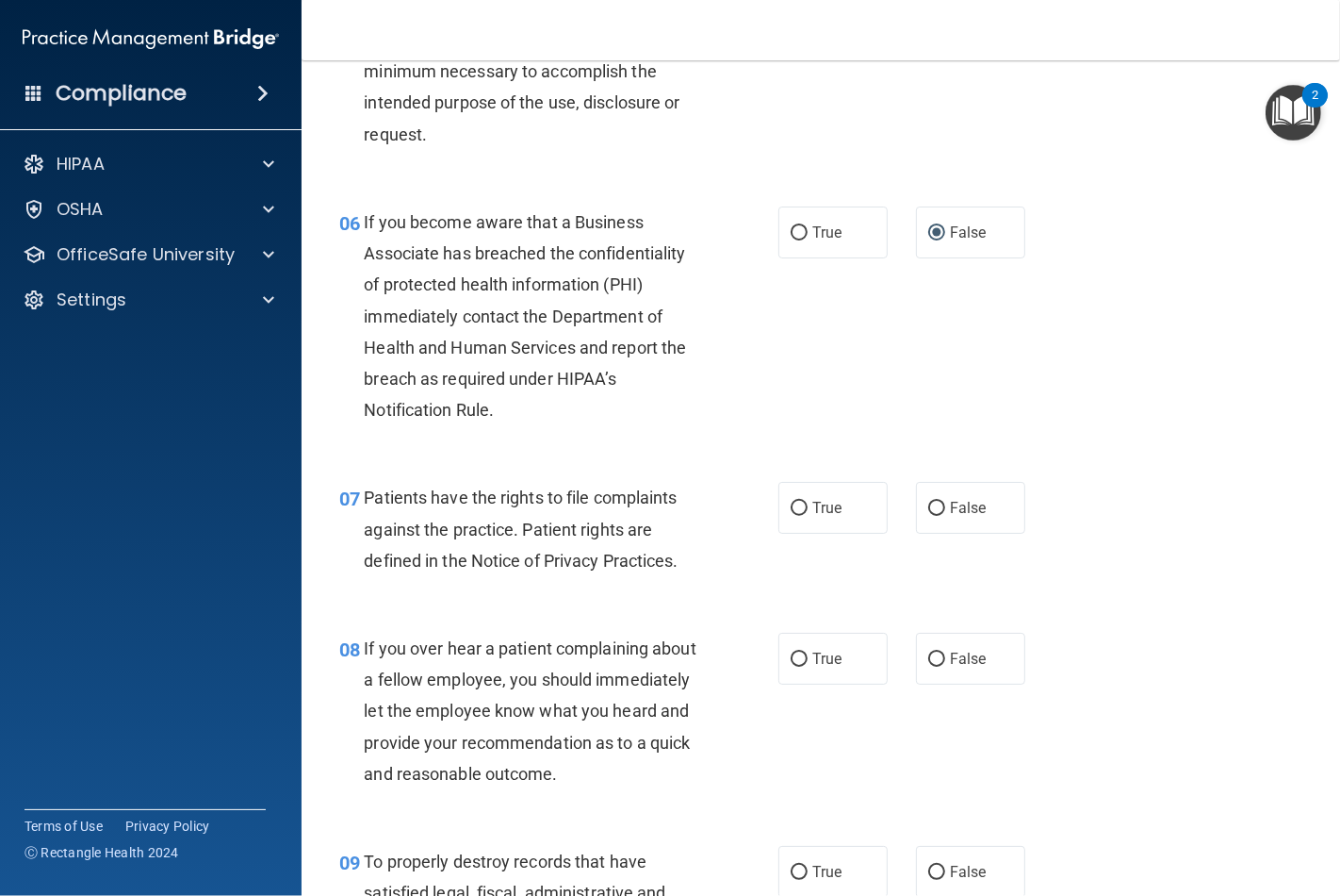
scroll to position [1151, 0]
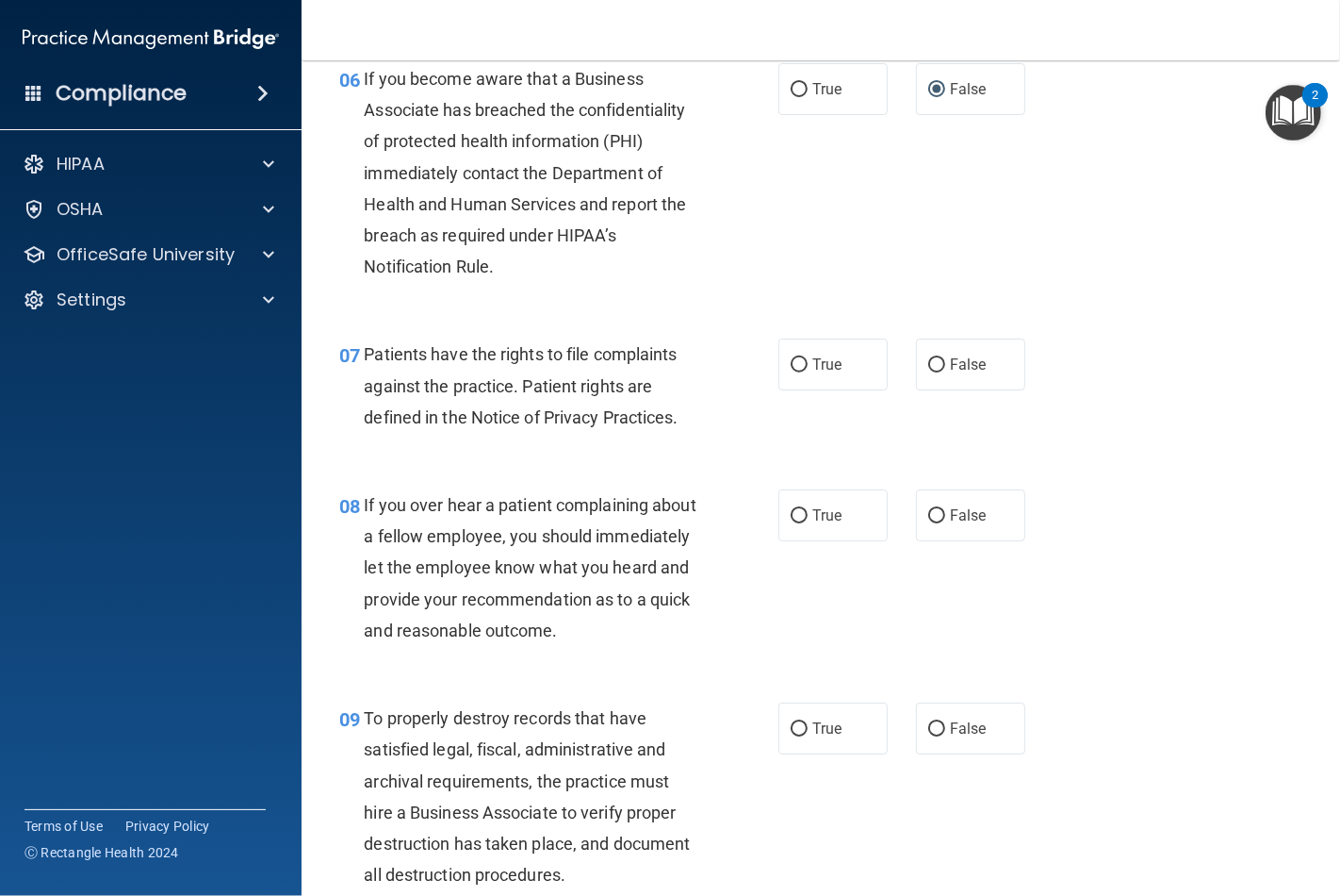
drag, startPoint x: 783, startPoint y: 397, endPoint x: 835, endPoint y: 457, distance: 79.4
click at [790, 373] on input "True" at bounding box center [799, 365] width 17 height 15
radio input "true"
click at [925, 541] on label "False" at bounding box center [970, 516] width 109 height 52
click at [929, 523] on input "False" at bounding box center [938, 516] width 17 height 15
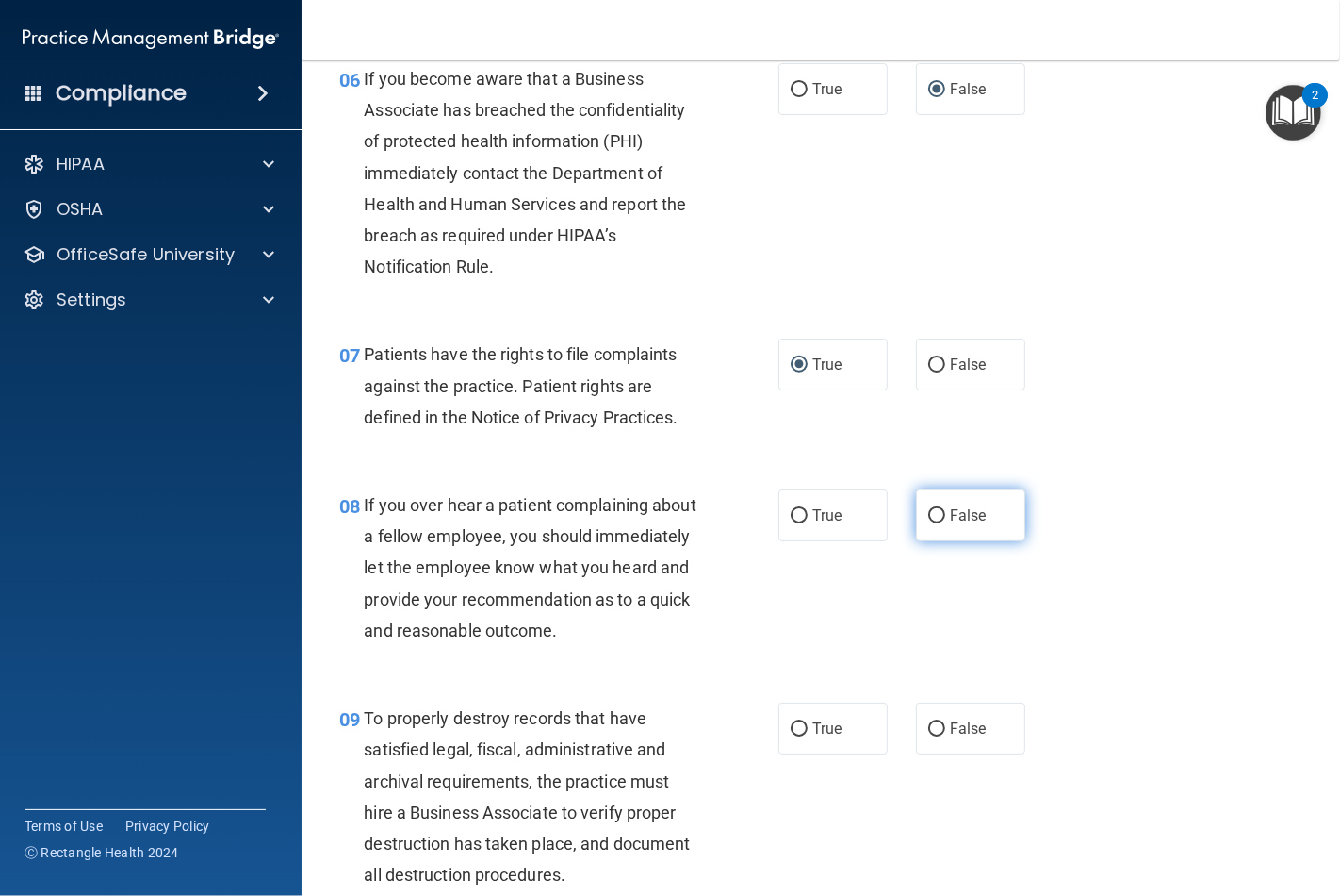
radio input "true"
click at [929, 736] on input "False" at bounding box center [938, 729] width 17 height 15
radio input "true"
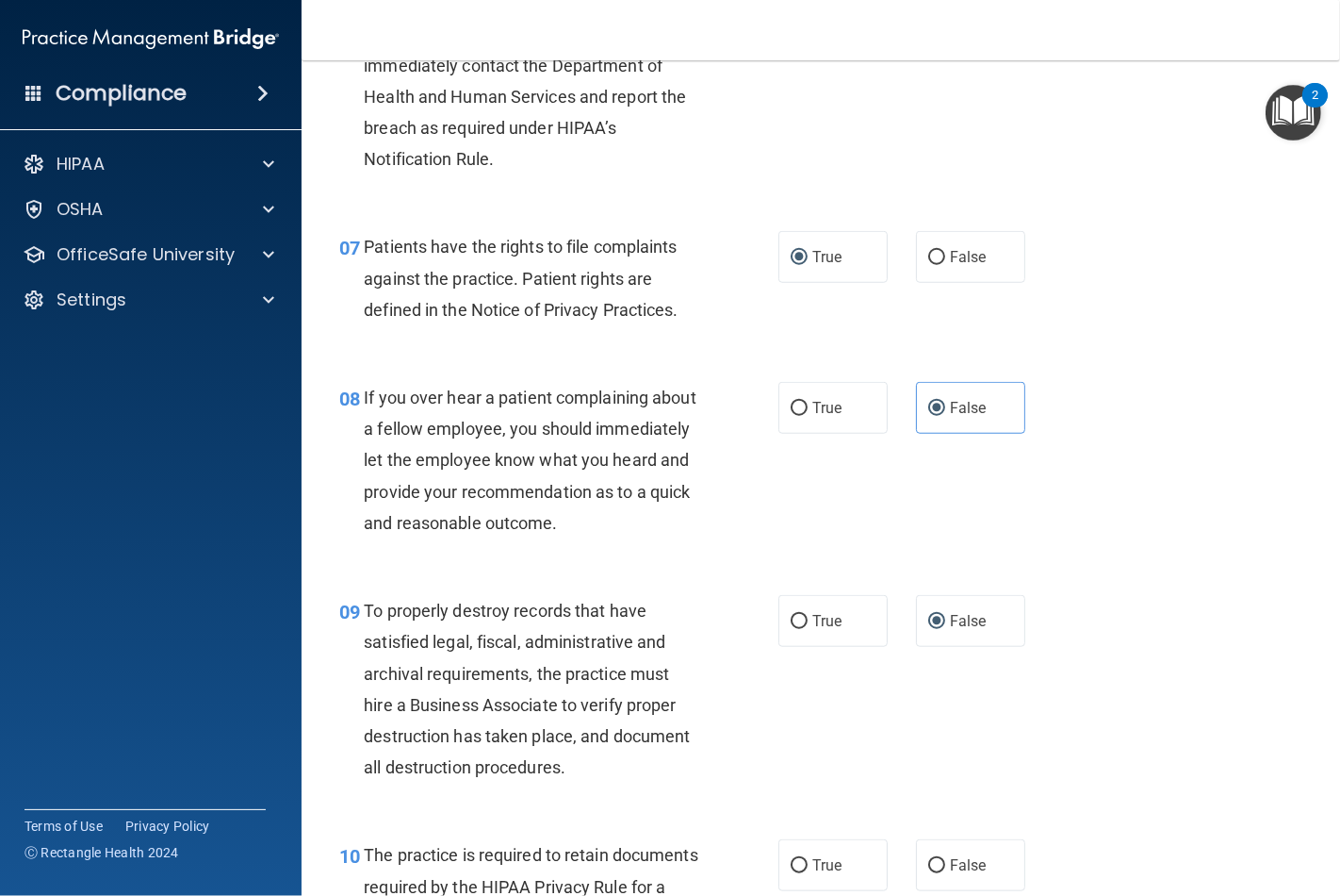
scroll to position [1675, 0]
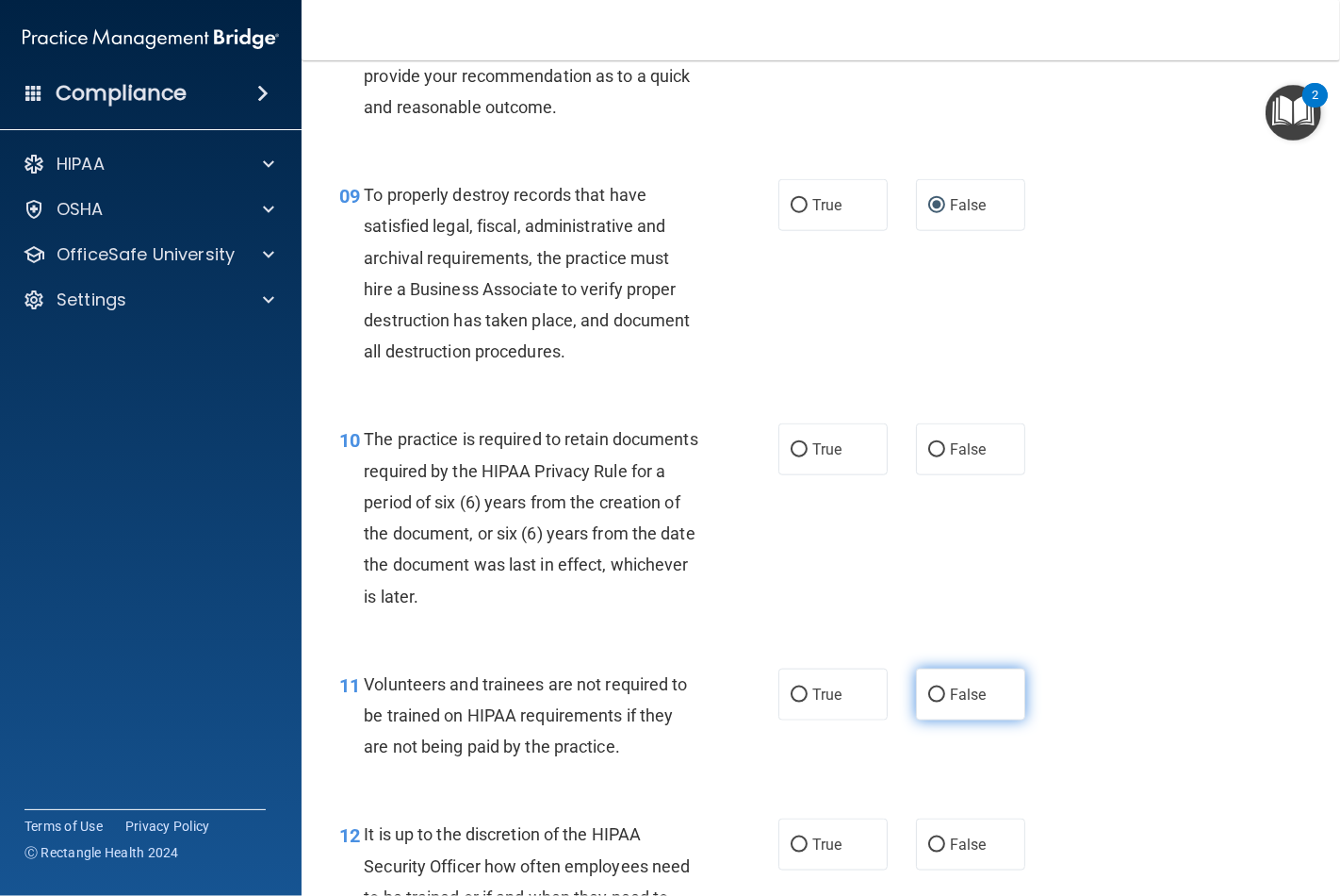
drag, startPoint x: 793, startPoint y: 510, endPoint x: 925, endPoint y: 733, distance: 259.1
click at [801, 475] on label "True" at bounding box center [833, 449] width 109 height 52
click at [801, 457] on input "True" at bounding box center [799, 450] width 17 height 15
radio input "true"
drag, startPoint x: 930, startPoint y: 760, endPoint x: 925, endPoint y: 775, distance: 15.8
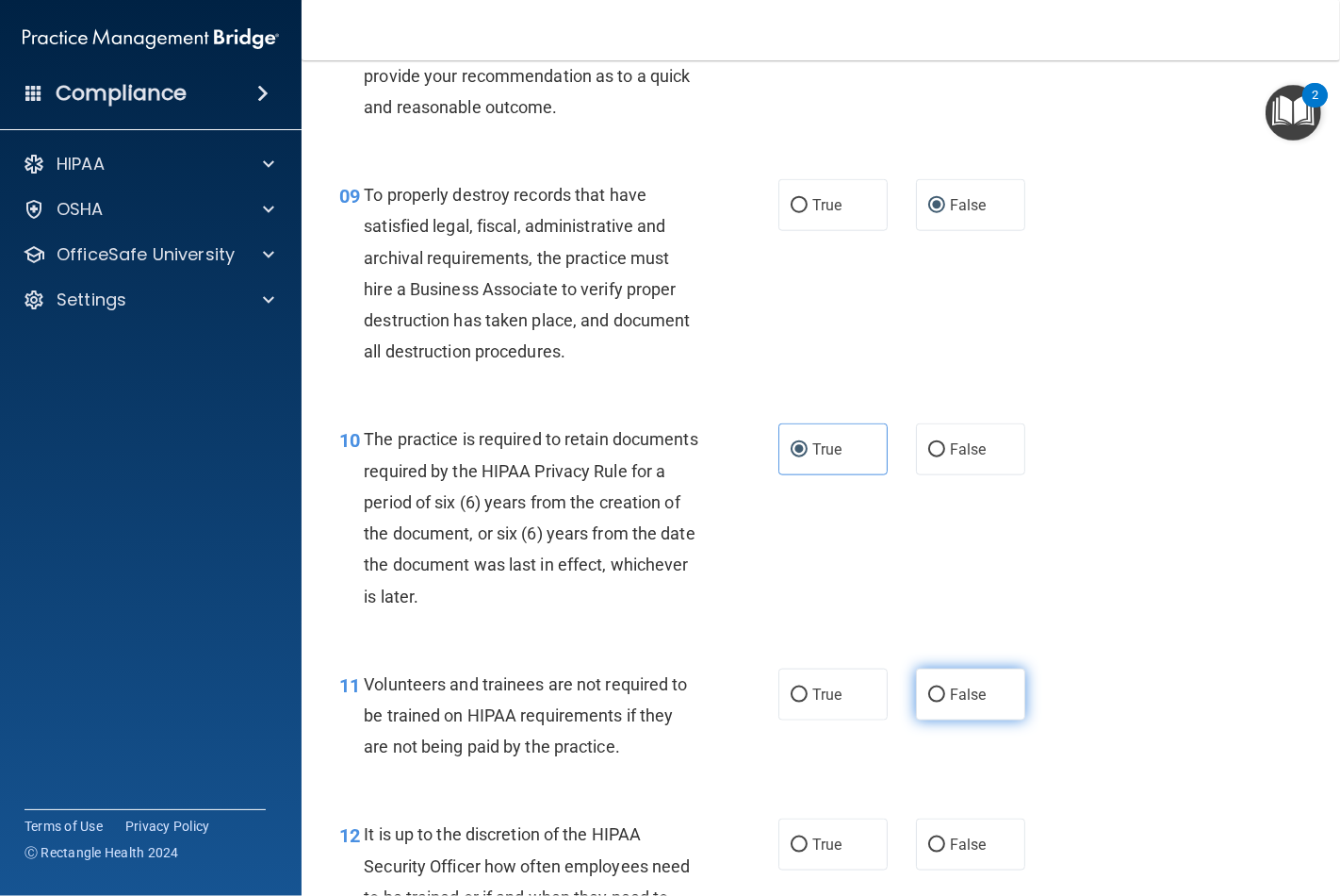
click at [929, 702] on input "False" at bounding box center [938, 695] width 17 height 15
radio input "true"
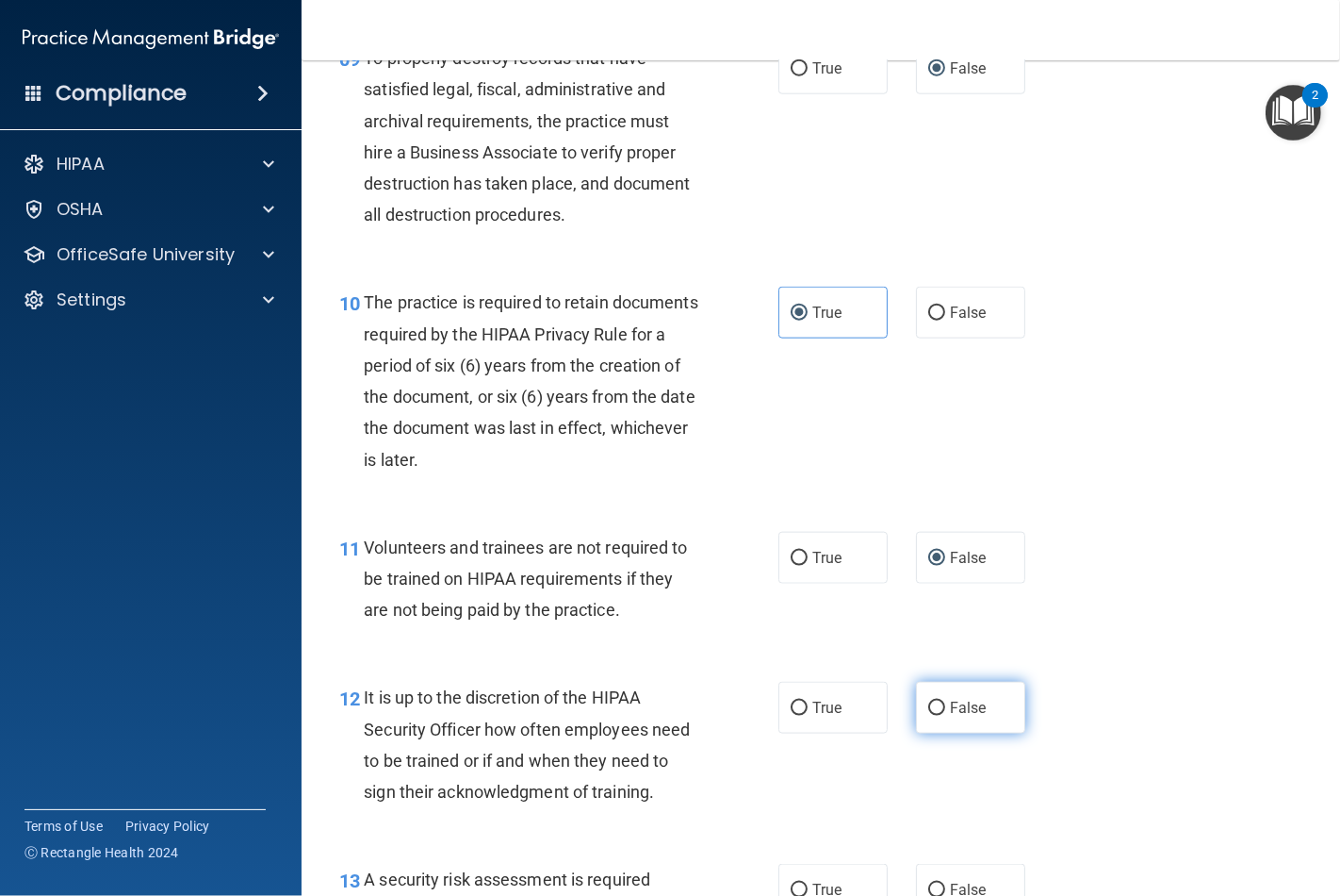
scroll to position [2095, 0]
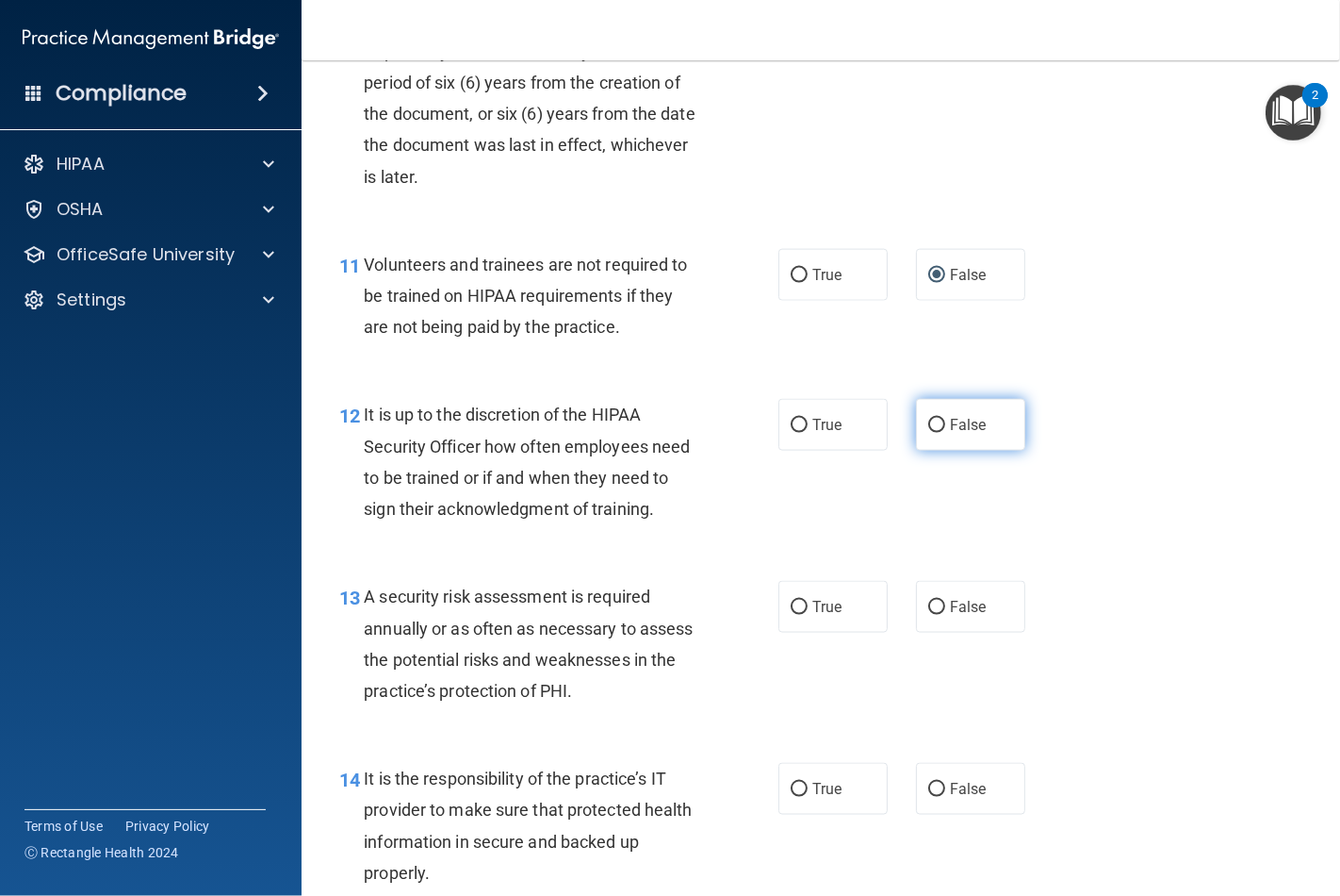
click at [931, 451] on label "False" at bounding box center [970, 425] width 109 height 52
click at [931, 433] on input "False" at bounding box center [938, 426] width 17 height 15
radio input "true"
drag, startPoint x: 784, startPoint y: 678, endPoint x: 814, endPoint y: 693, distance: 33.5
click at [786, 633] on label "True" at bounding box center [833, 607] width 109 height 52
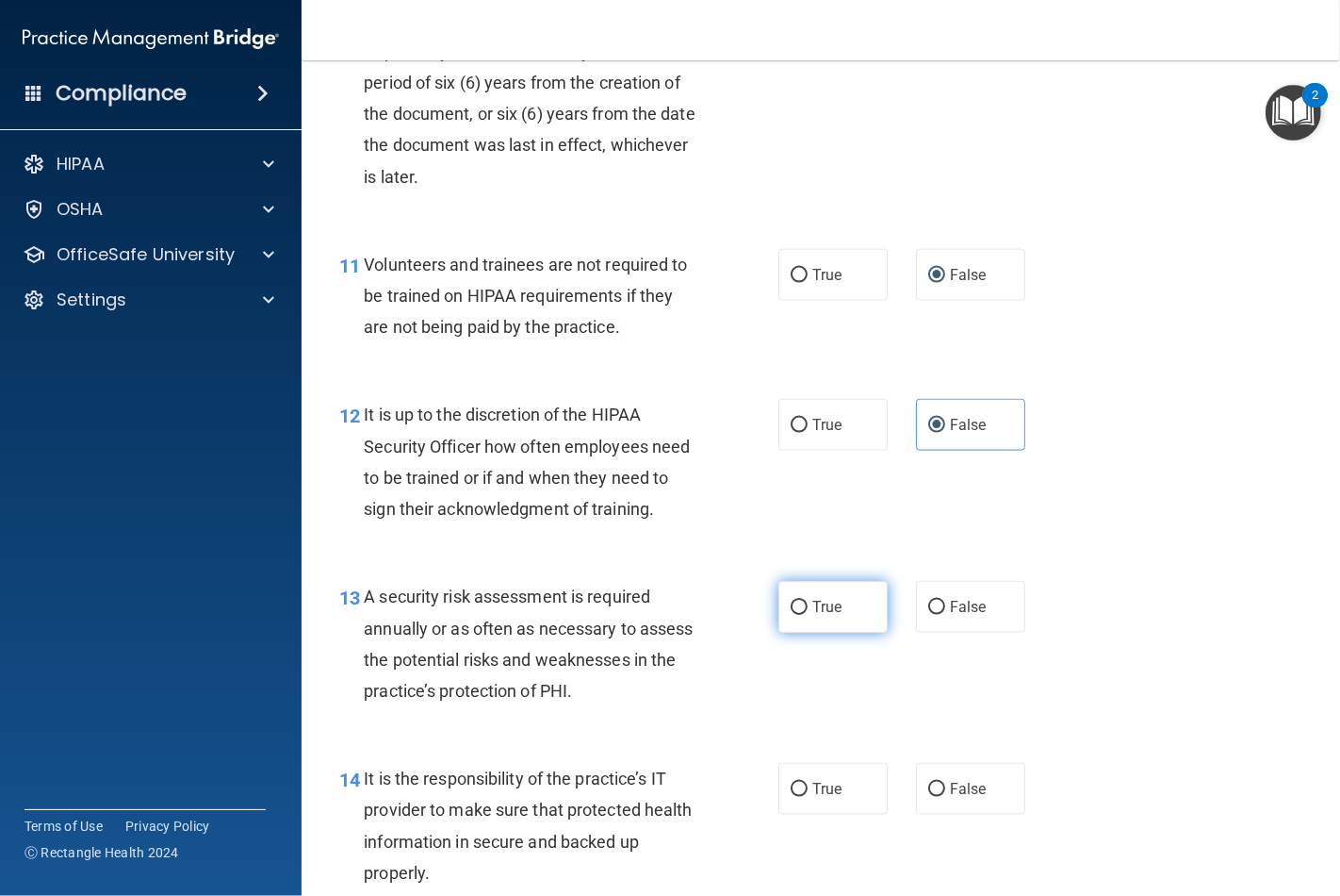
click at [790, 614] on input "True" at bounding box center [799, 608] width 17 height 15
radio input "true"
click at [929, 796] on input "False" at bounding box center [938, 790] width 17 height 15
radio input "true"
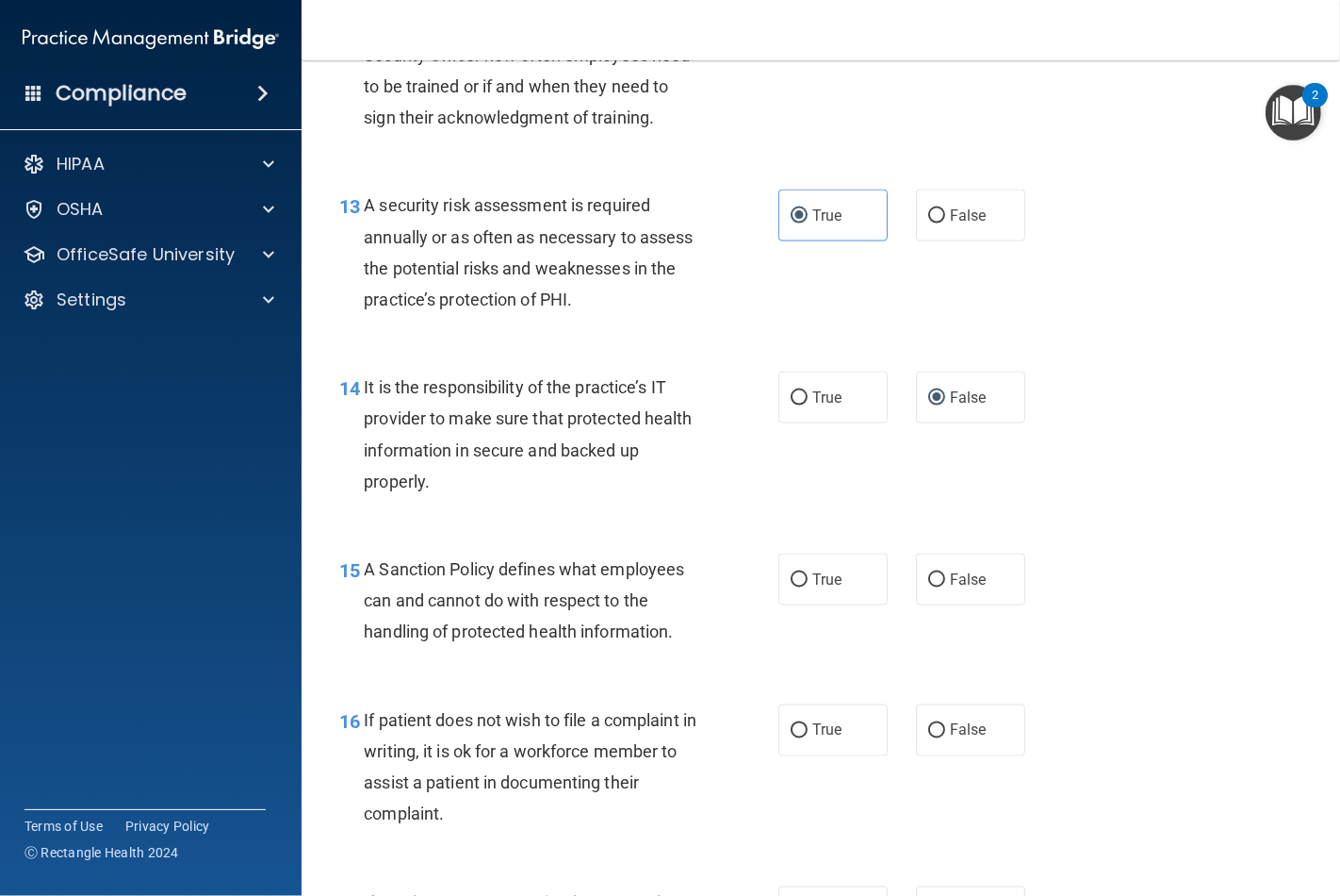
scroll to position [2513, 0]
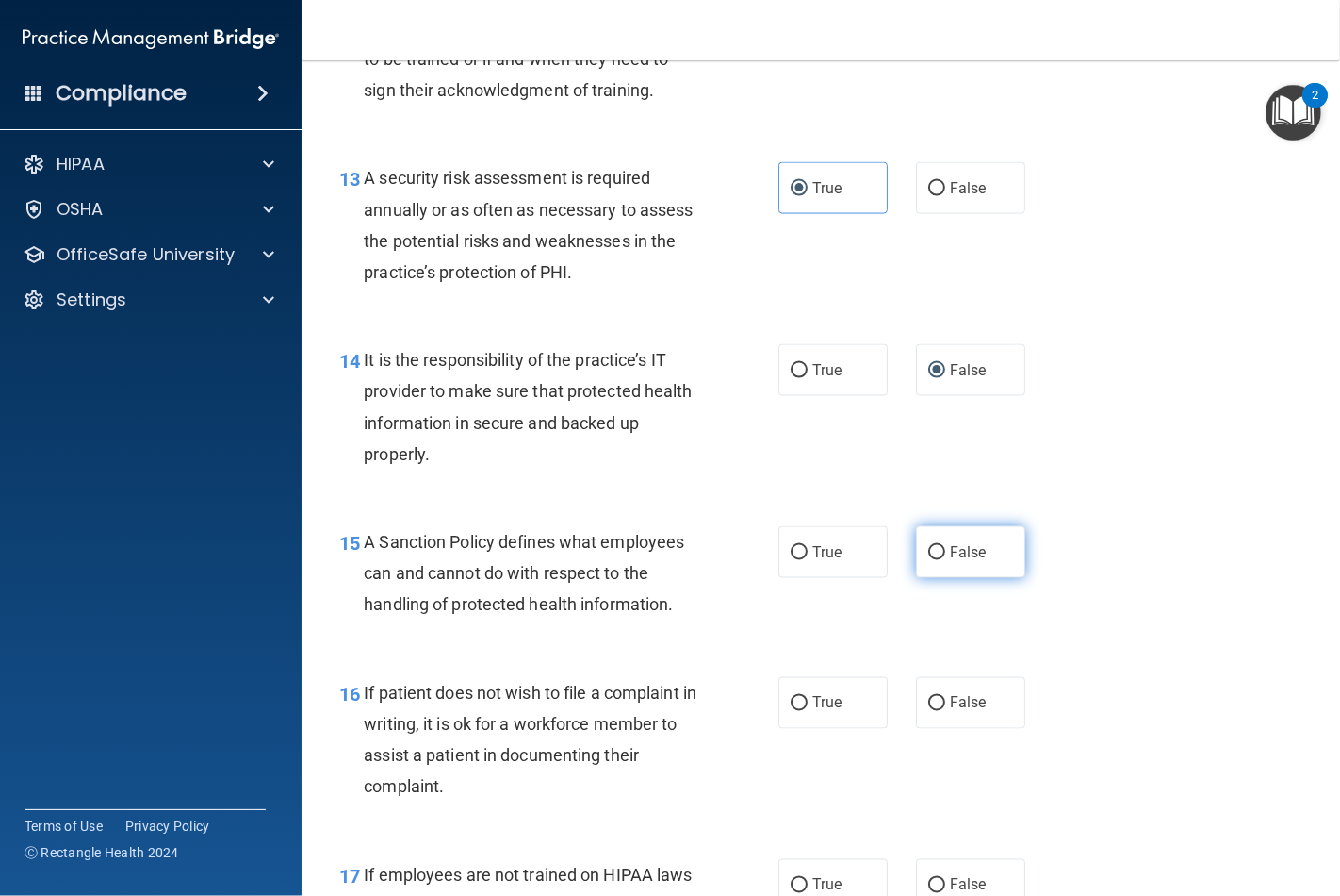
click at [929, 560] on input "False" at bounding box center [938, 553] width 17 height 15
radio input "true"
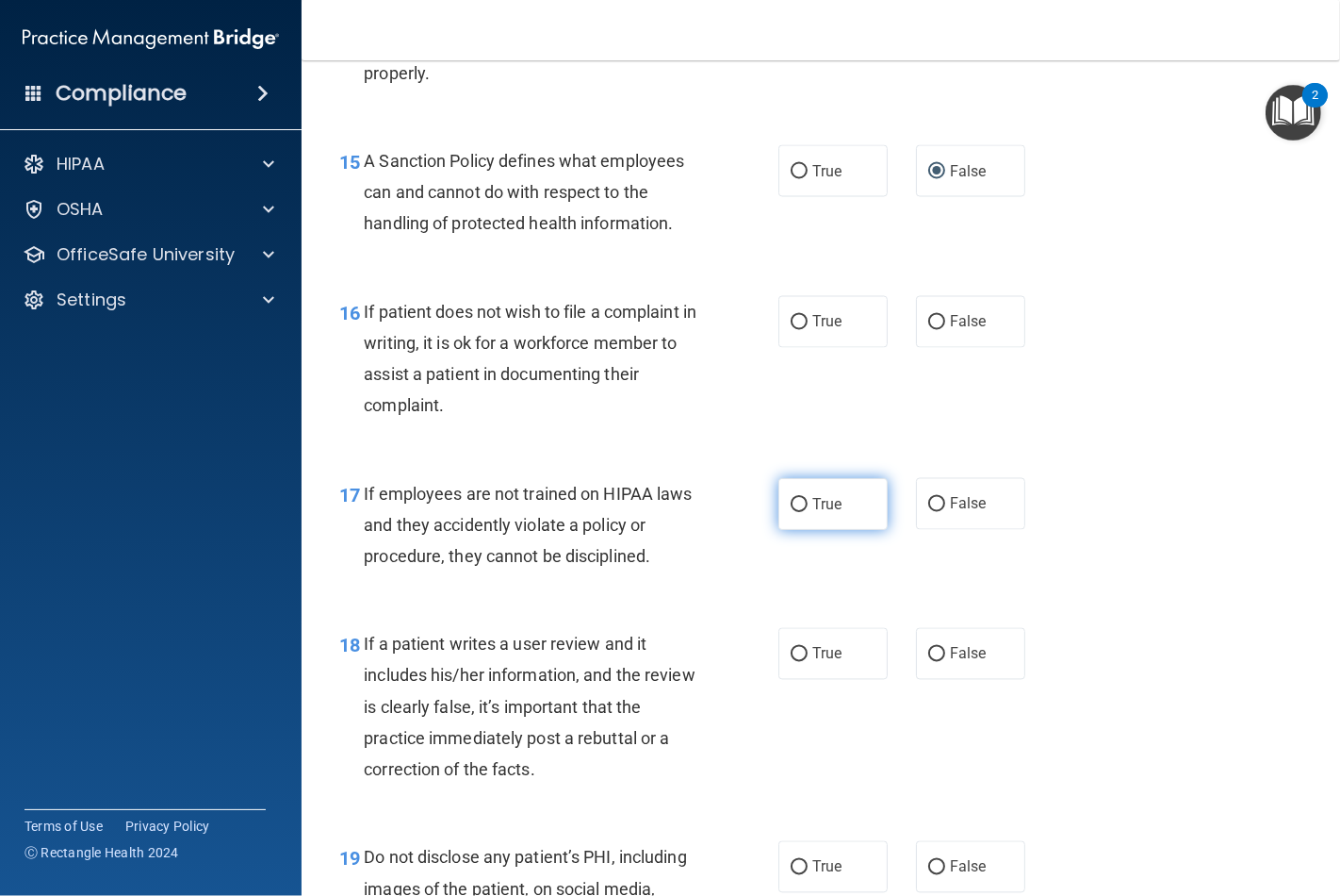
scroll to position [2933, 0]
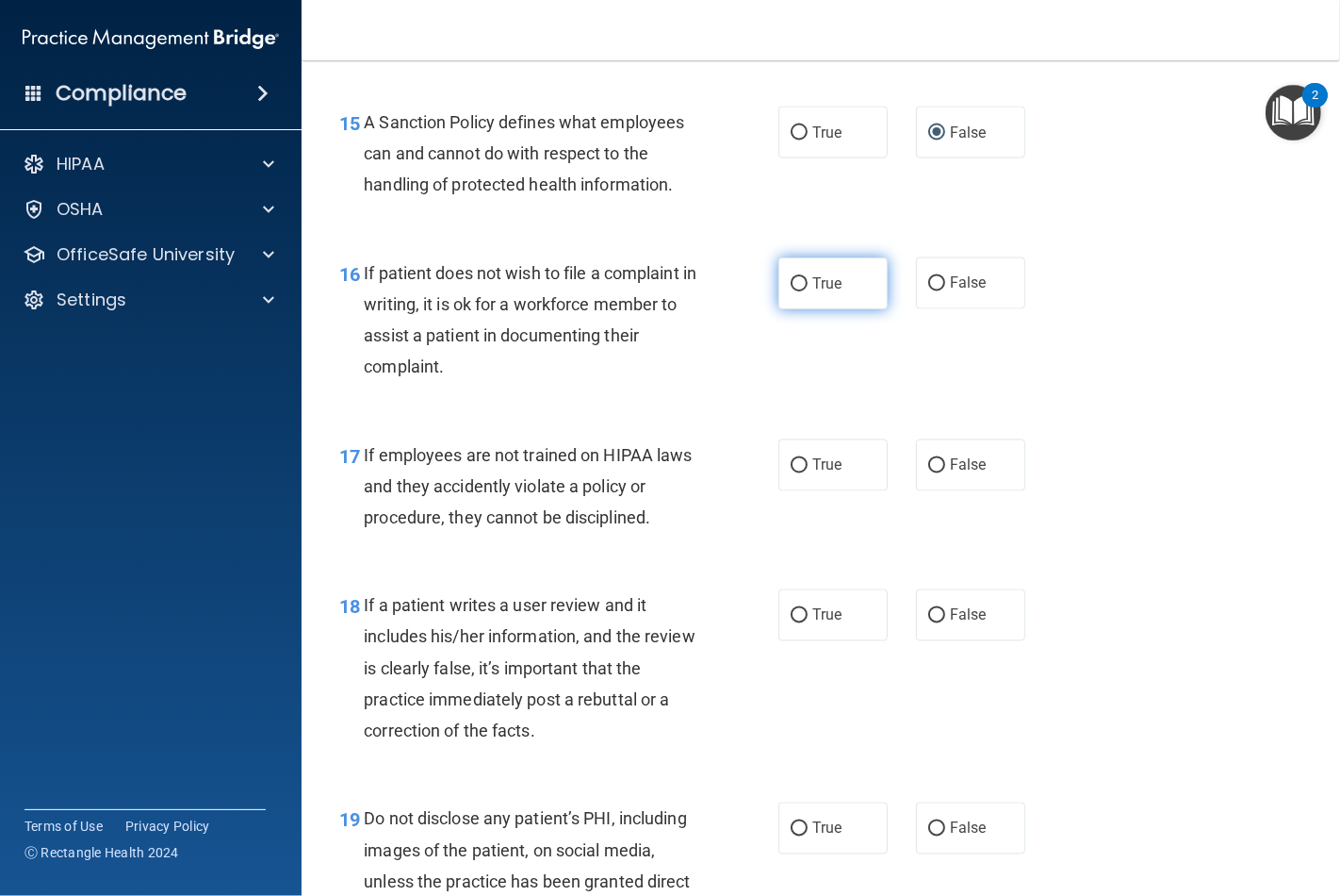
click at [799, 310] on label "True" at bounding box center [833, 284] width 109 height 52
click at [799, 291] on input "True" at bounding box center [799, 284] width 17 height 15
radio input "true"
click at [935, 492] on label "False" at bounding box center [970, 465] width 109 height 52
click at [935, 473] on input "False" at bounding box center [938, 465] width 17 height 15
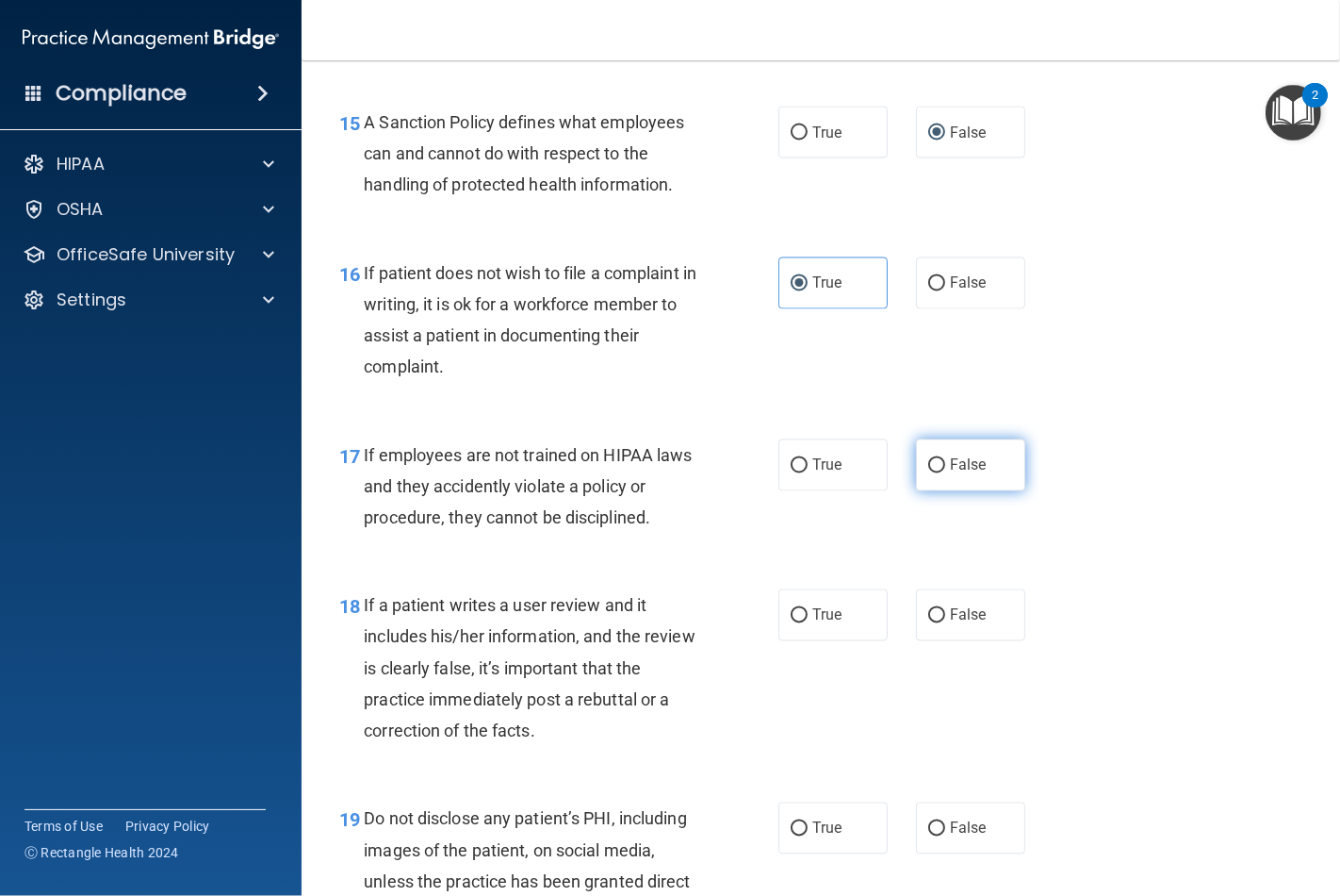
radio input "true"
click at [929, 623] on input "False" at bounding box center [938, 615] width 17 height 15
radio input "true"
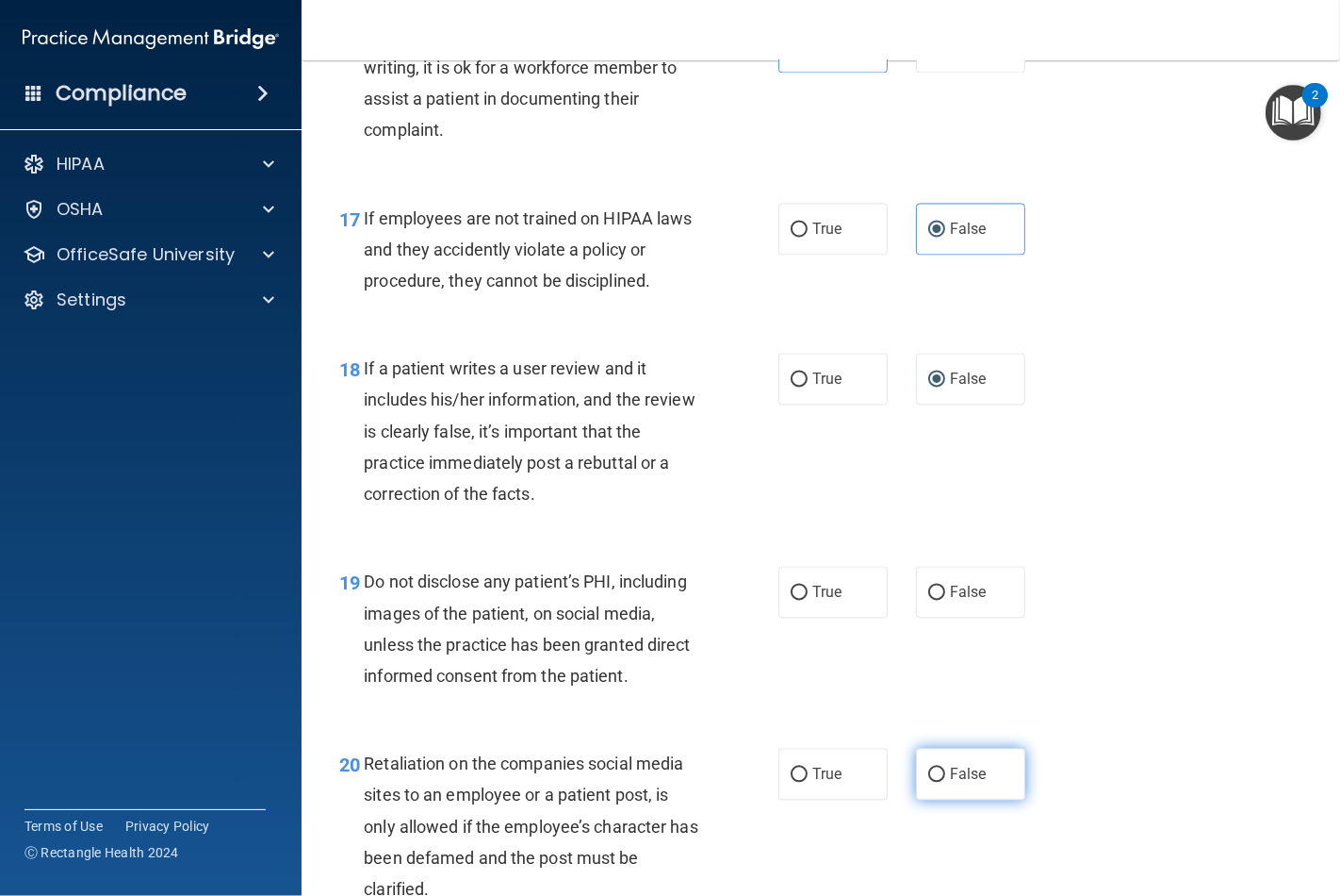
scroll to position [3351, 0]
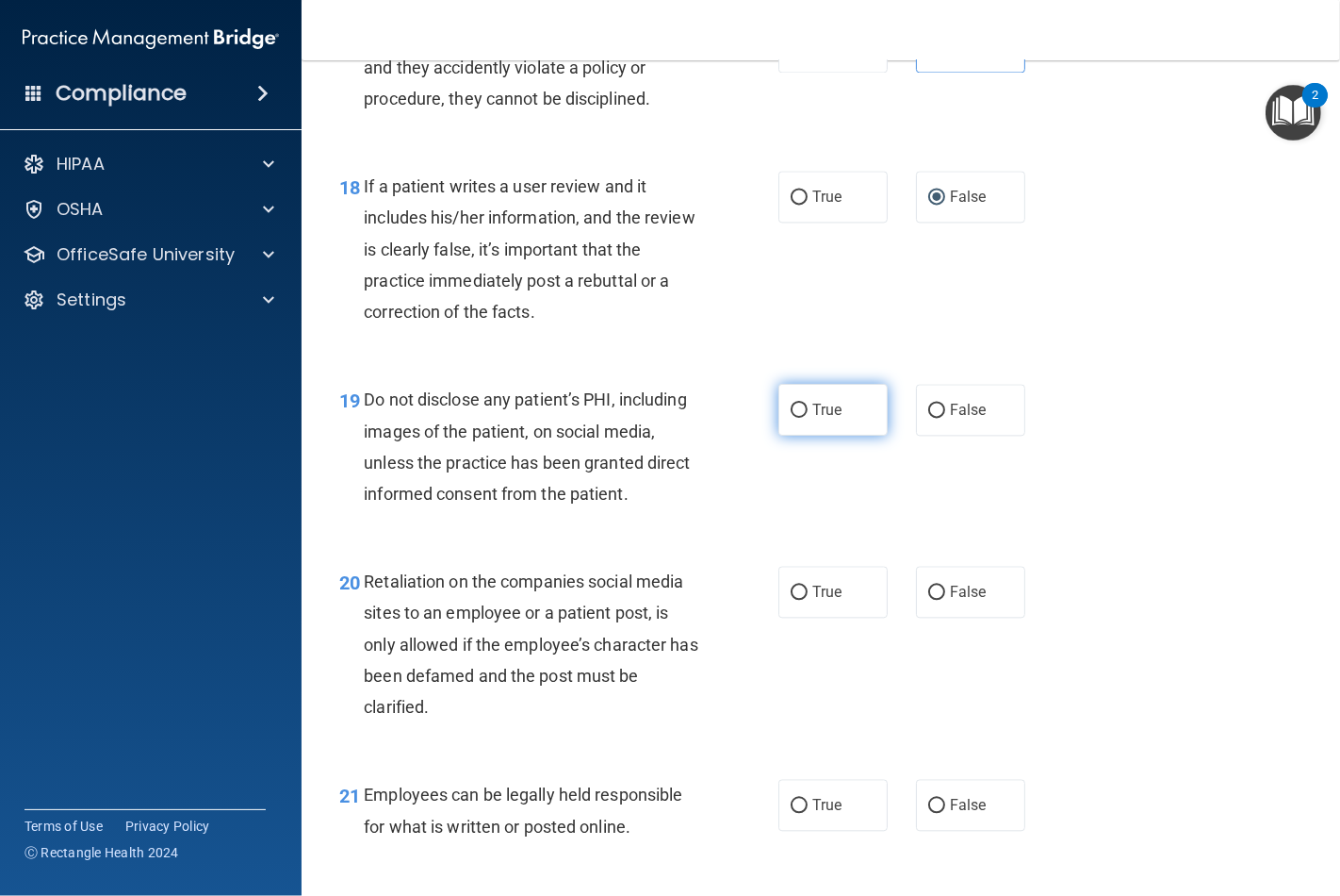
drag, startPoint x: 794, startPoint y: 479, endPoint x: 881, endPoint y: 609, distance: 156.4
click at [796, 418] on input "True" at bounding box center [799, 410] width 17 height 15
radio input "true"
click at [929, 600] on input "False" at bounding box center [938, 592] width 17 height 15
radio input "true"
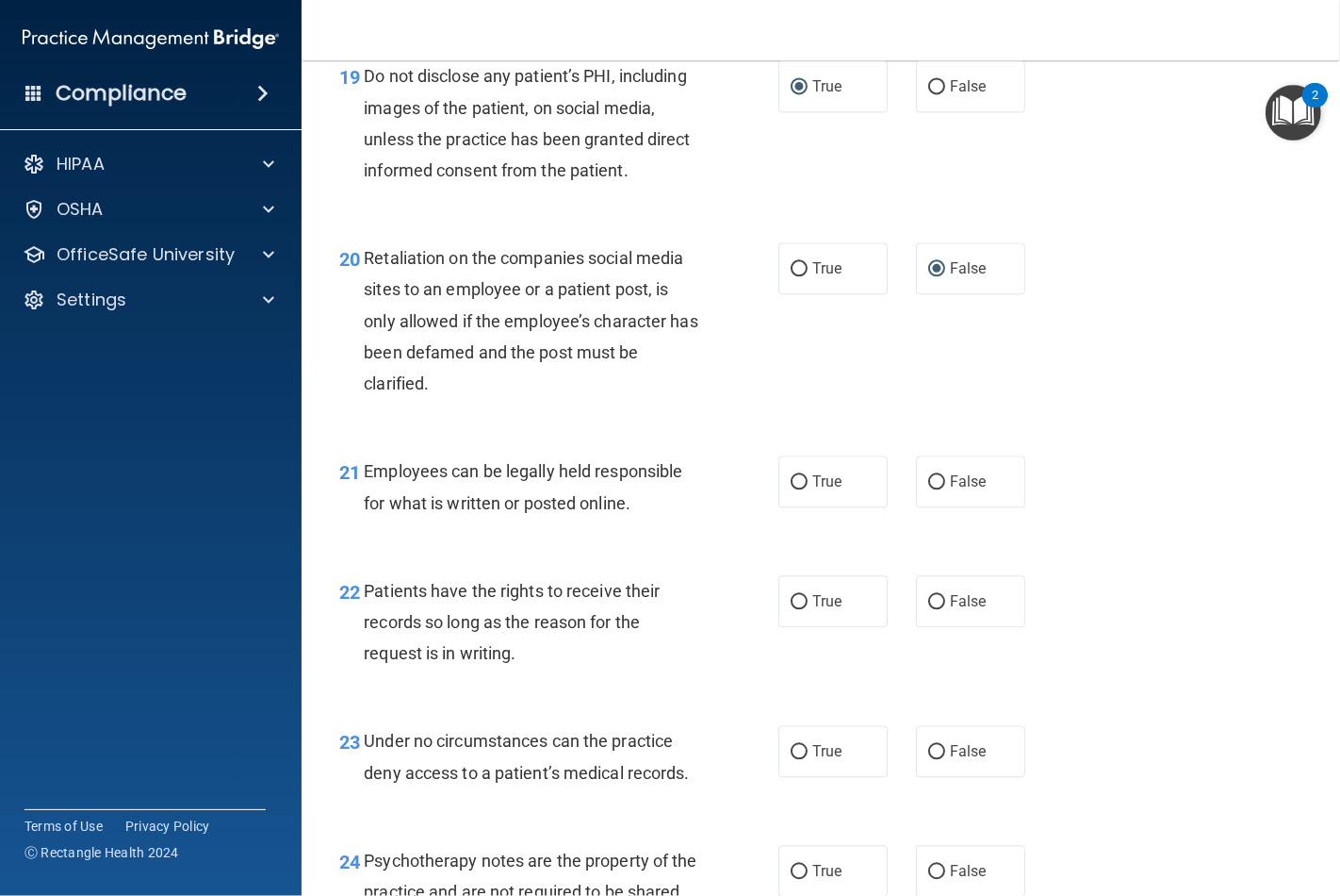
scroll to position [3771, 0]
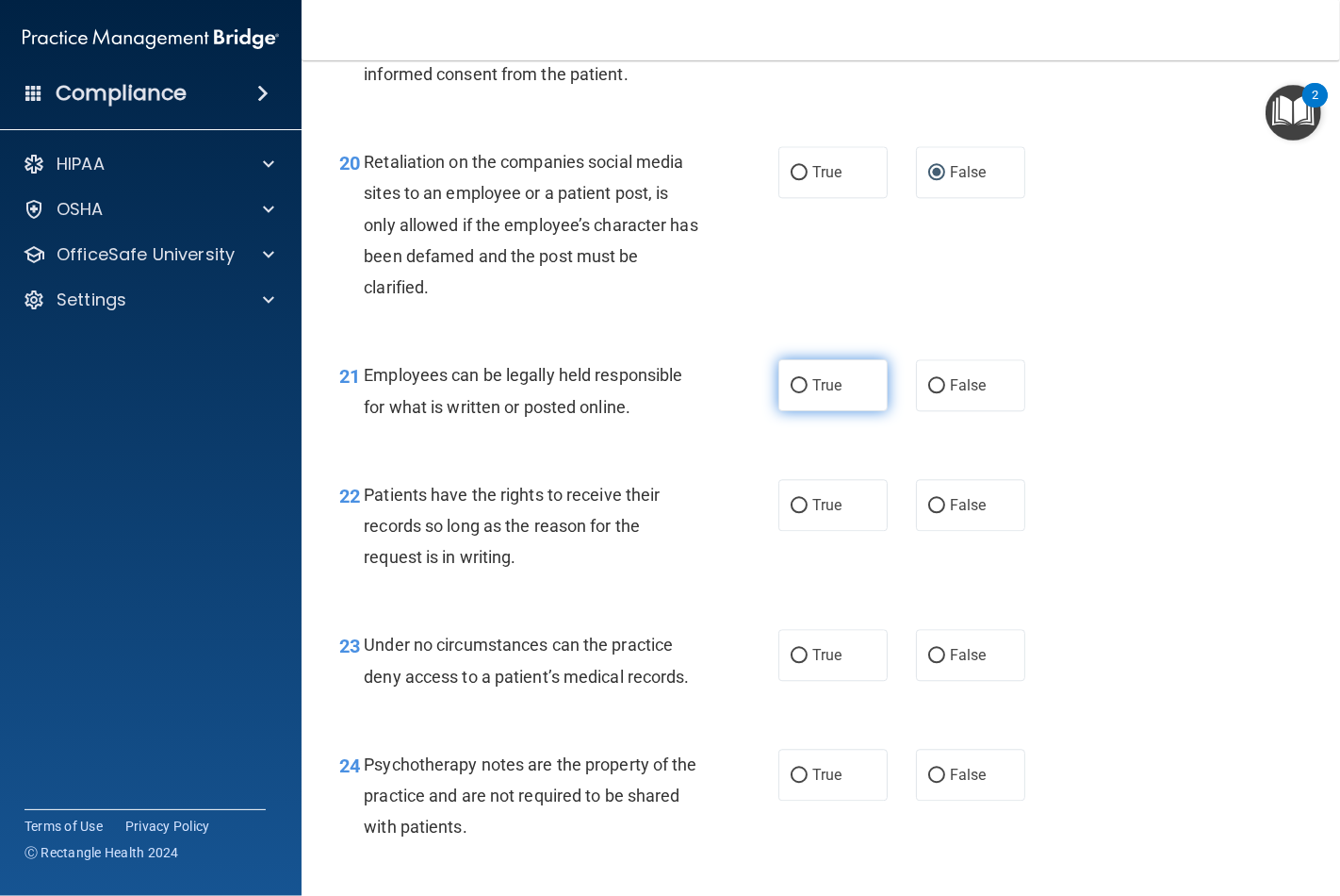
drag, startPoint x: 788, startPoint y: 453, endPoint x: 874, endPoint y: 553, distance: 131.9
click at [795, 393] on input "True" at bounding box center [799, 386] width 17 height 15
radio input "true"
click at [929, 513] on input "False" at bounding box center [938, 505] width 17 height 15
radio input "true"
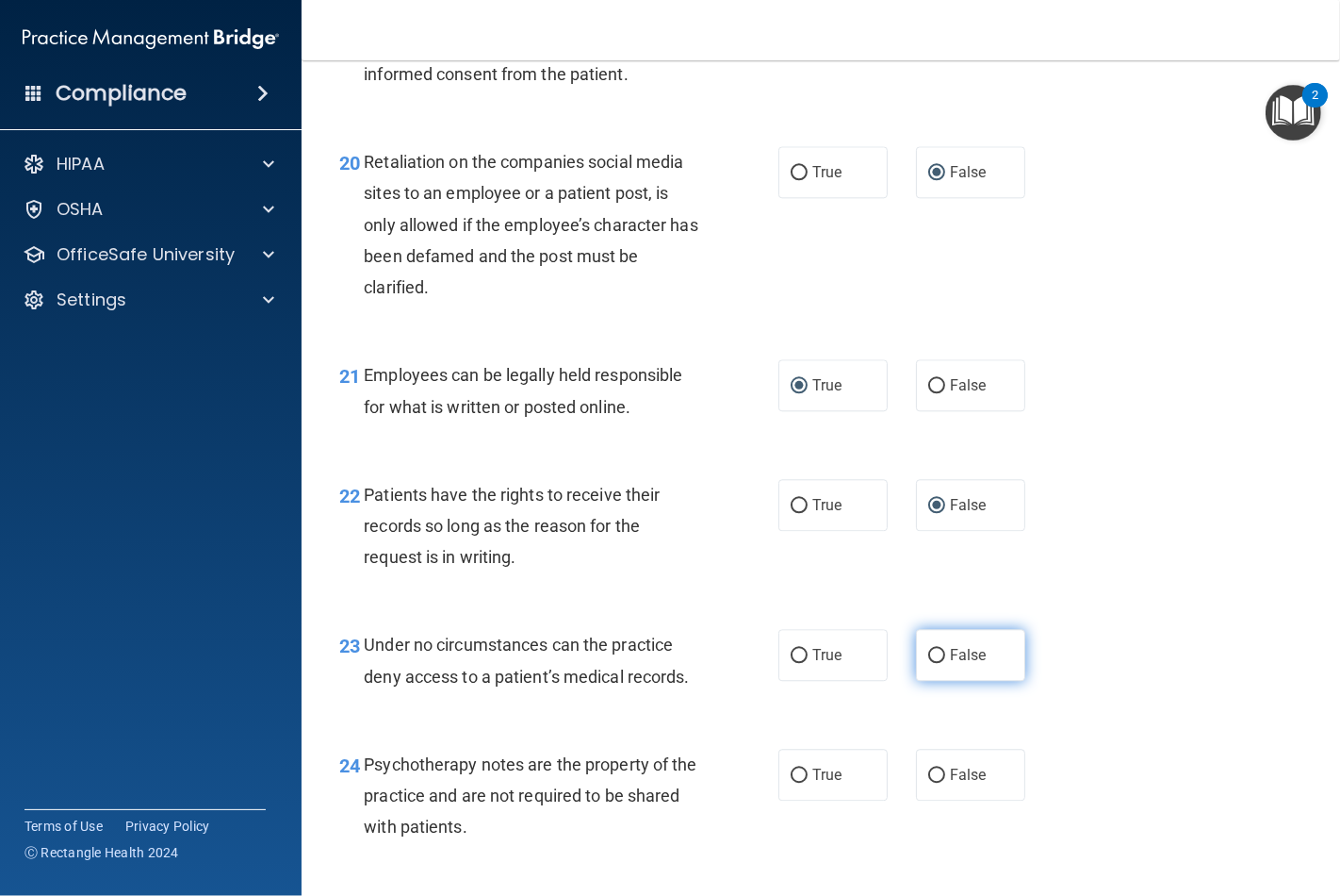
click at [929, 663] on input "False" at bounding box center [938, 655] width 17 height 15
radio input "true"
click at [791, 783] on input "True" at bounding box center [799, 775] width 17 height 15
radio input "true"
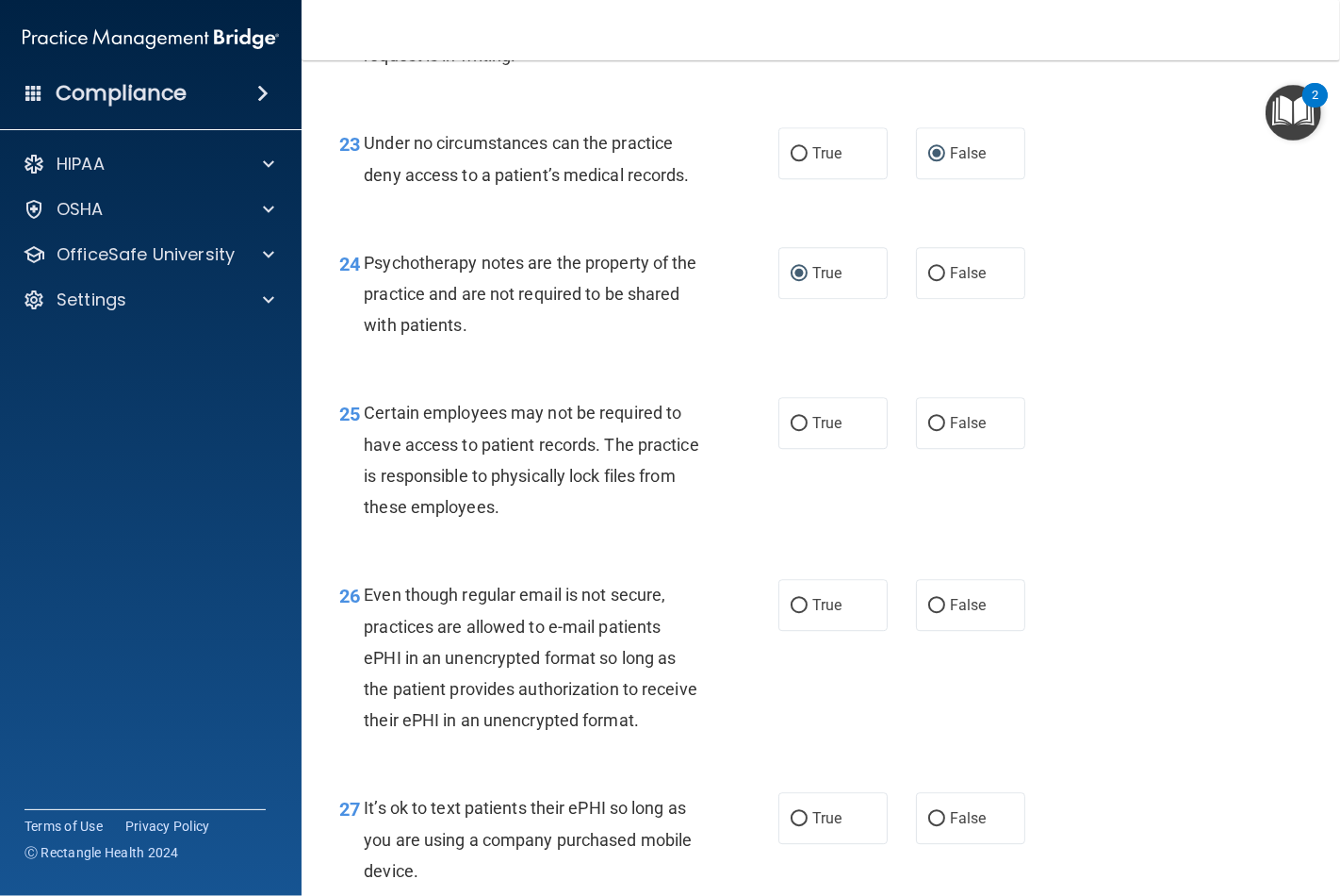
scroll to position [4399, 0]
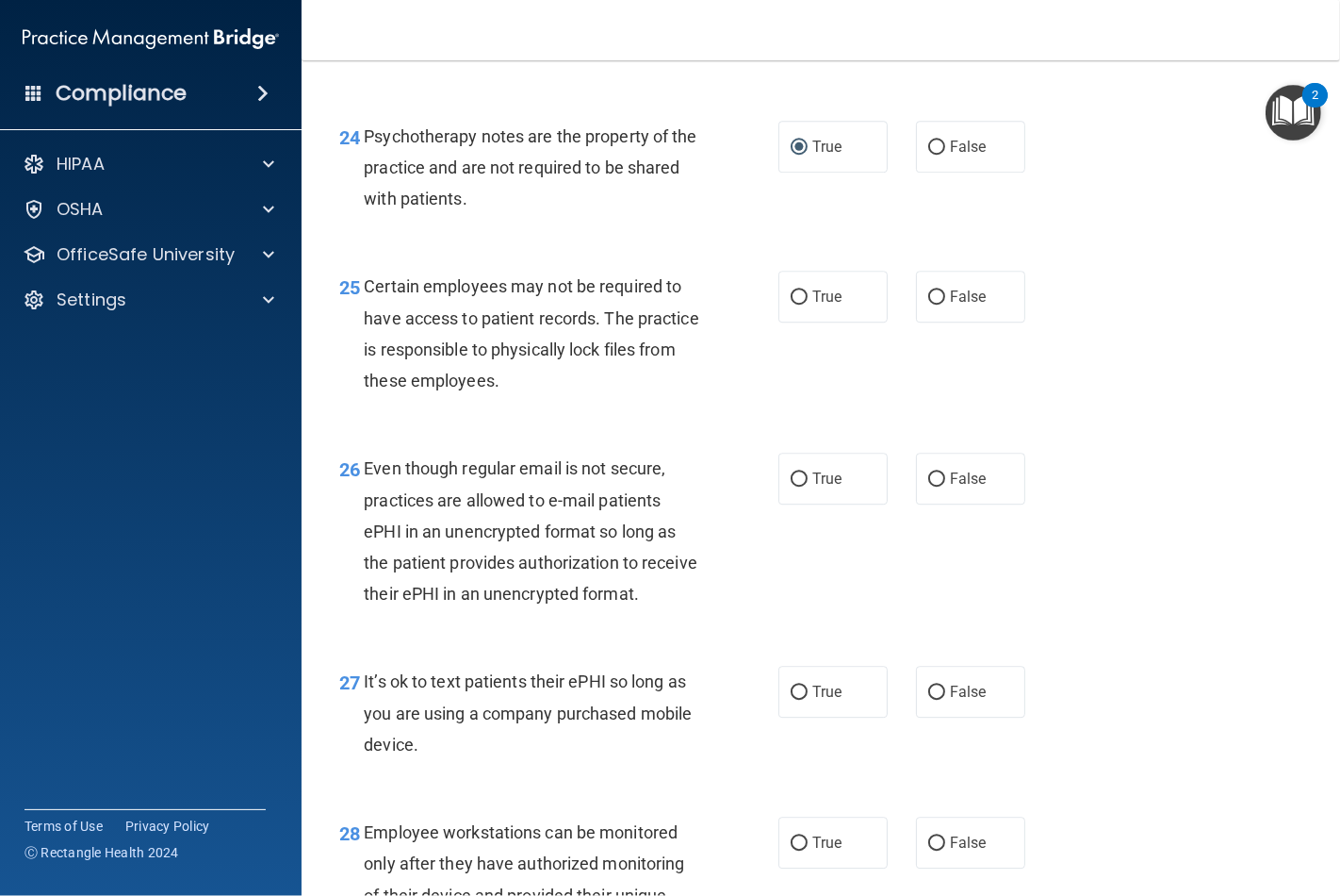
drag, startPoint x: 797, startPoint y: 359, endPoint x: 811, endPoint y: 428, distance: 70.4
click at [797, 322] on label "True" at bounding box center [833, 297] width 109 height 52
click at [797, 305] on input "True" at bounding box center [799, 297] width 17 height 15
radio input "true"
drag, startPoint x: 789, startPoint y: 539, endPoint x: 813, endPoint y: 653, distance: 116.5
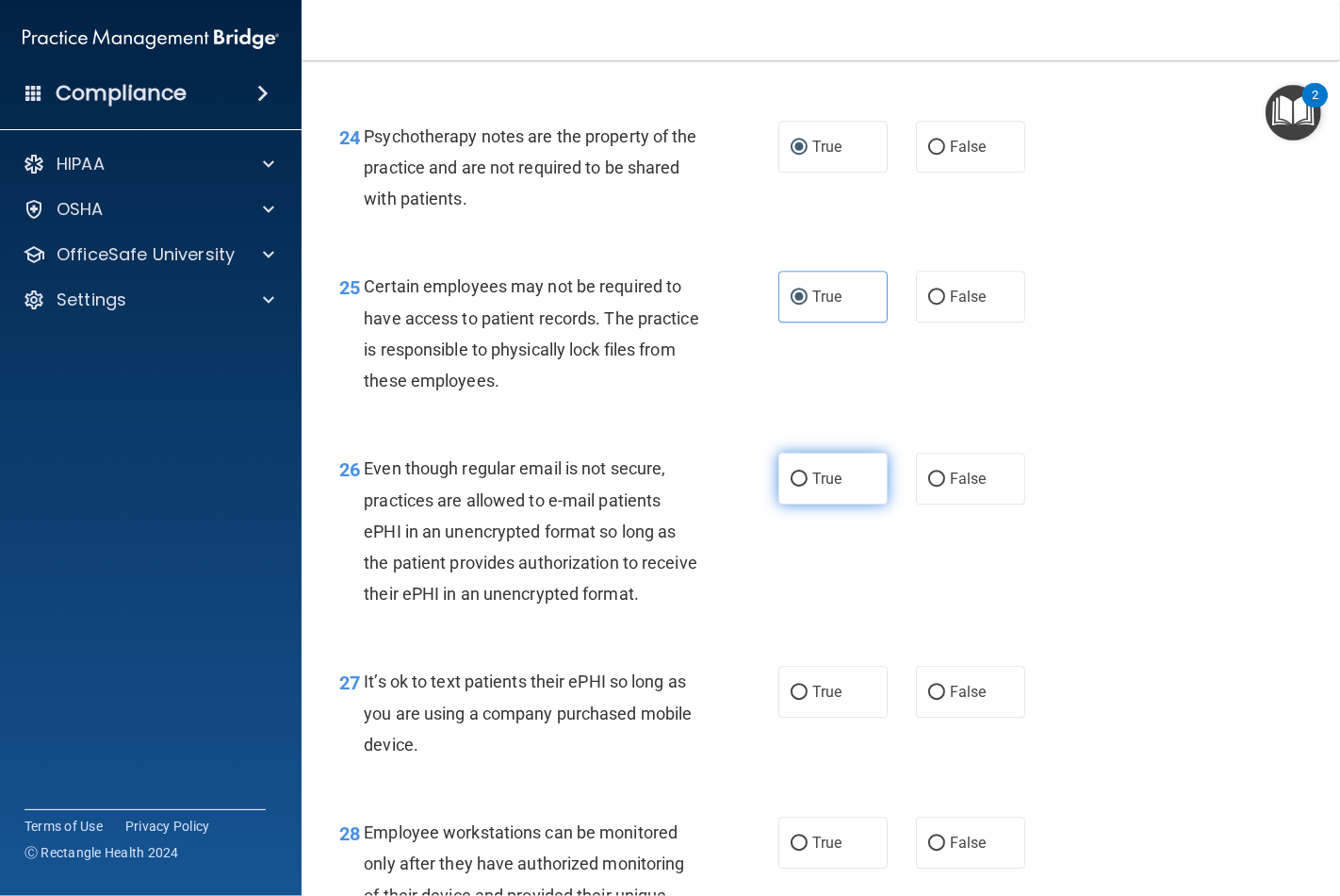
click at [790, 487] on input "True" at bounding box center [799, 479] width 17 height 15
radio input "true"
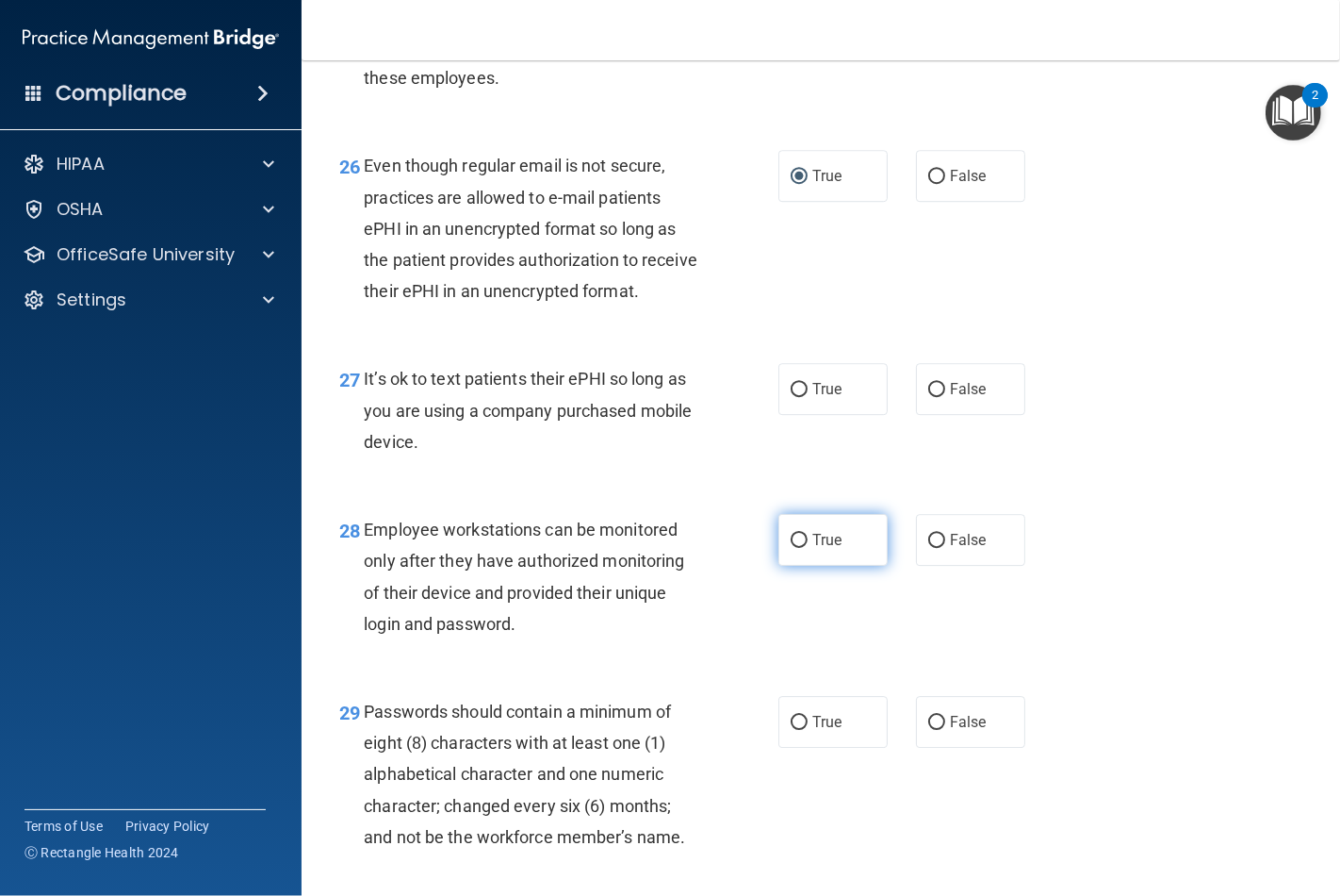
scroll to position [4713, 0]
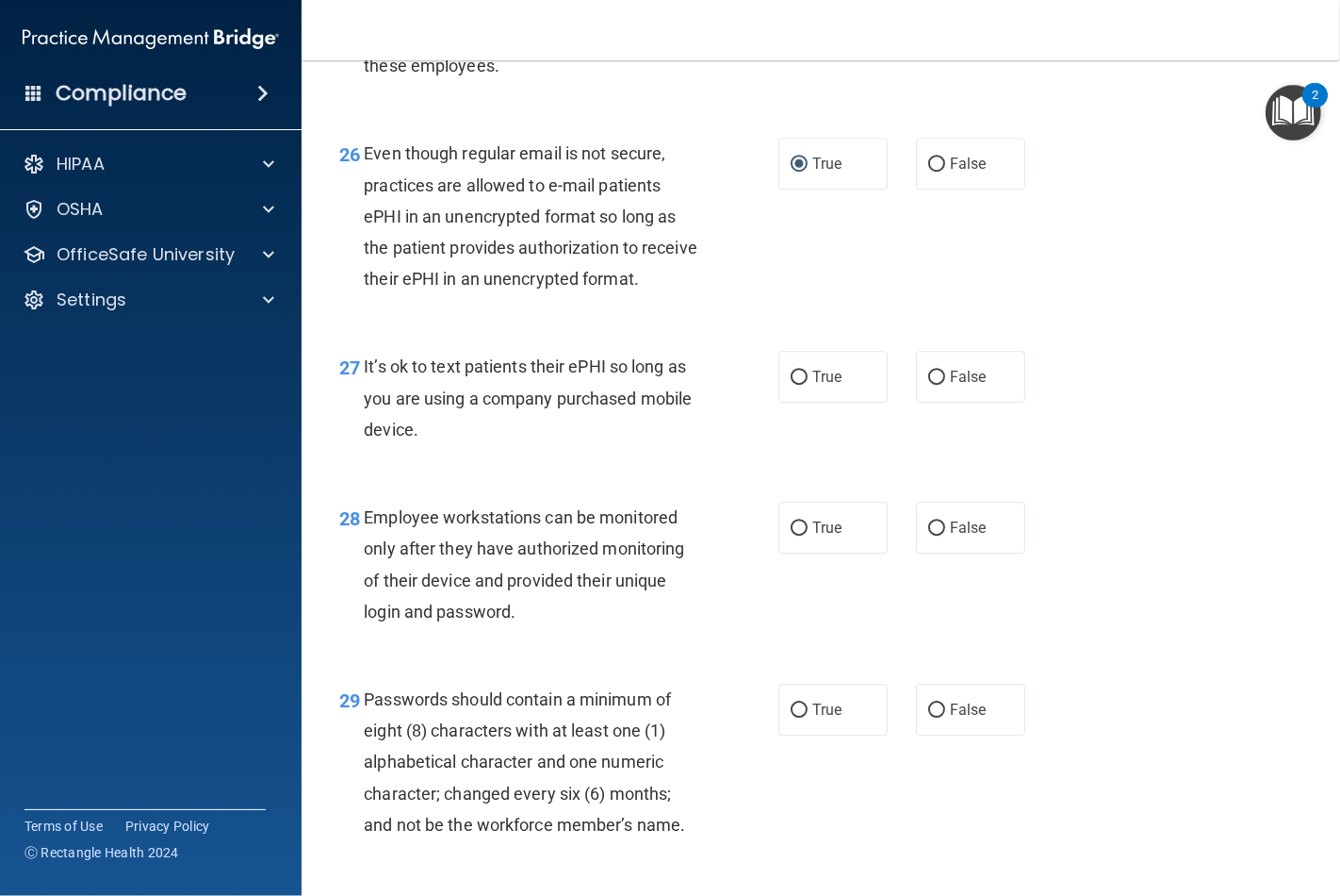
drag, startPoint x: 927, startPoint y: 474, endPoint x: 928, endPoint y: 579, distance: 105.0
click at [929, 478] on div "27 It’s ok to text patients their ePHI so long as you are using a company purch…" at bounding box center [820, 403] width 992 height 151
drag, startPoint x: 929, startPoint y: 475, endPoint x: 932, endPoint y: 585, distance: 110.0
click at [933, 478] on div "27 It’s ok to text patients their ePHI so long as you are using a company purch…" at bounding box center [820, 403] width 992 height 151
drag, startPoint x: 925, startPoint y: 463, endPoint x: 935, endPoint y: 509, distance: 47.1
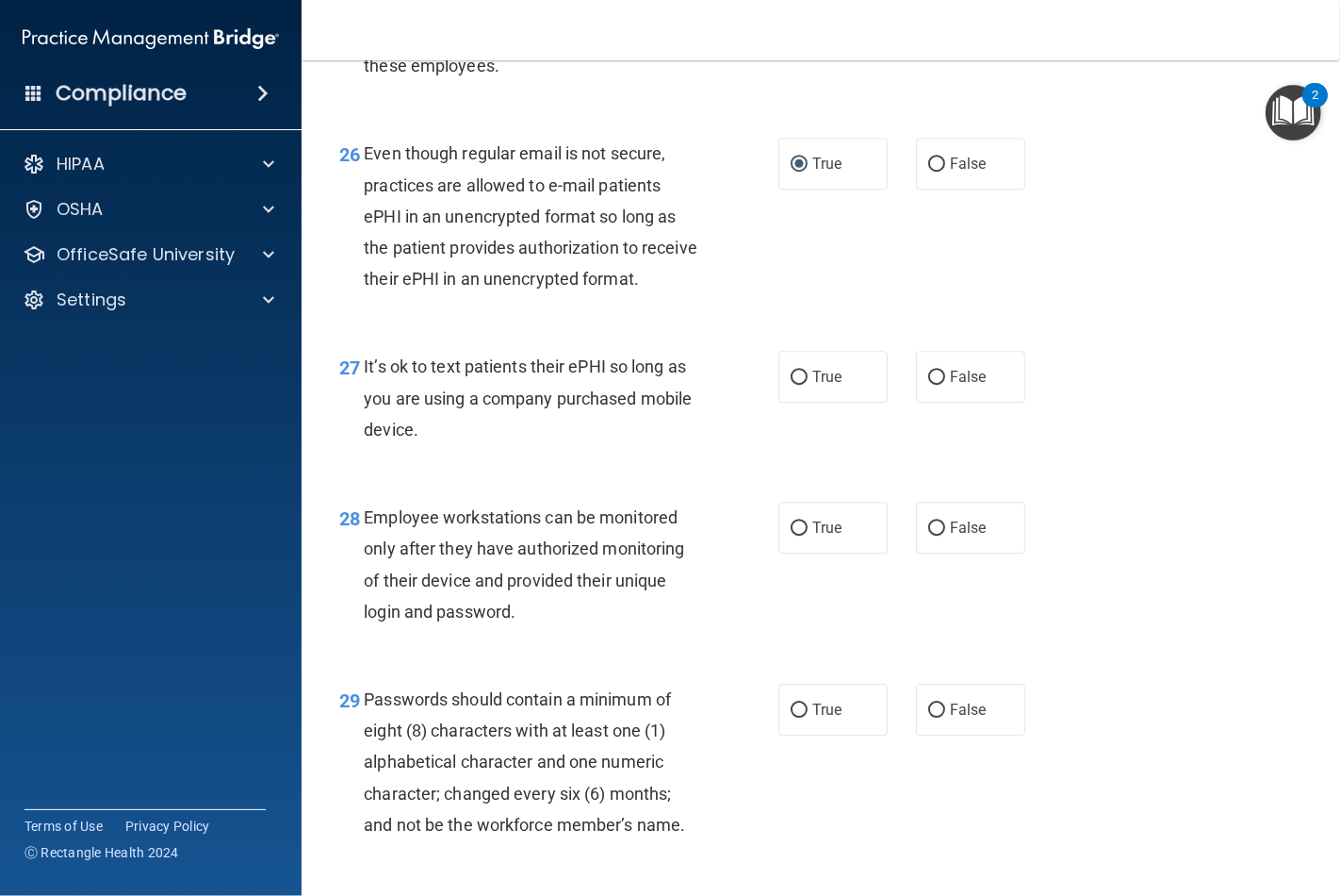
click at [929, 384] on input "False" at bounding box center [938, 377] width 17 height 15
radio input "true"
click at [929, 535] on input "False" at bounding box center [938, 528] width 17 height 15
radio input "true"
click at [793, 717] on input "True" at bounding box center [799, 710] width 17 height 15
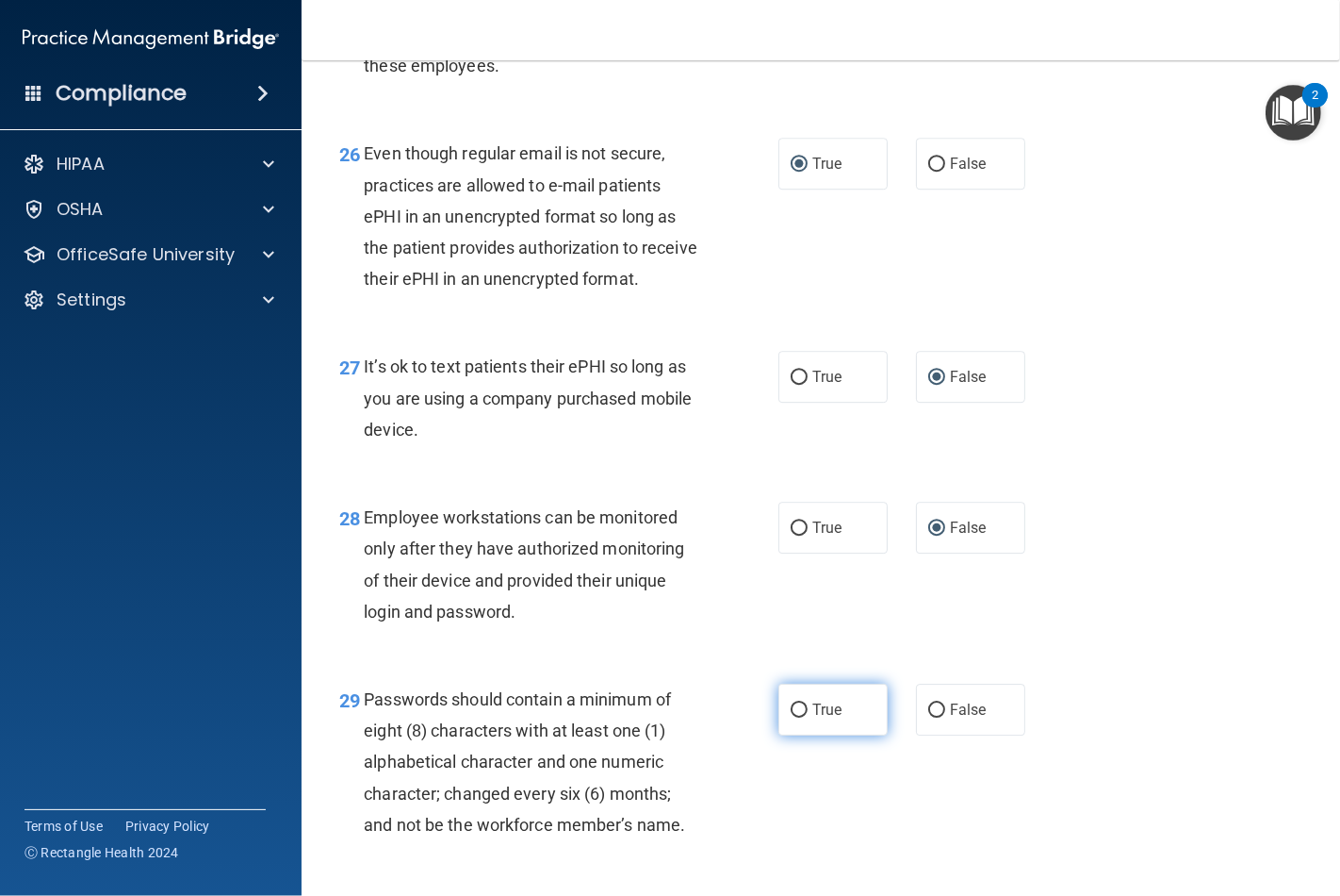
radio input "true"
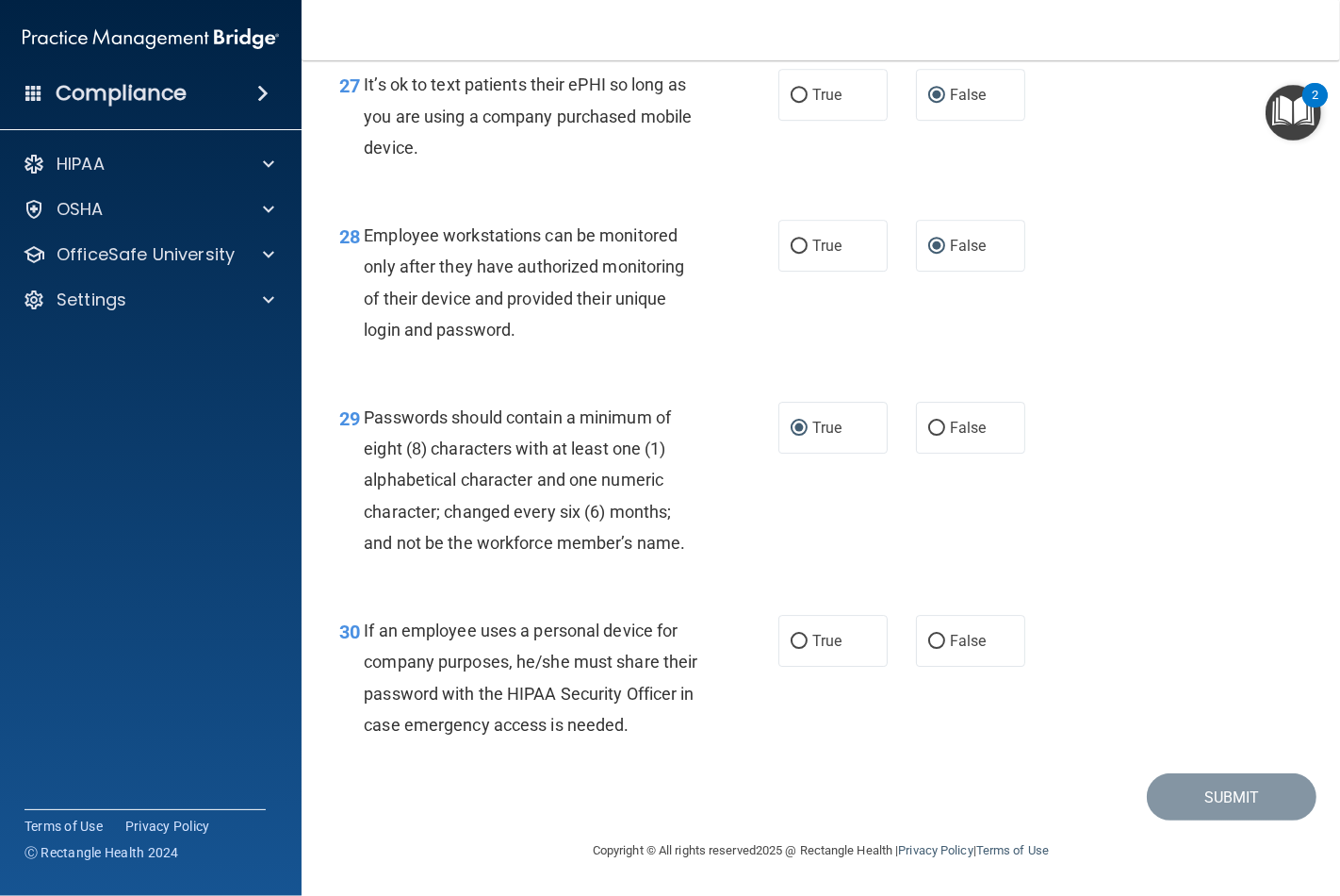
scroll to position [5122, 0]
drag, startPoint x: 928, startPoint y: 592, endPoint x: 934, endPoint y: 611, distance: 19.9
click at [932, 614] on label "False" at bounding box center [970, 641] width 109 height 52
click at [932, 635] on input "False" at bounding box center [938, 642] width 17 height 15
radio input "true"
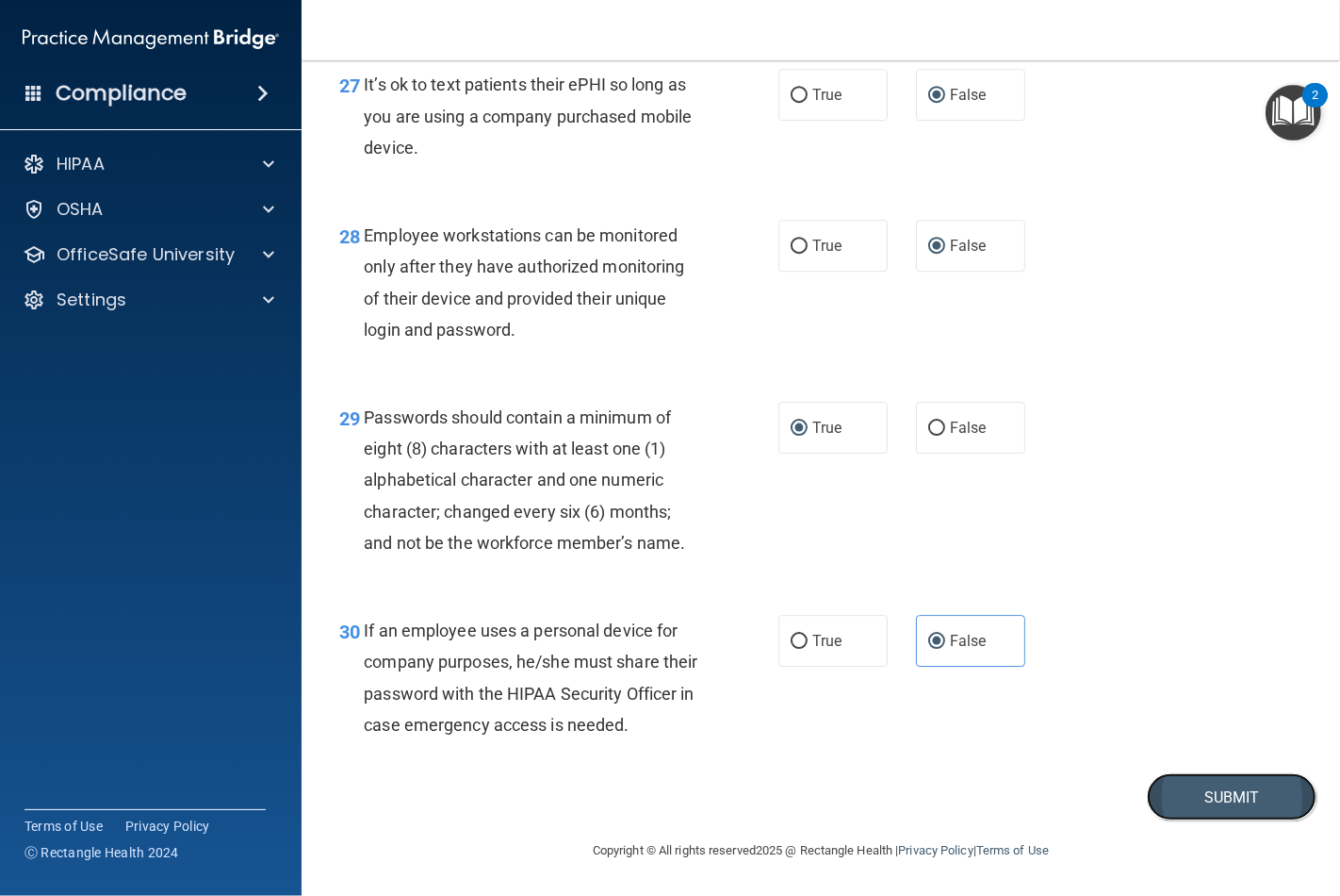
click at [1173, 786] on button "Submit" at bounding box center [1232, 797] width 169 height 48
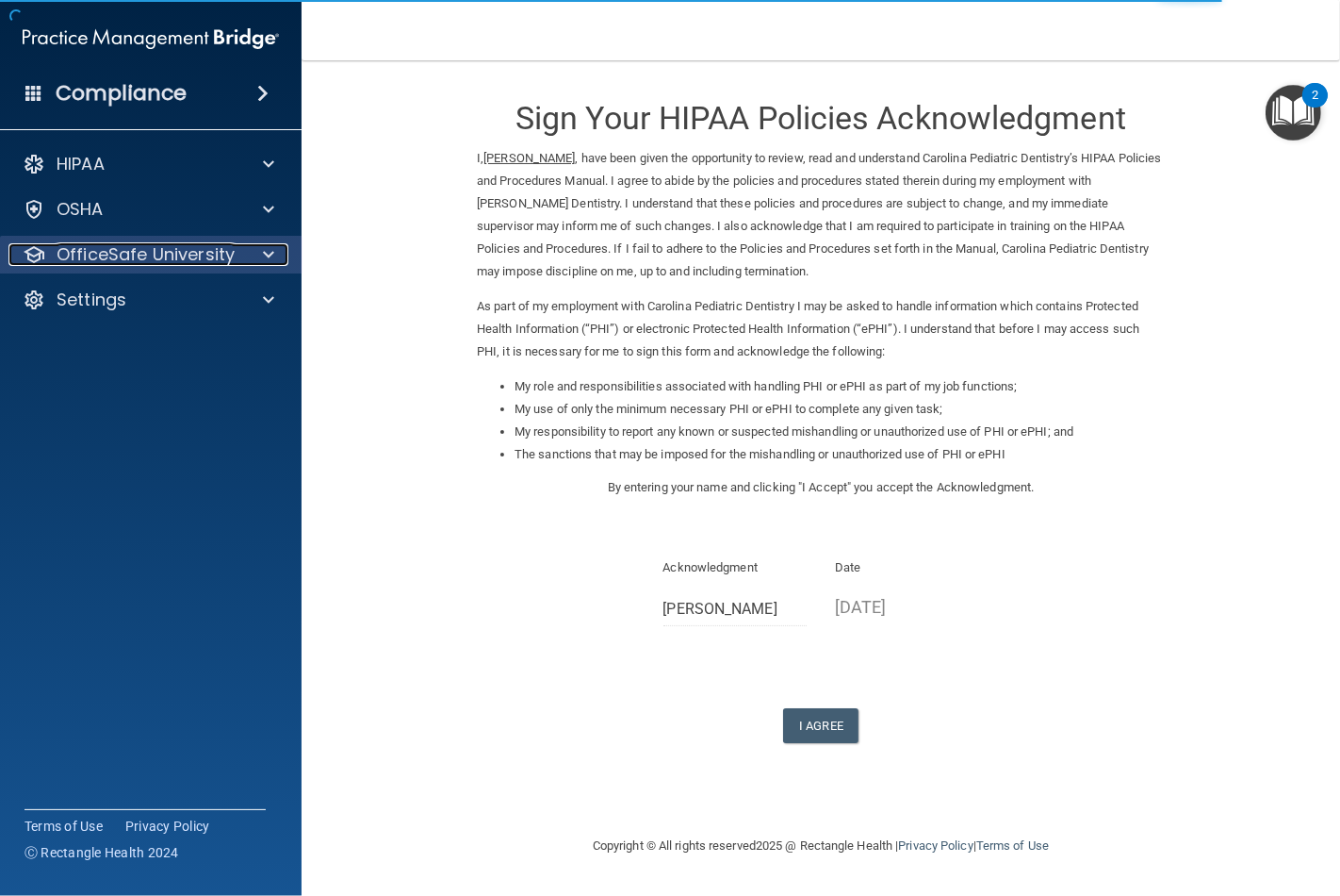
click at [259, 258] on div at bounding box center [265, 254] width 47 height 22
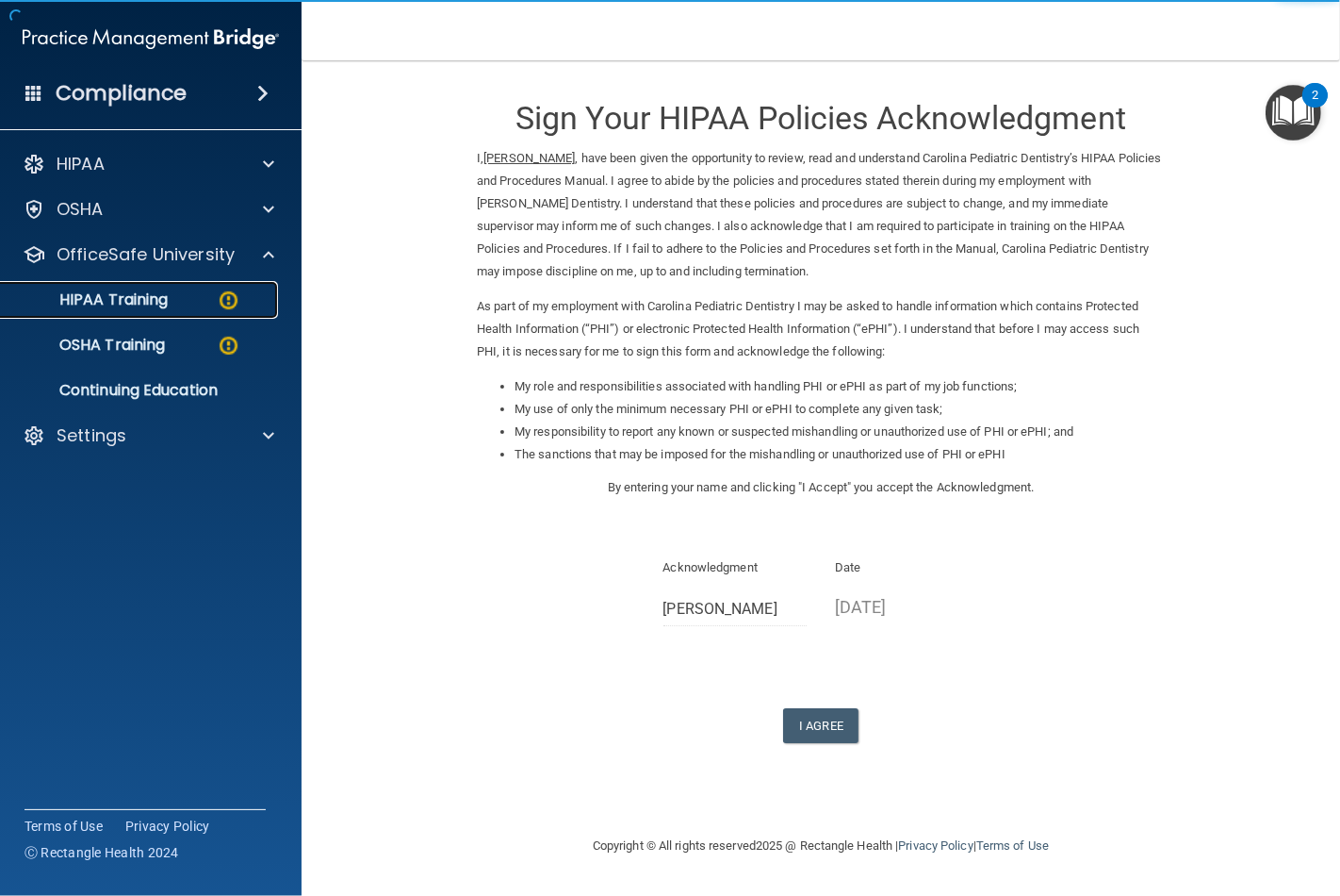
click at [220, 297] on img at bounding box center [228, 300] width 23 height 23
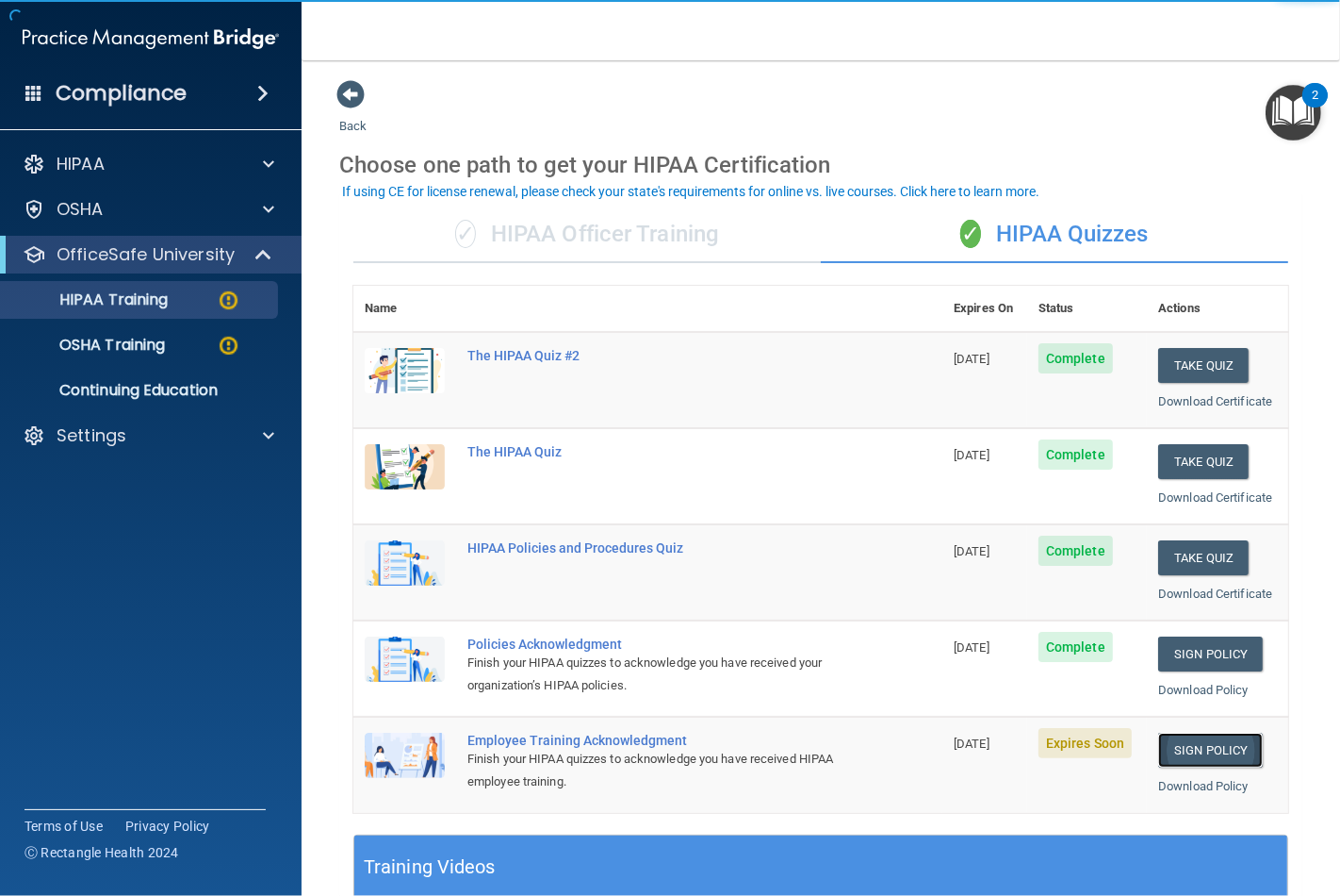
click at [1185, 750] on link "Sign Policy" at bounding box center [1210, 750] width 104 height 35
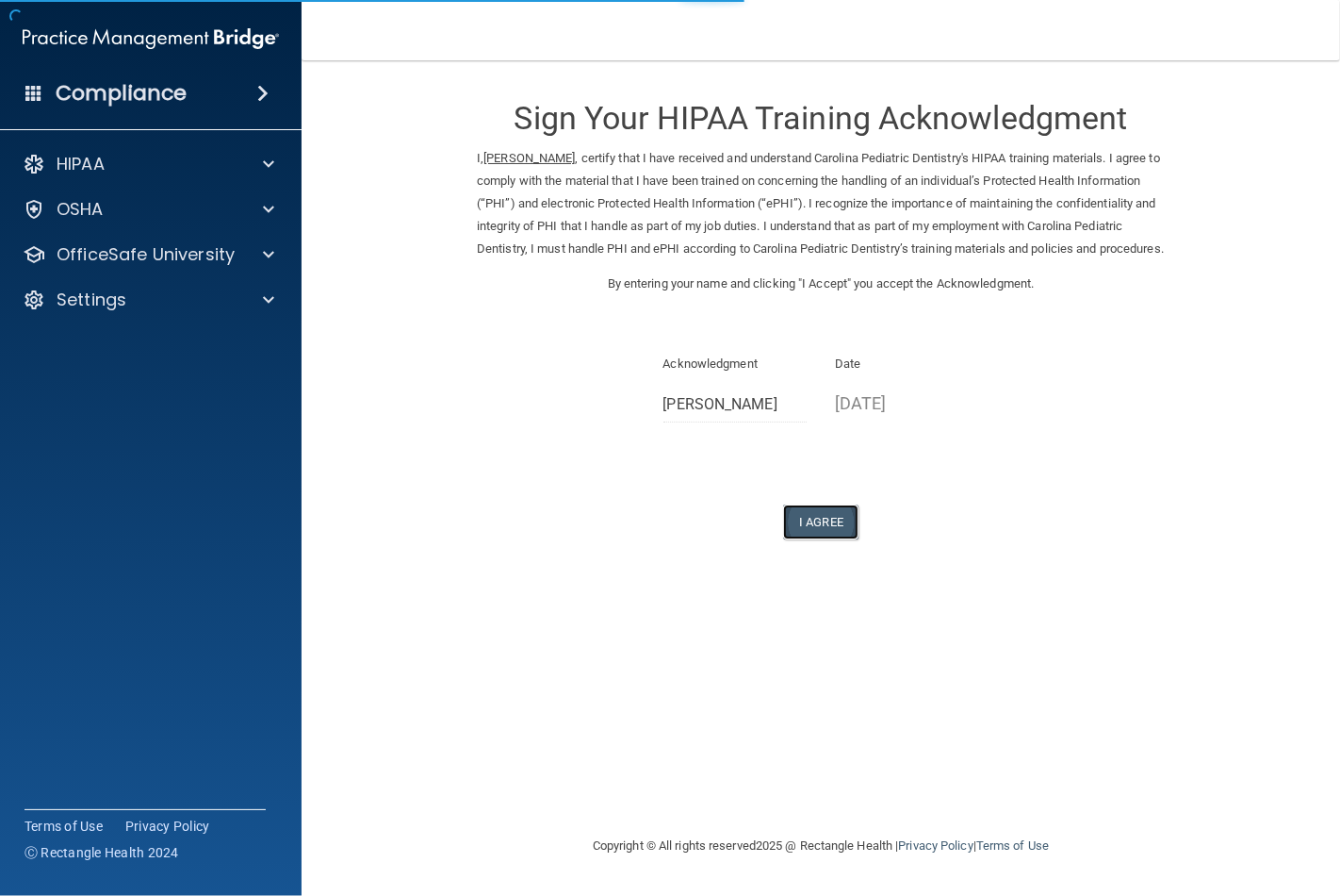
click at [823, 539] on button "I Agree" at bounding box center [821, 522] width 75 height 35
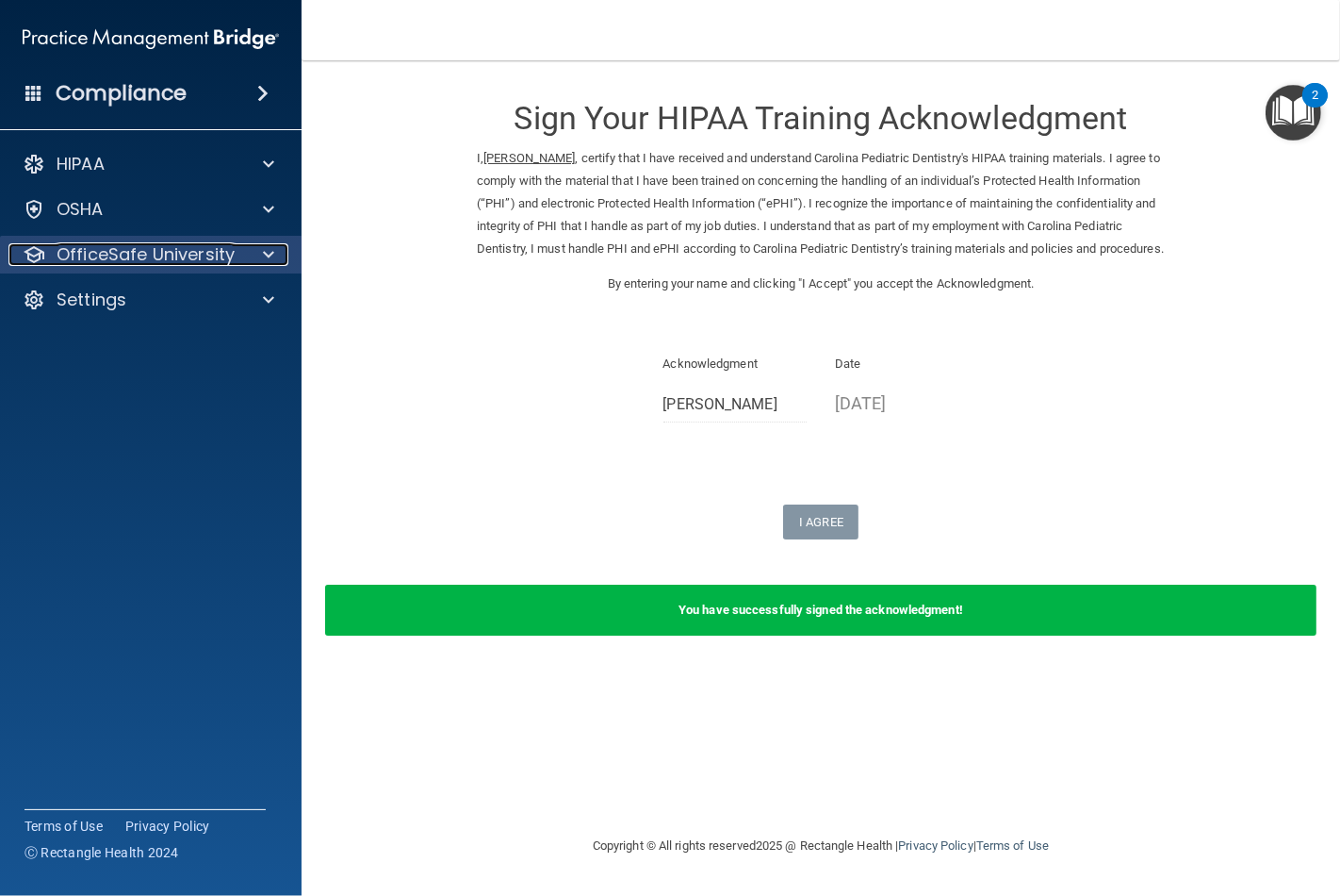
click at [269, 250] on span at bounding box center [269, 254] width 12 height 22
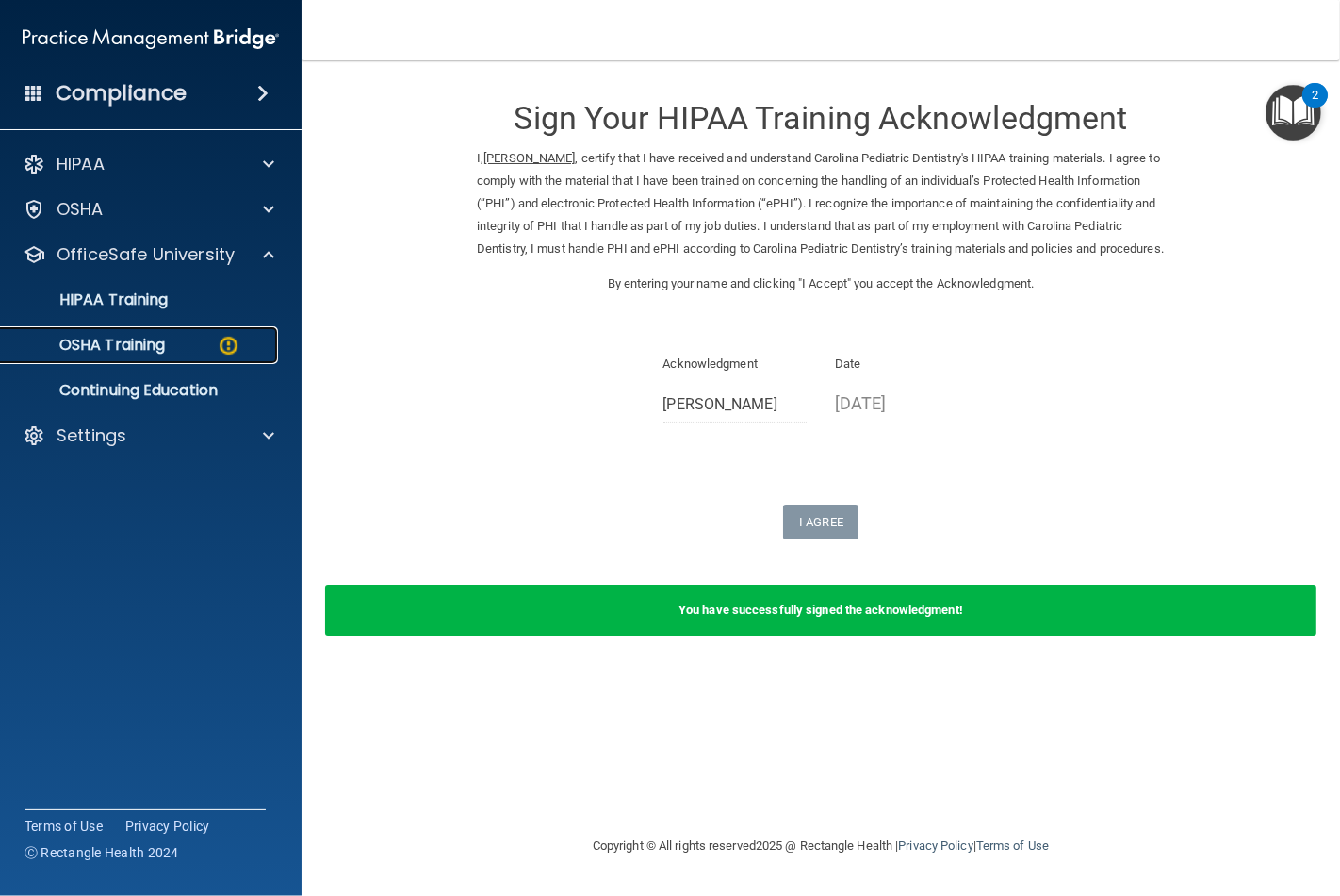
click at [223, 344] on img at bounding box center [228, 345] width 23 height 23
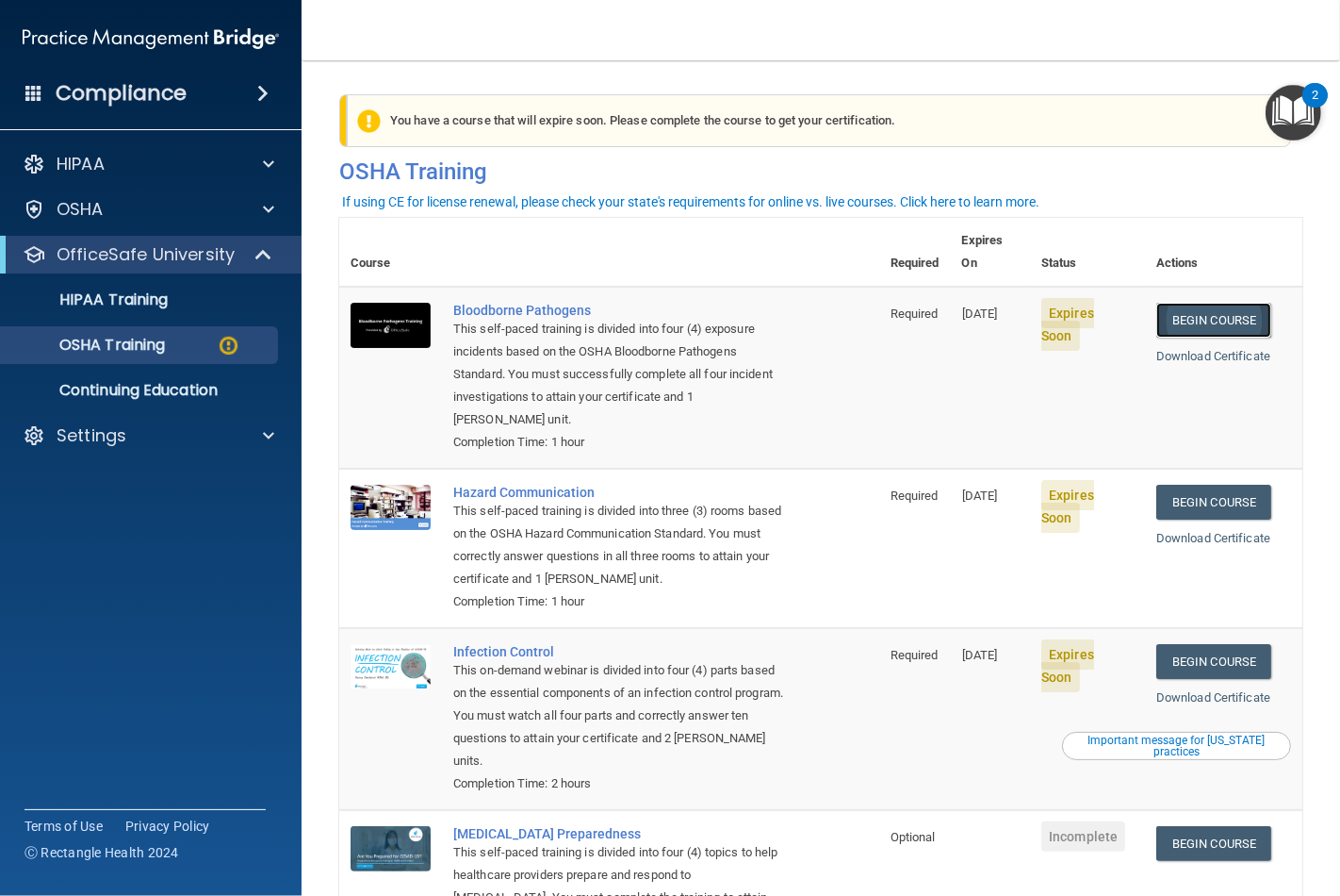
click at [1211, 308] on link "Begin Course" at bounding box center [1213, 320] width 115 height 35
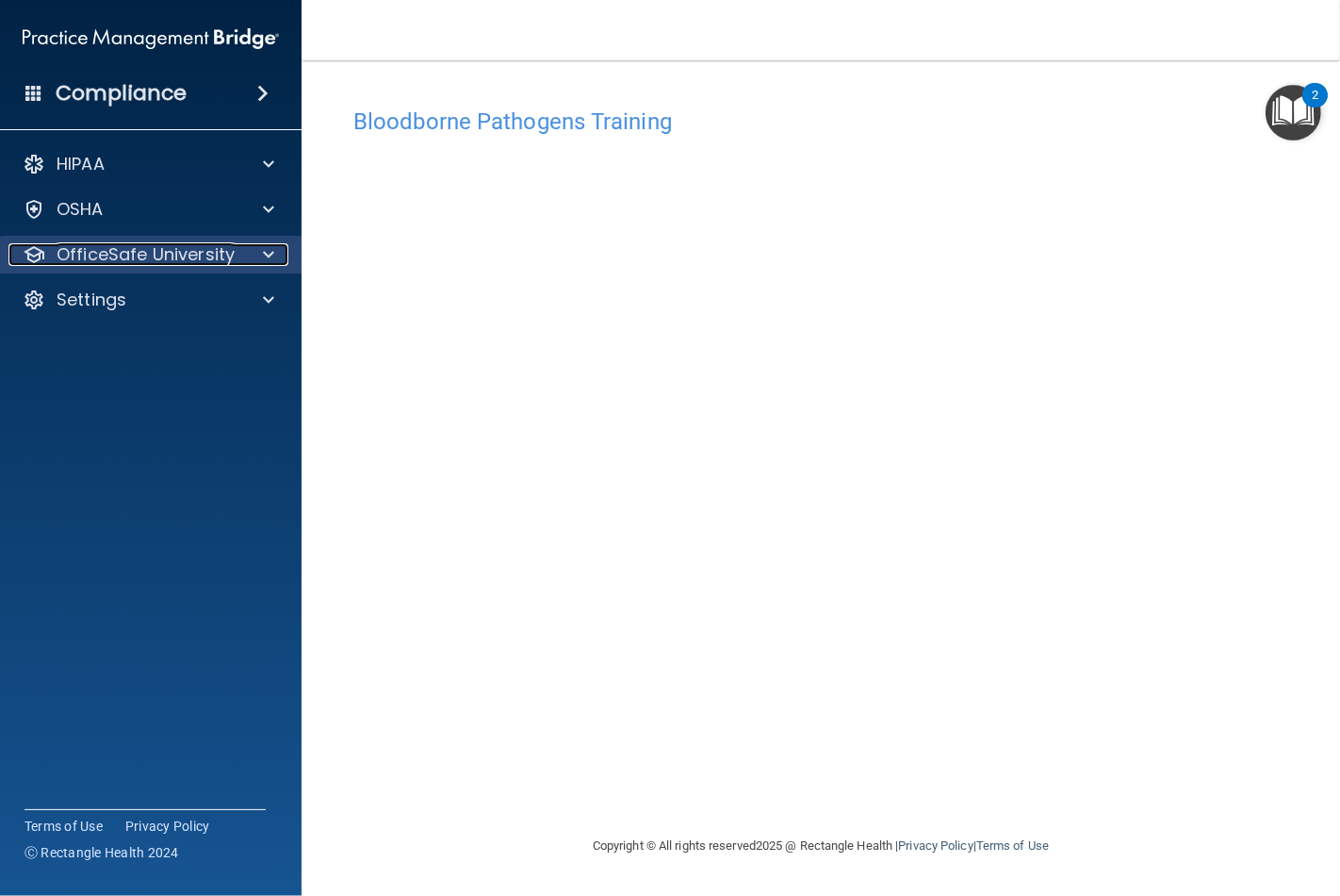
click at [267, 249] on span at bounding box center [269, 254] width 12 height 22
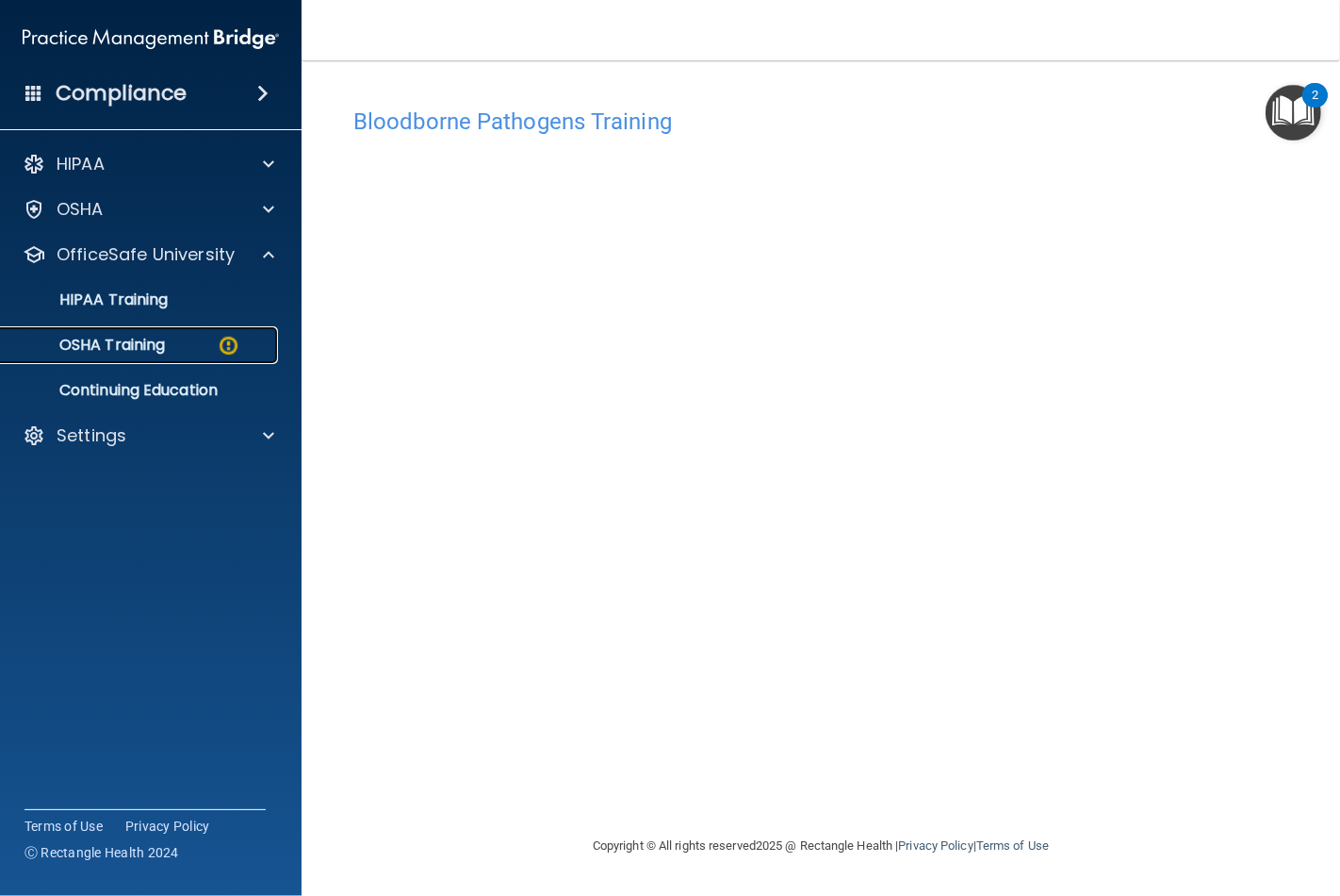
click at [193, 356] on link "OSHA Training" at bounding box center [130, 344] width 297 height 38
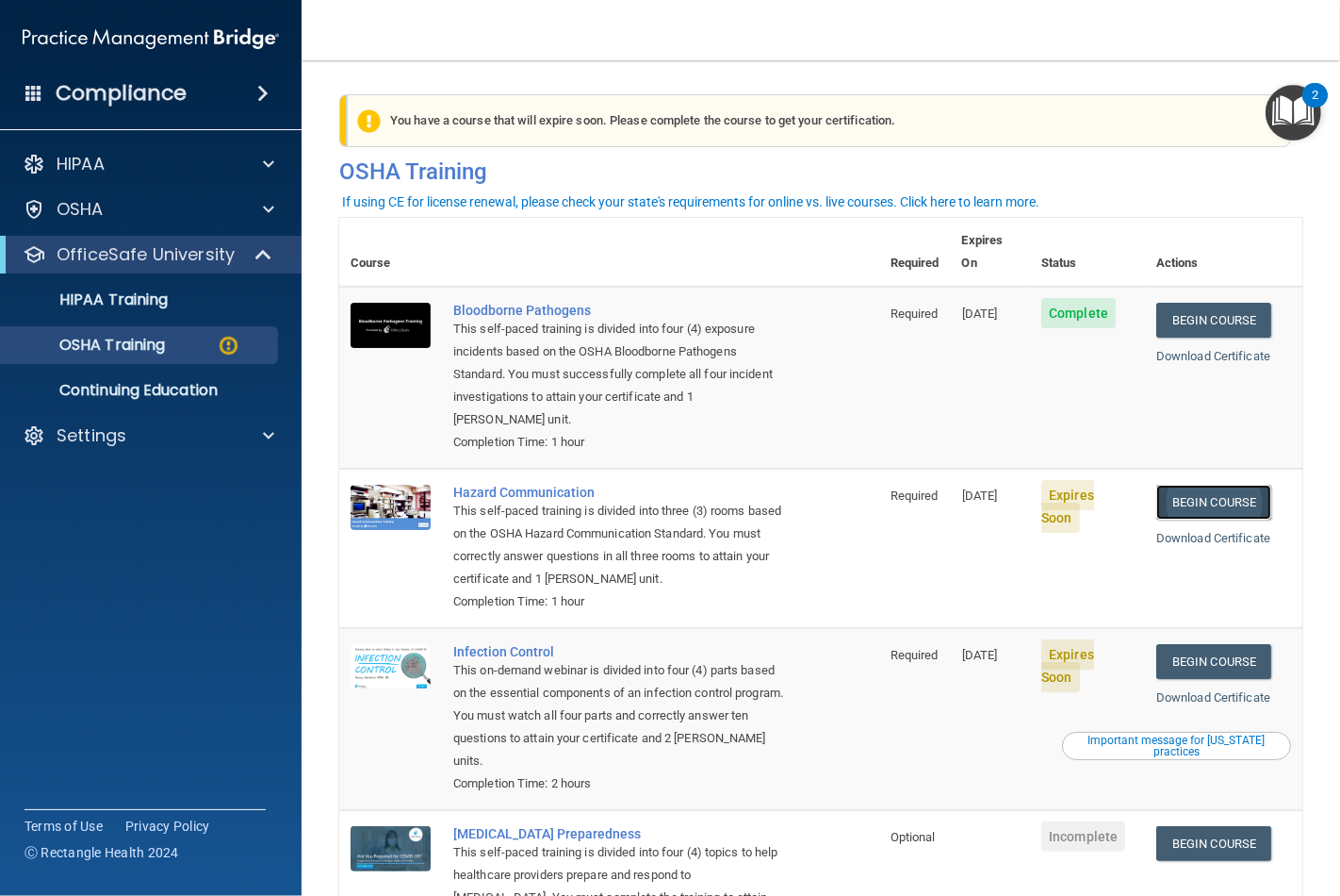
click at [1212, 488] on link "Begin Course" at bounding box center [1213, 502] width 115 height 35
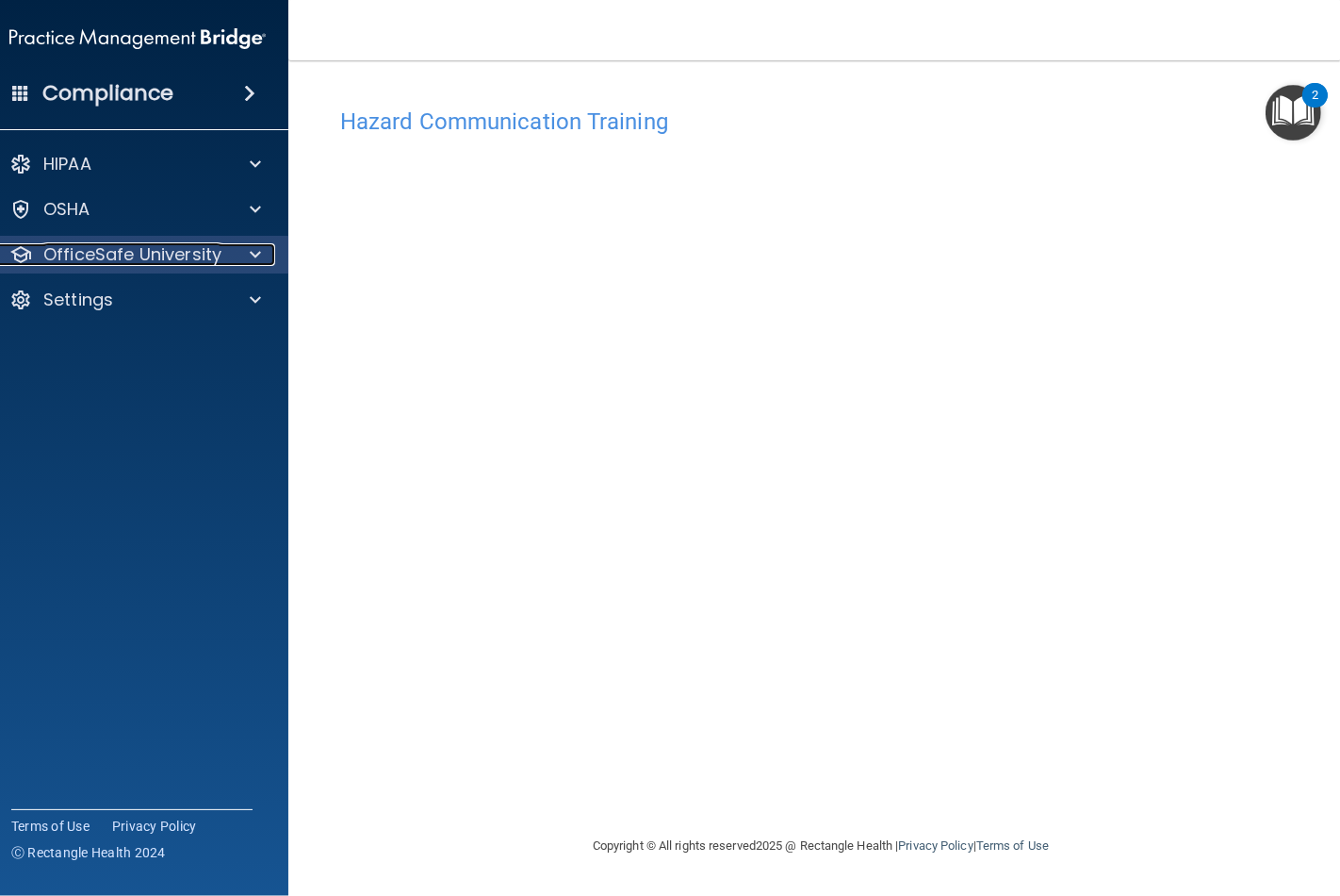
click at [248, 264] on div at bounding box center [253, 254] width 47 height 22
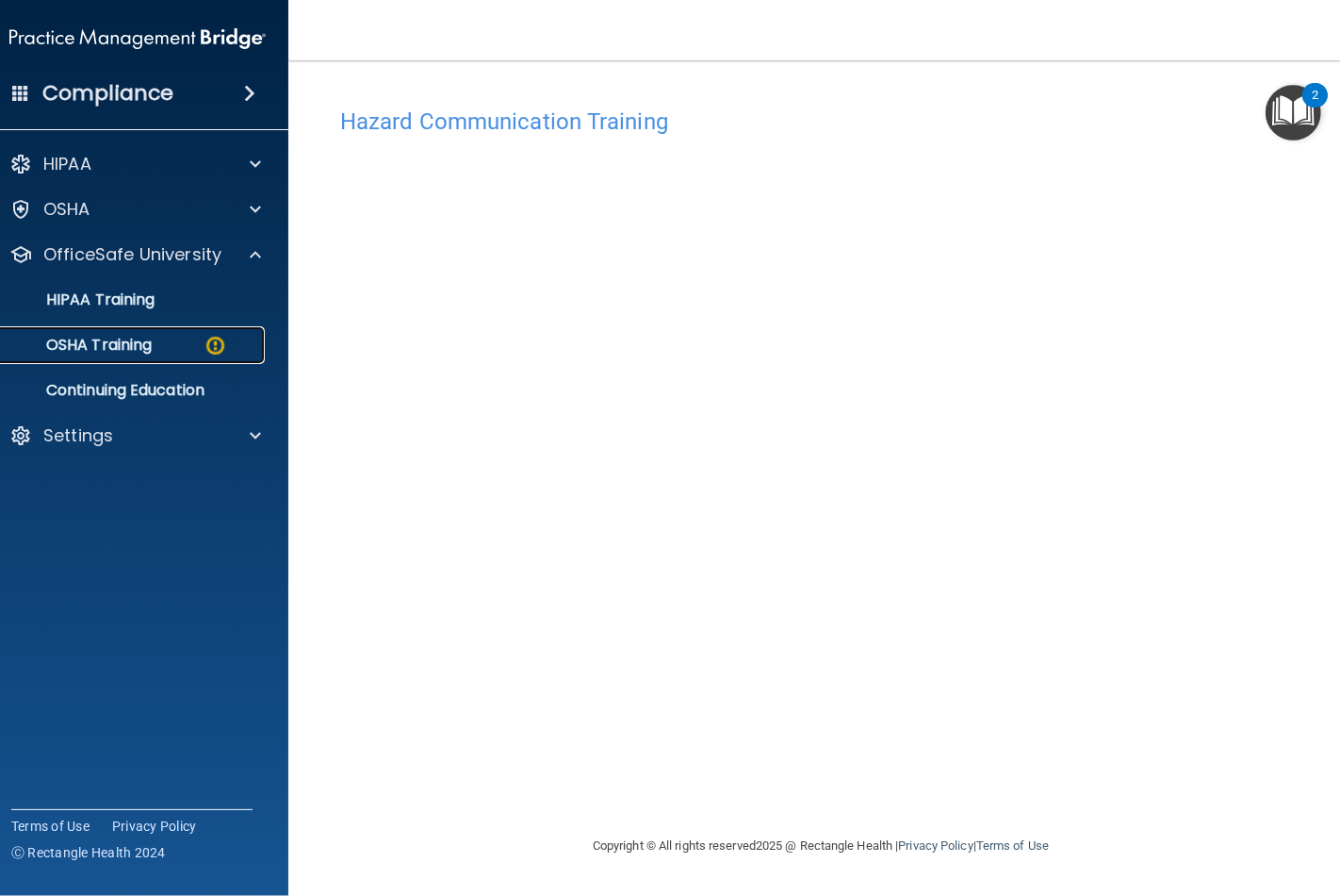
click at [221, 342] on img at bounding box center [215, 345] width 23 height 23
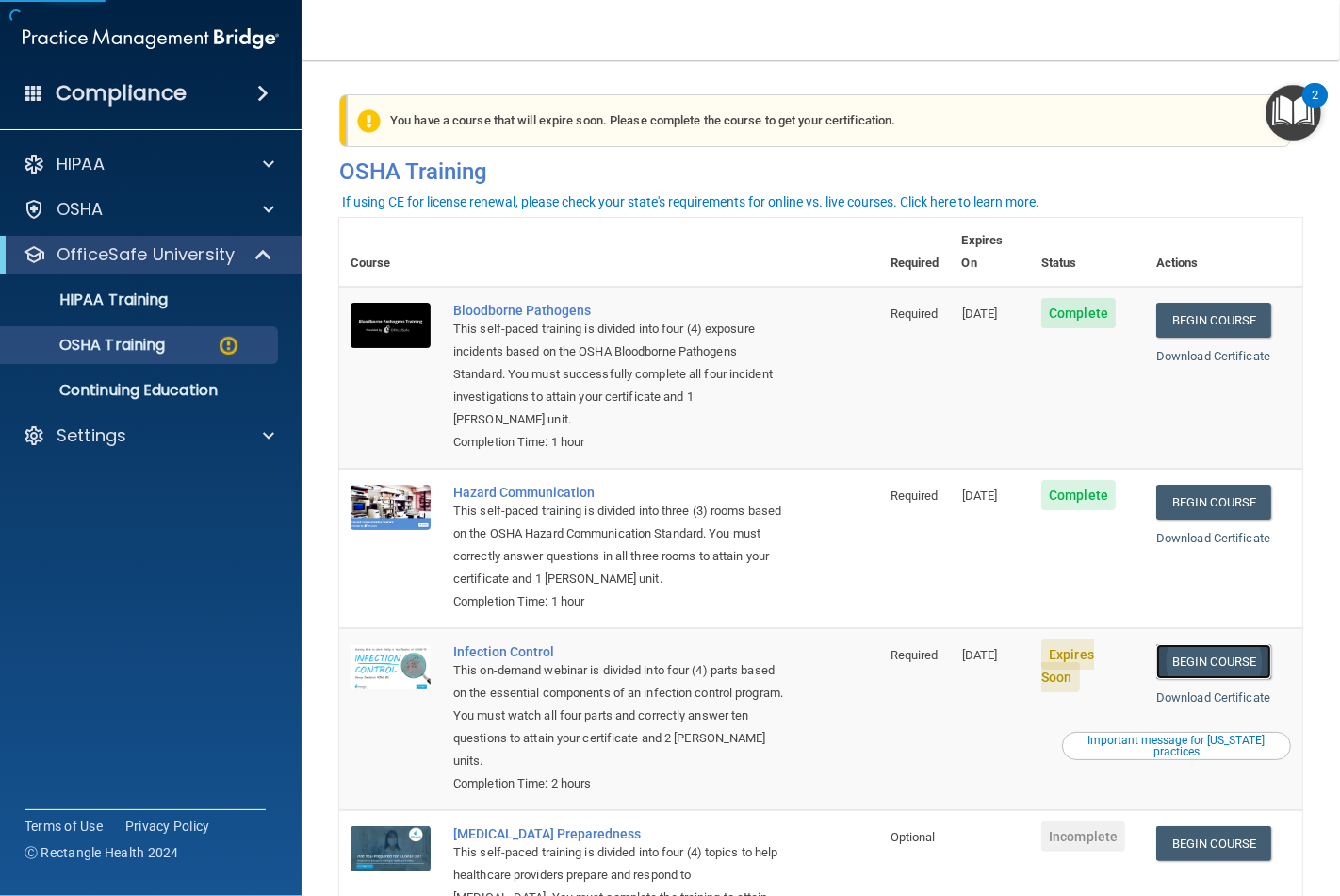
click at [1201, 651] on link "Begin Course" at bounding box center [1213, 661] width 115 height 35
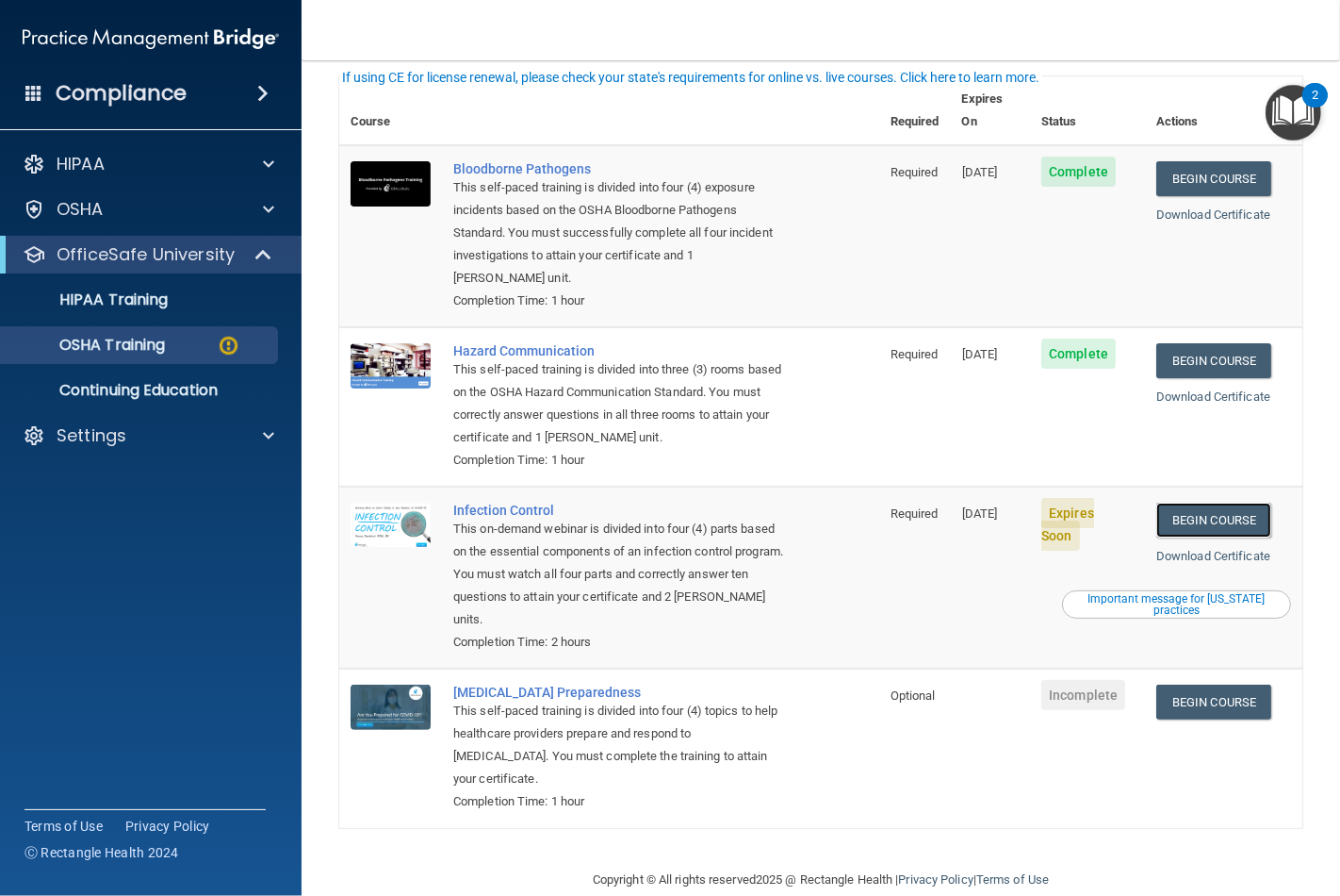
scroll to position [151, 0]
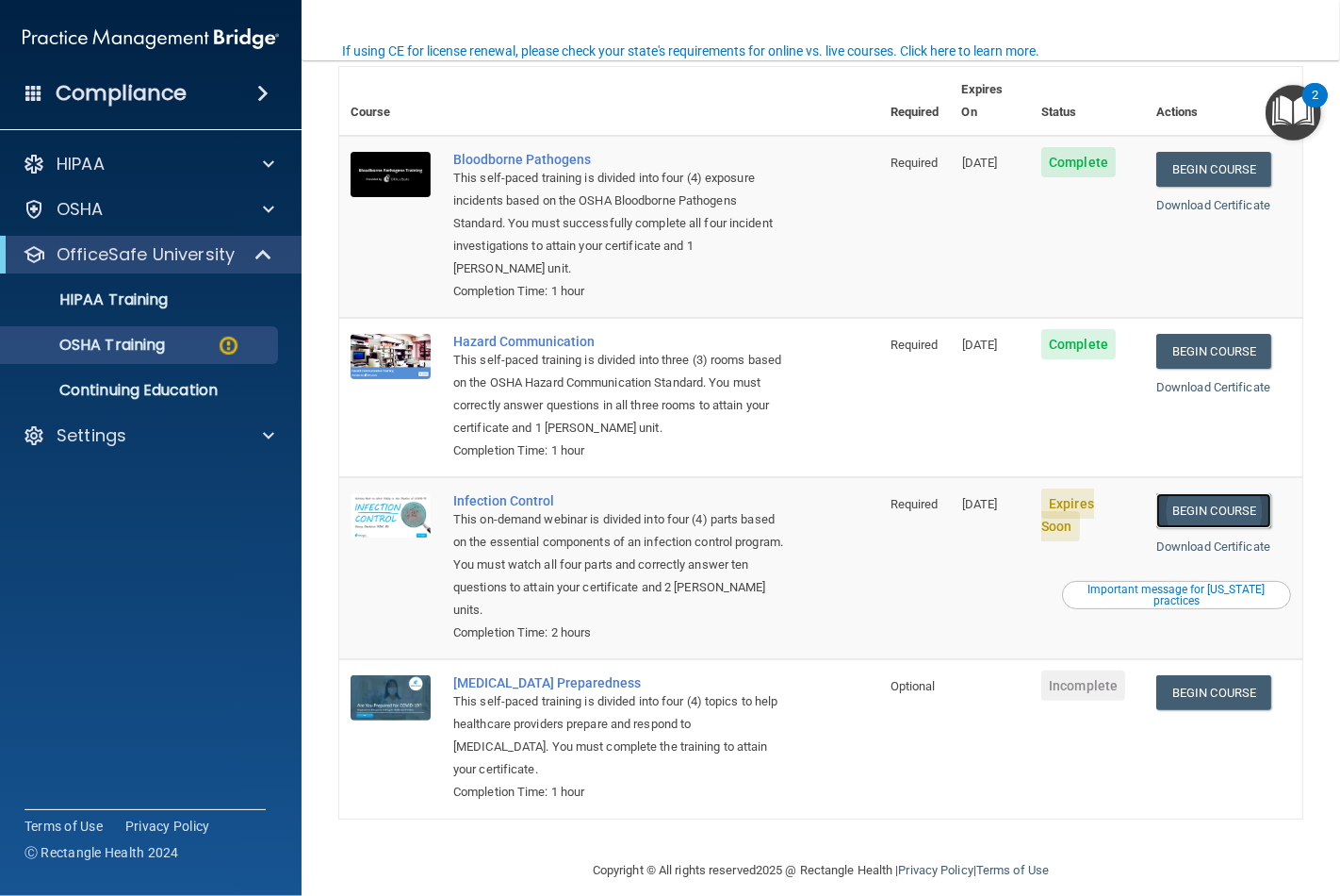
click at [1226, 493] on link "Begin Course" at bounding box center [1213, 511] width 115 height 35
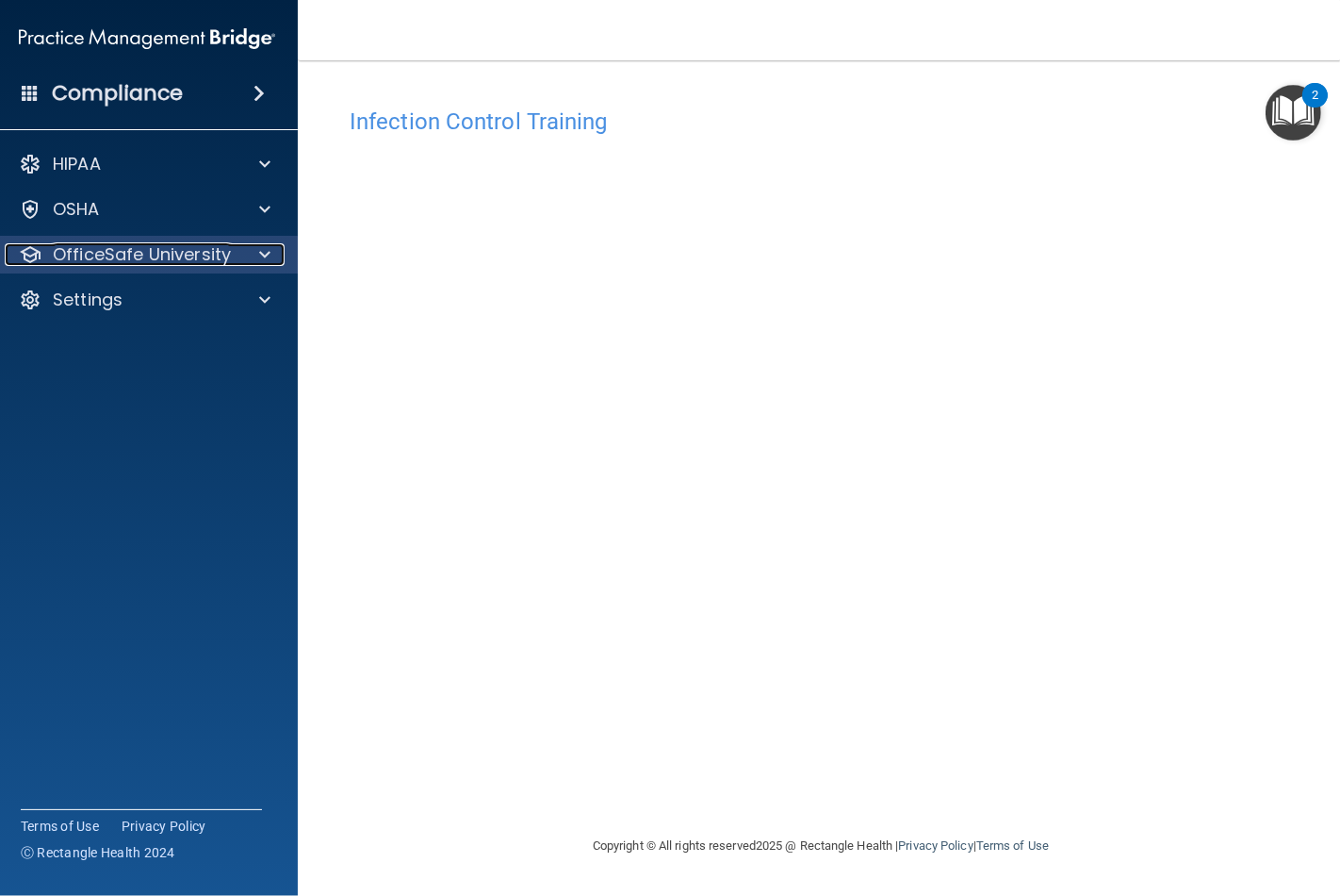
click at [267, 259] on span at bounding box center [265, 254] width 12 height 22
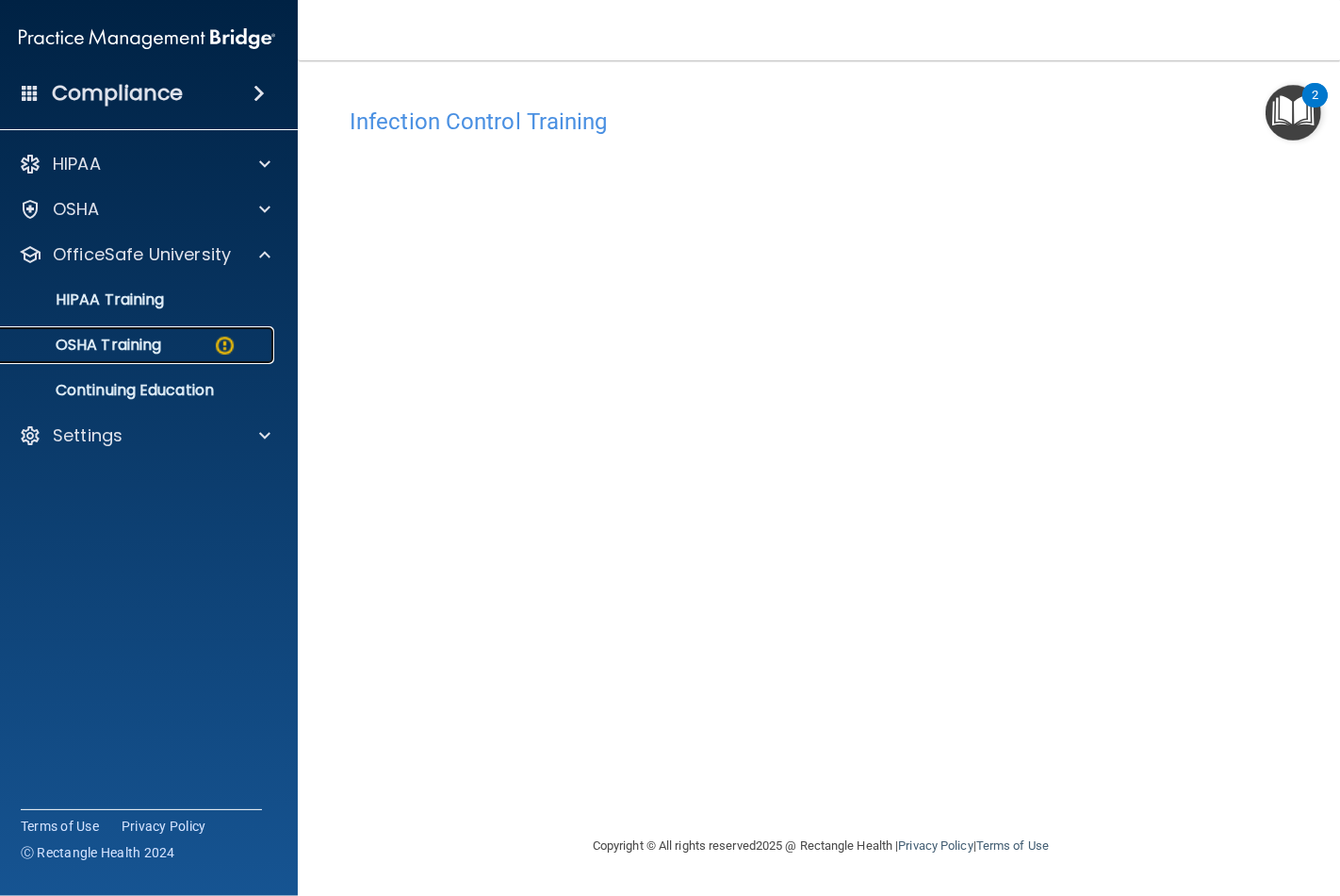
click at [193, 343] on div "OSHA Training" at bounding box center [137, 344] width 257 height 18
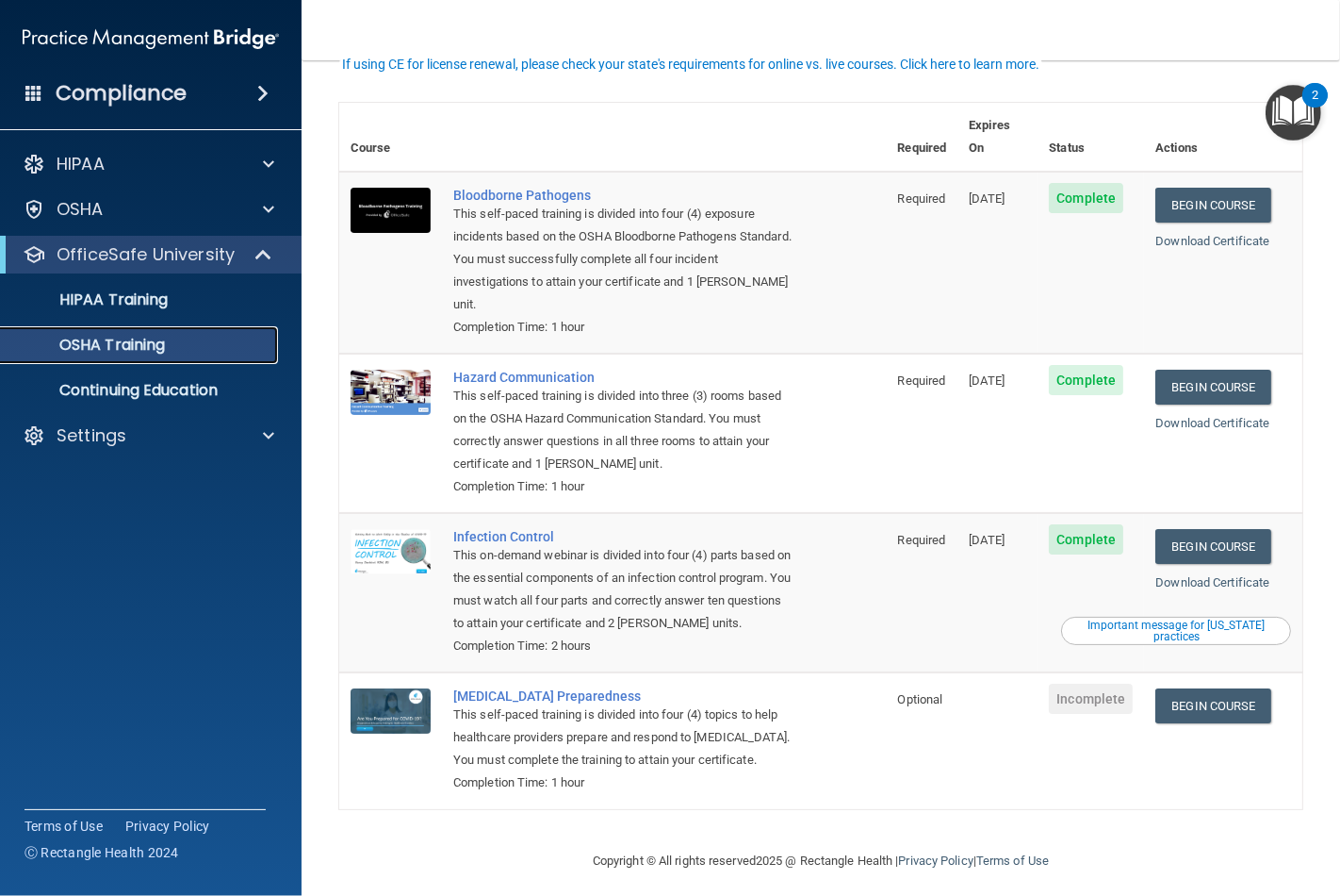
scroll to position [97, 0]
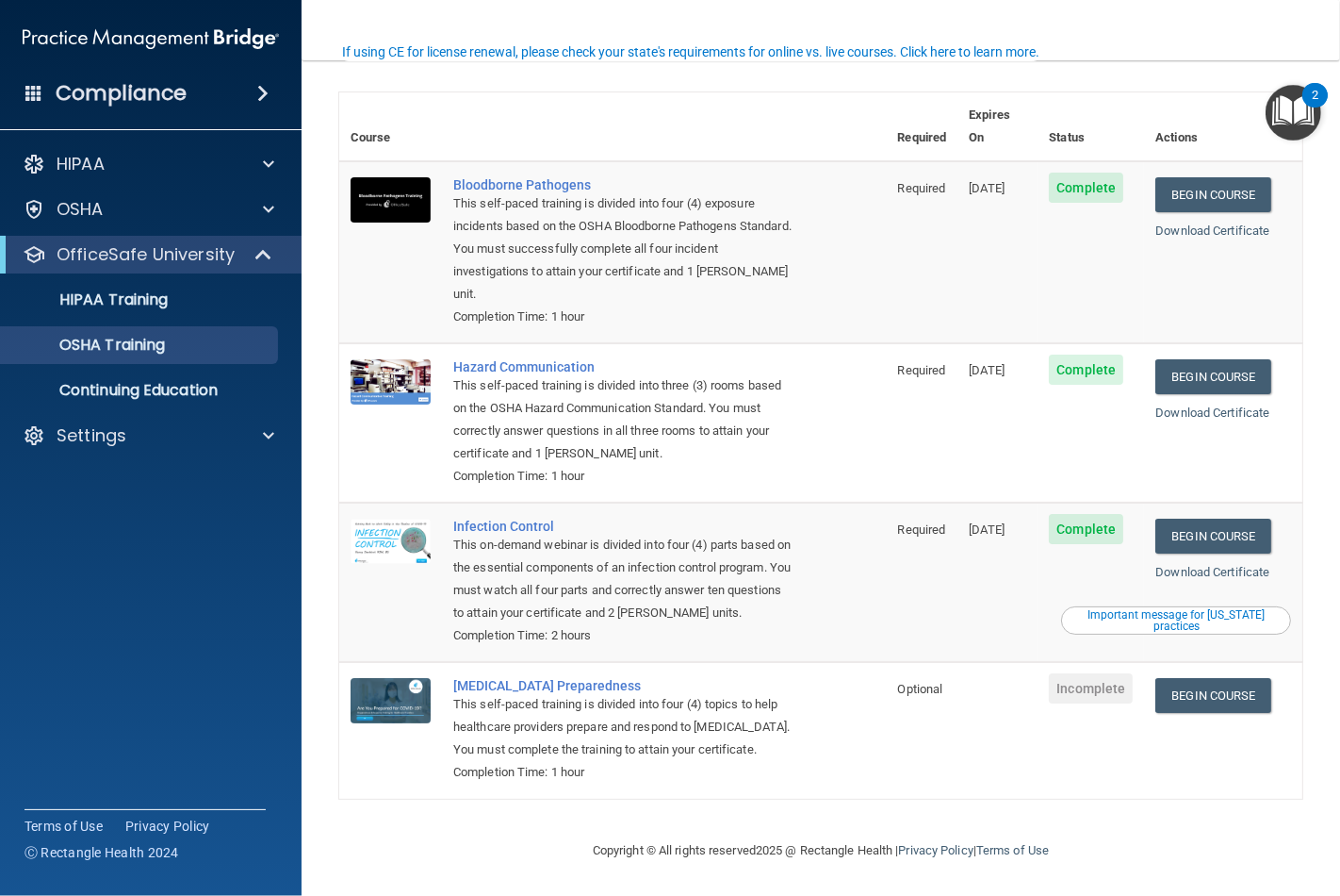
click at [1030, 704] on td at bounding box center [998, 730] width 80 height 135
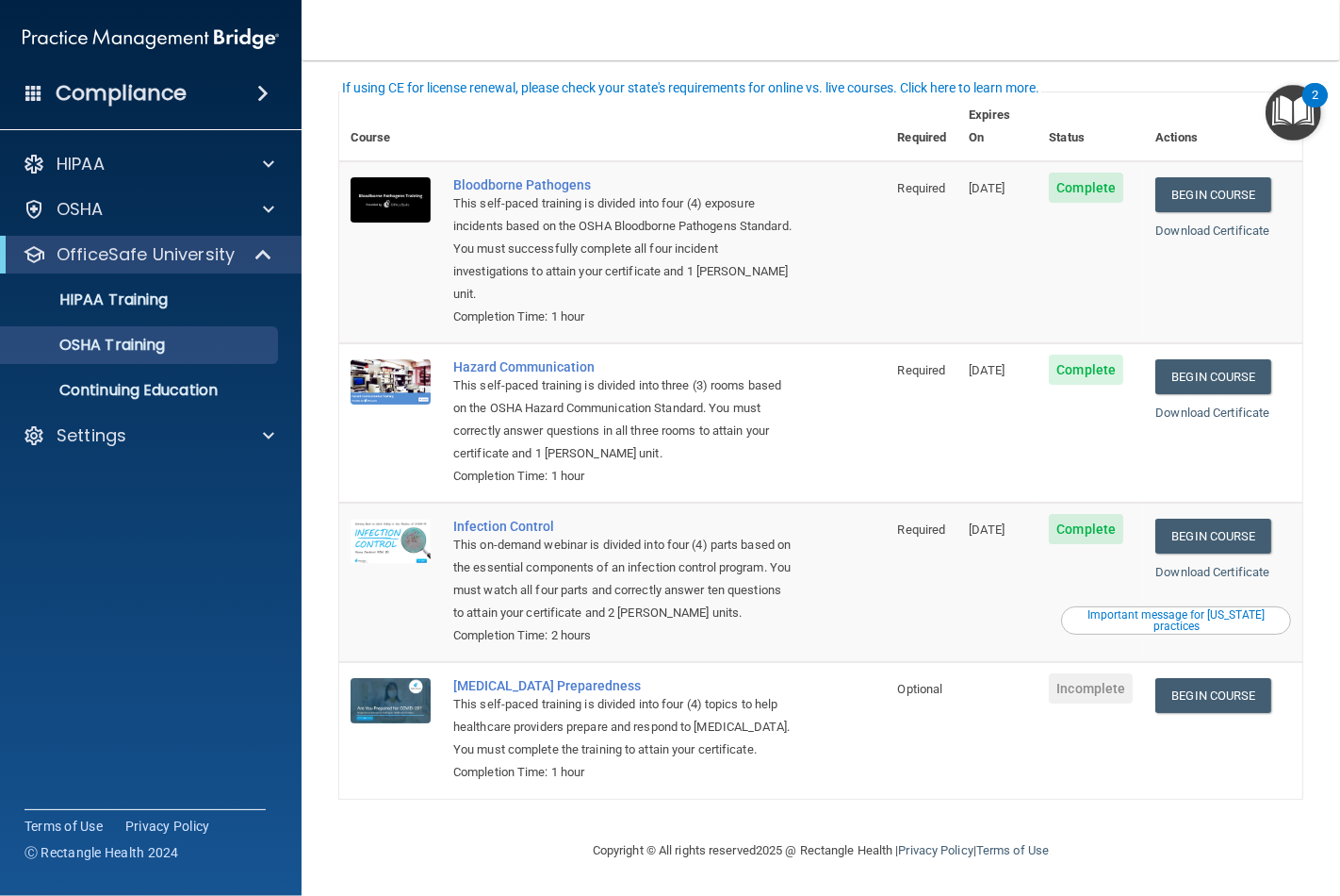
scroll to position [0, 0]
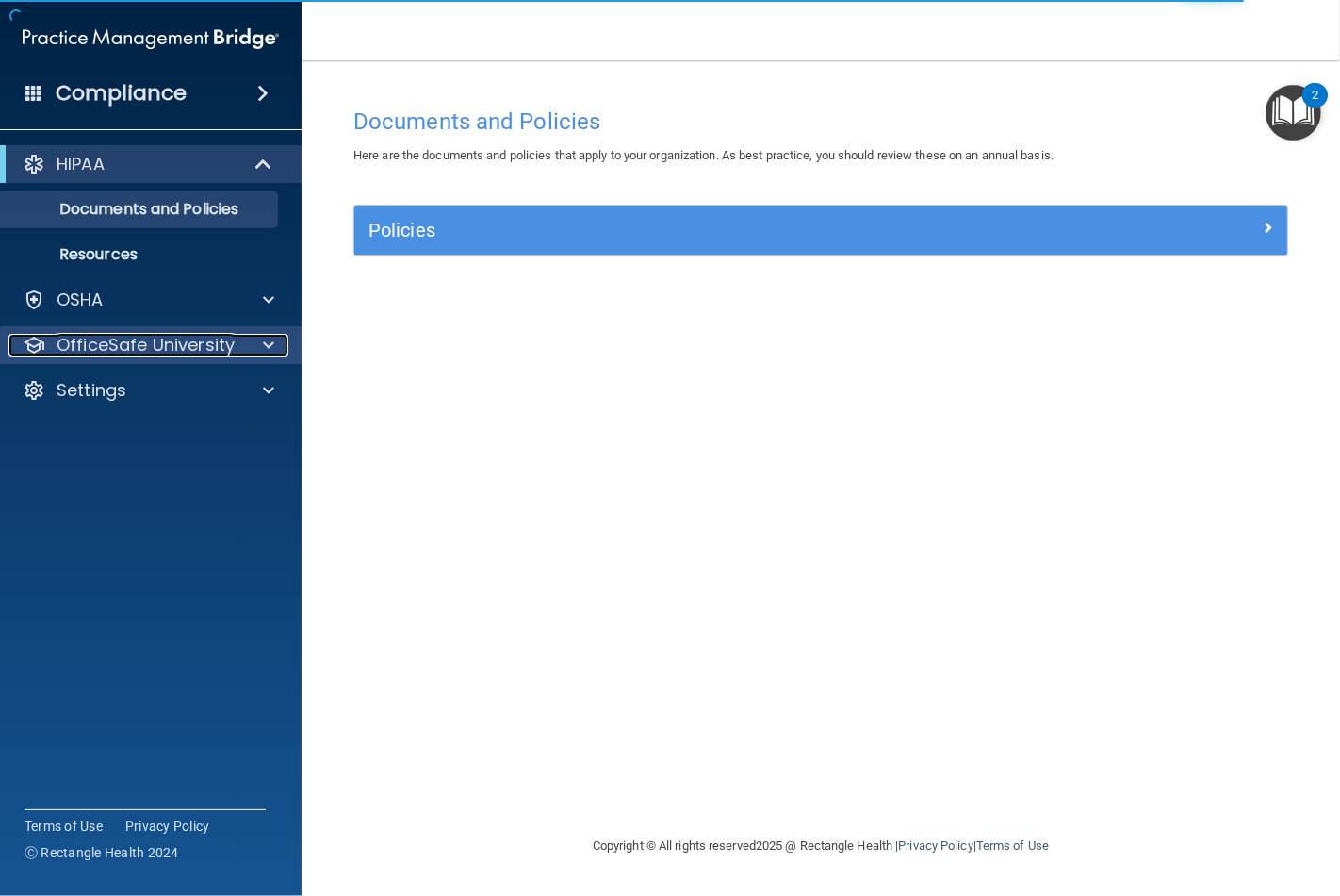
click at [283, 350] on div at bounding box center [265, 344] width 47 height 22
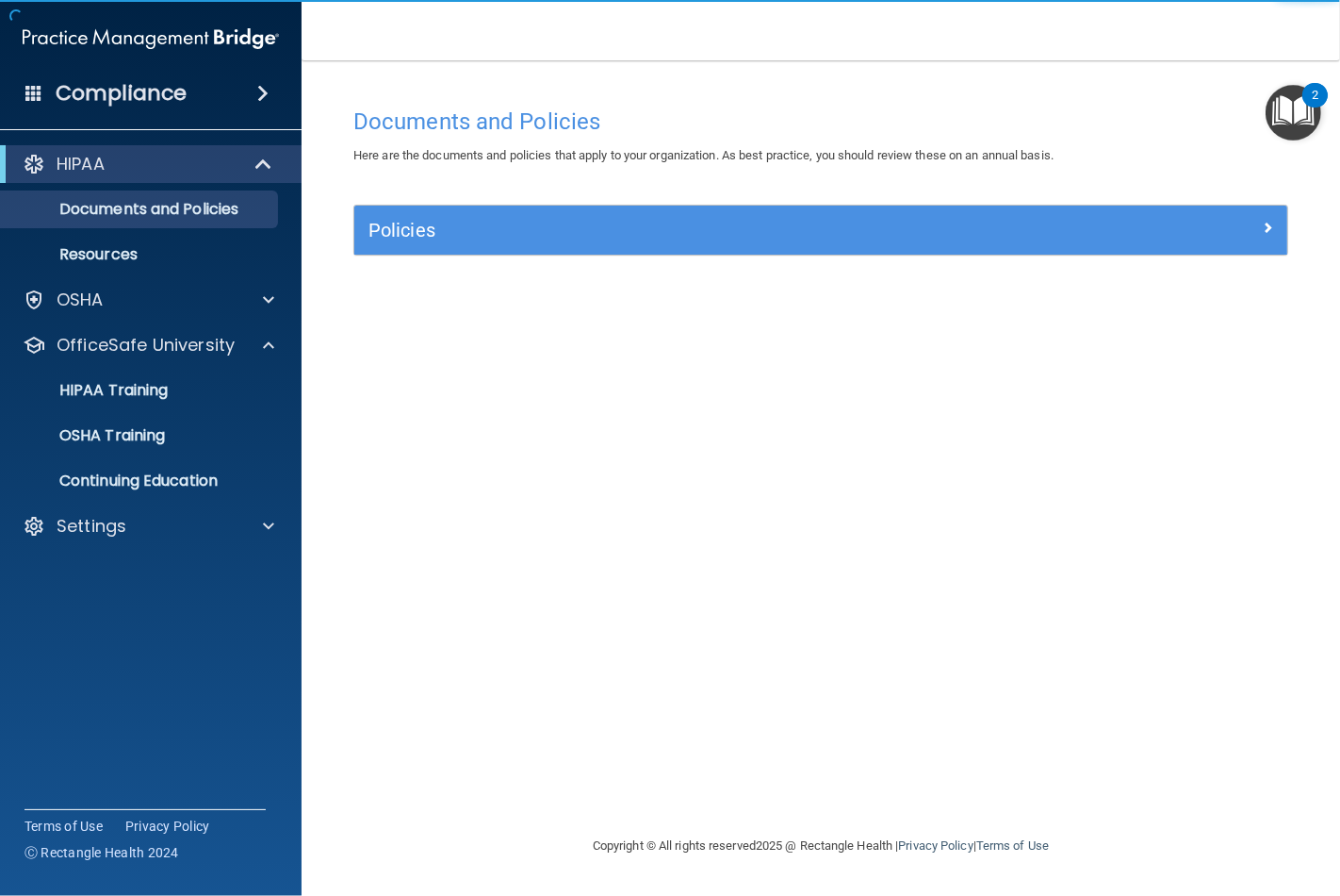
click at [164, 411] on ul "HIPAA Training OSHA Training Continuing Education" at bounding box center [152, 432] width 342 height 135
click at [163, 403] on link "HIPAA Training" at bounding box center [130, 390] width 297 height 38
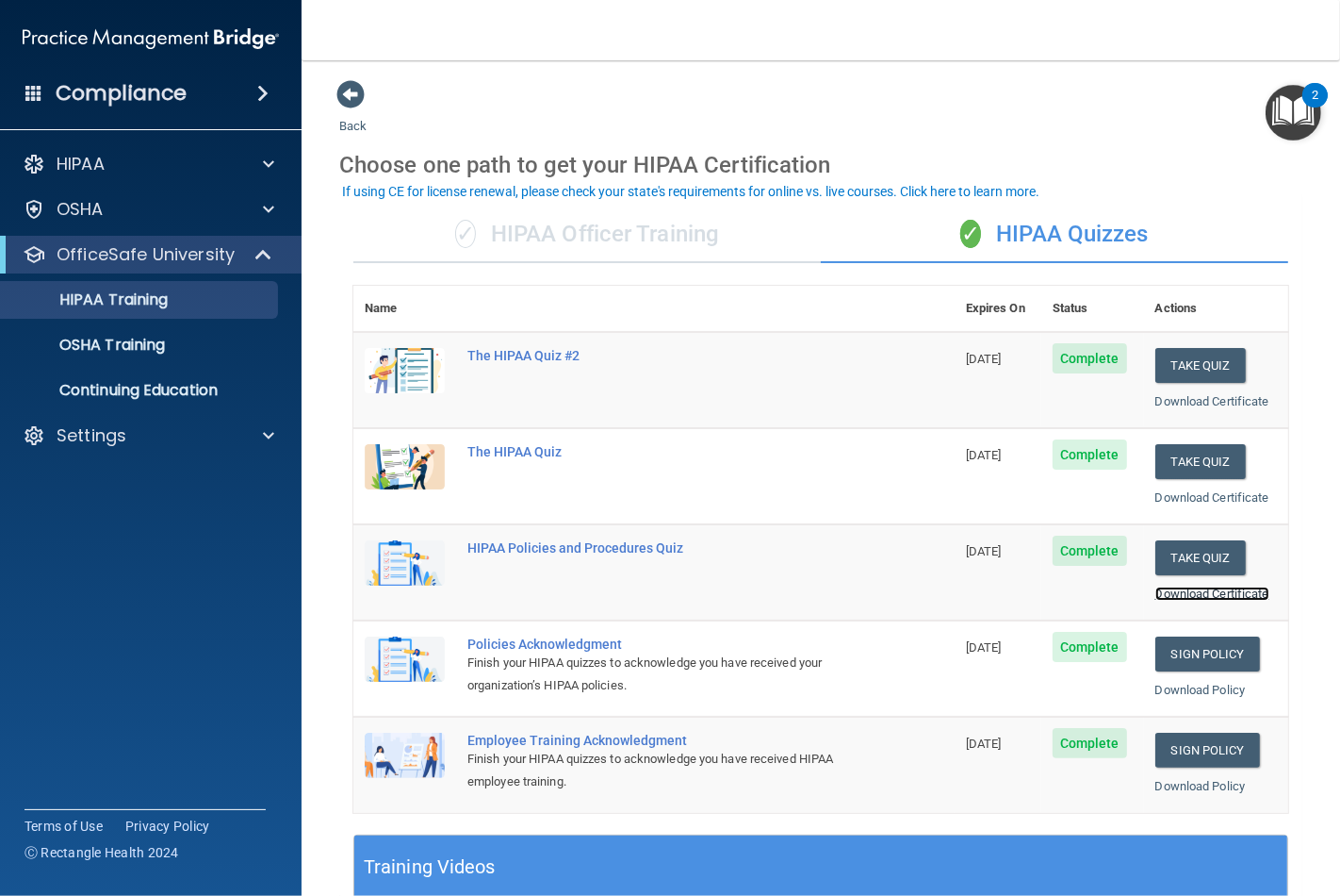
click at [1184, 591] on link "Download Certificate" at bounding box center [1212, 593] width 114 height 15
click at [158, 355] on link "OSHA Training" at bounding box center [130, 344] width 297 height 38
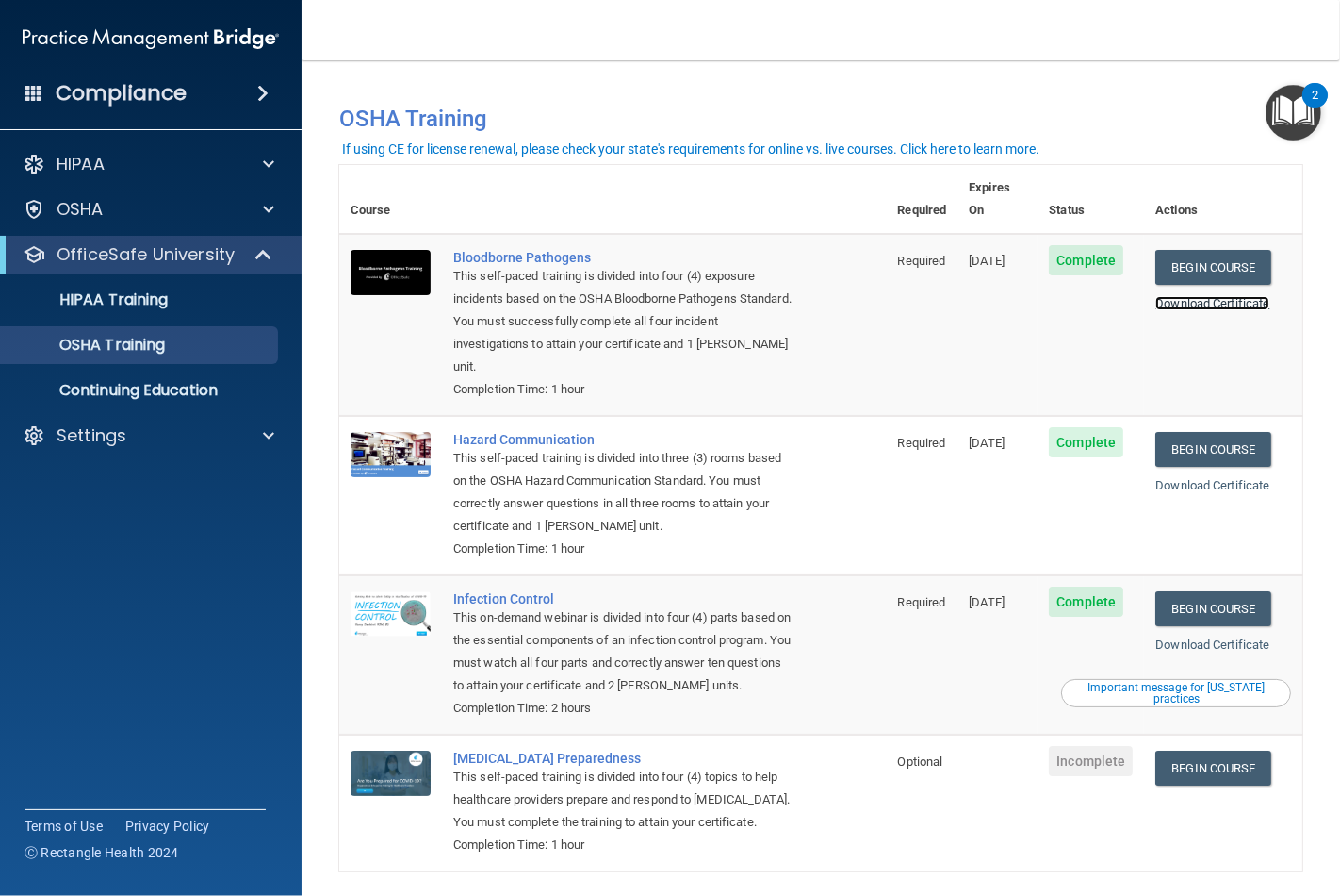
click at [1181, 296] on link "Download Certificate" at bounding box center [1212, 303] width 114 height 15
click at [1182, 478] on link "Download Certificate" at bounding box center [1212, 485] width 114 height 15
click at [1222, 638] on link "Download Certificate" at bounding box center [1212, 644] width 114 height 15
